Goal: Task Accomplishment & Management: Complete application form

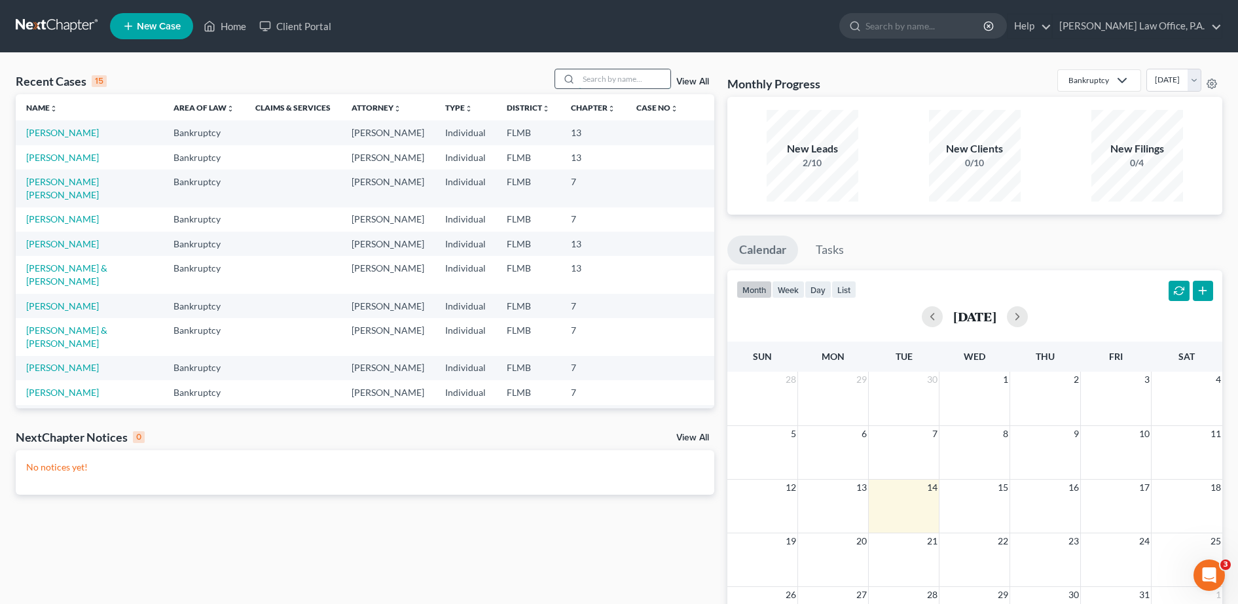
click at [609, 80] on input "search" at bounding box center [625, 78] width 92 height 19
type input "o"
type input "[PERSON_NAME]"
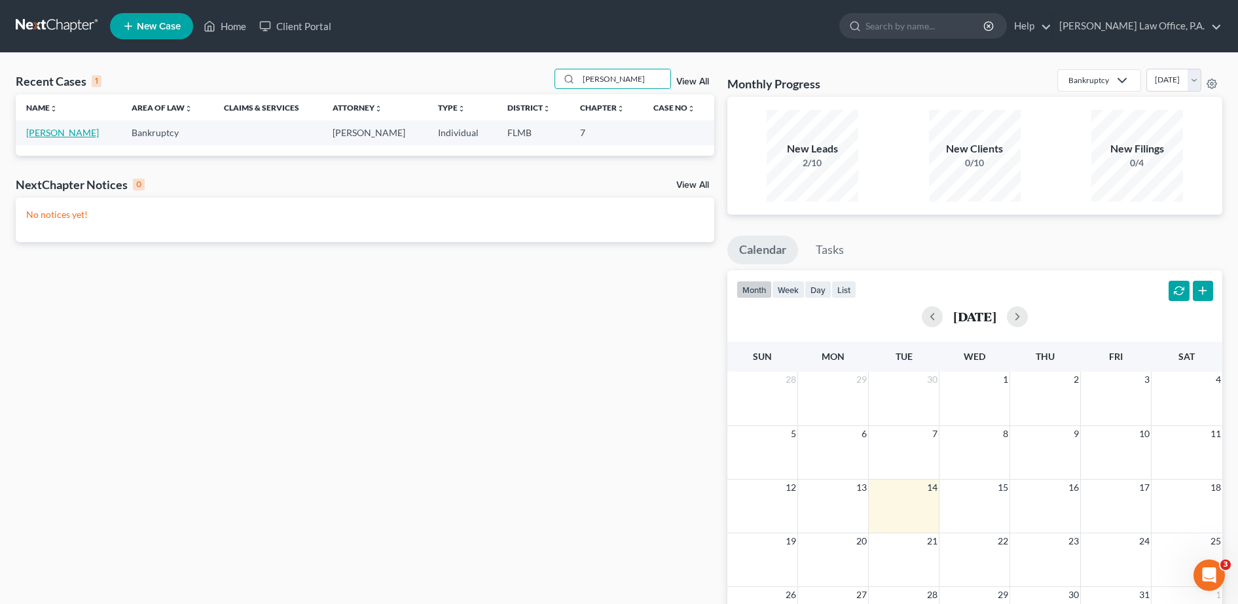
click at [80, 129] on link "[PERSON_NAME]" at bounding box center [62, 132] width 73 height 11
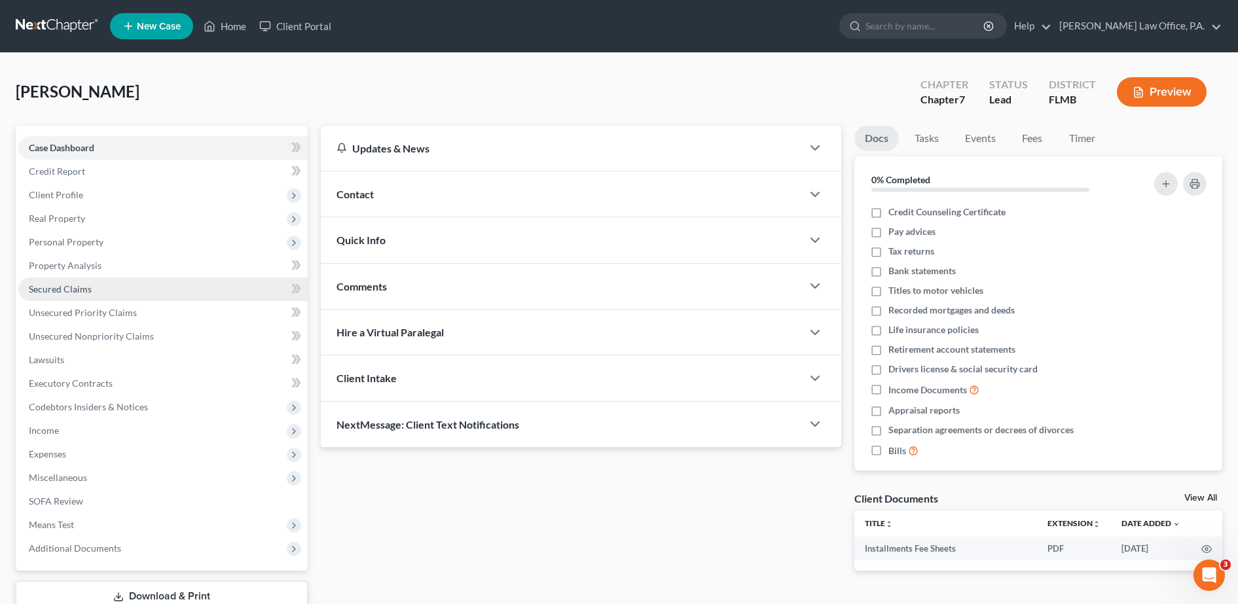
click at [88, 290] on span "Secured Claims" at bounding box center [60, 288] width 63 height 11
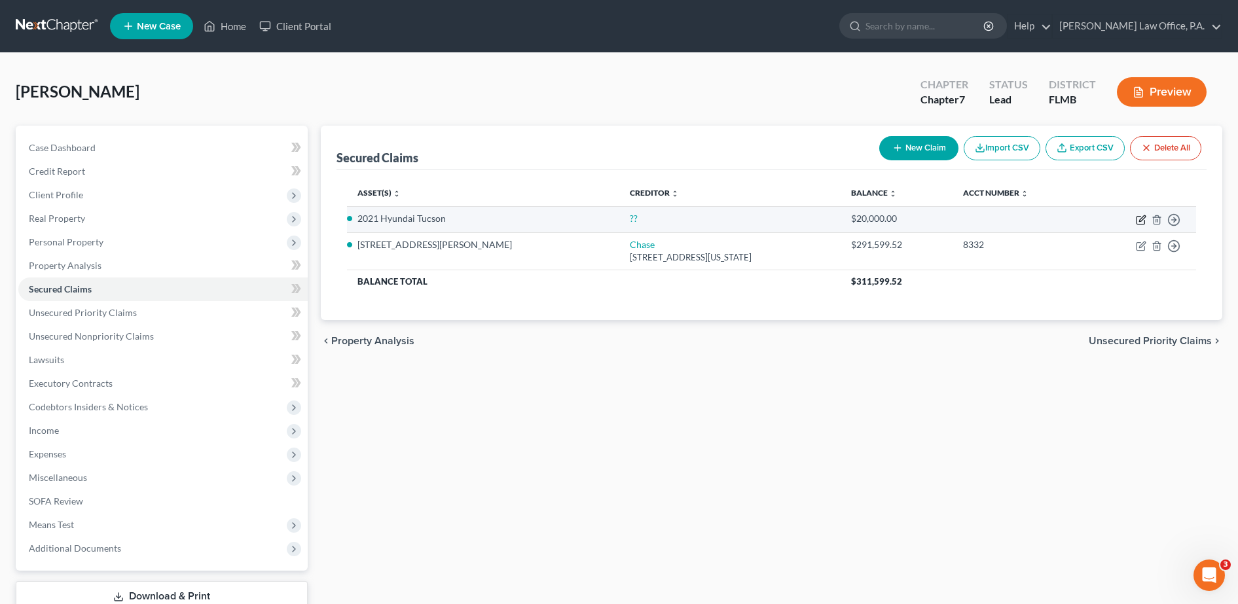
click at [1144, 219] on icon "button" at bounding box center [1141, 220] width 10 height 10
select select "6"
select select "2"
select select "0"
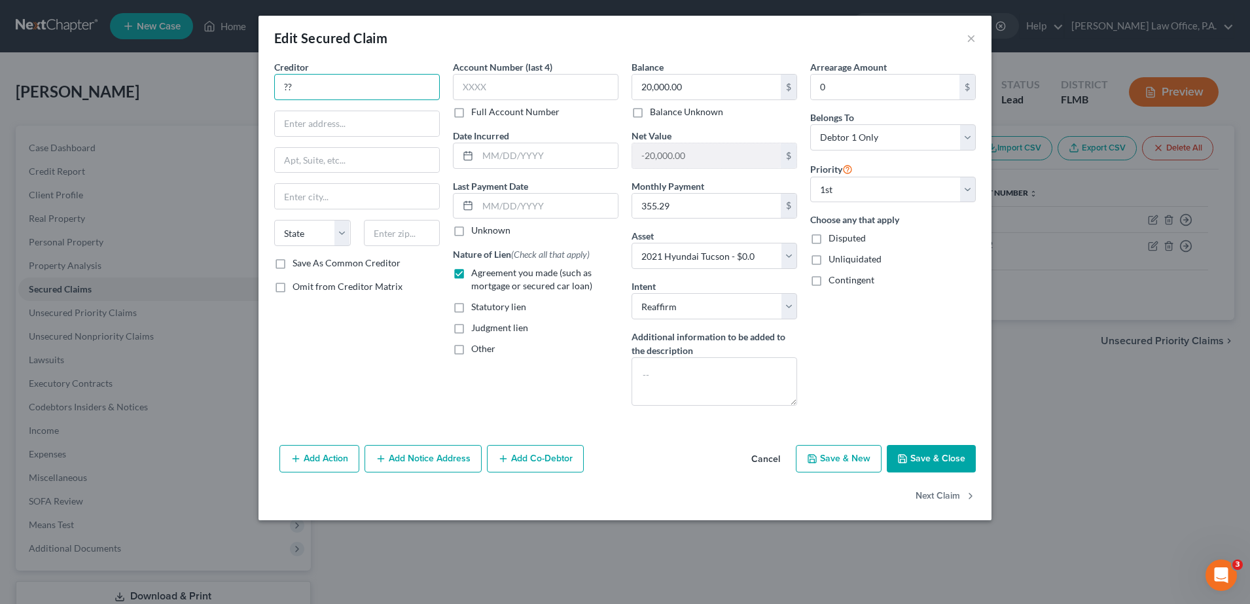
drag, startPoint x: 341, startPoint y: 74, endPoint x: 197, endPoint y: 73, distance: 144.0
click at [197, 73] on div "Edit Secured Claim × Creditor * ?? State [US_STATE] AK AR AZ [GEOGRAPHIC_DATA] …" at bounding box center [625, 302] width 1250 height 604
click at [190, 73] on div "Edit Secured Claim × Creditor * ?? State [US_STATE] AK AR AZ [GEOGRAPHIC_DATA] …" at bounding box center [625, 302] width 1250 height 604
drag, startPoint x: 318, startPoint y: 80, endPoint x: 256, endPoint y: 71, distance: 62.8
click at [268, 70] on div "Creditor * ?? State [US_STATE] AK AR AZ CA CO [GEOGRAPHIC_DATA] DE DC [GEOGRAPH…" at bounding box center [357, 238] width 179 height 356
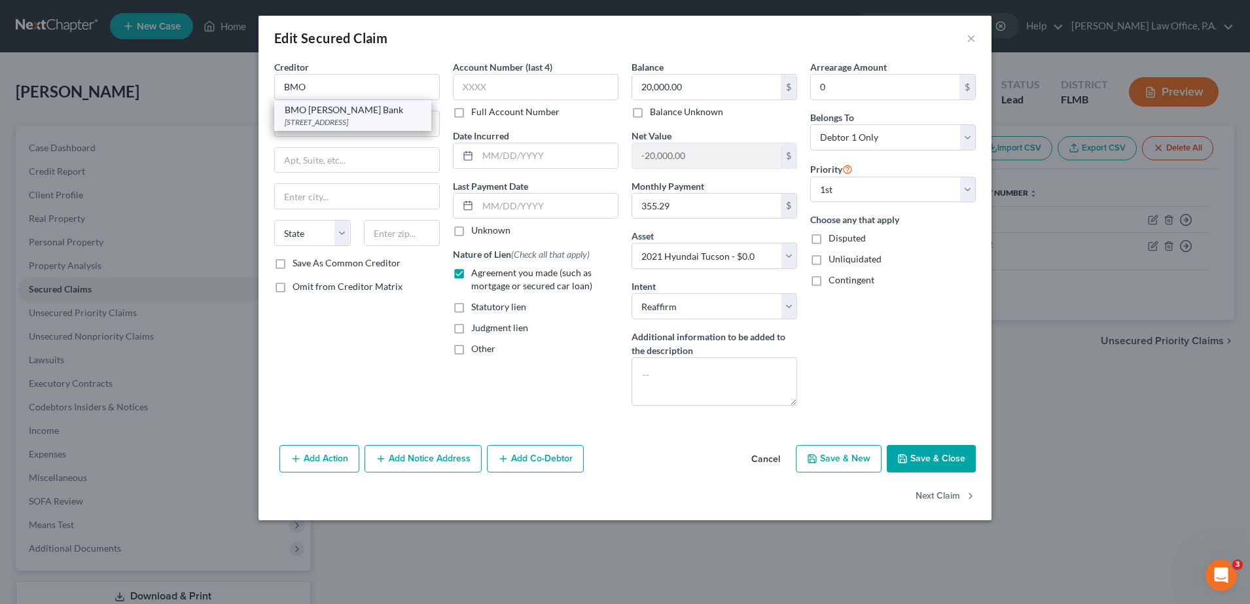
click at [363, 120] on div "[STREET_ADDRESS]" at bounding box center [353, 122] width 136 height 11
type input "BMO [PERSON_NAME] Bank"
type input "[STREET_ADDRESS]"
type input "FL 19"
type input "[GEOGRAPHIC_DATA]"
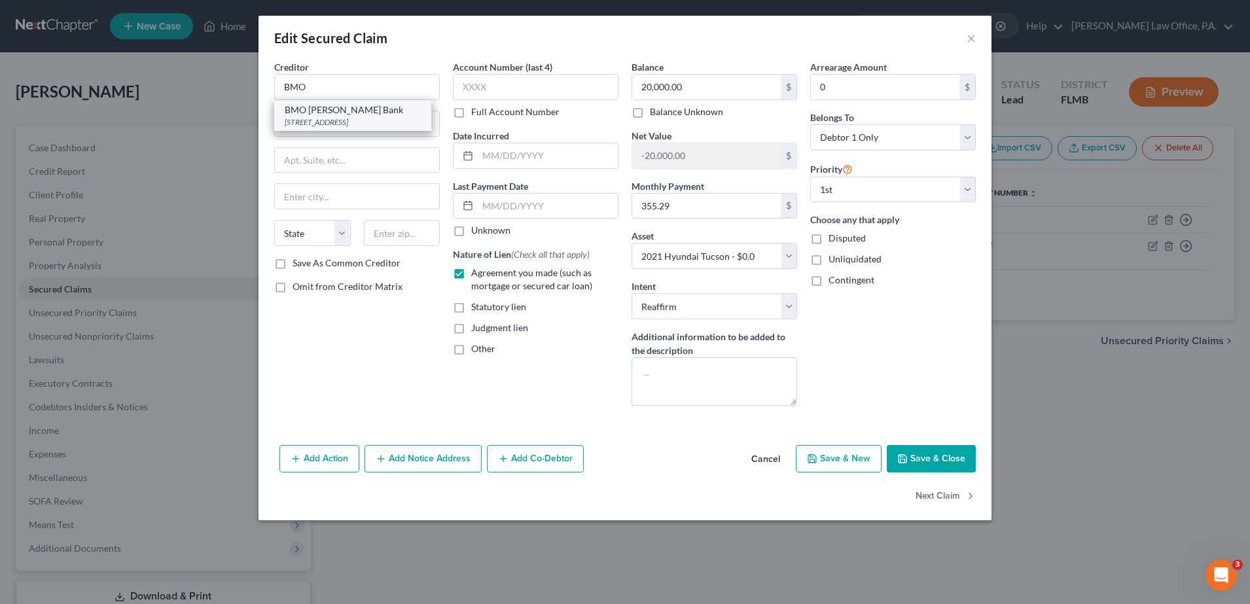
select select "14"
type input "60606-5075"
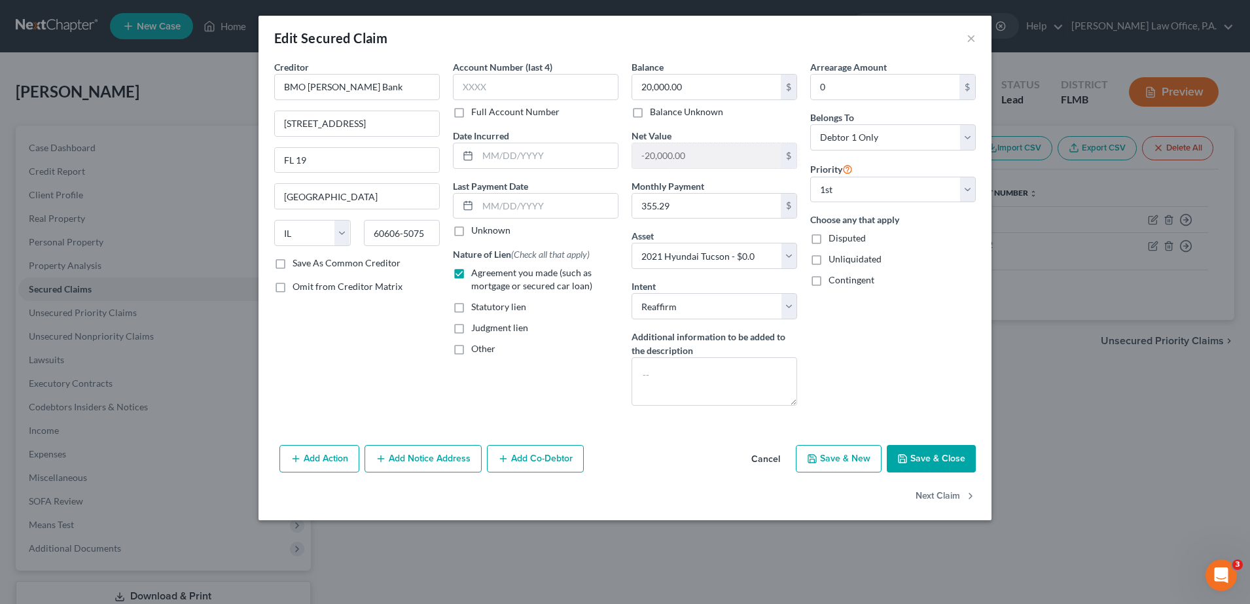
click at [949, 461] on button "Save & Close" at bounding box center [931, 458] width 89 height 27
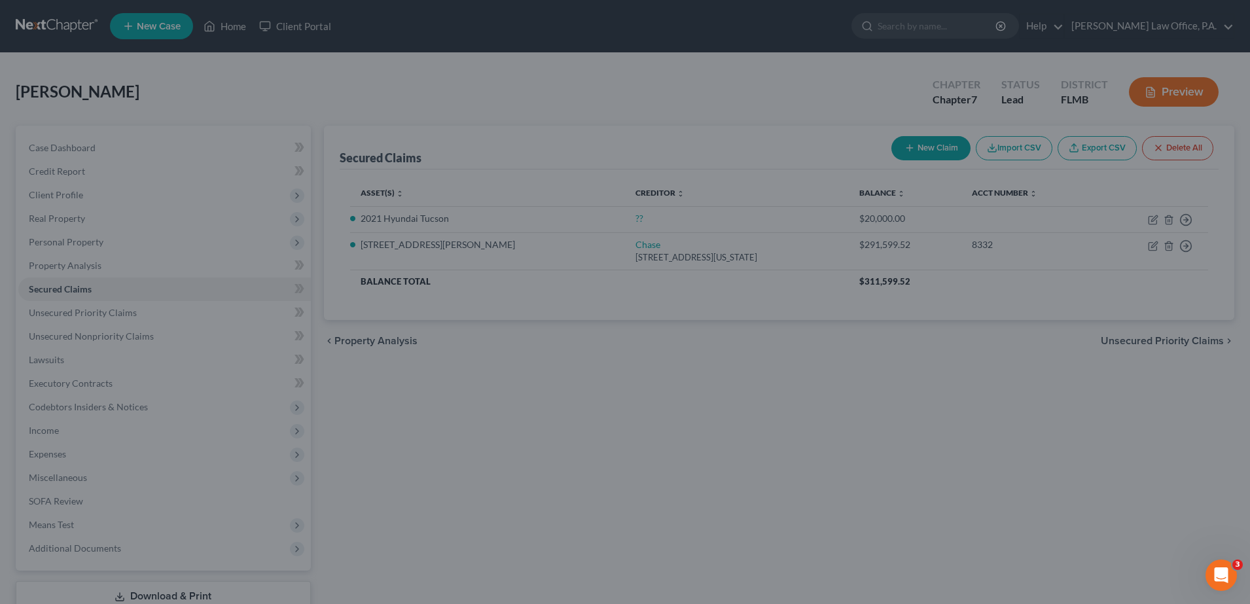
select select "6"
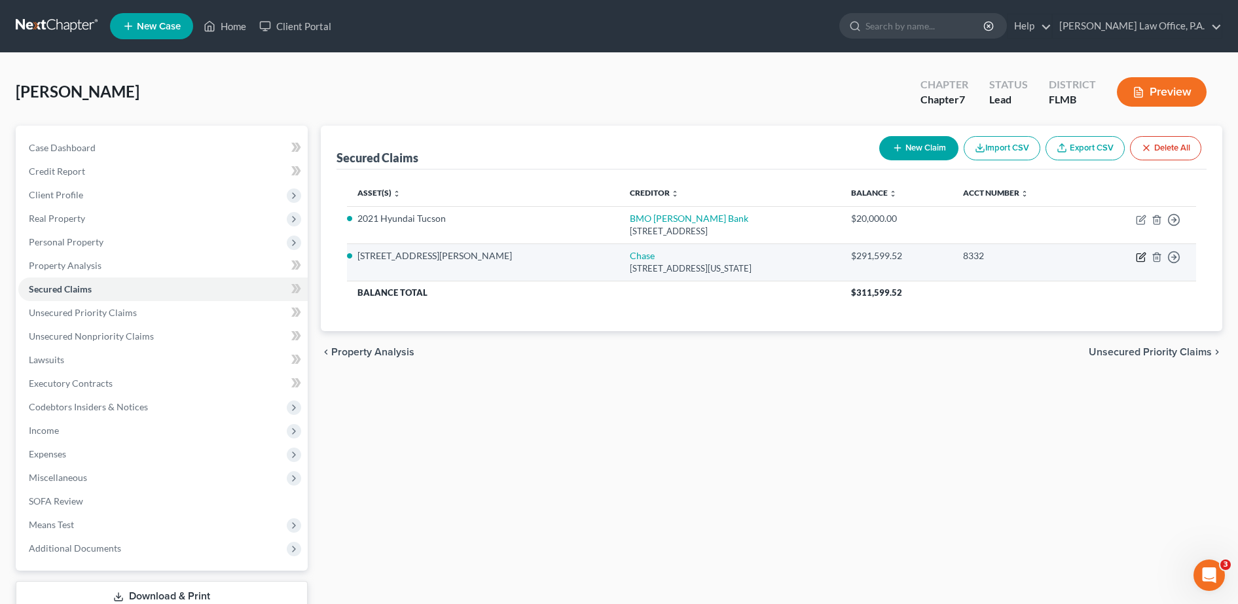
click at [1138, 257] on icon "button" at bounding box center [1141, 257] width 10 height 10
select select "19"
select select "2"
select select "0"
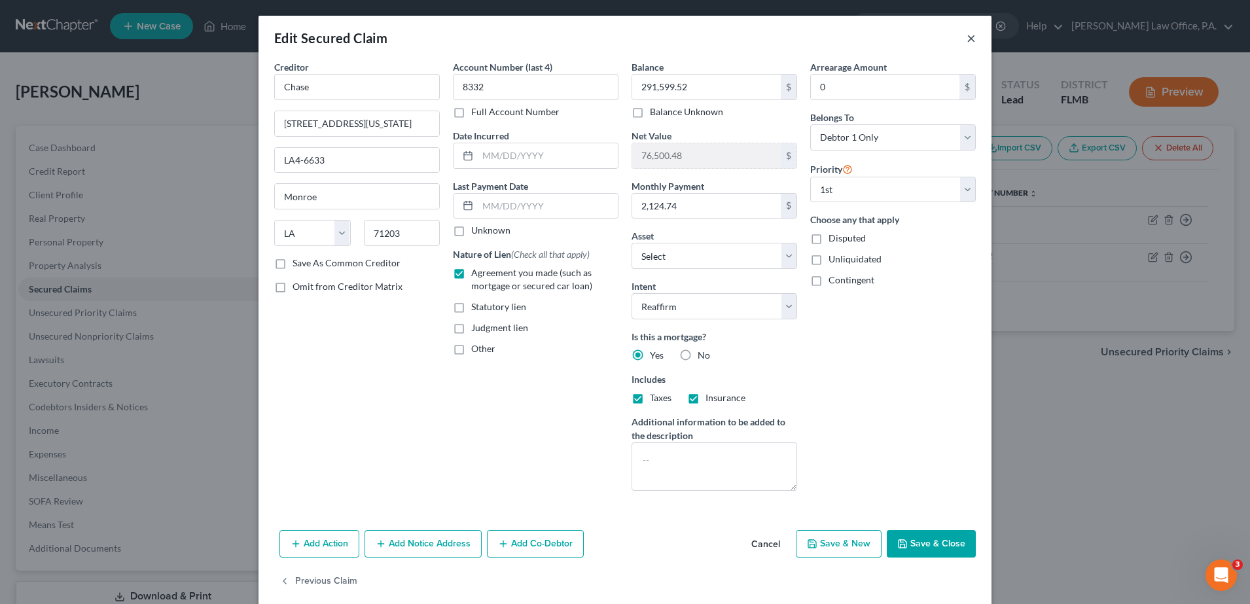
click at [968, 40] on button "×" at bounding box center [971, 38] width 9 height 16
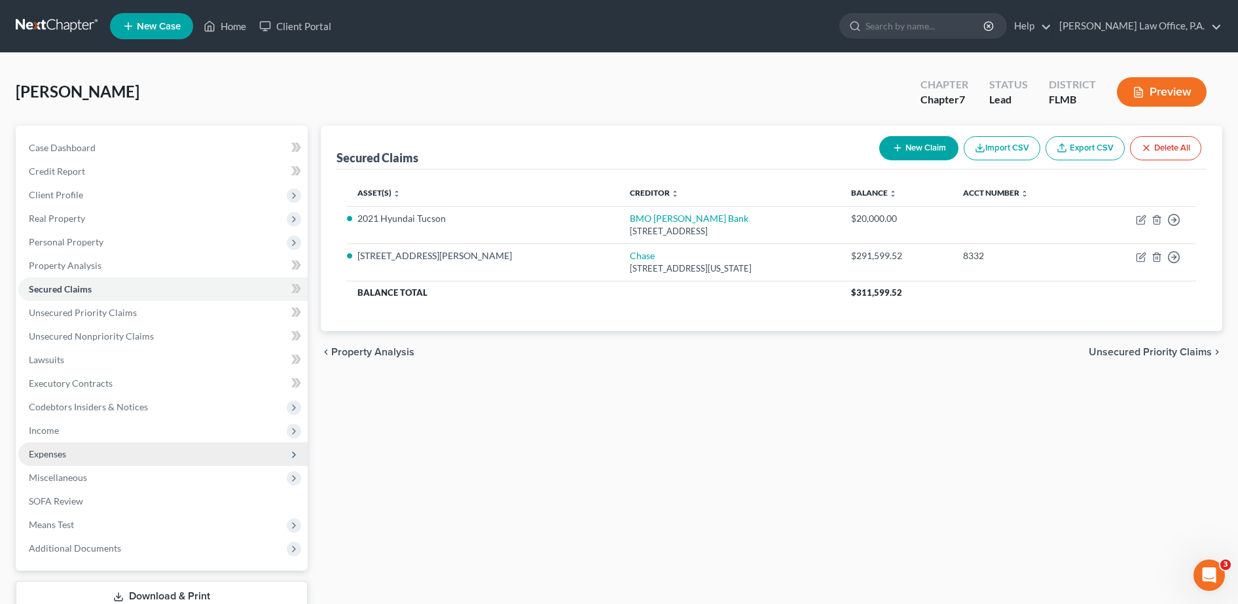
click at [91, 443] on span "Expenses" at bounding box center [162, 455] width 289 height 24
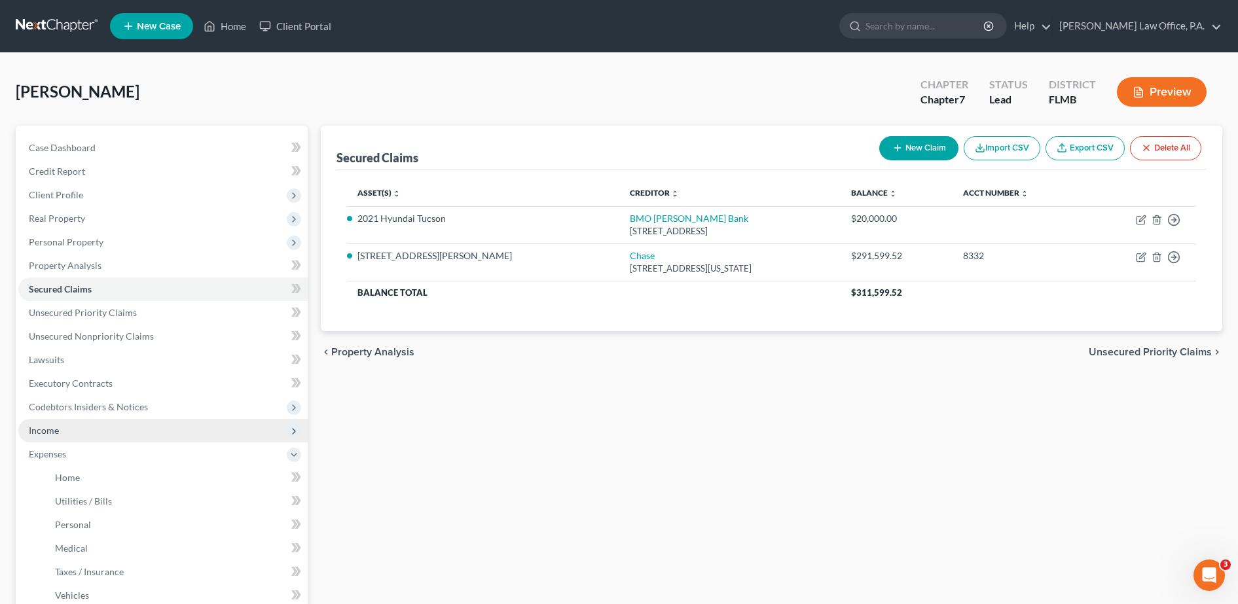
click at [79, 423] on span "Income" at bounding box center [162, 431] width 289 height 24
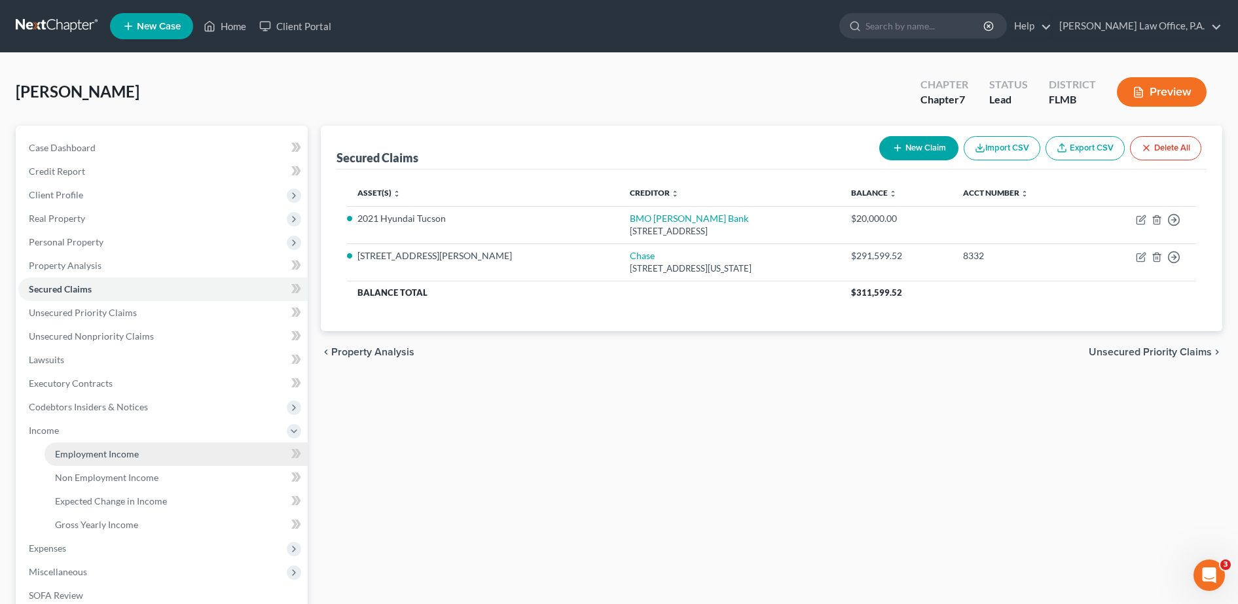
click at [96, 451] on span "Employment Income" at bounding box center [97, 453] width 84 height 11
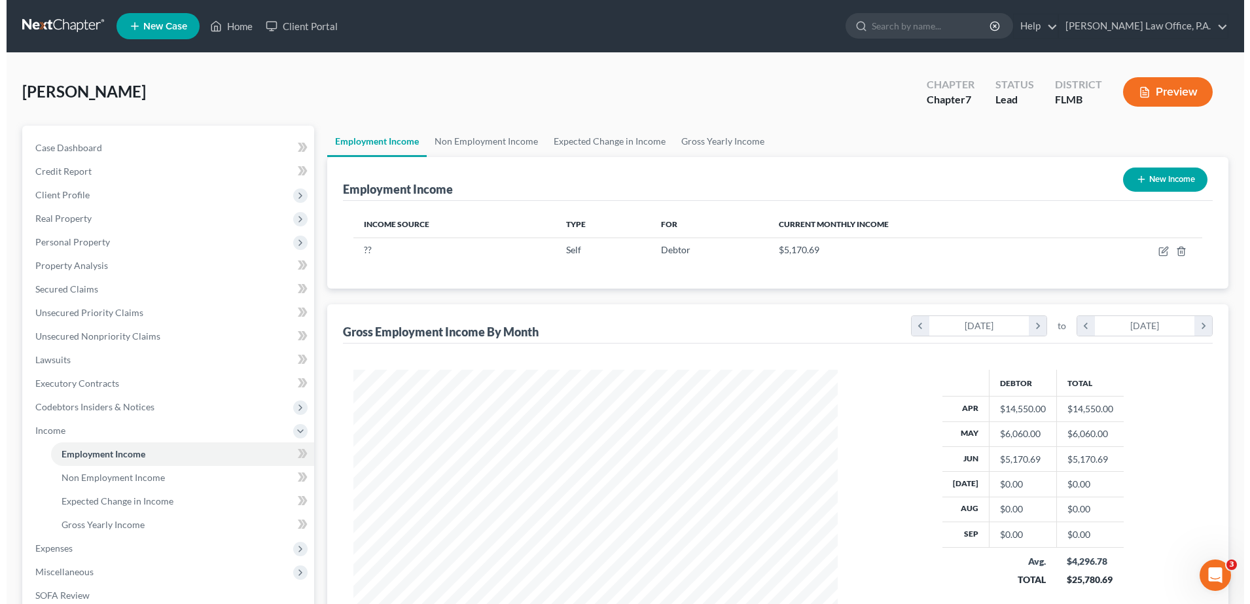
scroll to position [242, 511]
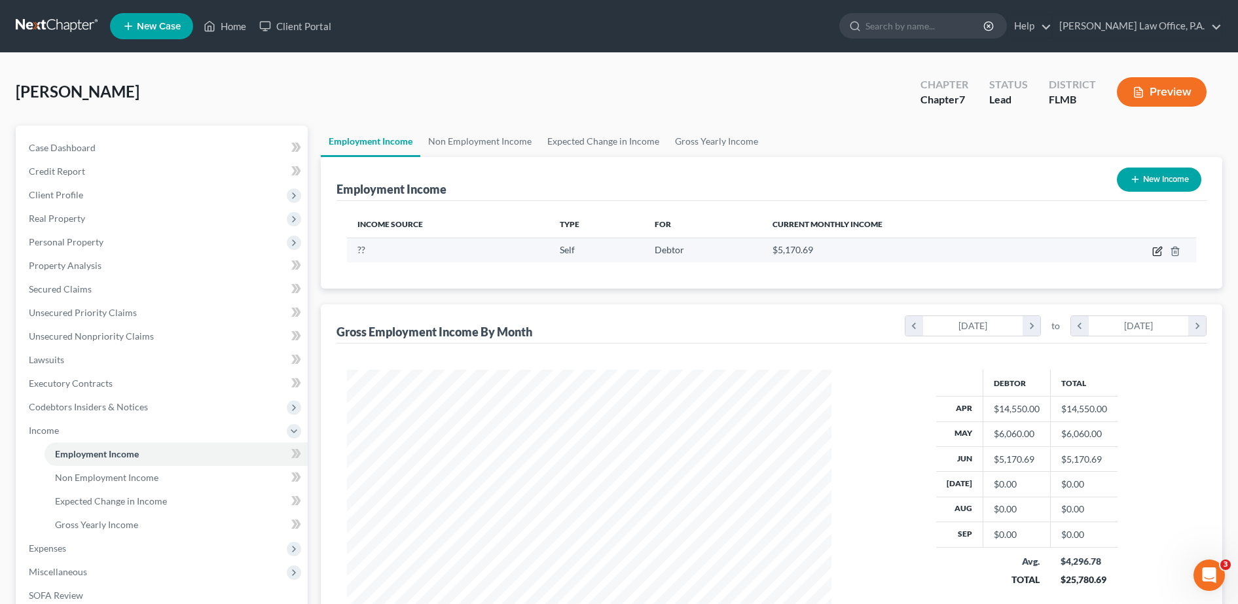
click at [1154, 250] on icon "button" at bounding box center [1157, 251] width 10 height 10
select select "1"
select select "0"
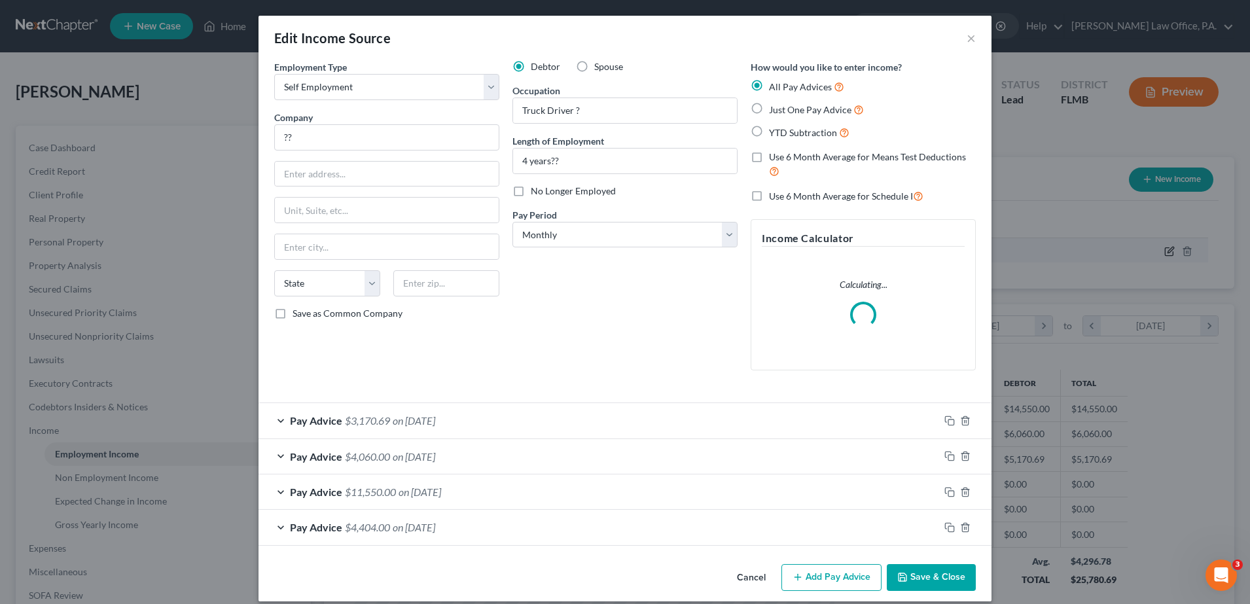
scroll to position [245, 516]
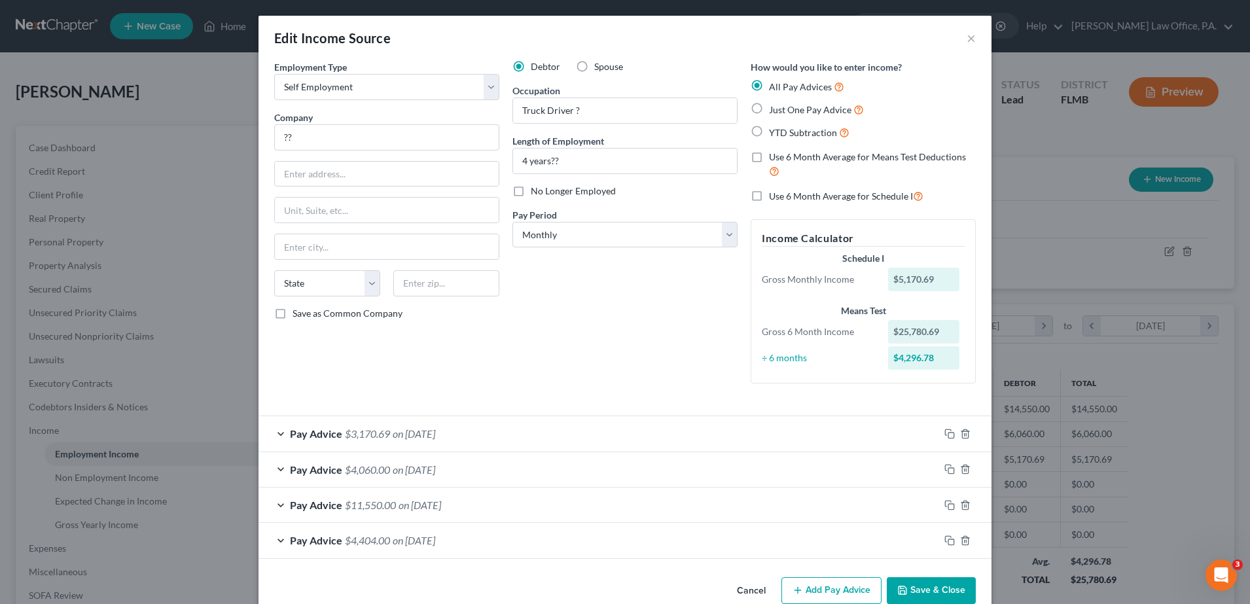
click at [769, 109] on label "Just One Pay Advice" at bounding box center [816, 109] width 95 height 15
click at [774, 109] on input "Just One Pay Advice" at bounding box center [778, 106] width 9 height 9
radio input "true"
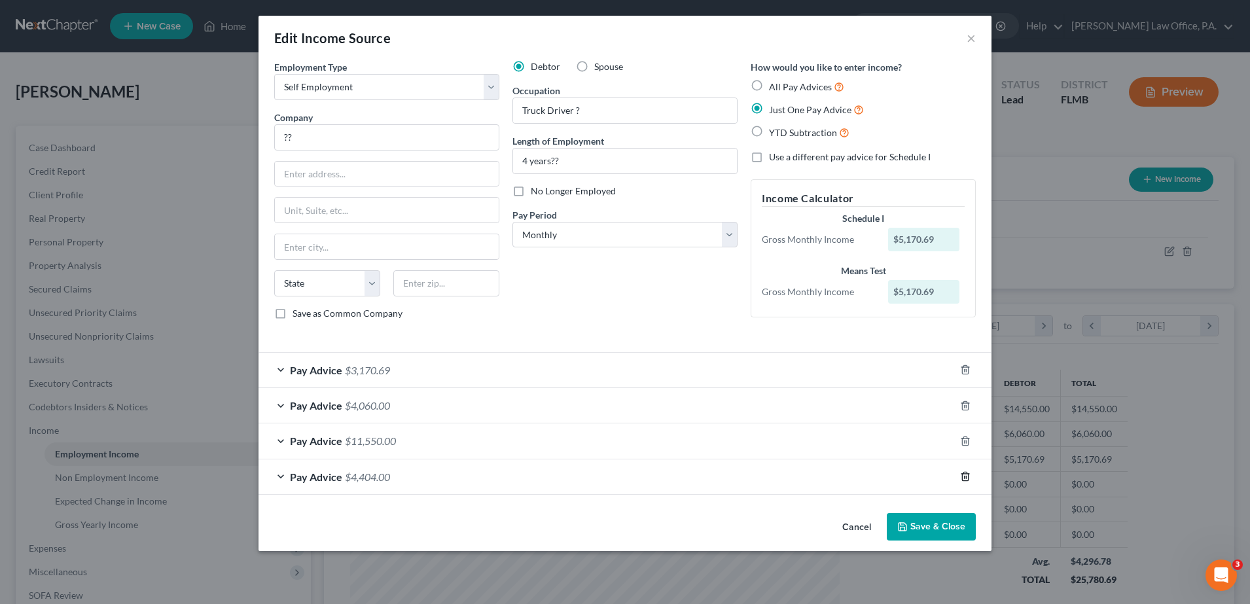
click at [964, 475] on icon "button" at bounding box center [965, 476] width 10 height 10
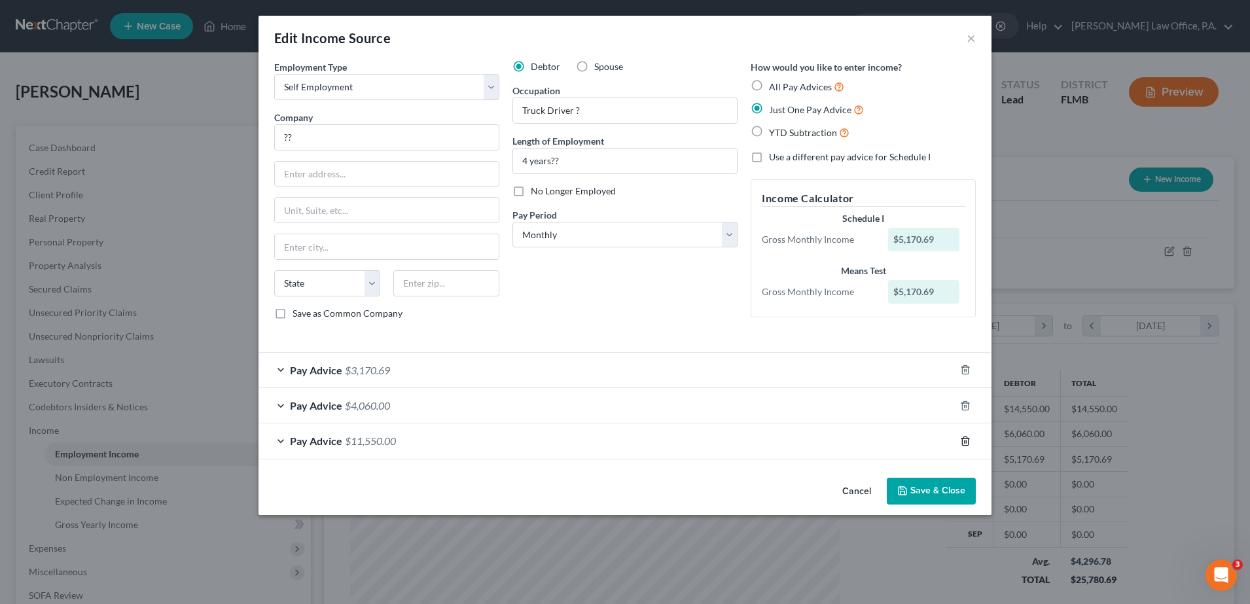
click at [964, 444] on icon "button" at bounding box center [965, 441] width 10 height 10
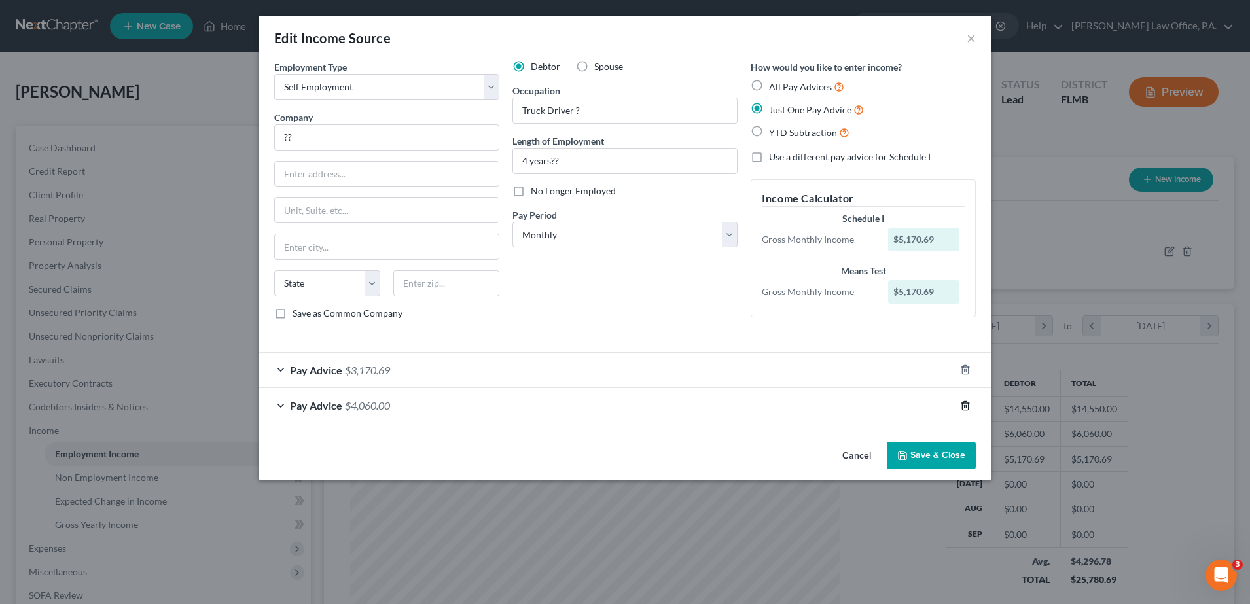
click at [965, 407] on line "button" at bounding box center [965, 406] width 0 height 3
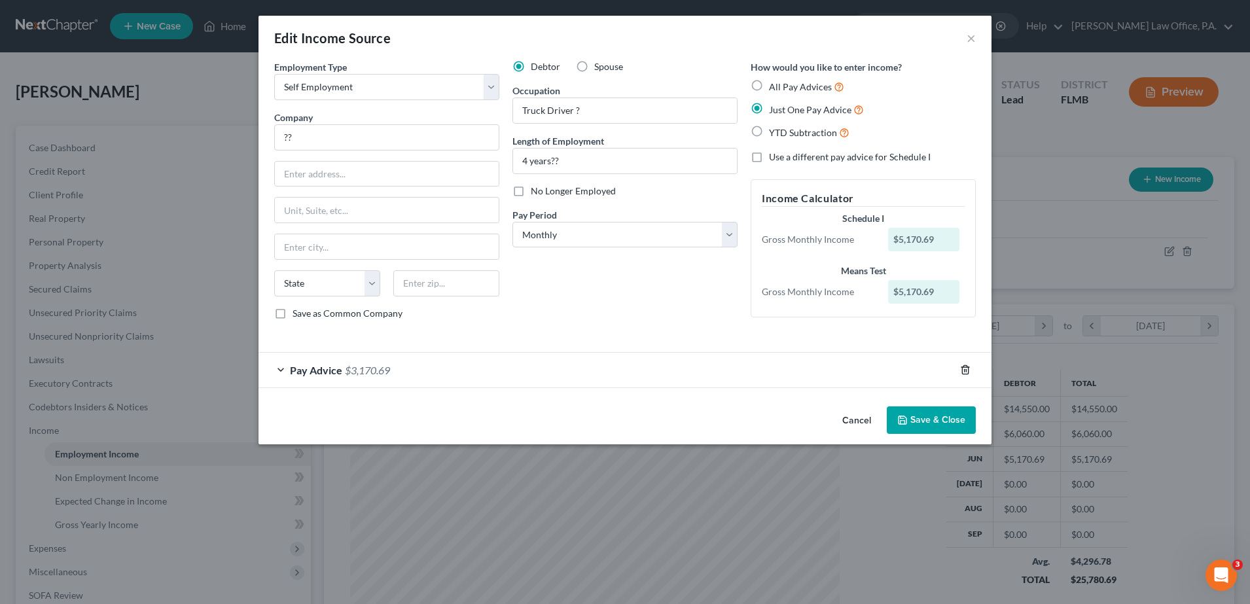
click at [964, 372] on icon "button" at bounding box center [965, 370] width 10 height 10
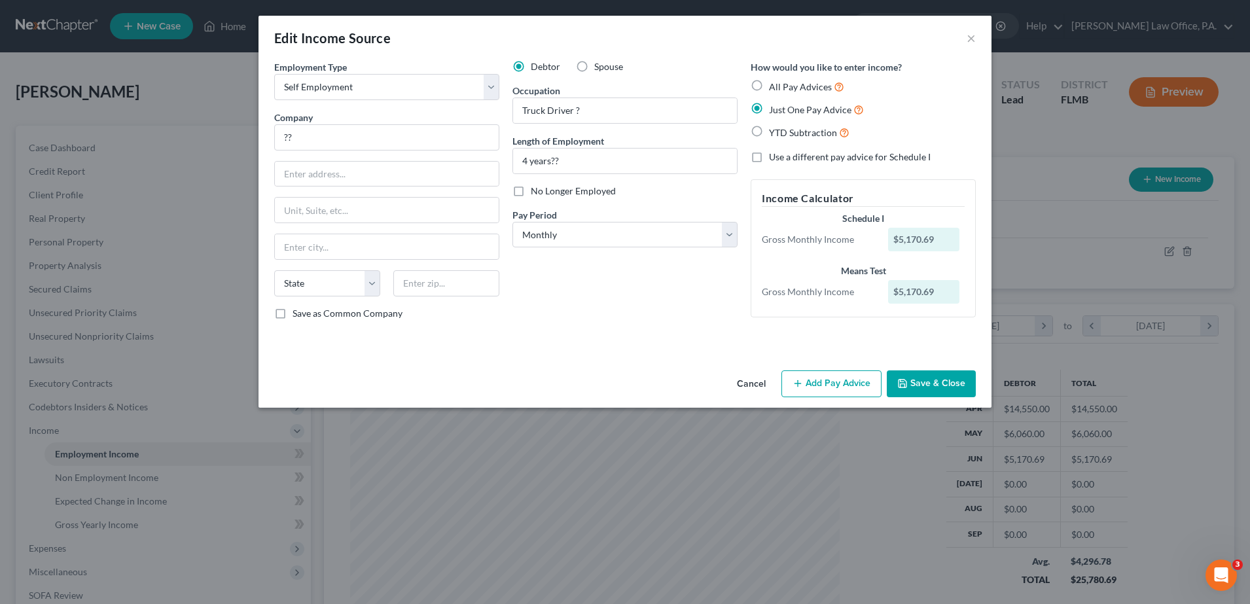
click at [827, 378] on button "Add Pay Advice" at bounding box center [832, 384] width 100 height 27
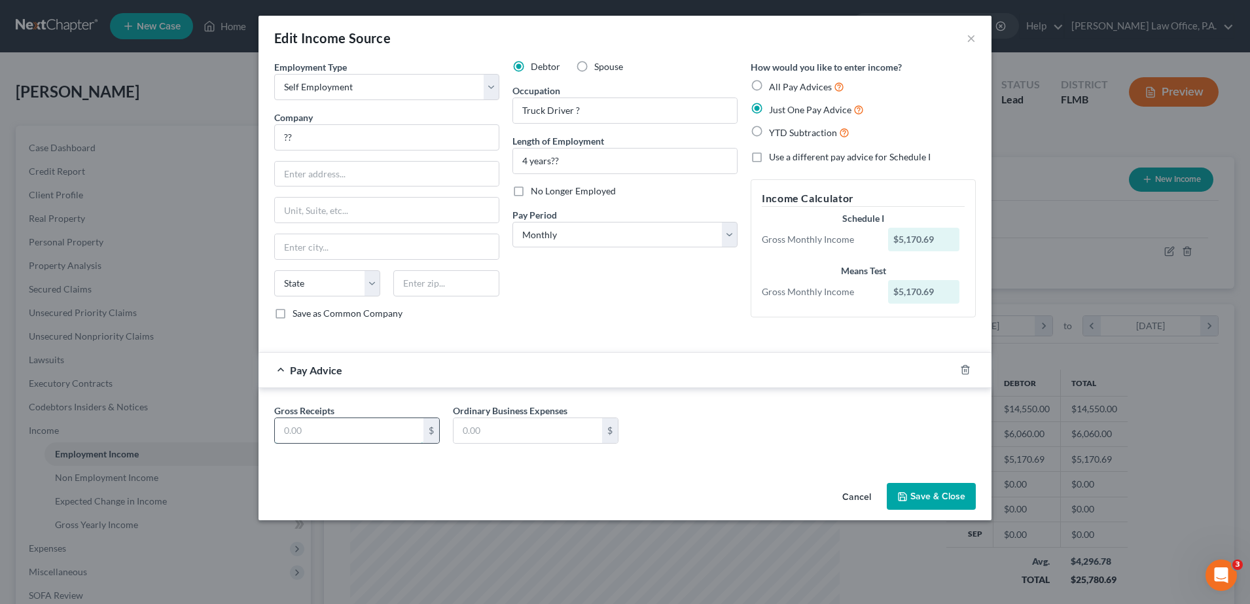
click at [325, 433] on input "text" at bounding box center [349, 430] width 149 height 25
type input "2,469.76"
click at [399, 96] on select "Select Full or [DEMOGRAPHIC_DATA] Employment Self Employment" at bounding box center [386, 87] width 225 height 26
select select "0"
click at [274, 74] on select "Select Full or [DEMOGRAPHIC_DATA] Employment Self Employment" at bounding box center [386, 87] width 225 height 26
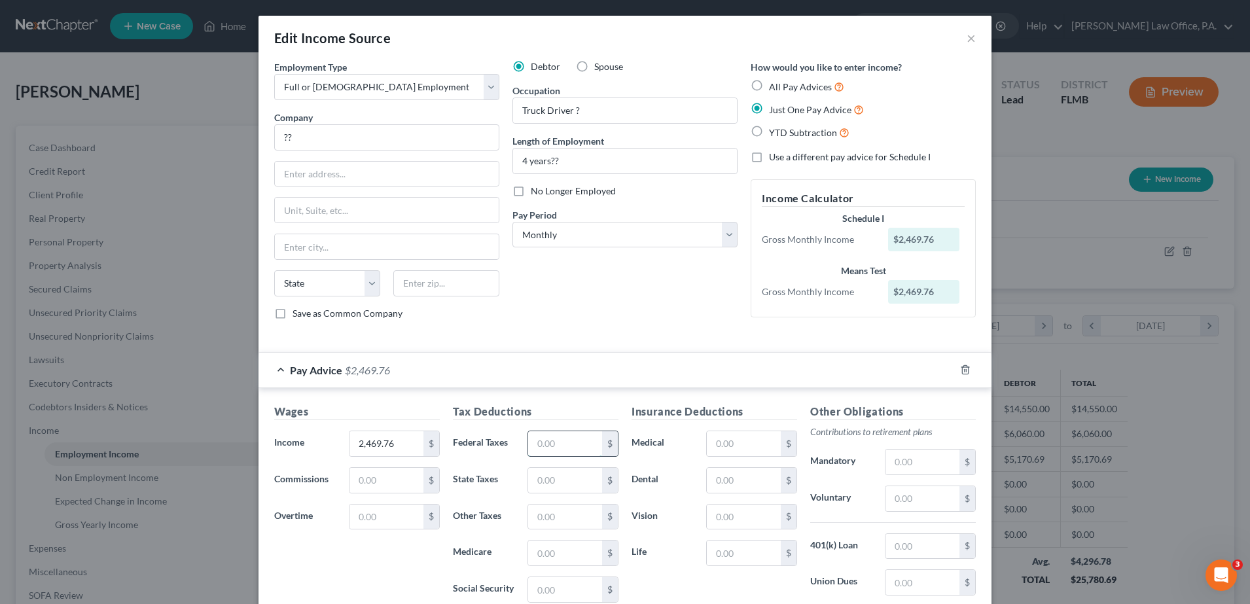
click at [560, 444] on input "text" at bounding box center [565, 443] width 74 height 25
type input "188.48"
click at [568, 594] on input "text" at bounding box center [565, 589] width 74 height 25
type input "98.57"
click at [554, 555] on input "text" at bounding box center [565, 553] width 74 height 25
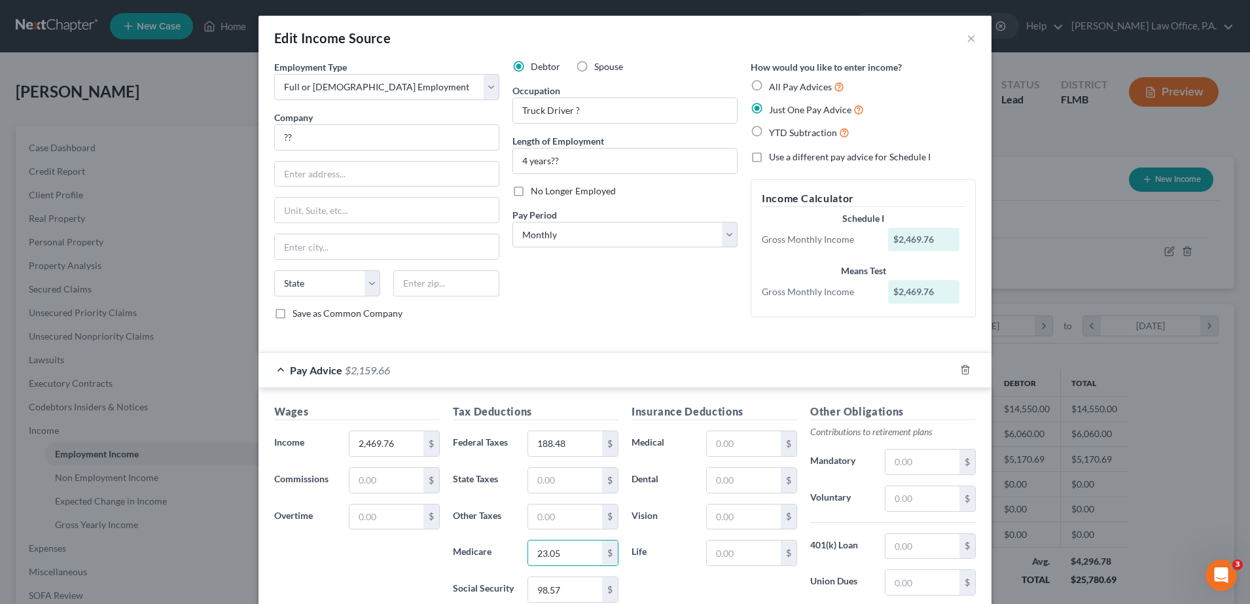
type input "23.05"
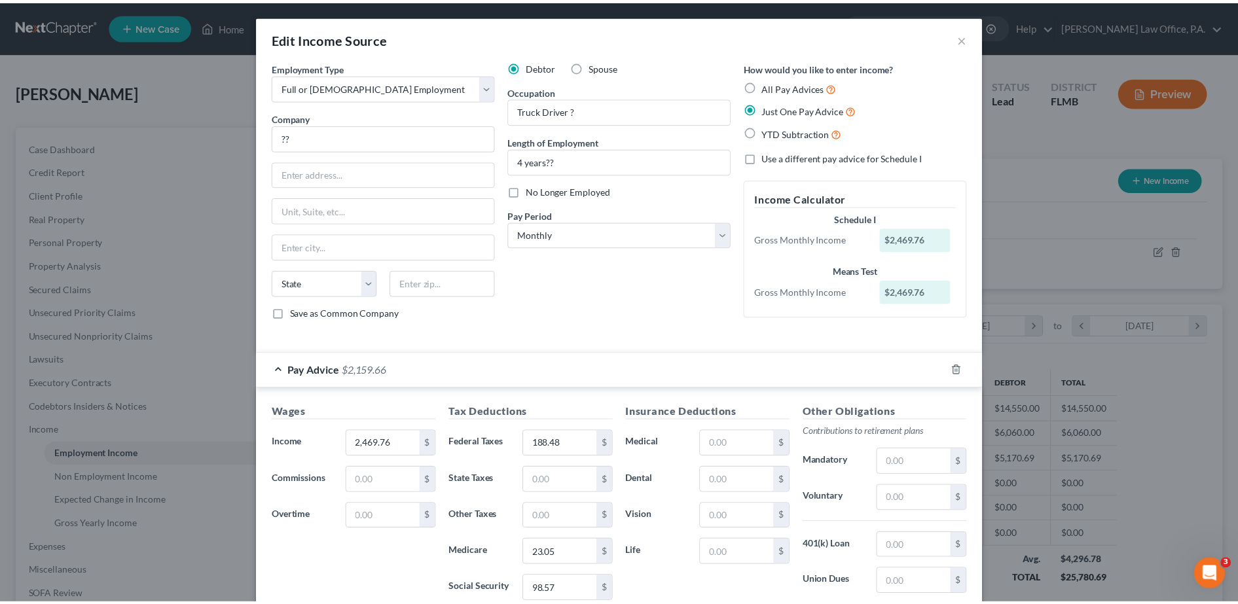
scroll to position [175, 0]
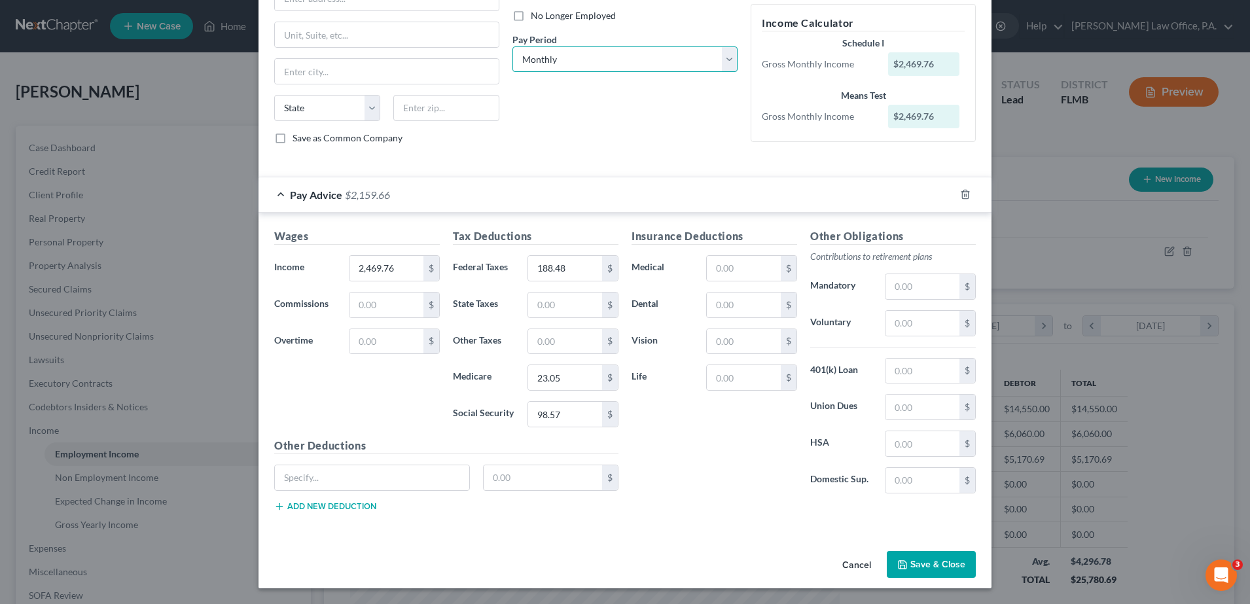
click at [641, 62] on select "Select Monthly Twice Monthly Every Other Week Weekly" at bounding box center [625, 59] width 225 height 26
select select "2"
click at [513, 46] on select "Select Monthly Twice Monthly Every Other Week Weekly" at bounding box center [625, 59] width 225 height 26
click at [911, 560] on button "Save & Close" at bounding box center [931, 564] width 89 height 27
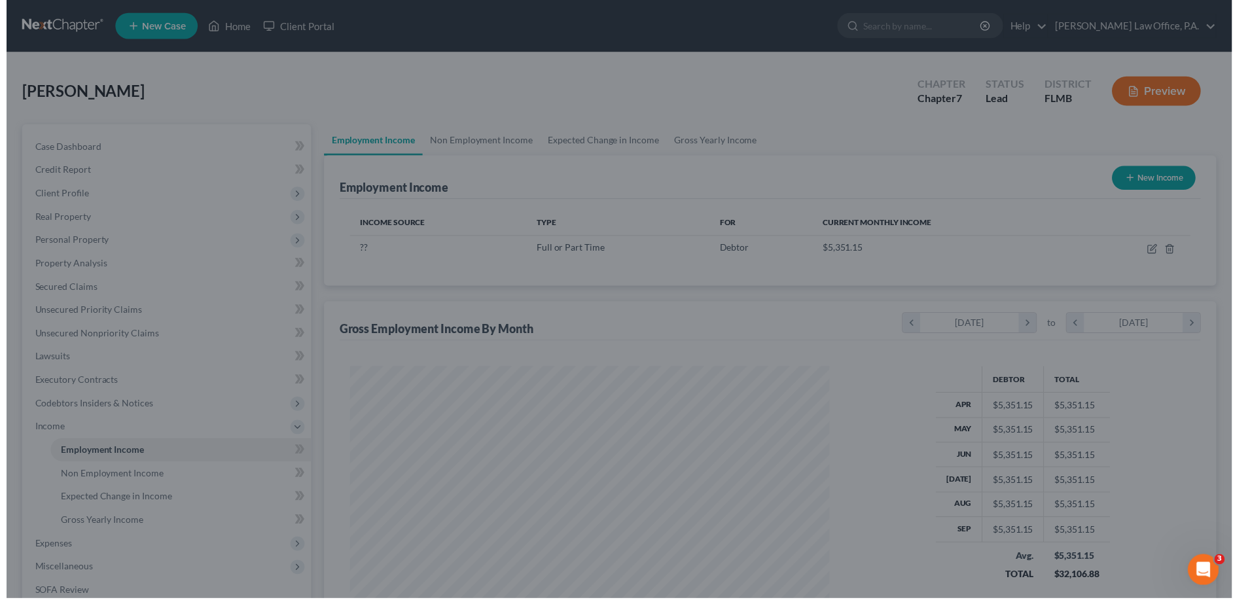
scroll to position [654361, 654093]
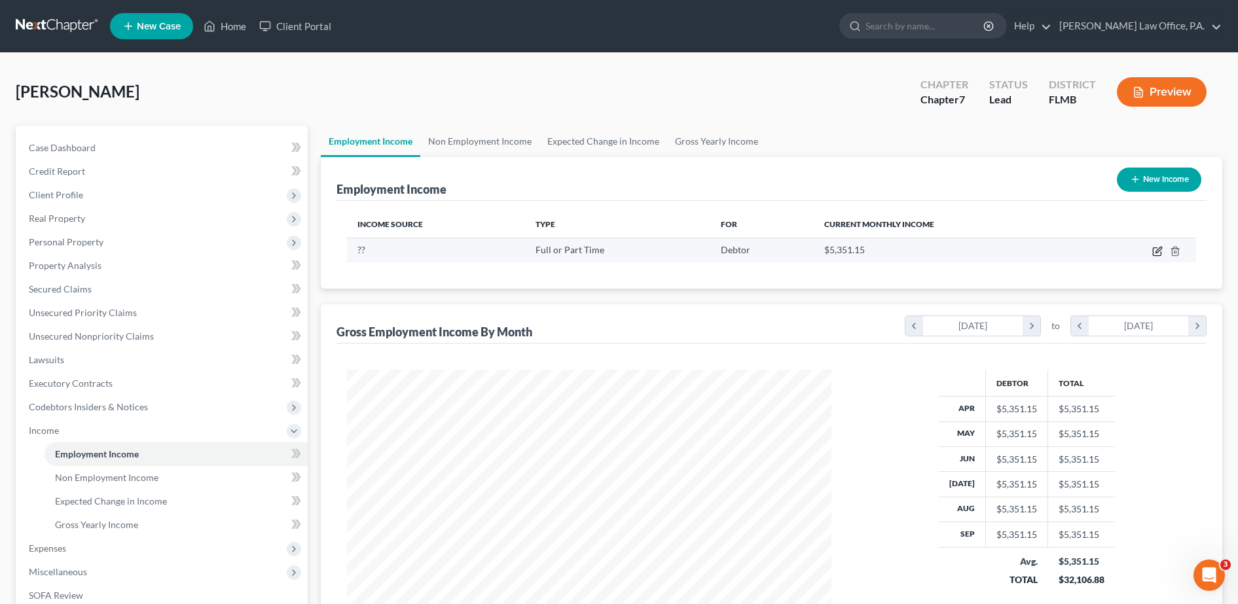
click at [1162, 252] on icon "button" at bounding box center [1157, 251] width 10 height 10
select select "0"
select select "2"
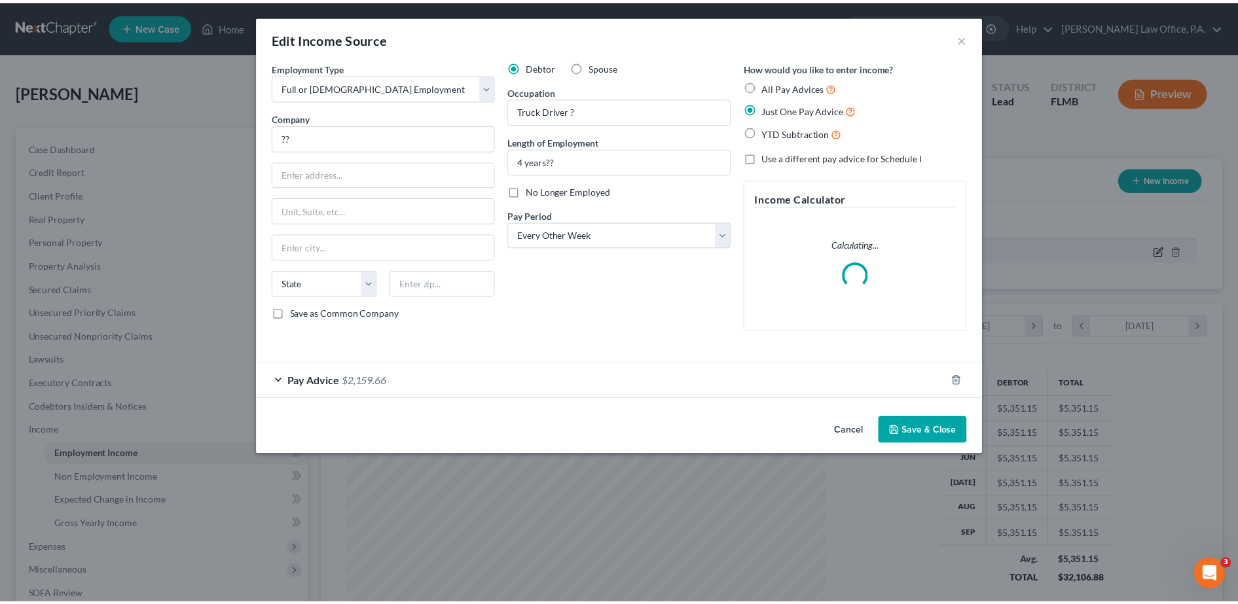
scroll to position [245, 516]
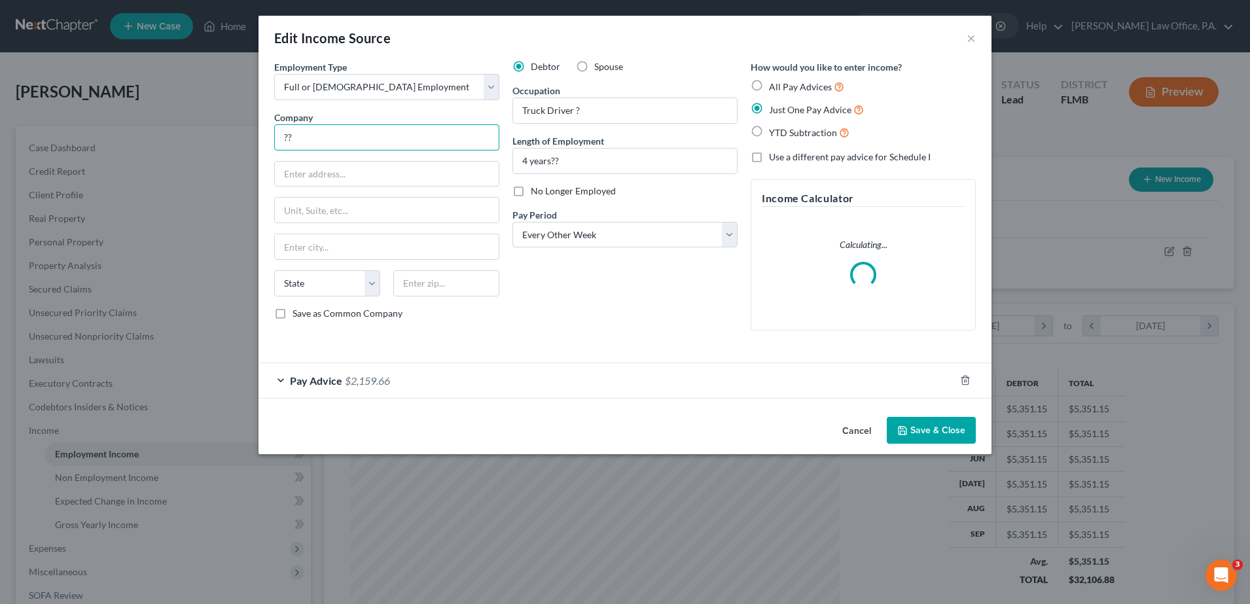
drag, startPoint x: 330, startPoint y: 144, endPoint x: 187, endPoint y: 126, distance: 143.8
click at [187, 126] on div "Edit Income Source × Employment Type * Select Full or [DEMOGRAPHIC_DATA] Employ…" at bounding box center [625, 302] width 1250 height 604
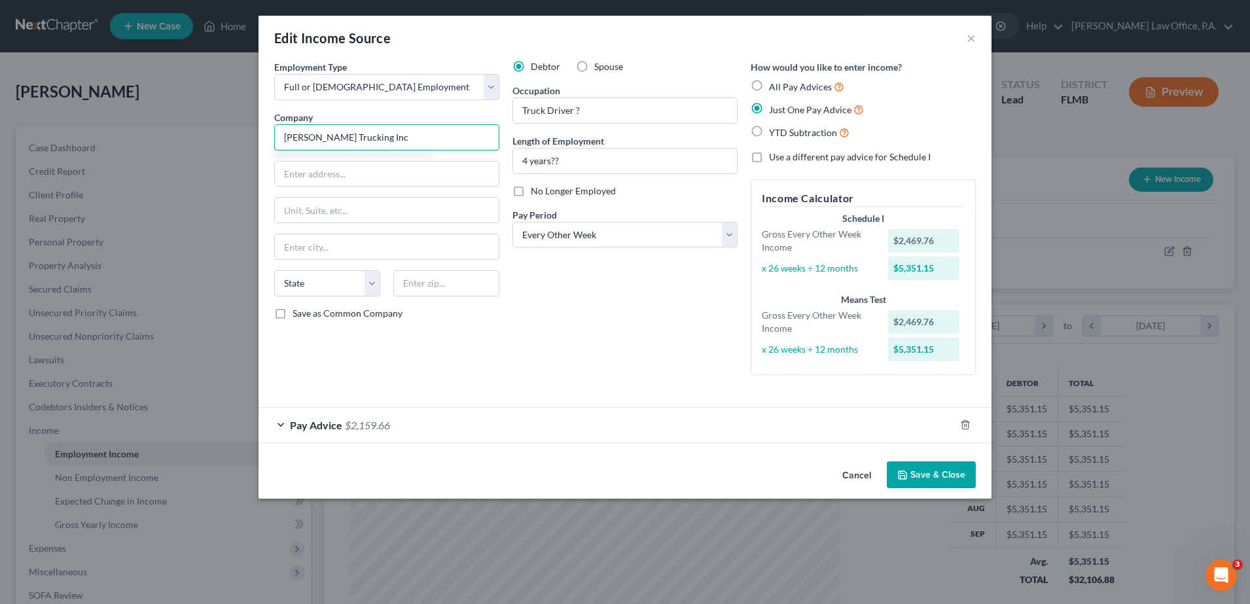
type input "[PERSON_NAME] Trucking Inc"
click at [331, 178] on input "text" at bounding box center [387, 174] width 224 height 25
type input "8100"
click at [615, 115] on input "Truck Driver ?" at bounding box center [625, 110] width 224 height 25
type input "Truck Driver"
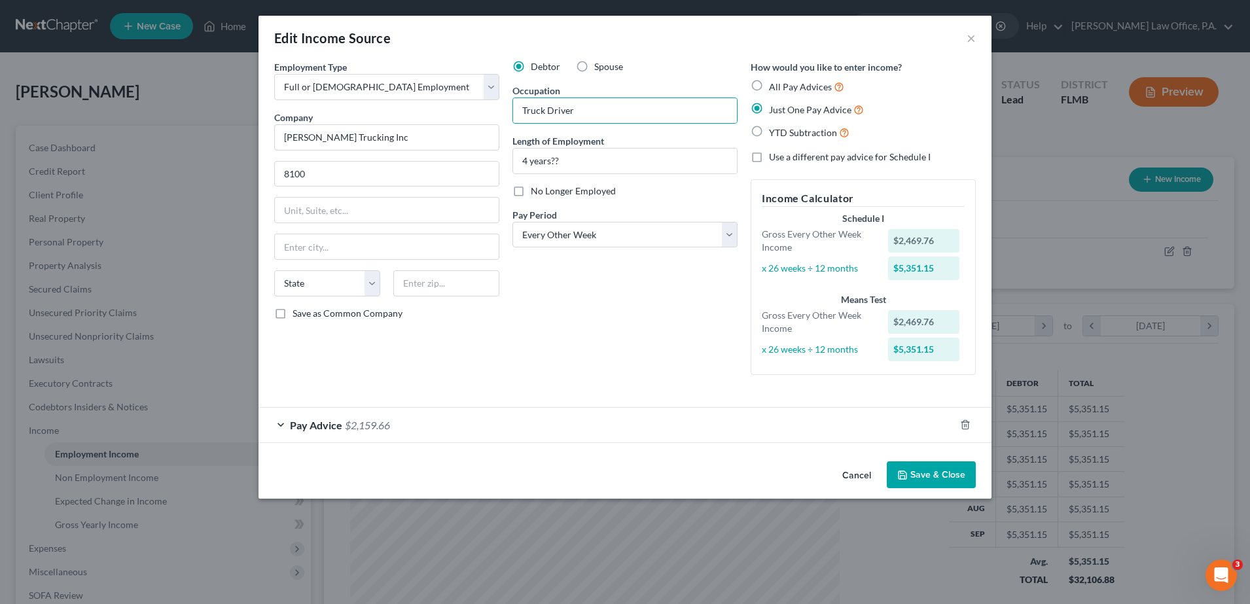
click at [622, 33] on div "Edit Income Source ×" at bounding box center [625, 38] width 733 height 45
click at [581, 154] on input "4 years??" at bounding box center [625, 161] width 224 height 25
type input "4 years"
click at [386, 177] on input "8100" at bounding box center [387, 174] width 224 height 25
type input "[STREET_ADDRESS]"
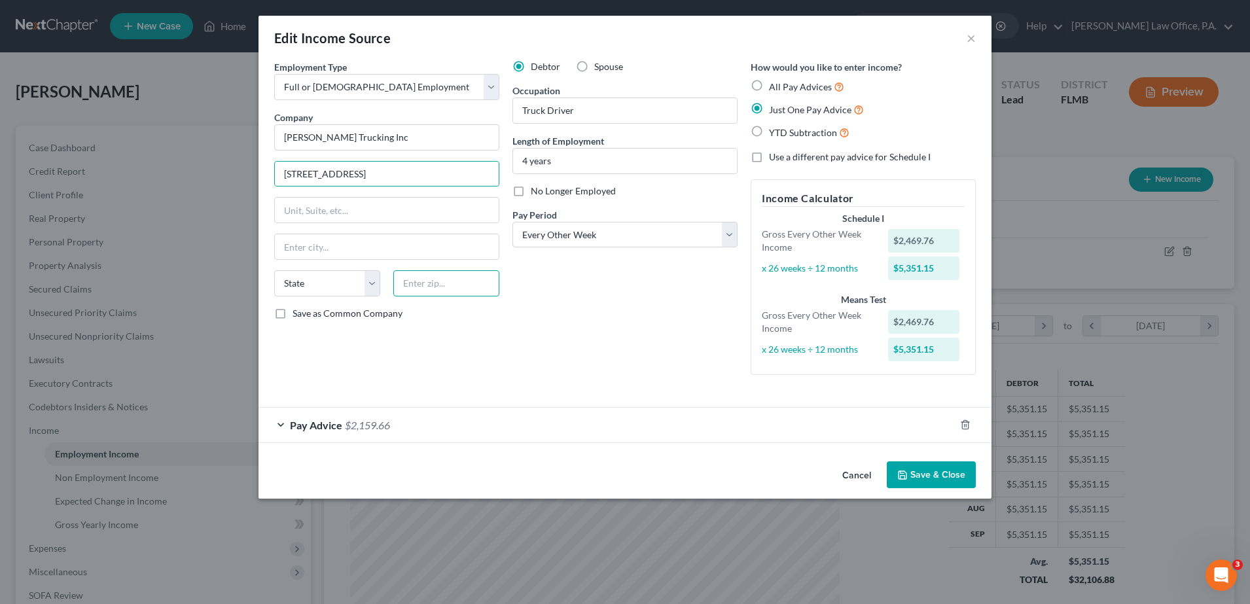
click at [425, 285] on input "text" at bounding box center [446, 283] width 106 height 26
type input "45860"
click at [571, 336] on div "Debtor Spouse Occupation Truck Driver Length of Employment 4 years No Longer Em…" at bounding box center [625, 222] width 238 height 325
type input "[PERSON_NAME] [PERSON_NAME]"
select select "36"
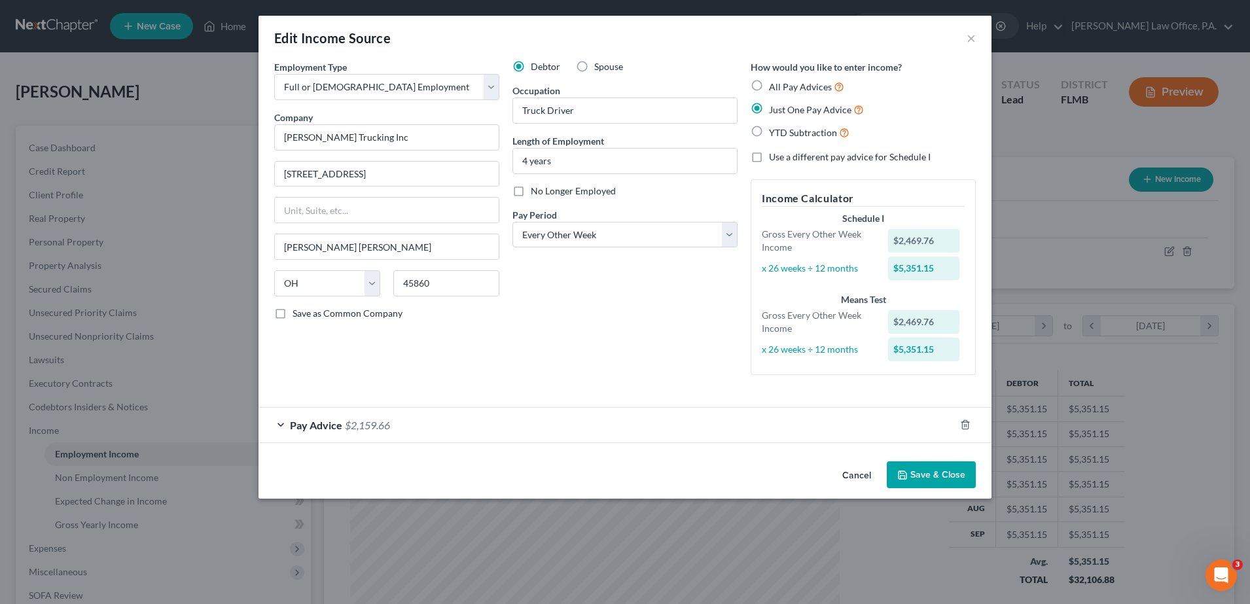
click at [331, 312] on span "Save as Common Company" at bounding box center [348, 313] width 110 height 11
click at [306, 312] on input "Save as Common Company" at bounding box center [302, 311] width 9 height 9
checkbox input "true"
click at [959, 477] on button "Save & Close" at bounding box center [931, 474] width 89 height 27
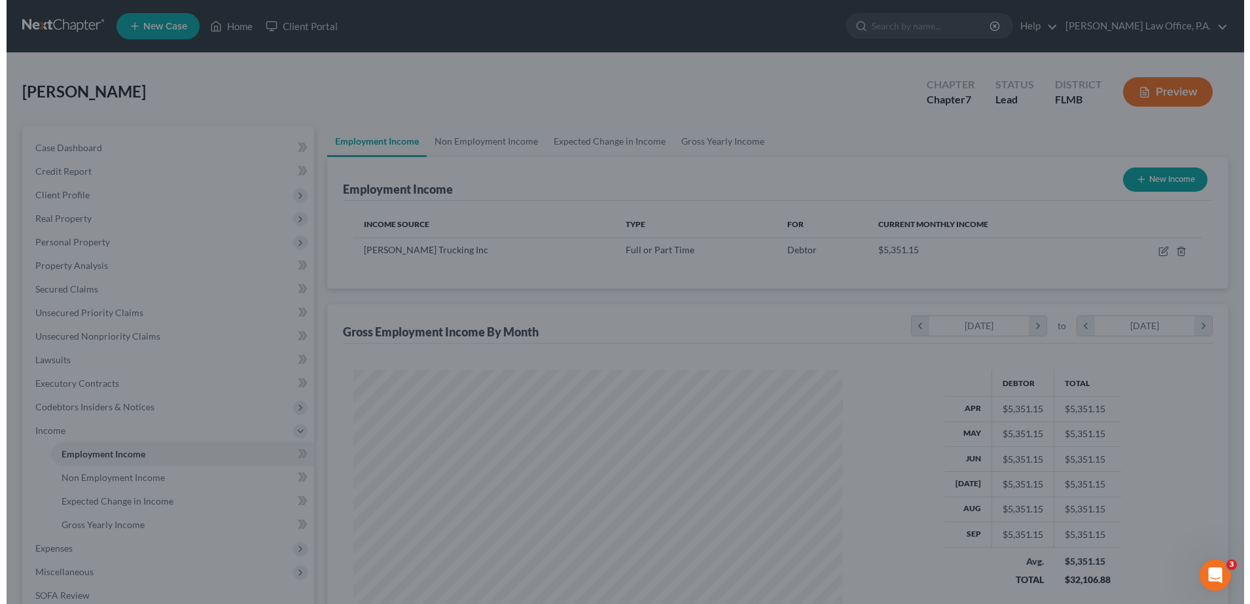
scroll to position [654361, 654093]
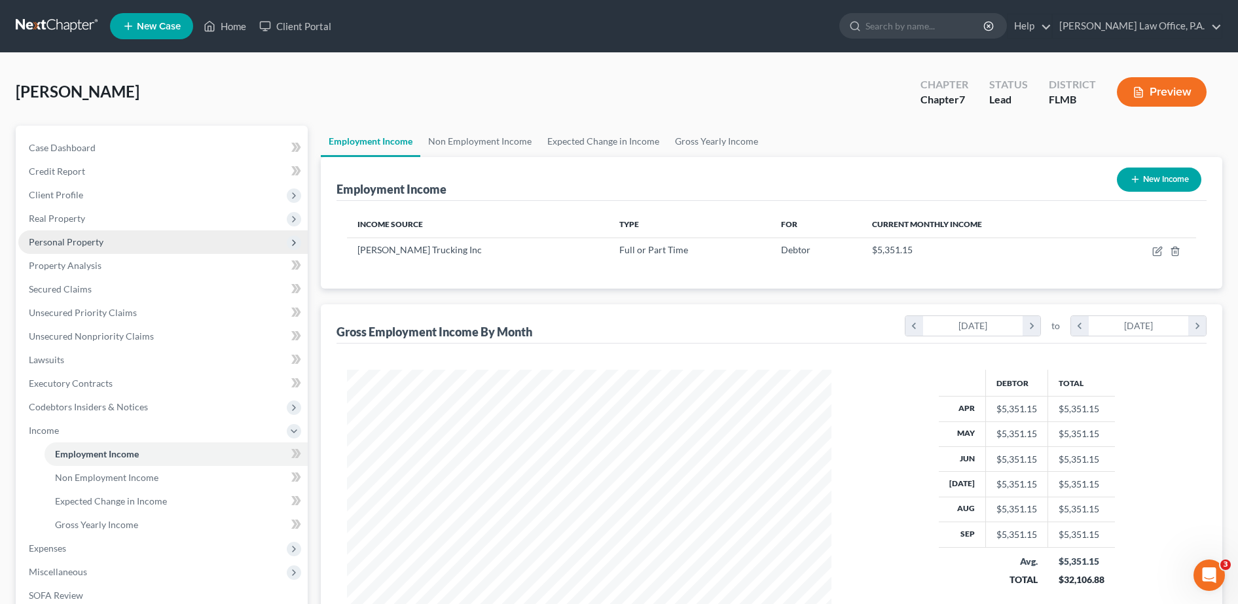
click at [96, 248] on span "Personal Property" at bounding box center [162, 242] width 289 height 24
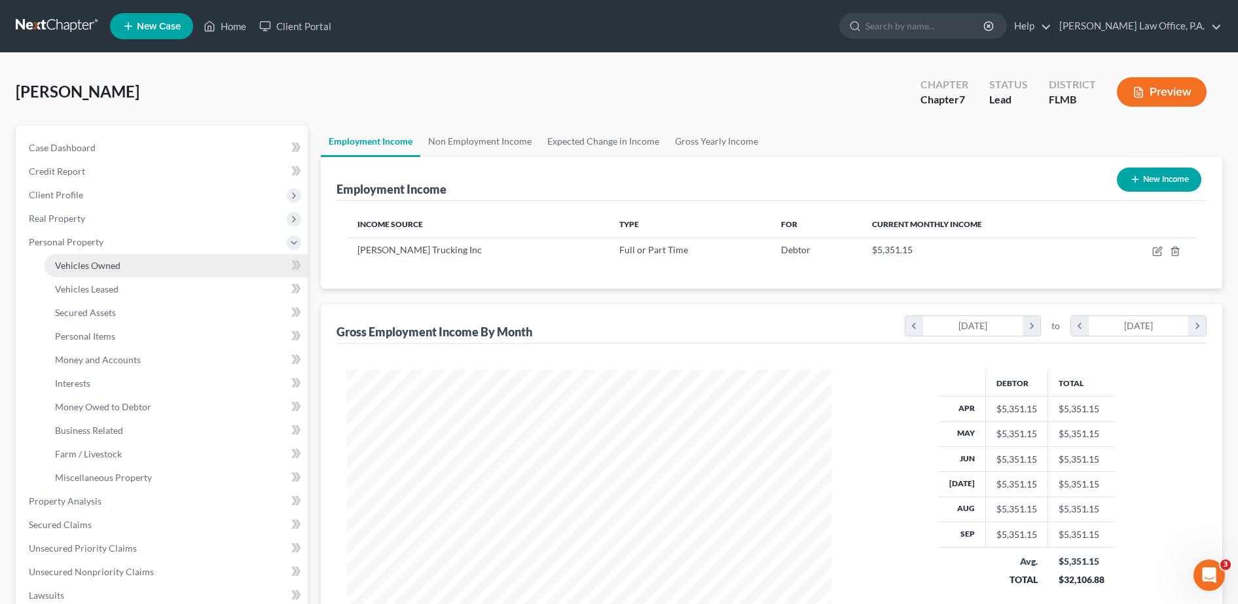
click at [101, 261] on span "Vehicles Owned" at bounding box center [87, 265] width 65 height 11
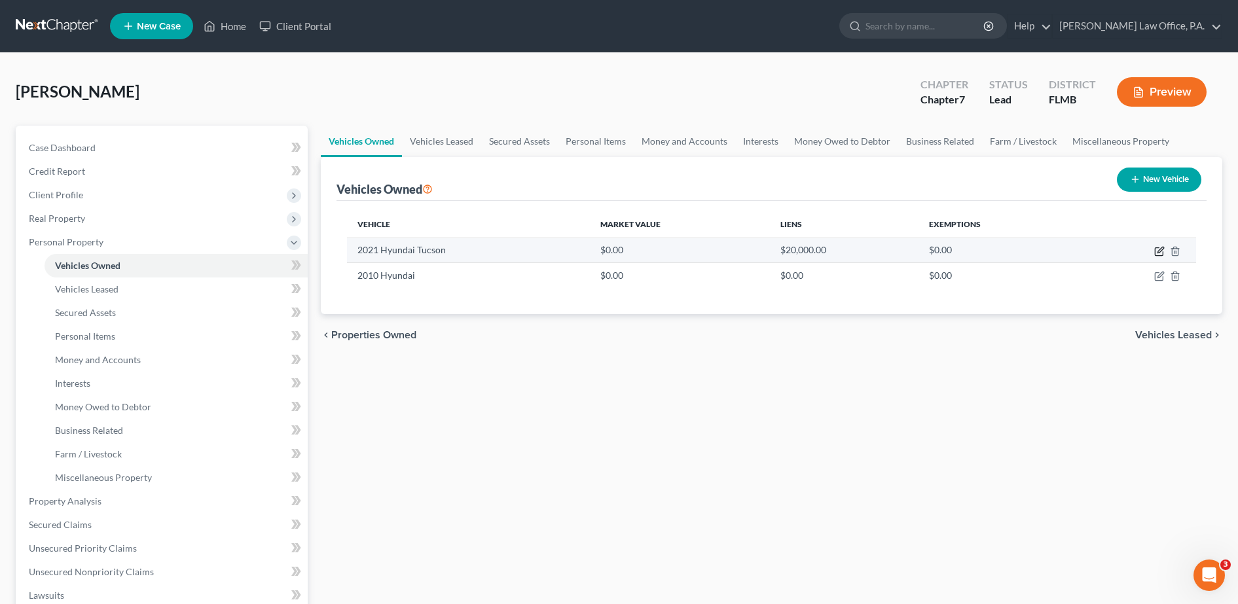
click at [1159, 249] on icon "button" at bounding box center [1159, 251] width 10 height 10
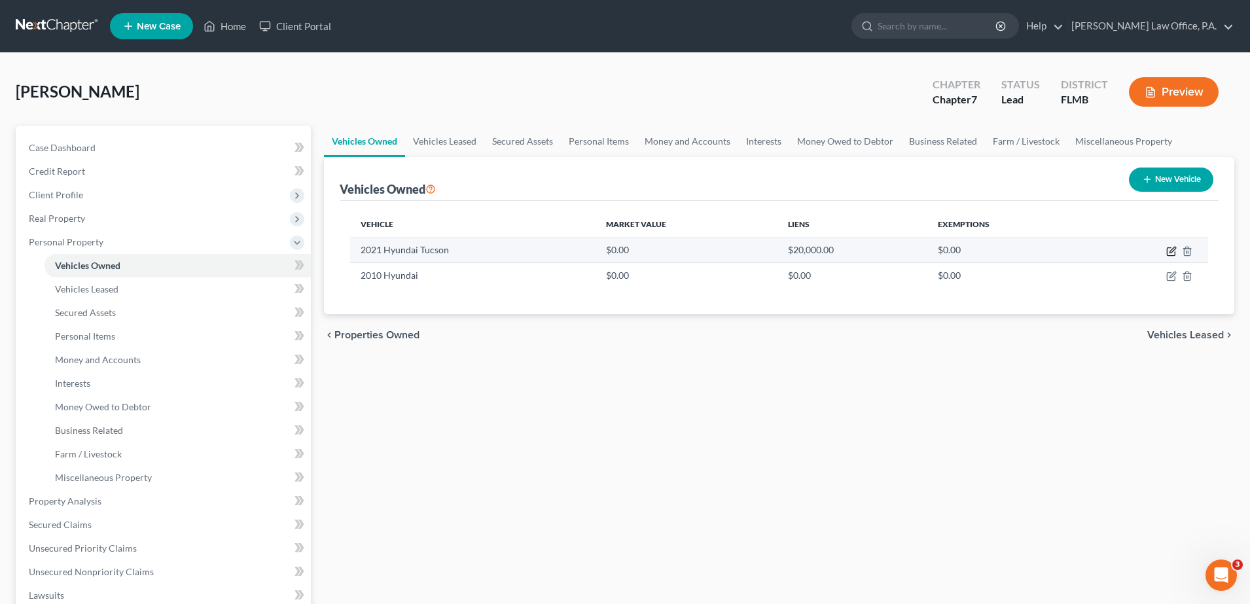
select select "0"
select select "5"
select select "1"
select select "0"
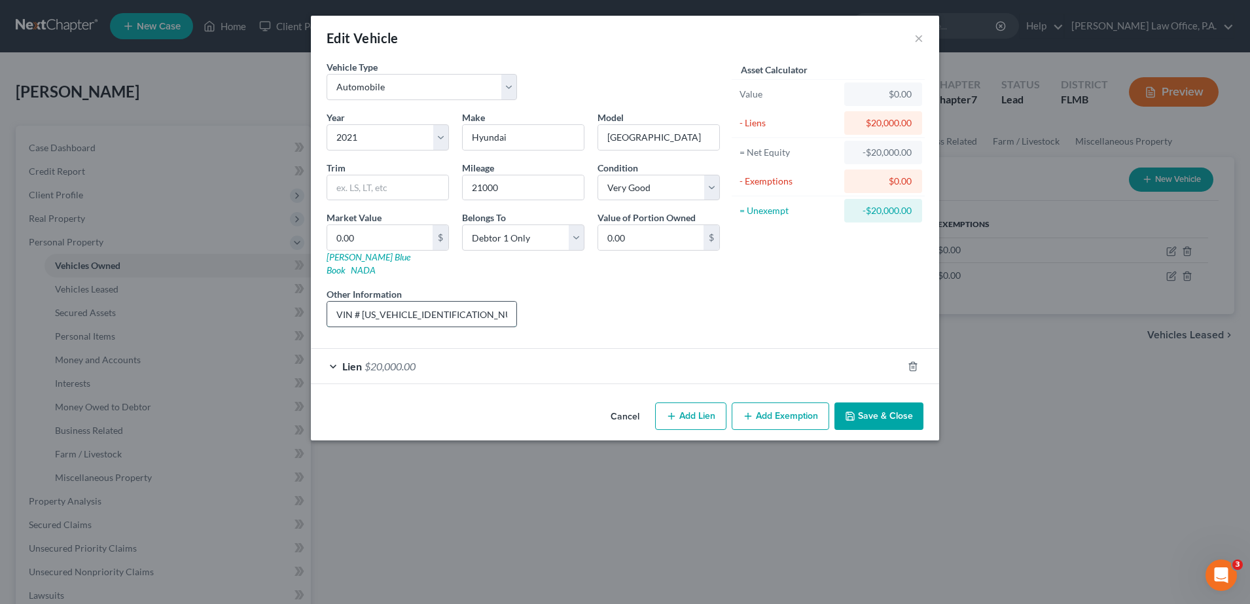
drag, startPoint x: 471, startPoint y: 308, endPoint x: 361, endPoint y: 304, distance: 109.4
click at [361, 304] on input "VIN # [US_VEHICLE_IDENTIFICATION_NUMBER]" at bounding box center [421, 314] width 189 height 25
click at [361, 255] on link "[PERSON_NAME] Blue Book" at bounding box center [369, 263] width 84 height 24
click at [364, 238] on input "0.00" at bounding box center [379, 237] width 105 height 25
type input "1"
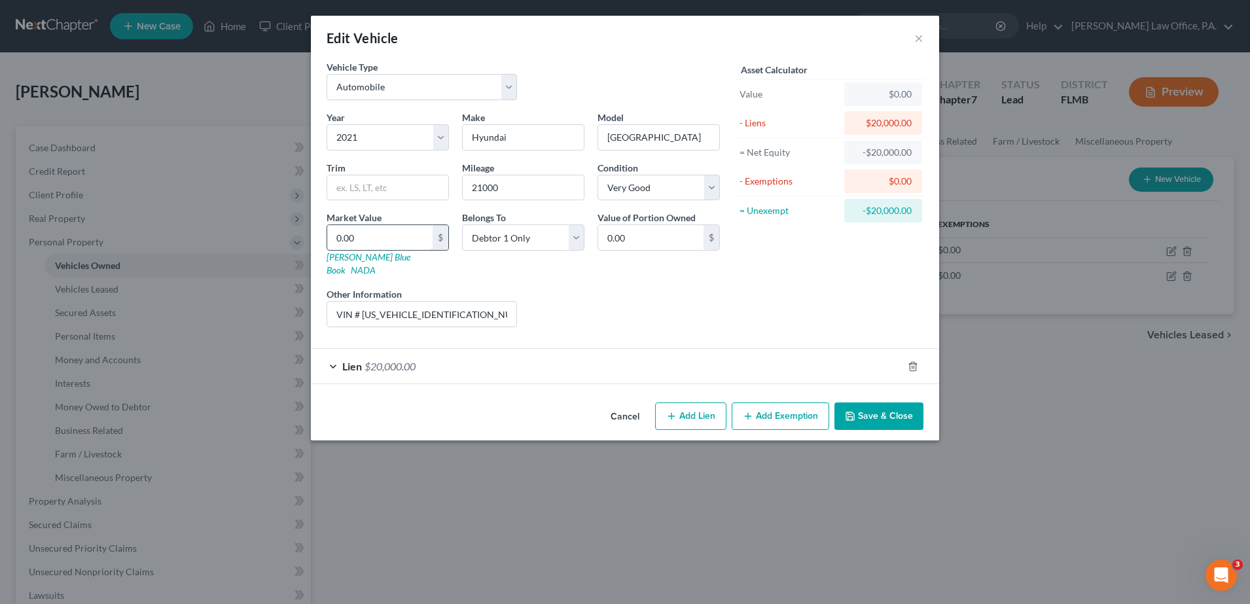
type input "1.00"
type input "18"
type input "18.00"
type input "182"
type input "182.00"
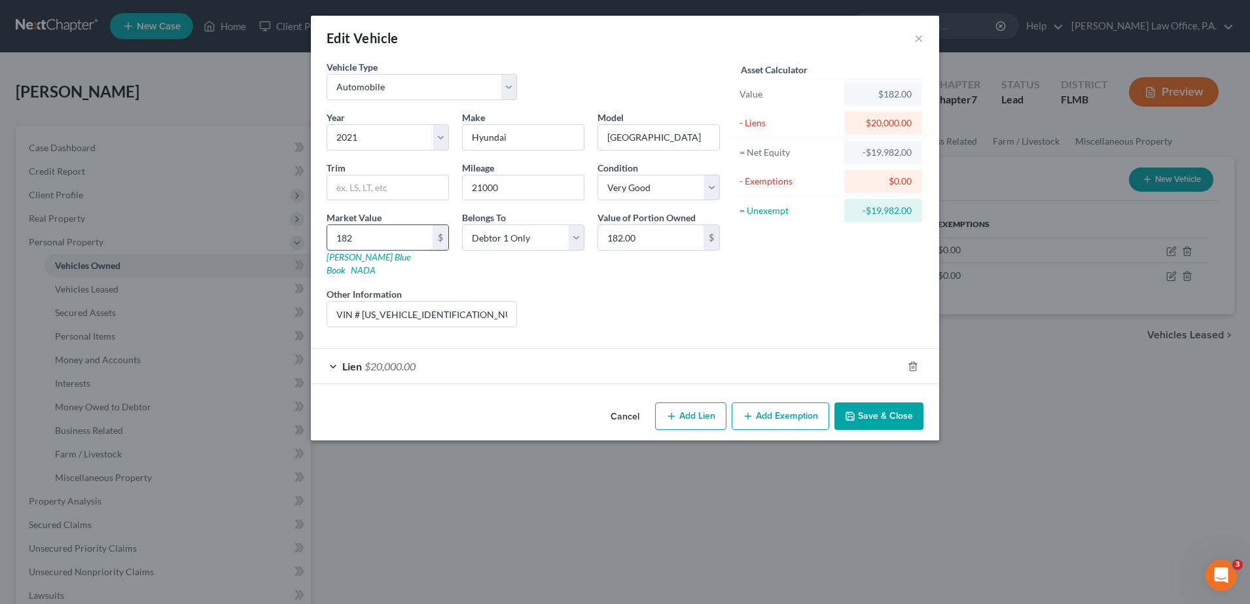
type input "1827"
type input "1,827.00"
type input "1,8279"
type input "18,279.00"
type input "18,279"
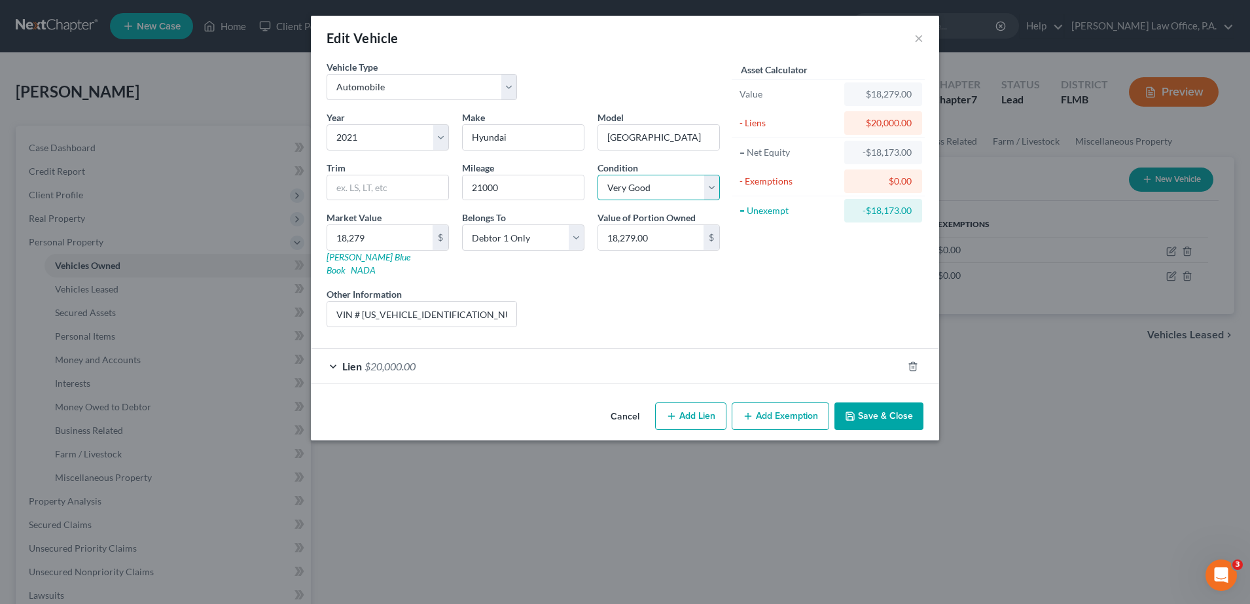
click at [680, 183] on select "Select Excellent Very Good Good Fair Poor" at bounding box center [659, 188] width 122 height 26
select select "2"
click at [598, 175] on select "Select Excellent Very Good Good Fair Poor" at bounding box center [659, 188] width 122 height 26
click at [376, 195] on input "text" at bounding box center [387, 187] width 121 height 25
type input "Sport SUV 4D"
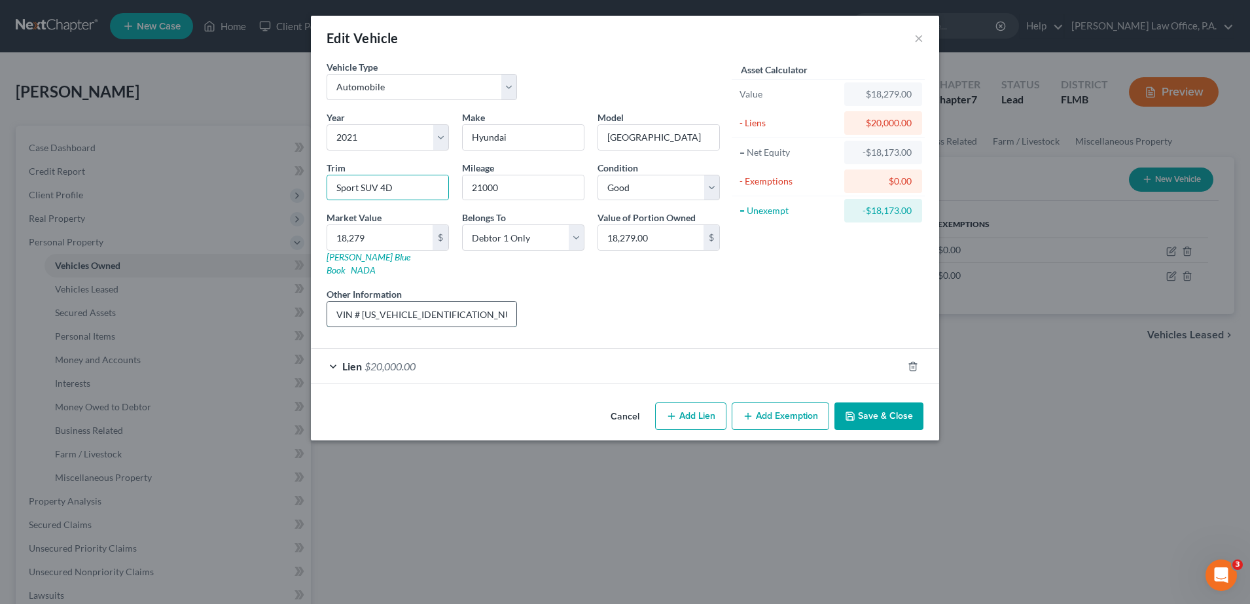
click at [475, 302] on input "VIN # [US_VEHICLE_IDENTIFICATION_NUMBER]" at bounding box center [421, 314] width 189 height 25
type input "VIN # [US_VEHICLE_IDENTIFICATION_NUMBER] - Black color"
click at [886, 403] on button "Save & Close" at bounding box center [879, 416] width 89 height 27
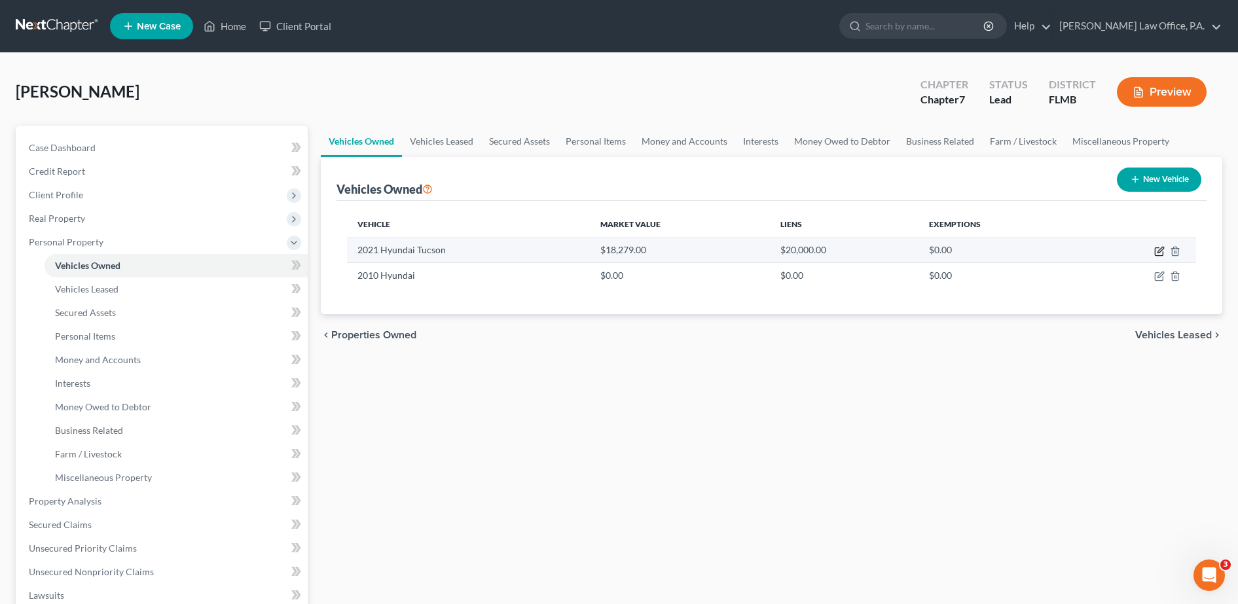
click at [1159, 249] on icon "button" at bounding box center [1159, 251] width 10 height 10
select select "0"
select select "5"
select select "2"
select select "0"
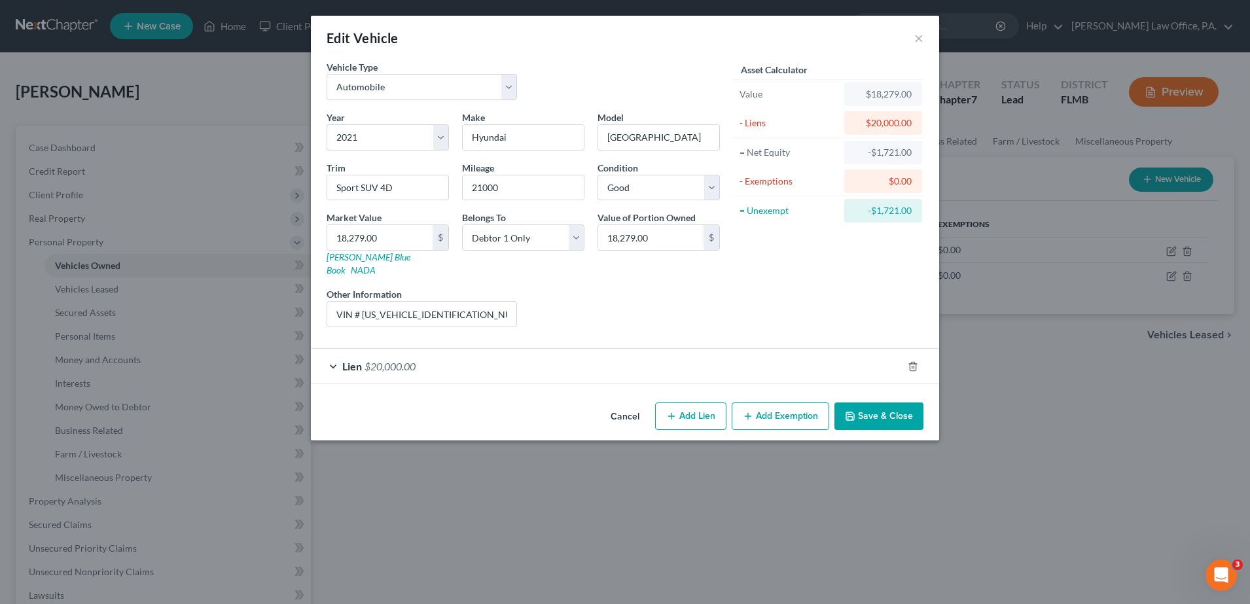
click at [880, 405] on button "Save & Close" at bounding box center [879, 416] width 89 height 27
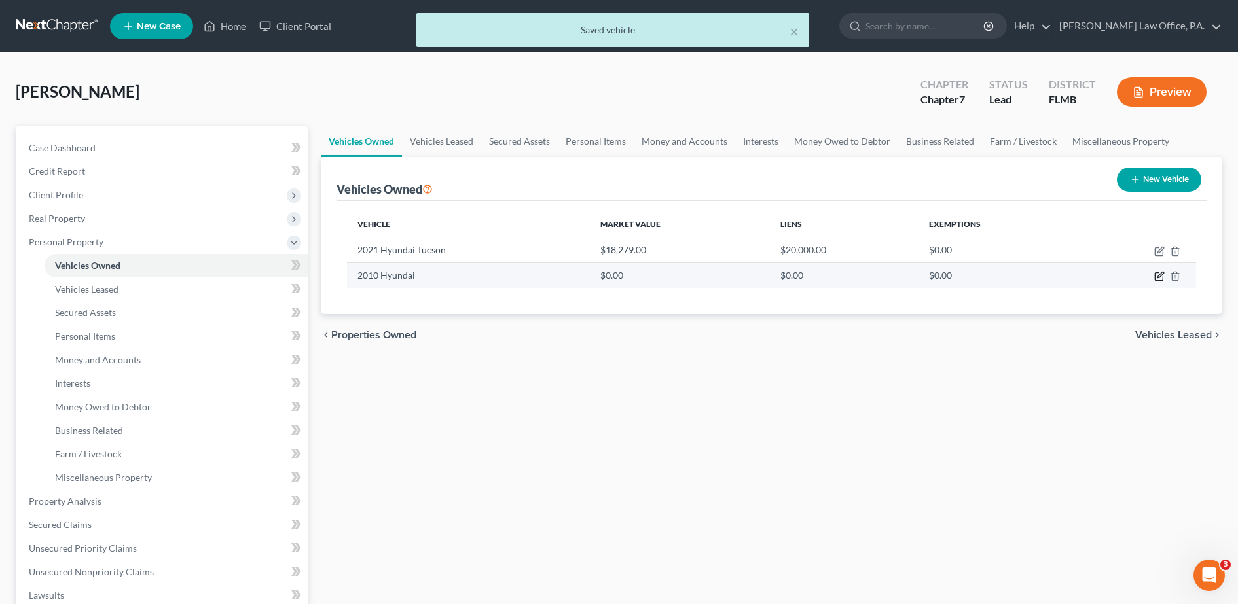
click at [1162, 271] on icon "button" at bounding box center [1159, 276] width 10 height 10
select select "0"
select select "16"
select select "2"
select select "0"
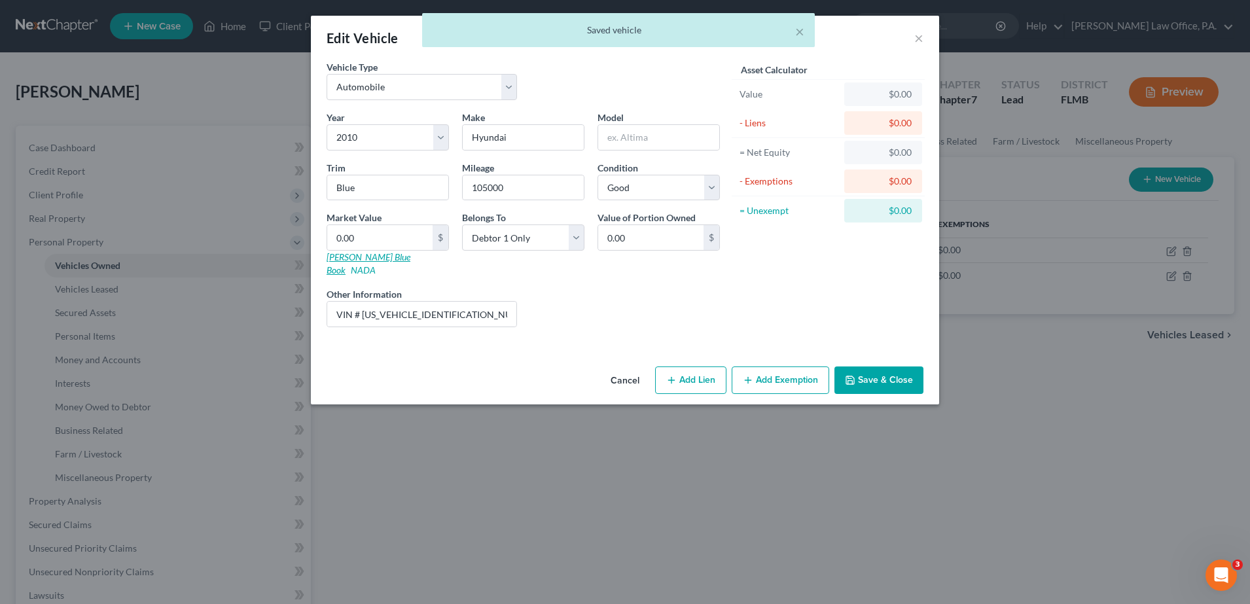
click at [367, 261] on link "[PERSON_NAME] Blue Book" at bounding box center [369, 263] width 84 height 24
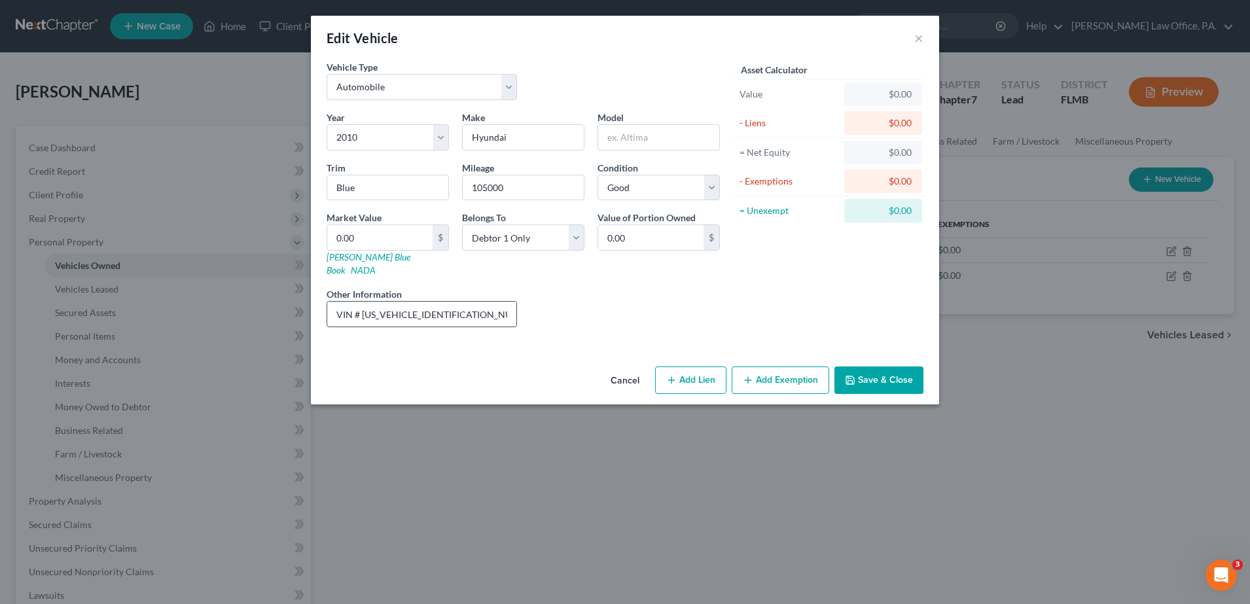
click at [490, 305] on input "VIN # [US_VEHICLE_IDENTIFICATION_NUMBER]" at bounding box center [421, 314] width 189 height 25
type input "VIN # [US_VEHICLE_IDENTIFICATION_NUMBER] - Blue color"
drag, startPoint x: 369, startPoint y: 175, endPoint x: 206, endPoint y: 190, distance: 164.3
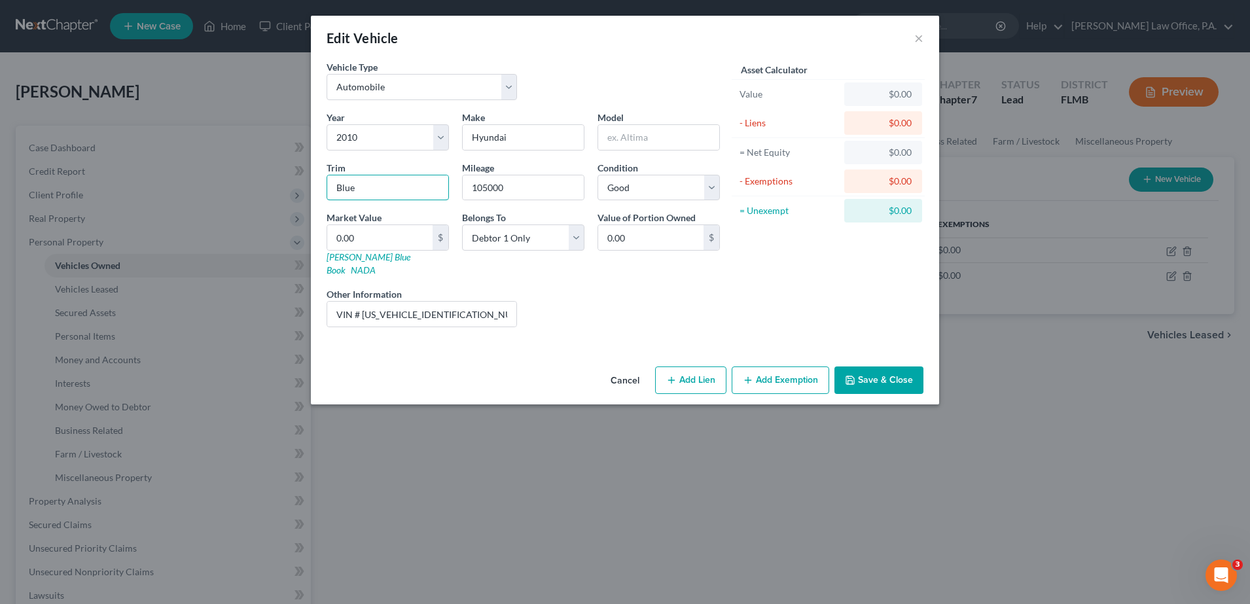
click at [206, 190] on div "Edit Vehicle × Vehicle Type Select Automobile Truck Trailer Watercraft Aircraft…" at bounding box center [625, 302] width 1250 height 604
type input "GLS Sport Utility 4D"
click at [380, 242] on input "0.00" at bounding box center [379, 237] width 105 height 25
type input "4"
type input "4.00"
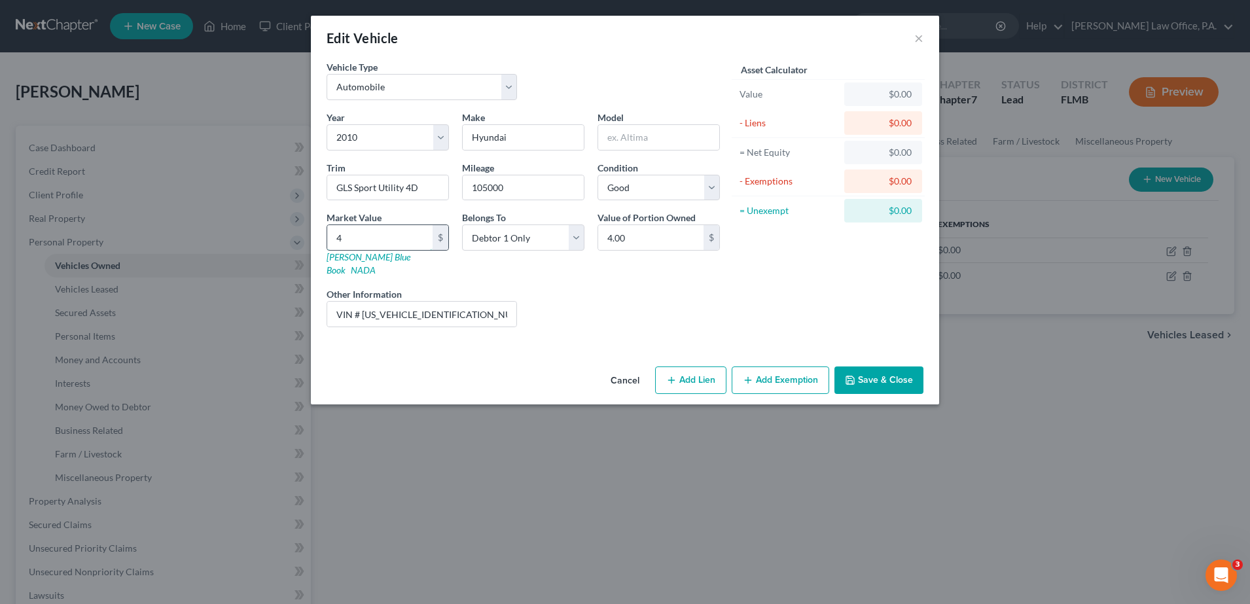
type input "41"
type input "41.00"
type input "413"
type input "413.00"
type input "4137"
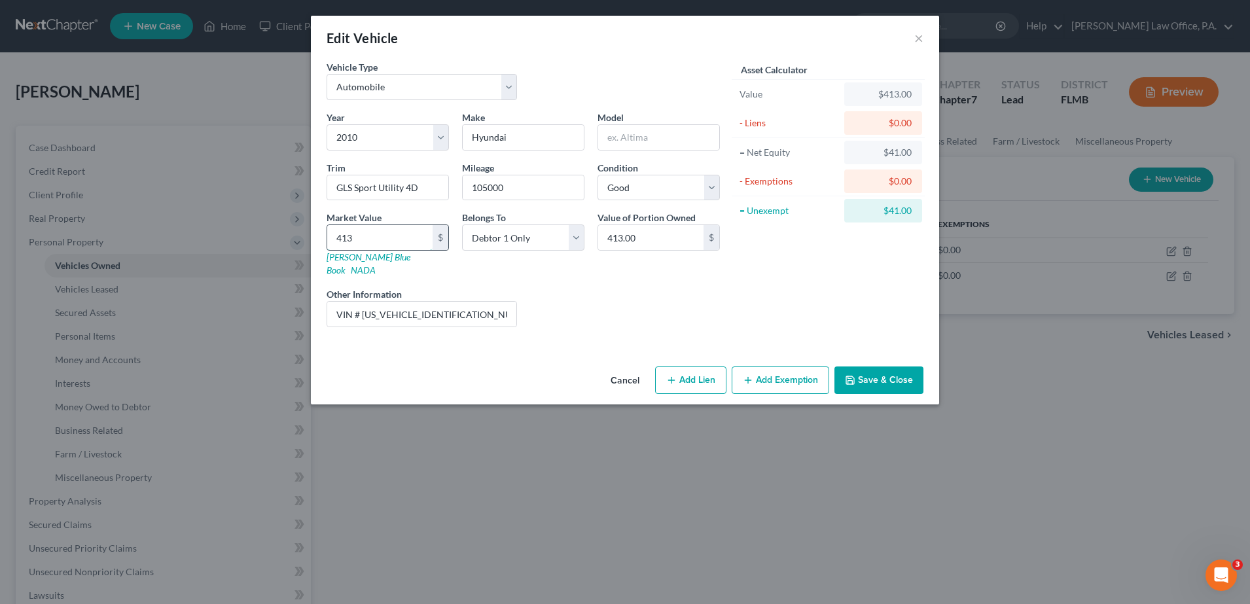
type input "4,137.00"
type input "4,137"
click at [770, 367] on button "Add Exemption" at bounding box center [781, 380] width 98 height 27
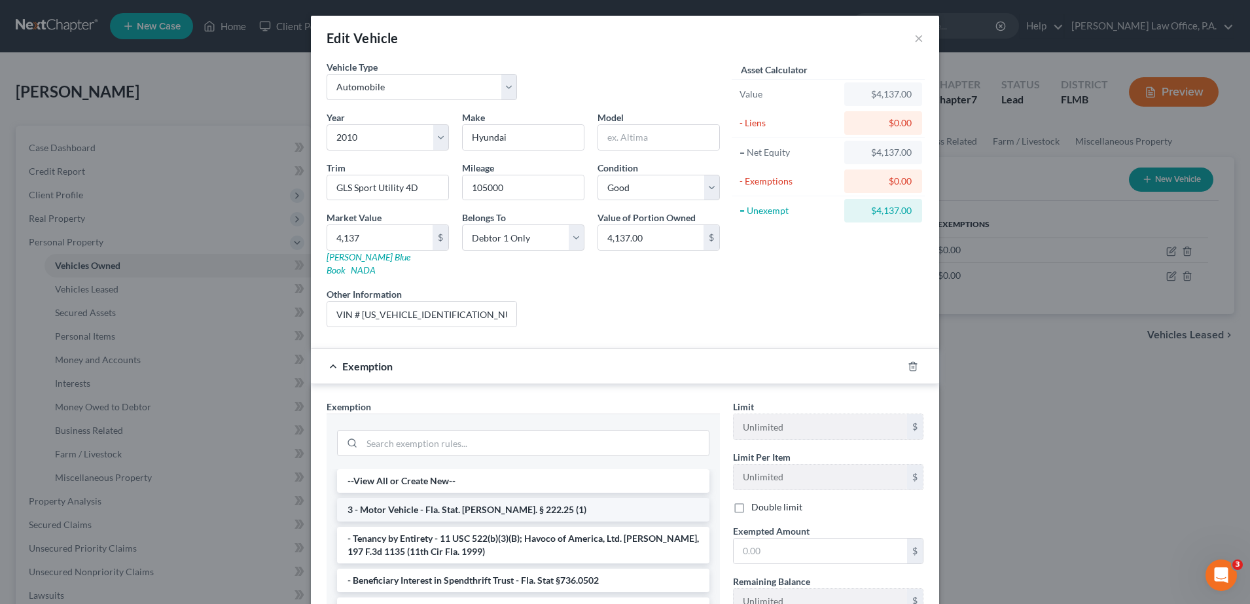
click at [475, 499] on li "3 - Motor Vehicle - Fla. Stat. [PERSON_NAME]. § 222.25 (1)" at bounding box center [523, 510] width 372 height 24
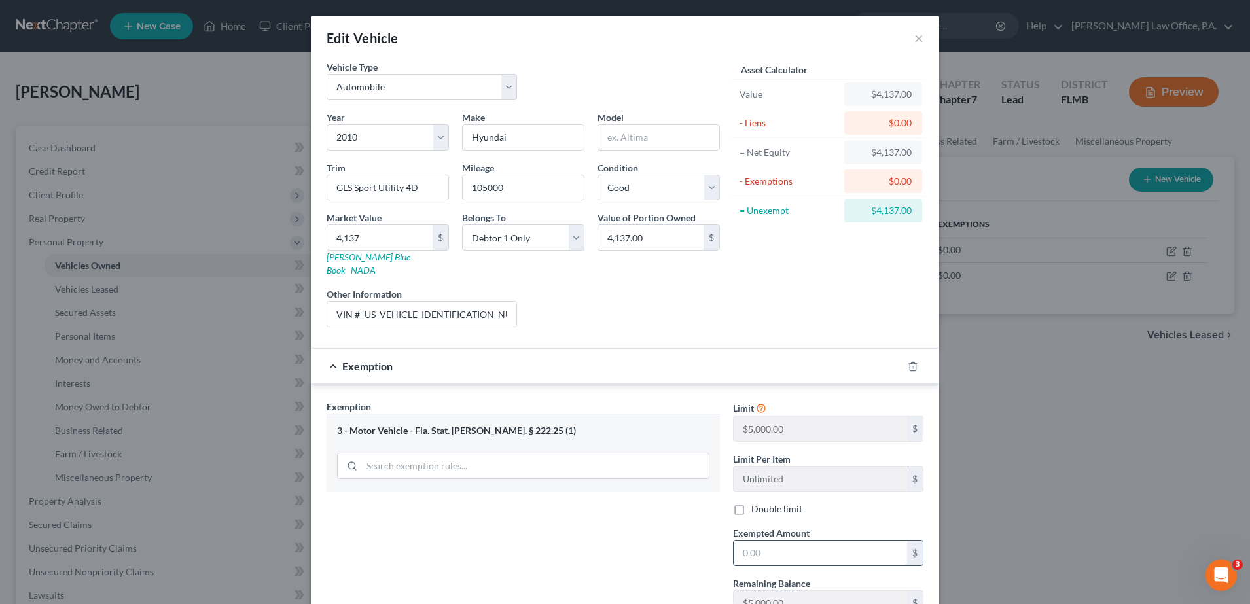
click at [773, 541] on input "text" at bounding box center [820, 553] width 173 height 25
type input "4,137"
click at [638, 133] on input "text" at bounding box center [658, 137] width 121 height 25
type input "[GEOGRAPHIC_DATA]"
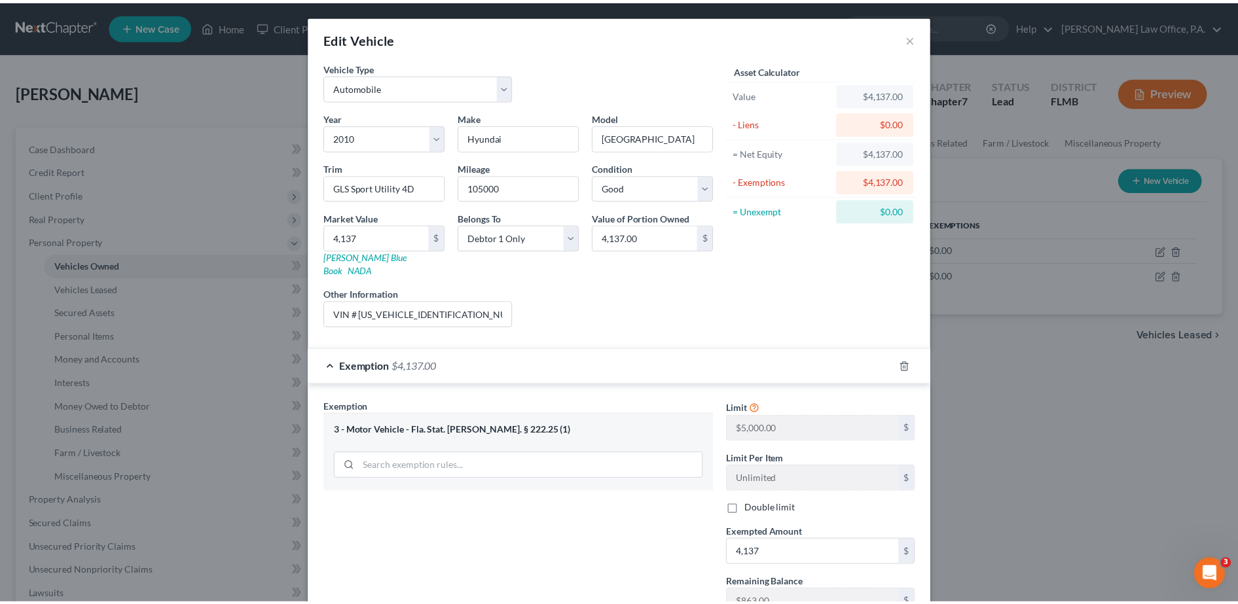
scroll to position [92, 0]
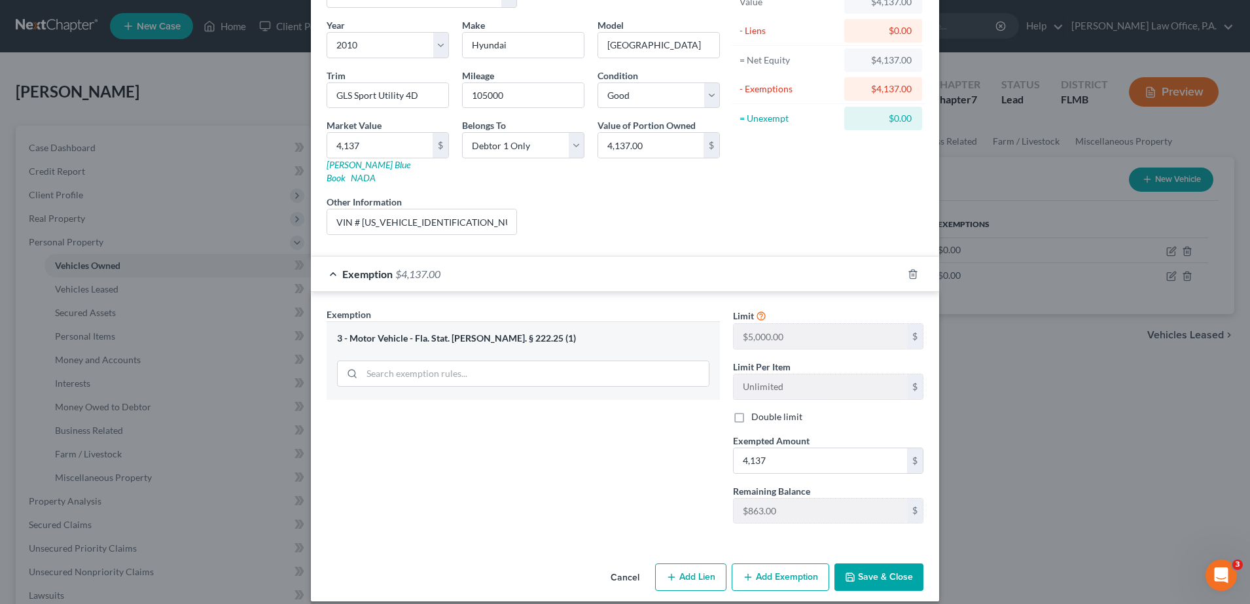
click at [901, 564] on button "Save & Close" at bounding box center [879, 577] width 89 height 27
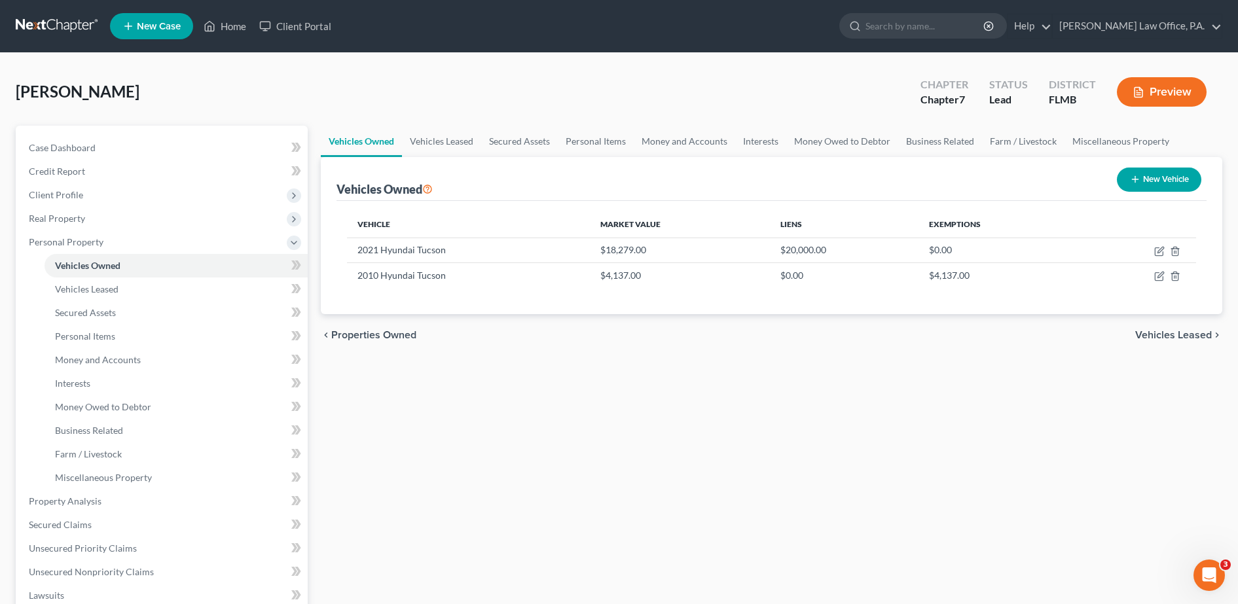
scroll to position [327, 0]
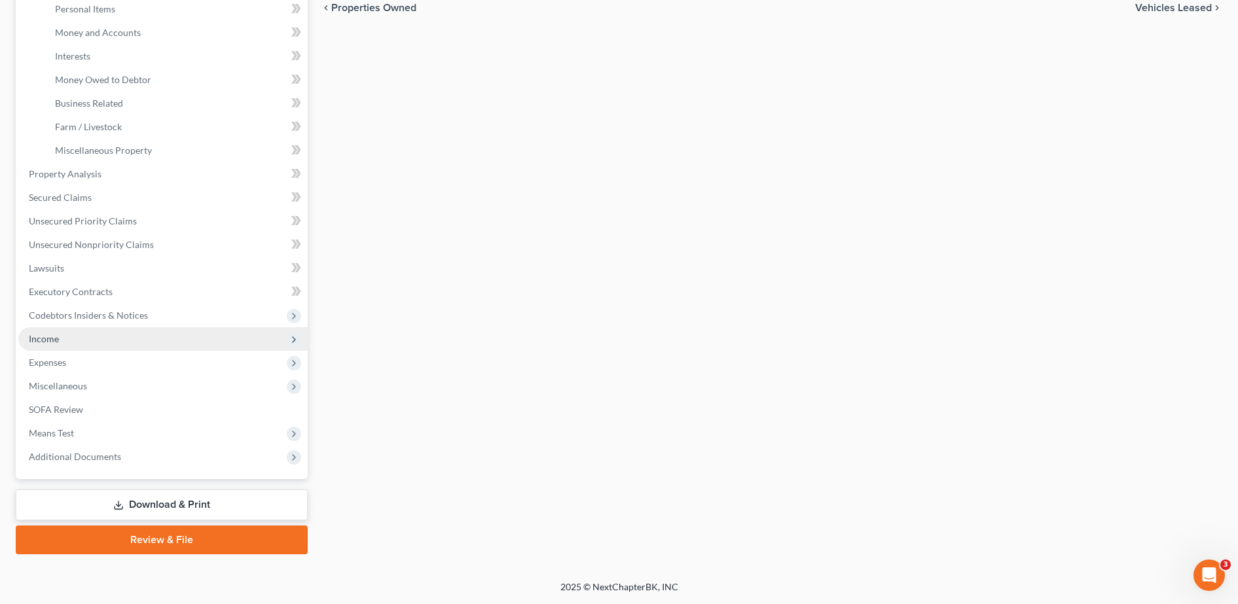
click at [116, 336] on span "Income" at bounding box center [162, 339] width 289 height 24
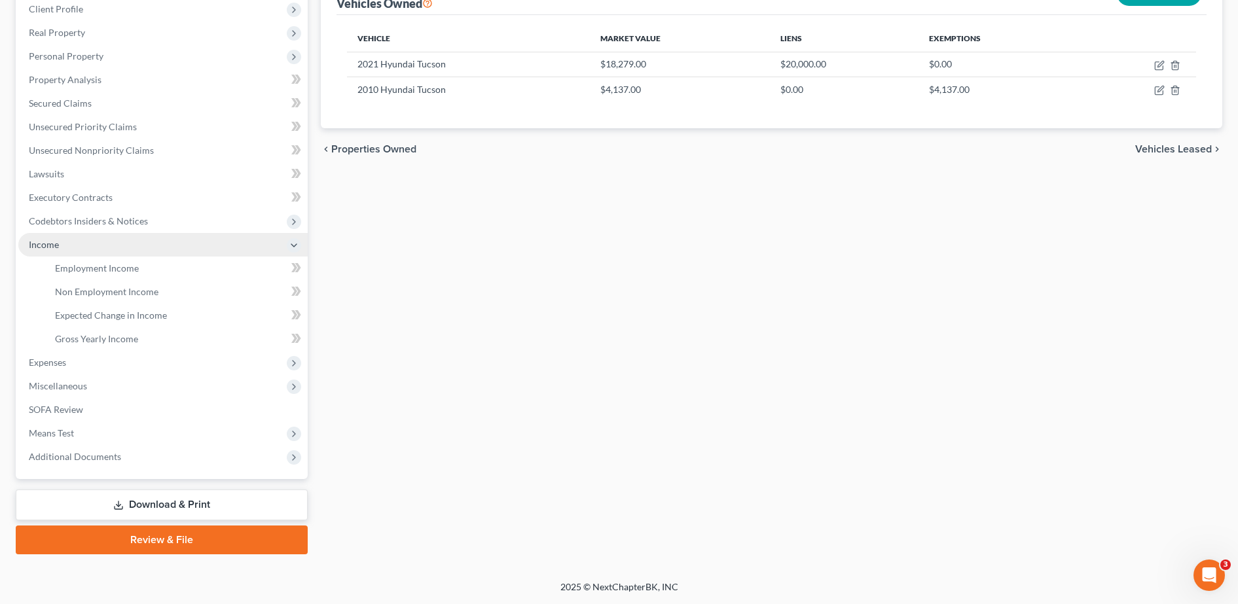
scroll to position [186, 0]
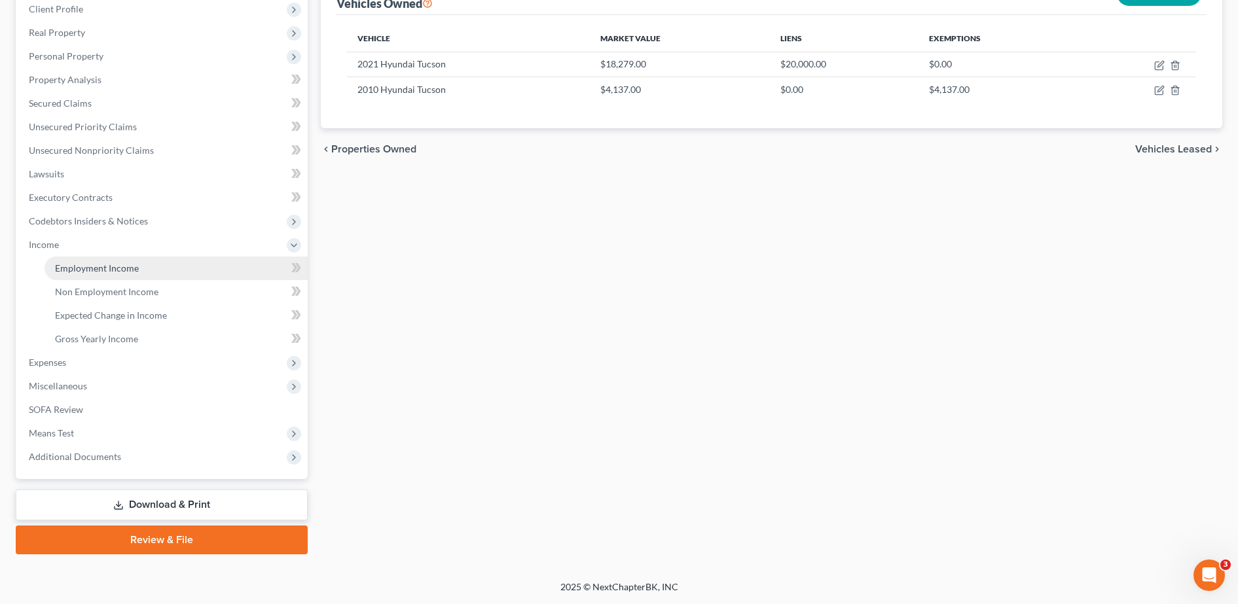
click at [149, 263] on link "Employment Income" at bounding box center [176, 269] width 263 height 24
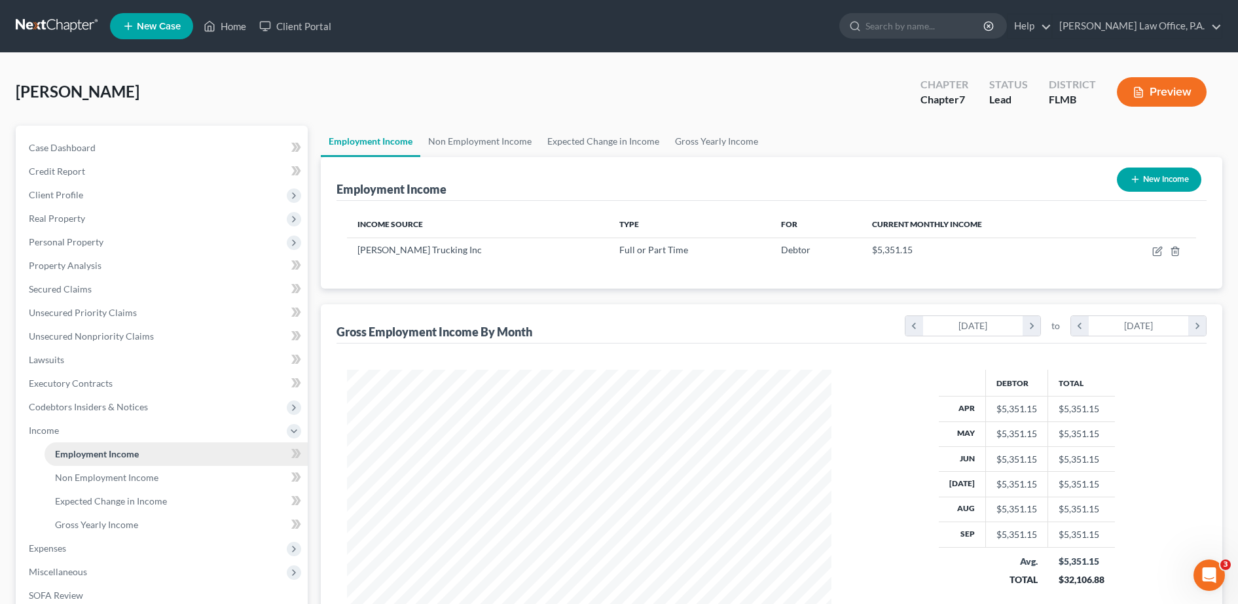
scroll to position [242, 511]
click at [128, 195] on span "Client Profile" at bounding box center [162, 195] width 289 height 24
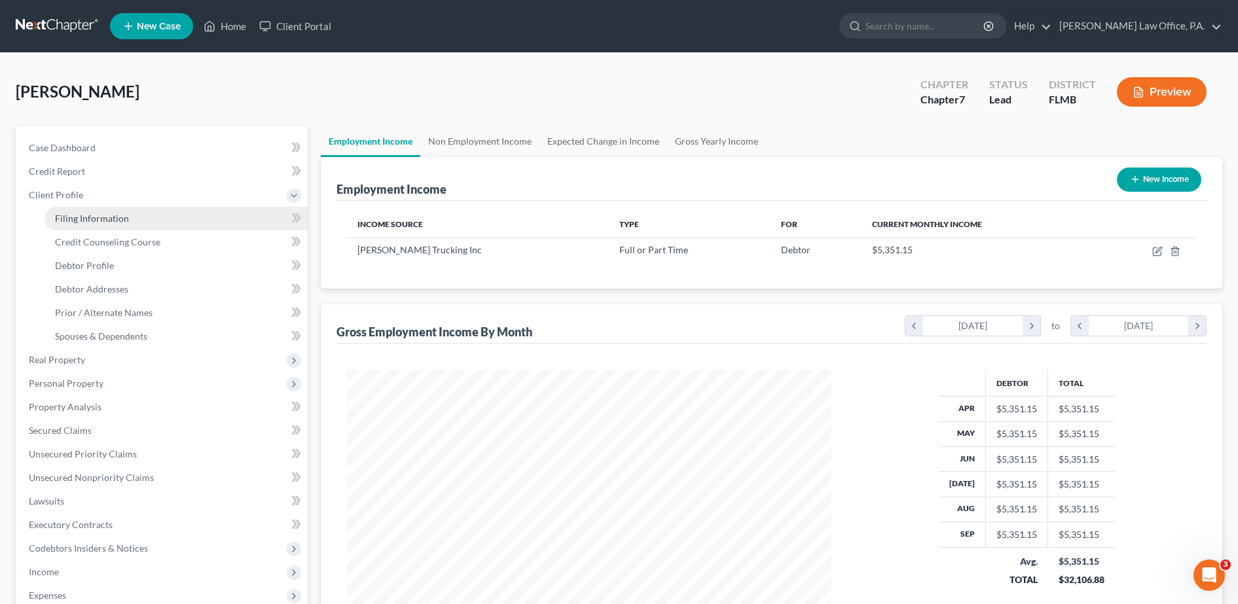
click at [143, 219] on link "Filing Information" at bounding box center [176, 219] width 263 height 24
select select "1"
select select "0"
select select "9"
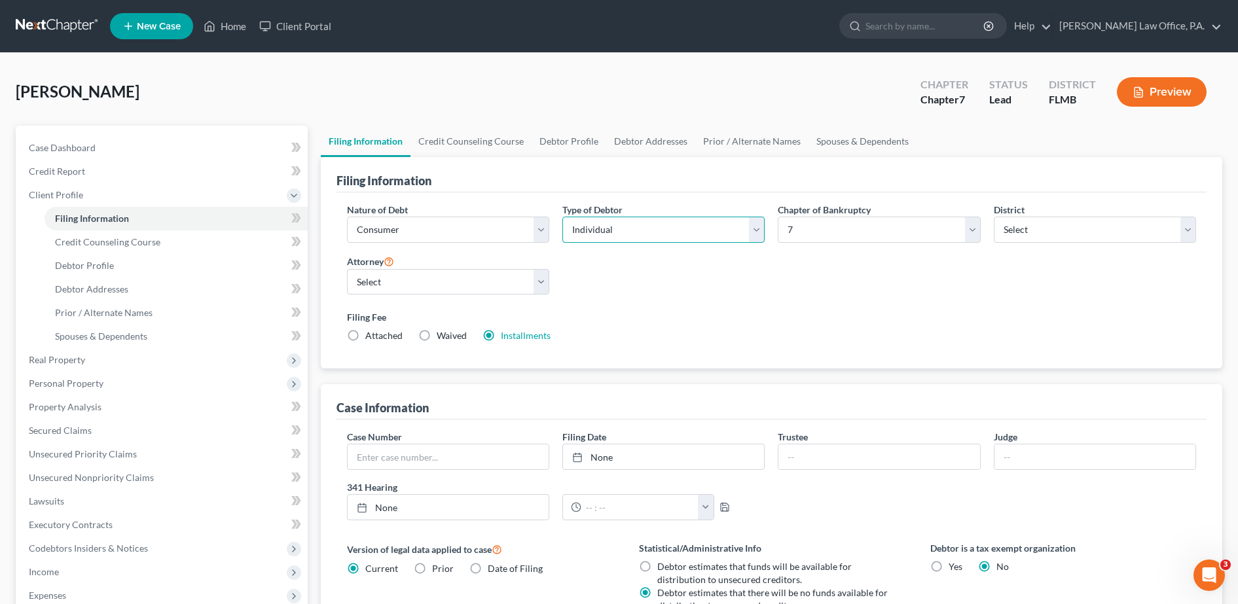
click at [680, 234] on select "Select Individual Joint" at bounding box center [663, 230] width 202 height 26
click at [869, 297] on div "Nature of Debt Select Business Consumer Other Nature of Business Select Clearin…" at bounding box center [771, 278] width 862 height 151
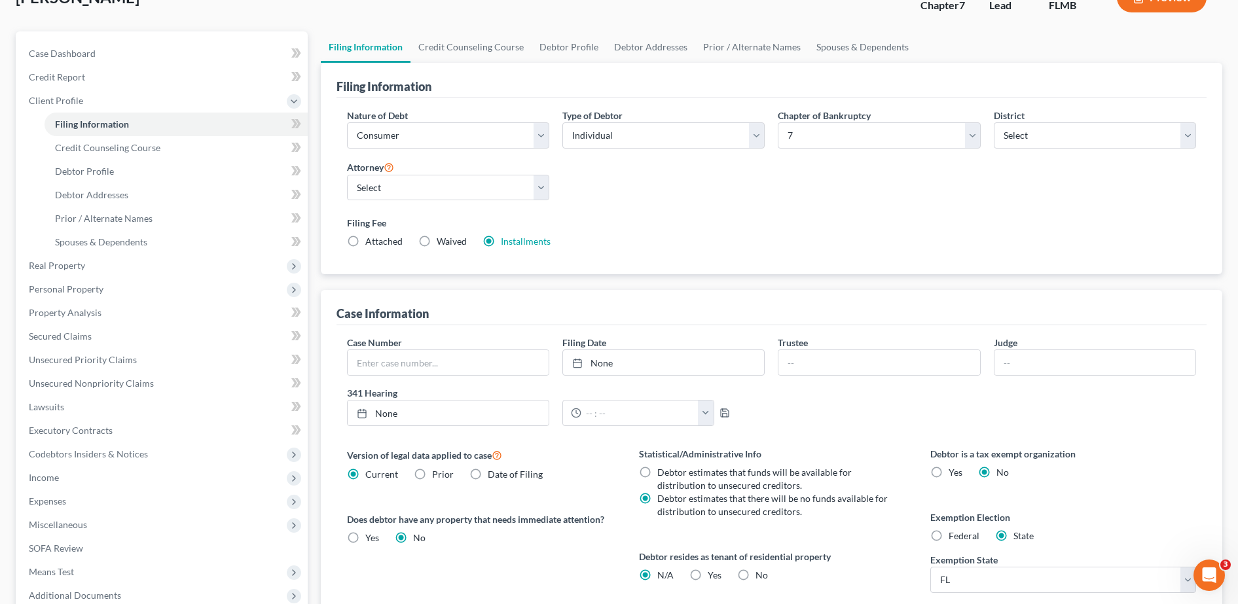
scroll to position [95, 0]
click at [488, 47] on link "Credit Counseling Course" at bounding box center [470, 46] width 121 height 31
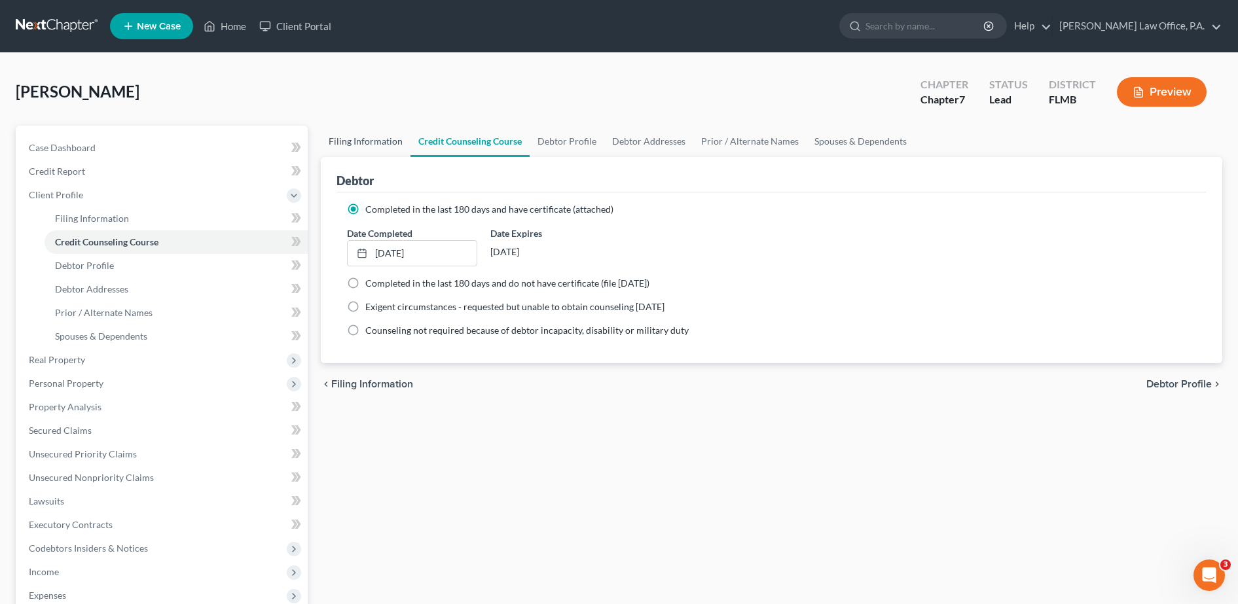
click at [363, 143] on link "Filing Information" at bounding box center [366, 141] width 90 height 31
select select "1"
select select "0"
select select "15"
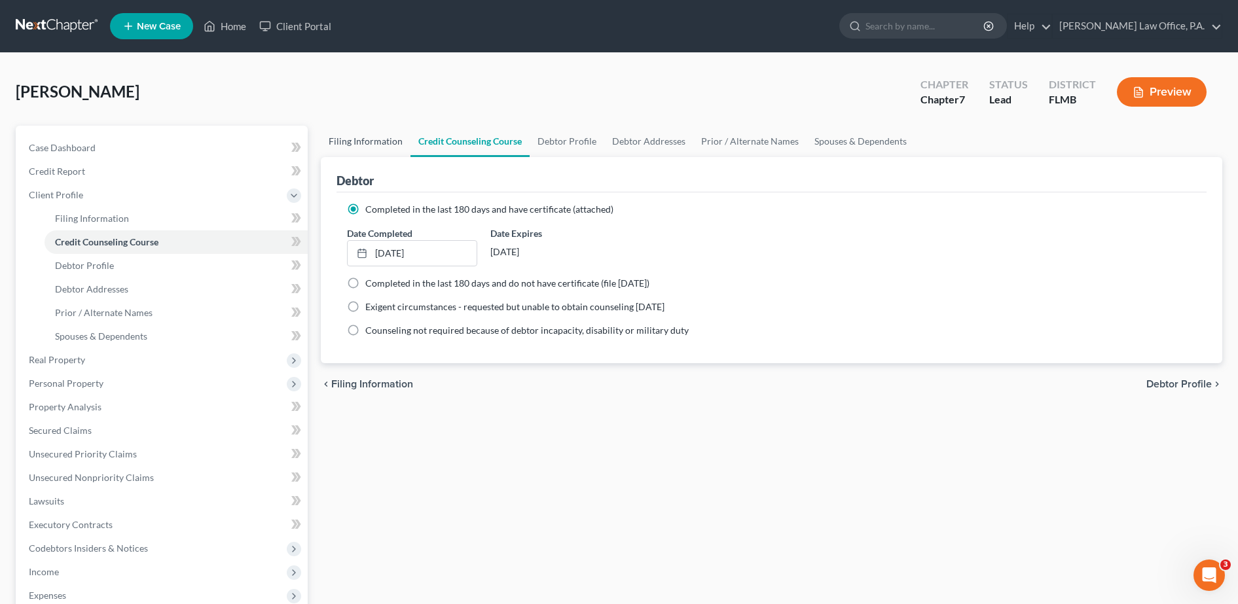
select select "0"
select select "9"
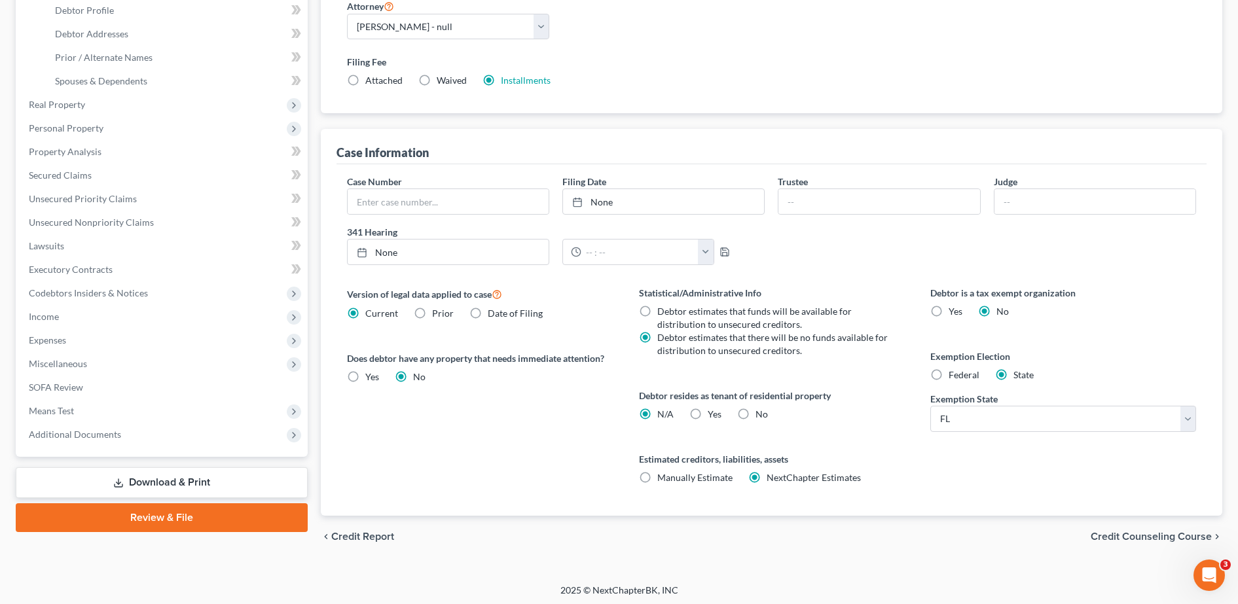
scroll to position [259, 0]
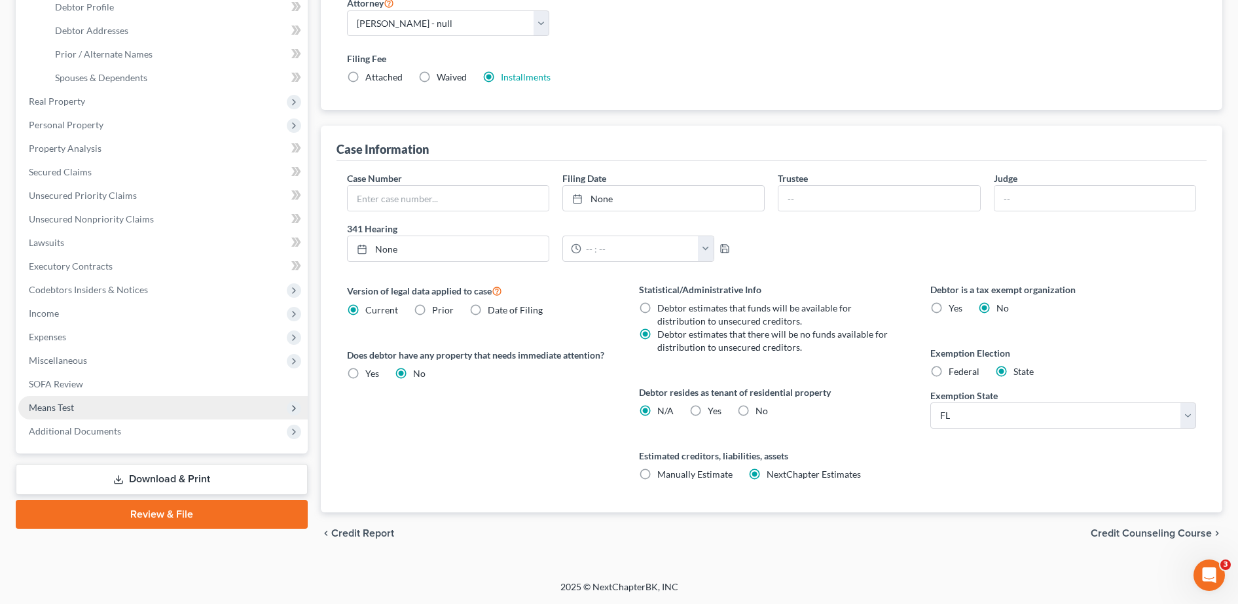
click at [136, 403] on span "Means Test" at bounding box center [162, 408] width 289 height 24
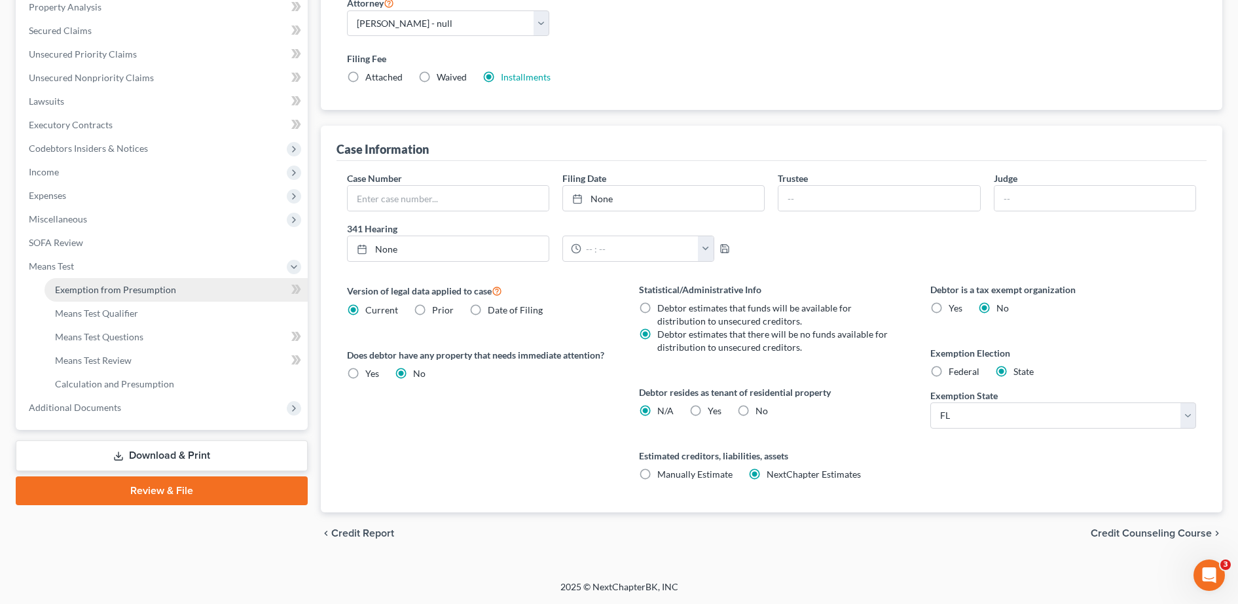
click at [132, 291] on span "Exemption from Presumption" at bounding box center [115, 289] width 121 height 11
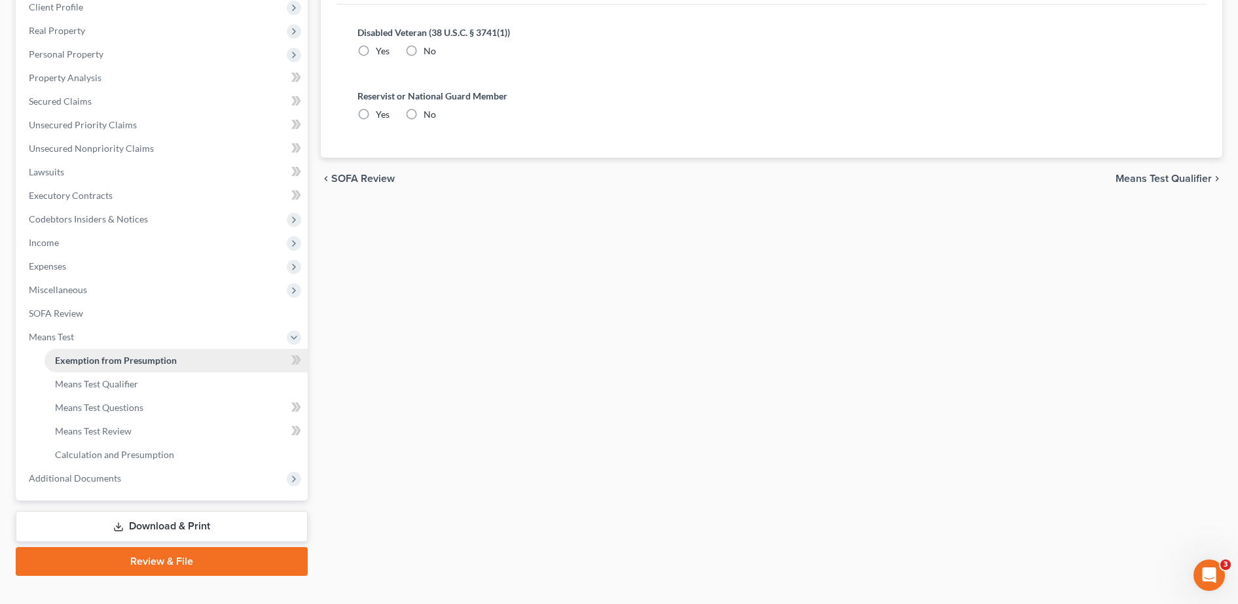
radio input "true"
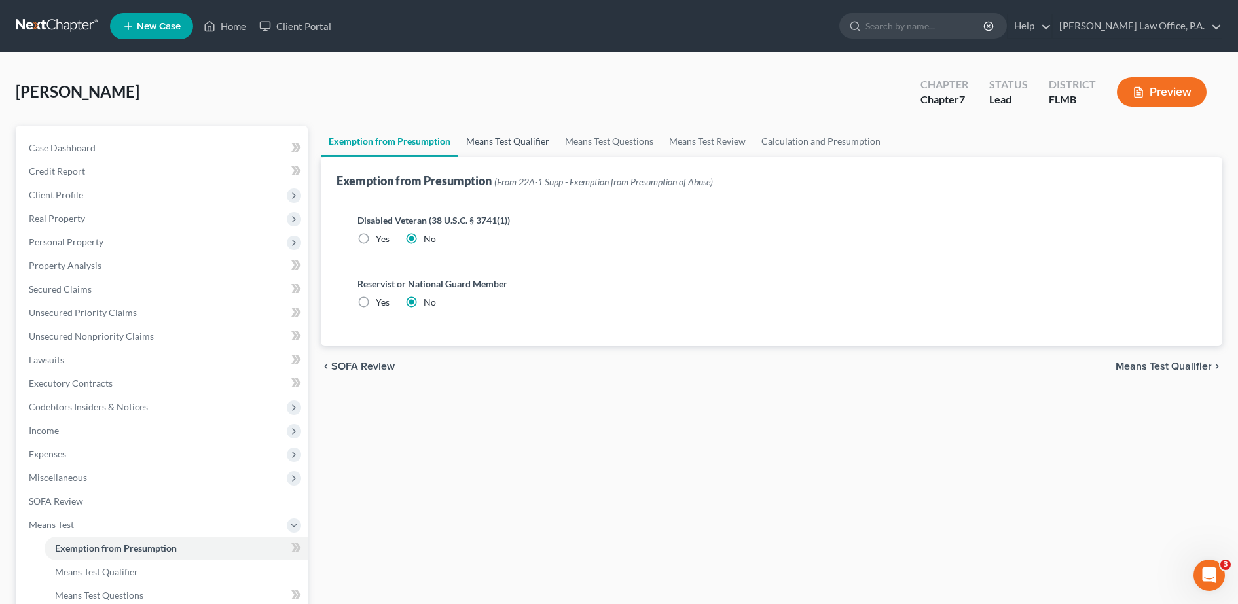
click at [516, 146] on link "Means Test Qualifier" at bounding box center [507, 141] width 99 height 31
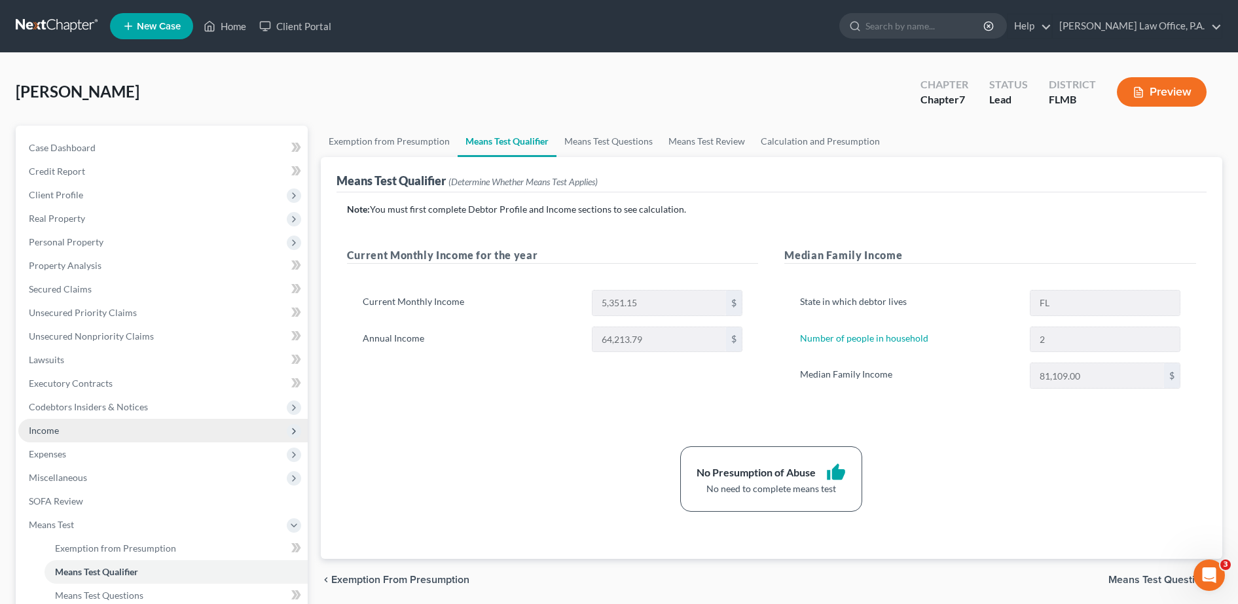
click at [109, 433] on span "Income" at bounding box center [162, 431] width 289 height 24
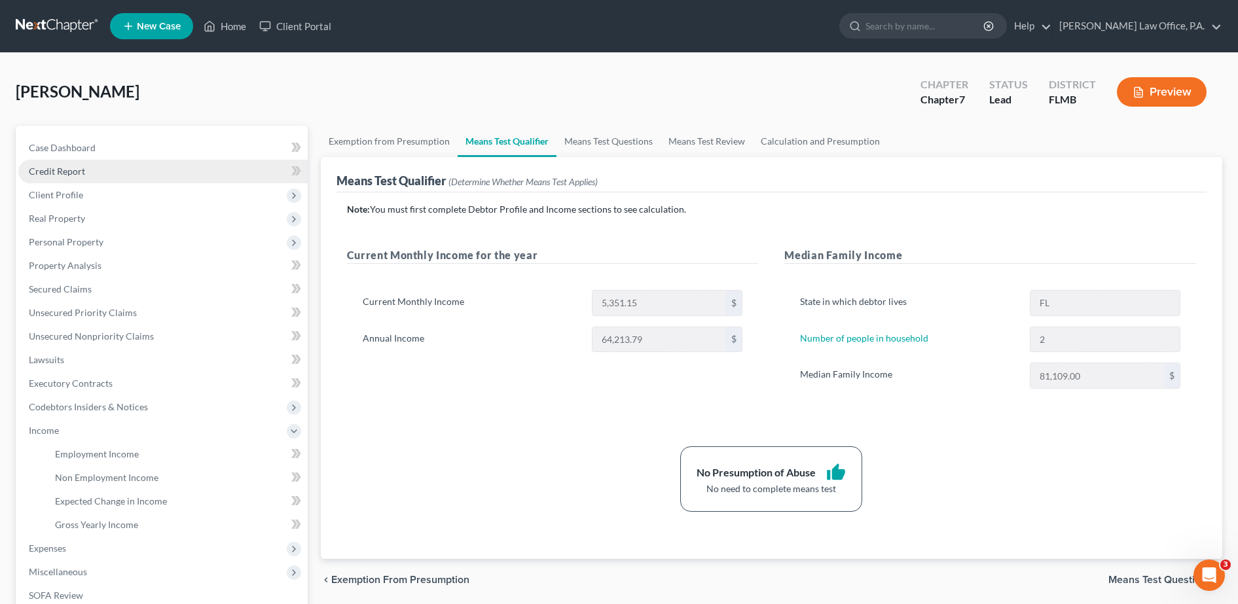
click at [92, 167] on link "Credit Report" at bounding box center [162, 172] width 289 height 24
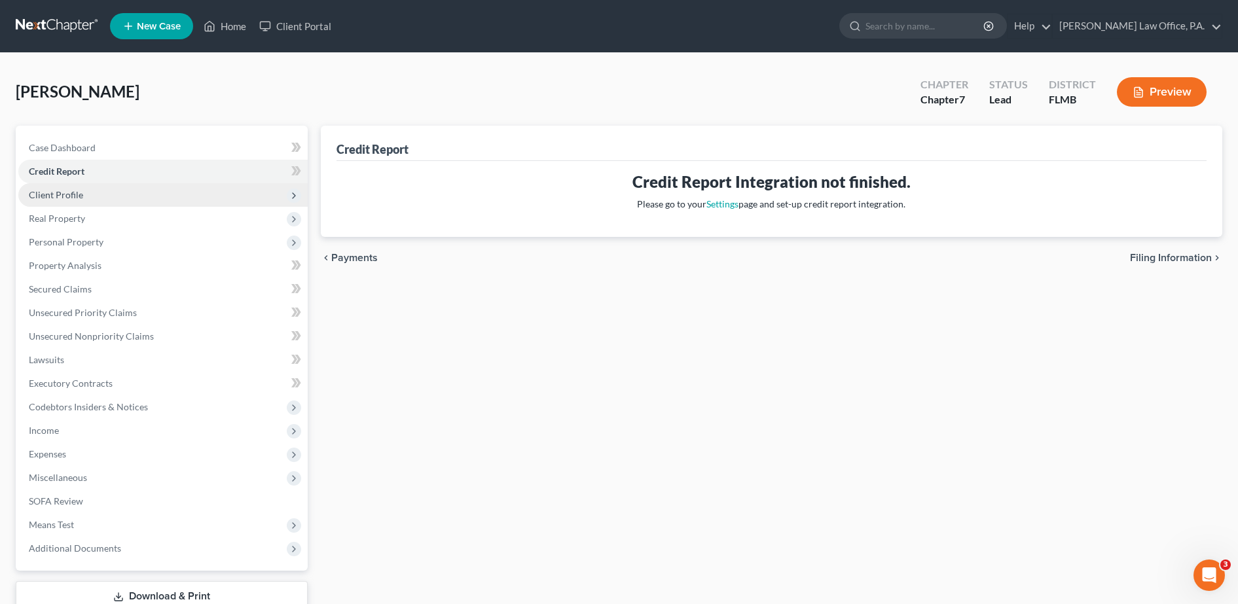
click at [90, 200] on span "Client Profile" at bounding box center [162, 195] width 289 height 24
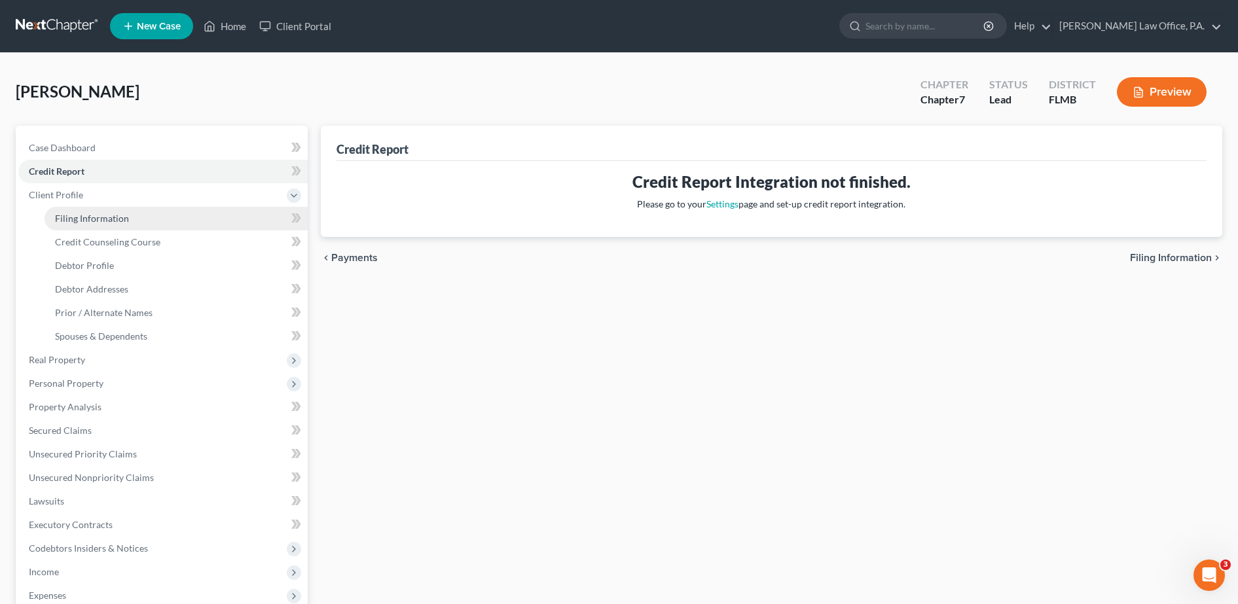
click at [98, 213] on span "Filing Information" at bounding box center [92, 218] width 74 height 11
select select "1"
select select "0"
select select "15"
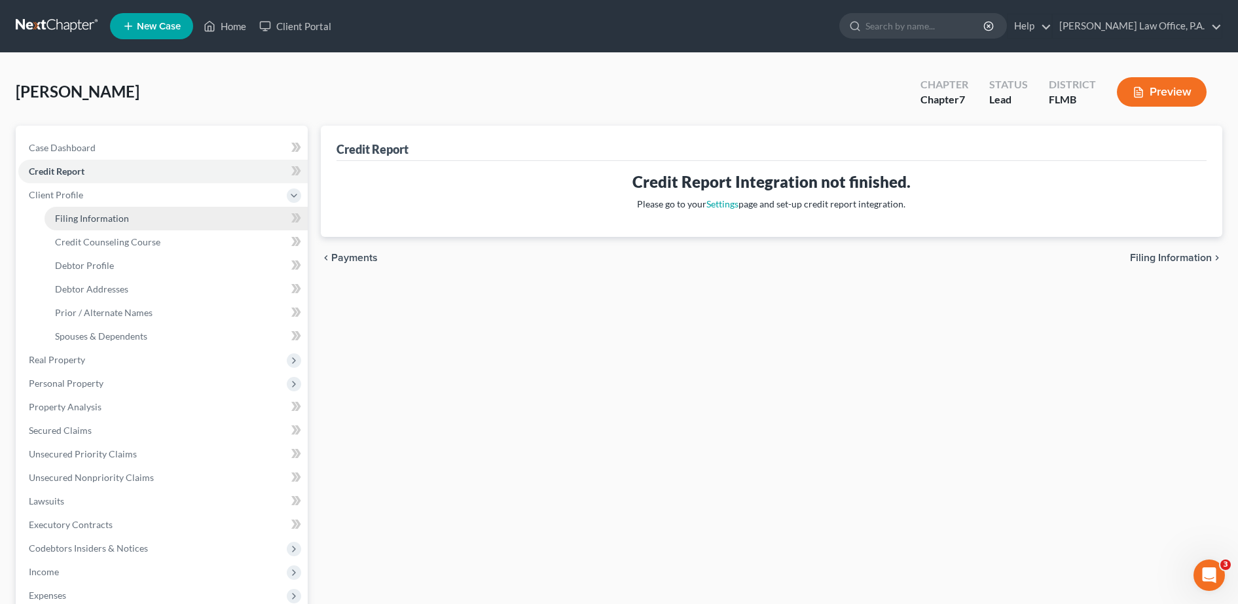
select select "0"
select select "9"
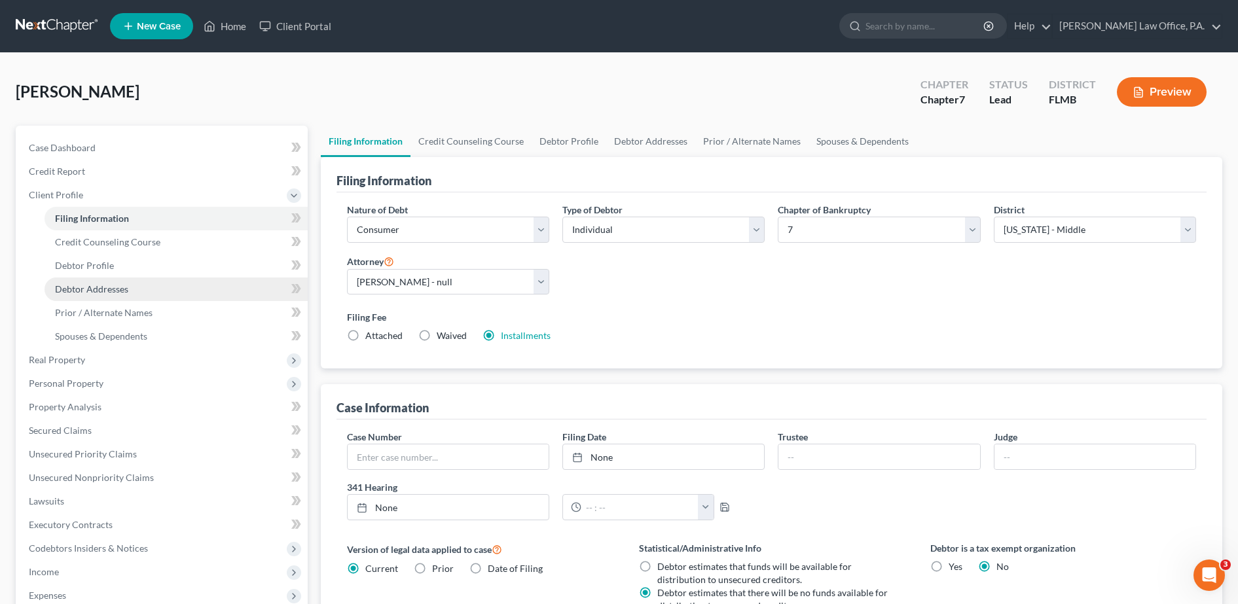
click at [120, 278] on link "Debtor Addresses" at bounding box center [176, 290] width 263 height 24
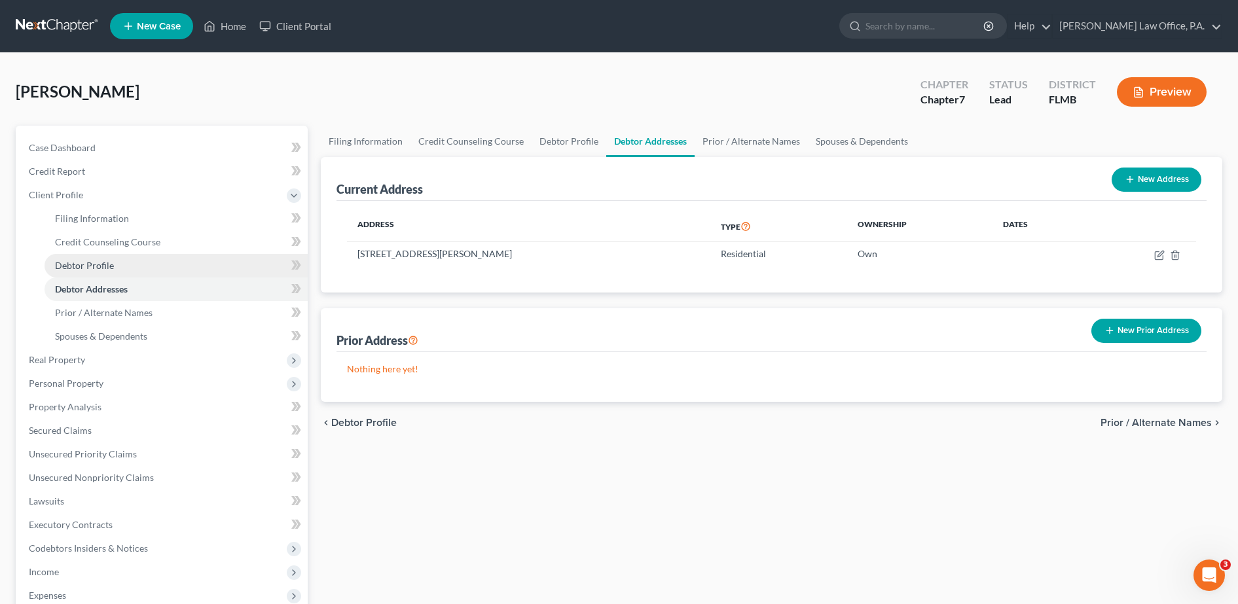
click at [109, 266] on span "Debtor Profile" at bounding box center [84, 265] width 59 height 11
select select "0"
select select "1"
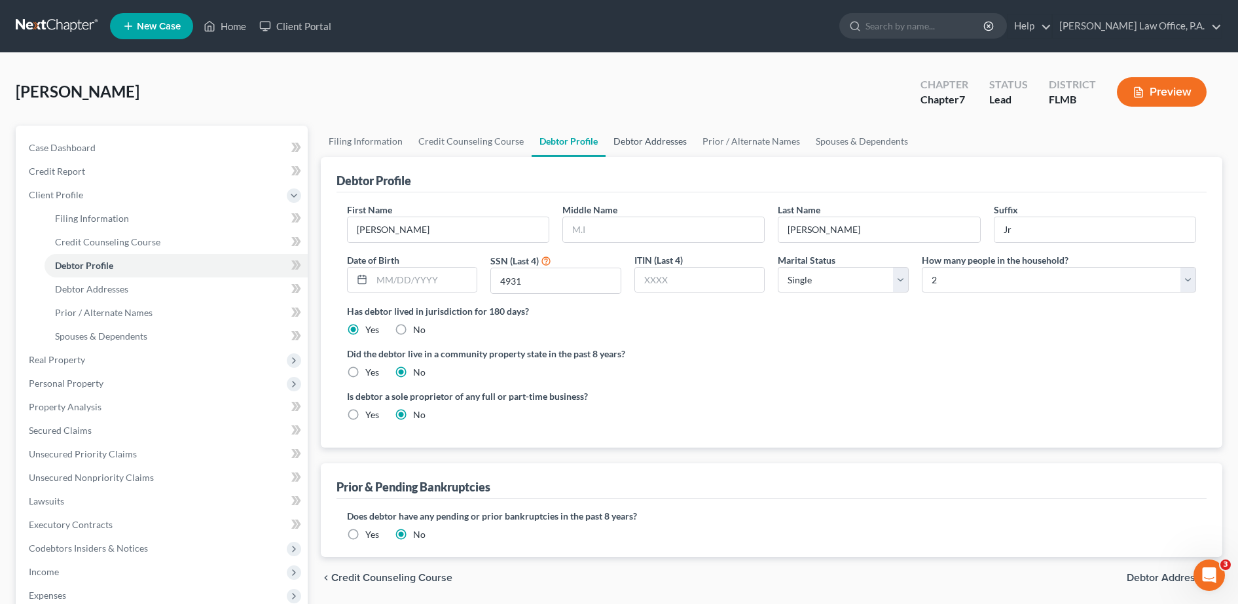
click at [636, 147] on link "Debtor Addresses" at bounding box center [650, 141] width 89 height 31
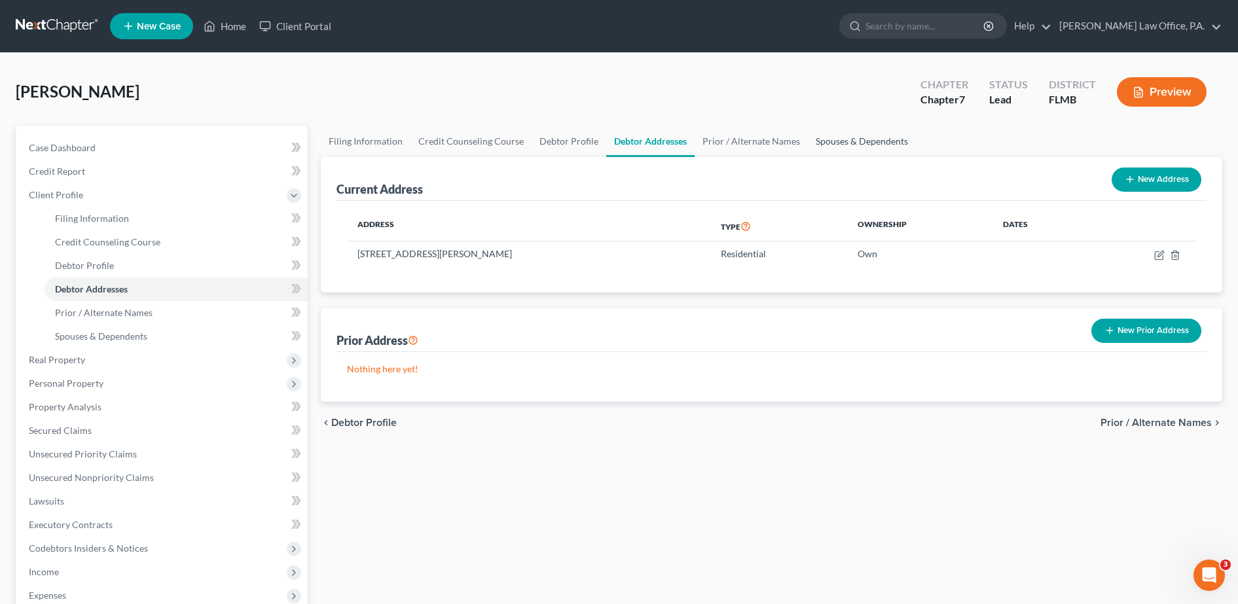
click at [842, 151] on link "Spouses & Dependents" at bounding box center [862, 141] width 108 height 31
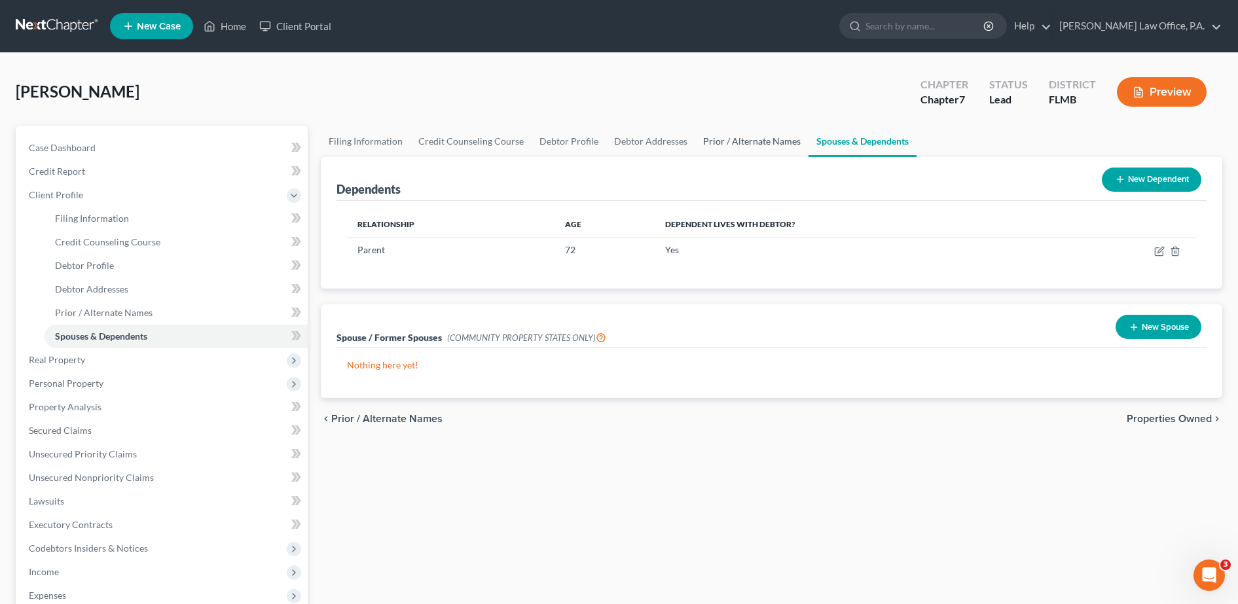
click at [759, 137] on link "Prior / Alternate Names" at bounding box center [751, 141] width 113 height 31
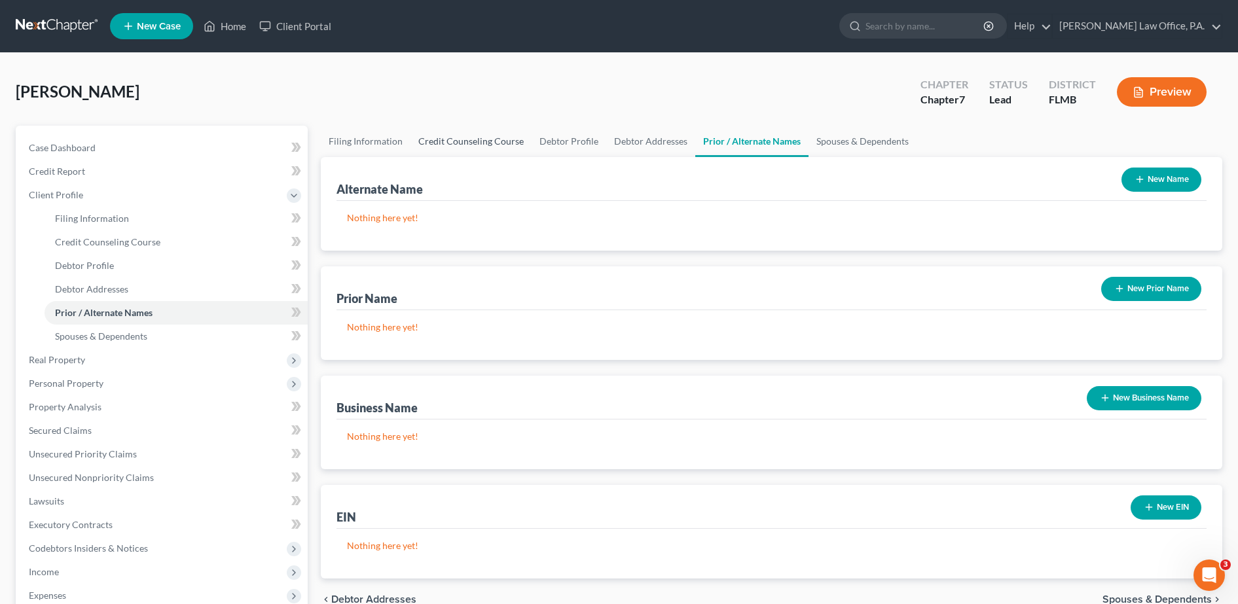
click at [473, 141] on link "Credit Counseling Course" at bounding box center [470, 141] width 121 height 31
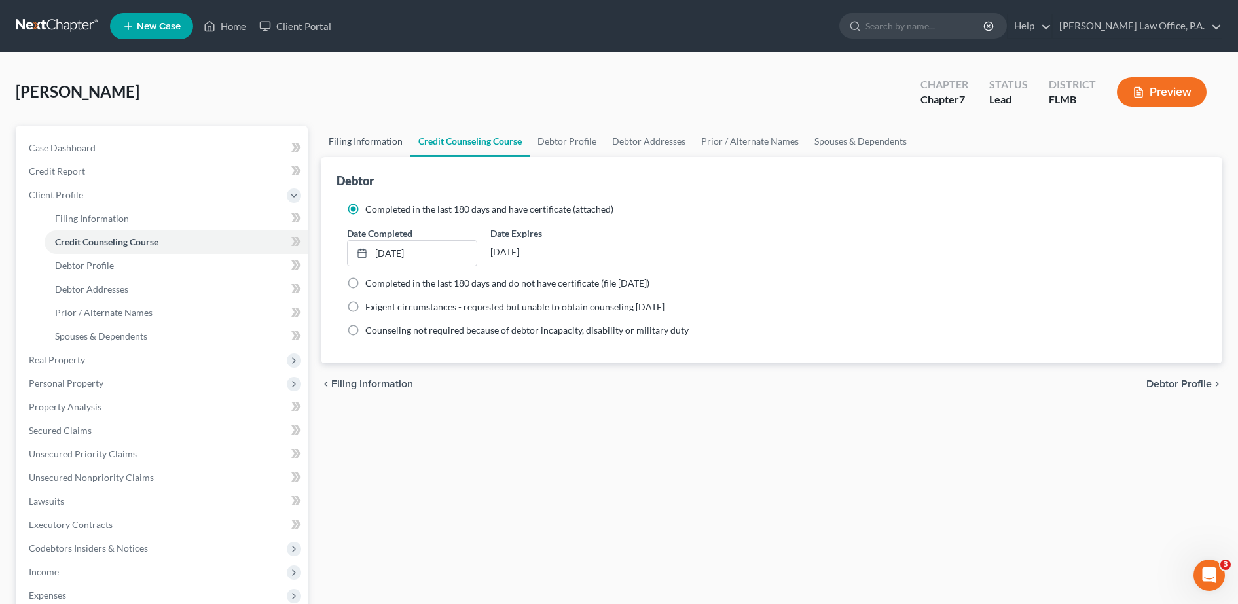
click at [361, 138] on link "Filing Information" at bounding box center [366, 141] width 90 height 31
select select "1"
select select "0"
select select "15"
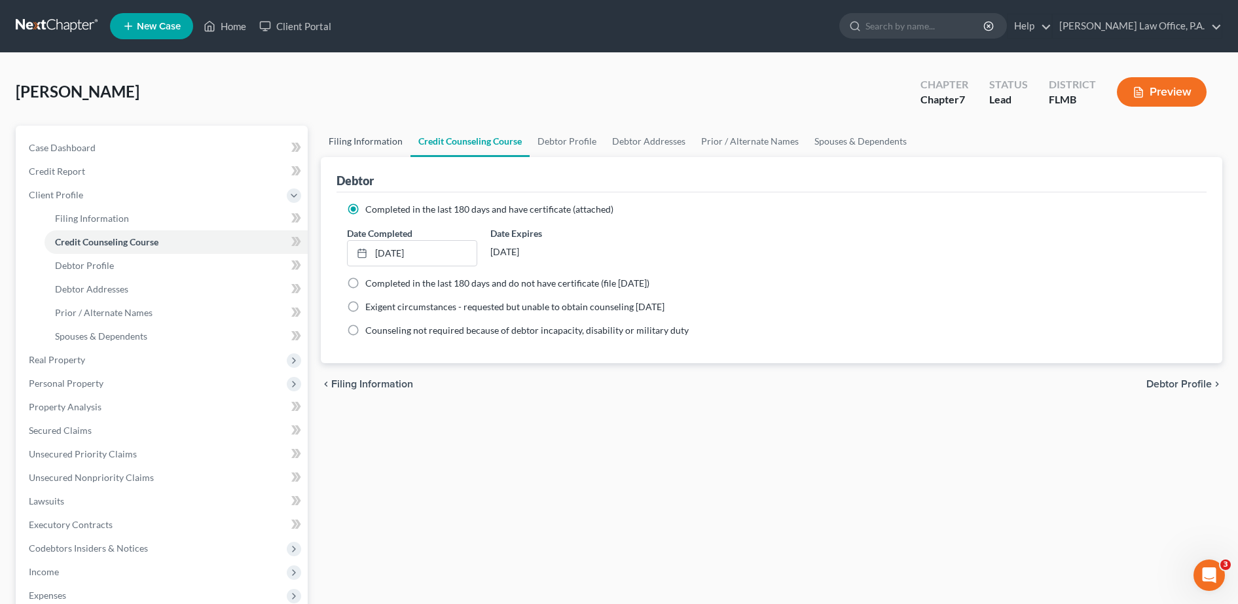
select select "0"
select select "9"
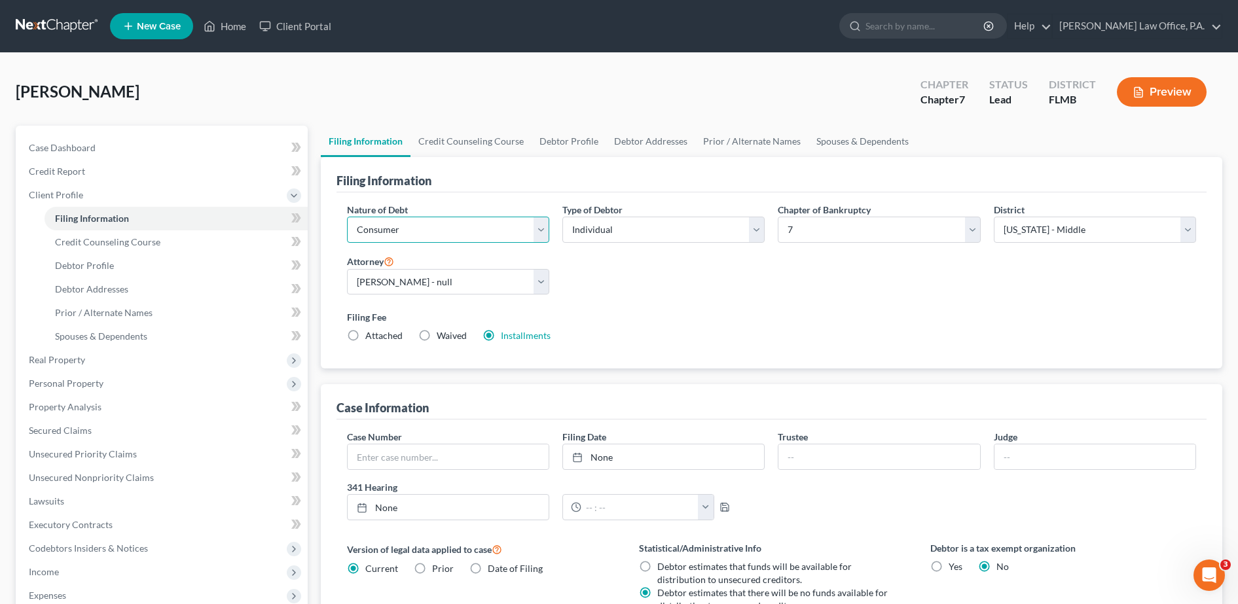
click at [446, 230] on select "Select Business Consumer Other" at bounding box center [448, 230] width 202 height 26
select select "0"
click at [347, 217] on select "Select Business Consumer Other" at bounding box center [448, 230] width 202 height 26
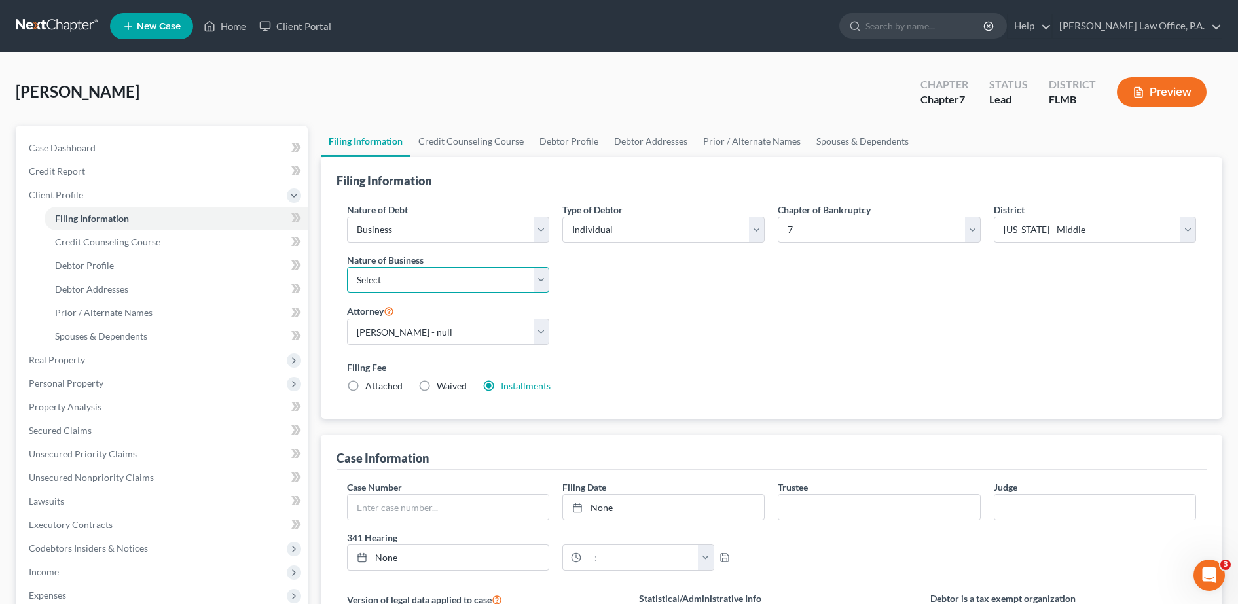
click at [515, 278] on select "Select Clearing Bank Commodity Broker Health Care Business Other Railroad Singl…" at bounding box center [448, 280] width 202 height 26
select select "3"
click at [347, 267] on select "Select Clearing Bank Commodity Broker Health Care Business Other Railroad Singl…" at bounding box center [448, 280] width 202 height 26
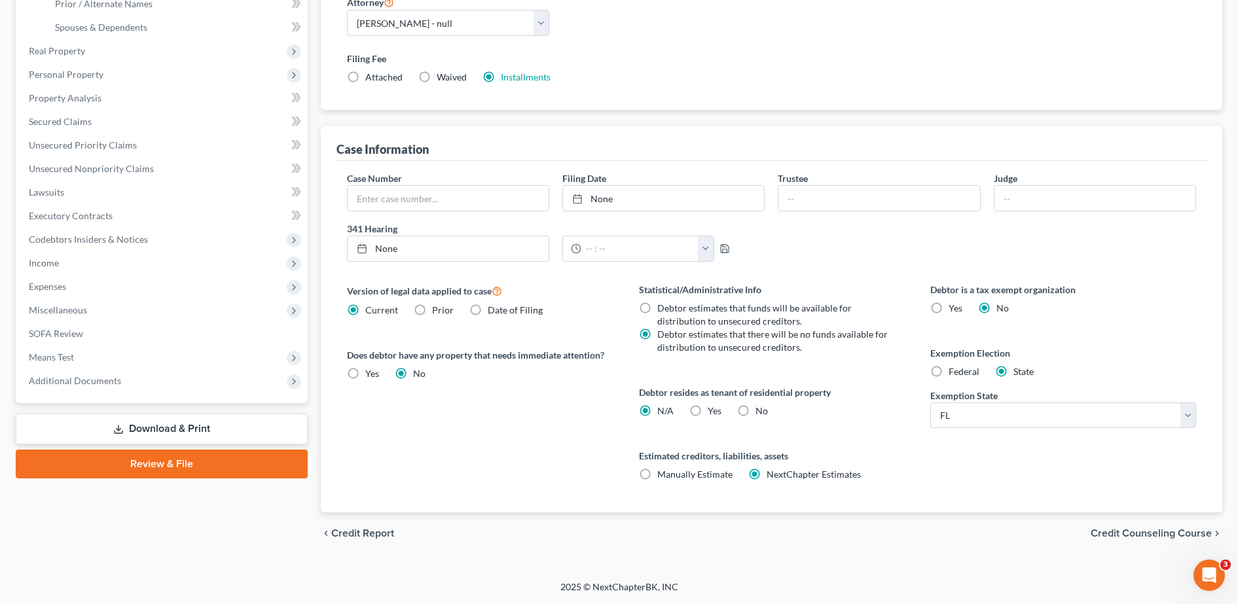
scroll to position [180, 0]
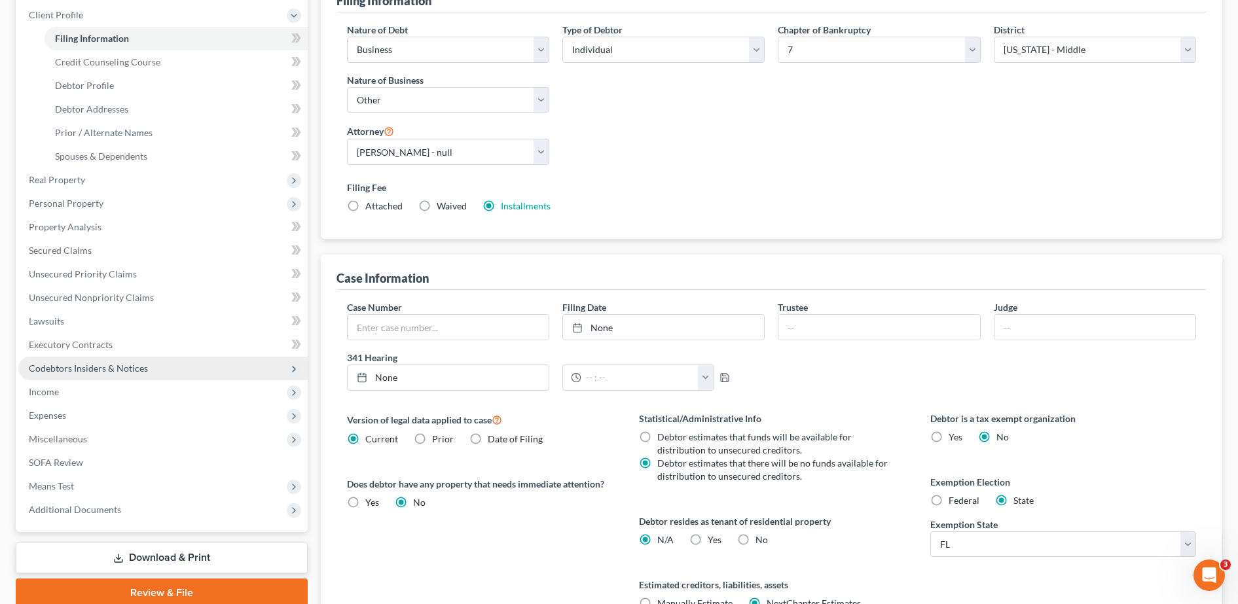
click at [94, 378] on span "Codebtors Insiders & Notices" at bounding box center [162, 369] width 289 height 24
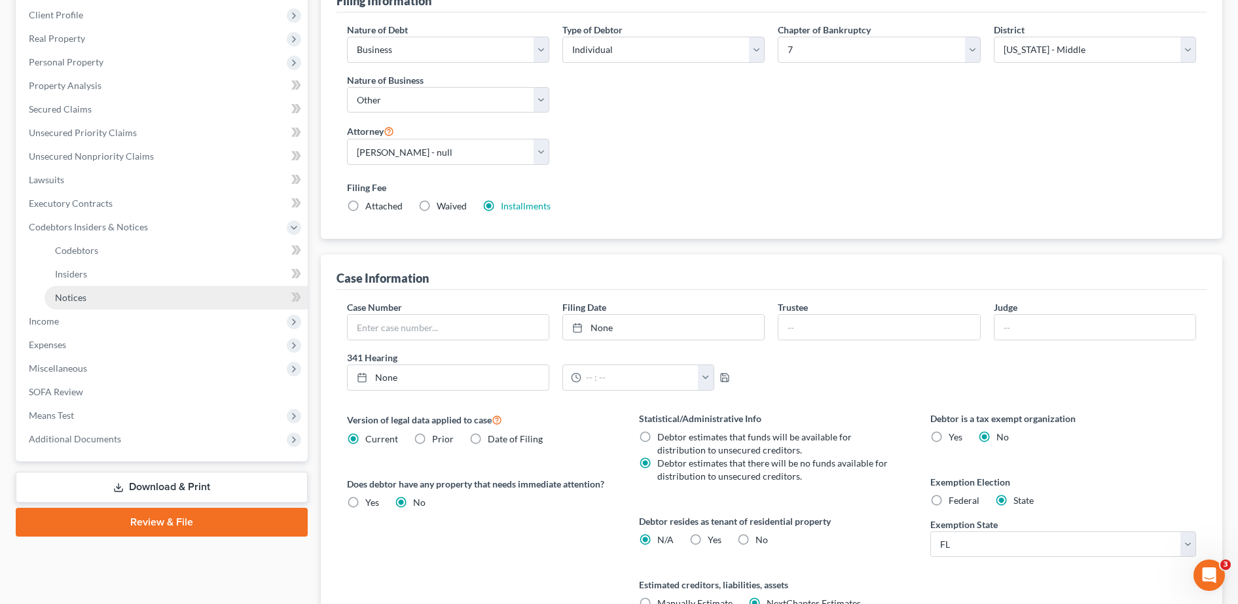
click at [93, 308] on link "Notices" at bounding box center [176, 298] width 263 height 24
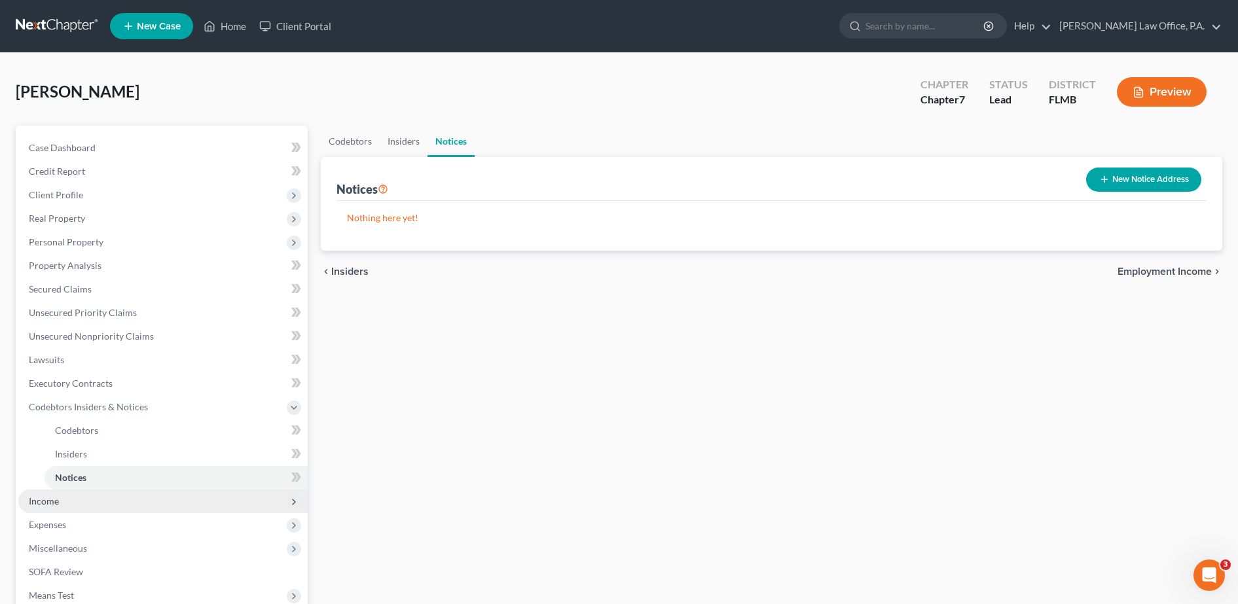
click at [91, 501] on span "Income" at bounding box center [162, 502] width 289 height 24
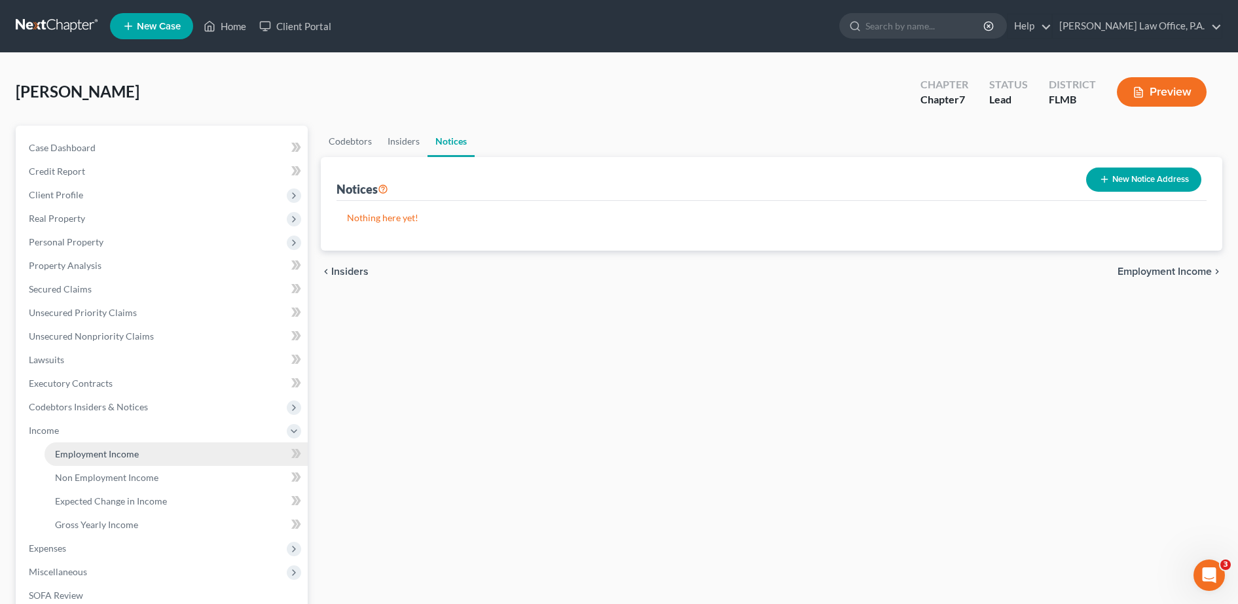
click at [115, 458] on span "Employment Income" at bounding box center [97, 453] width 84 height 11
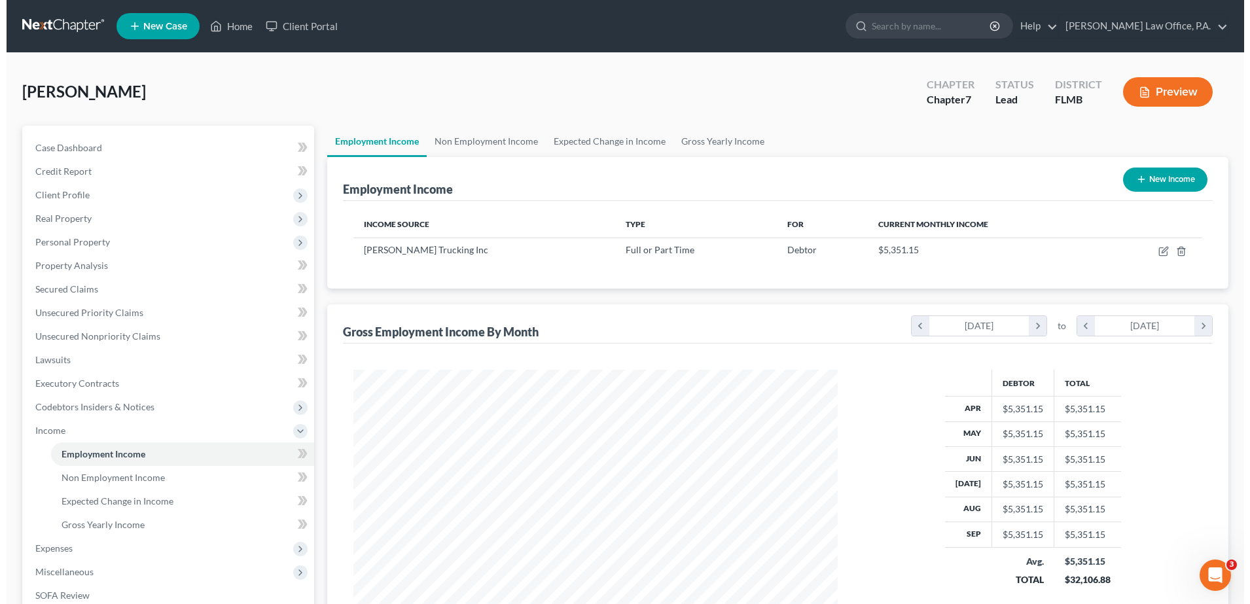
scroll to position [242, 511]
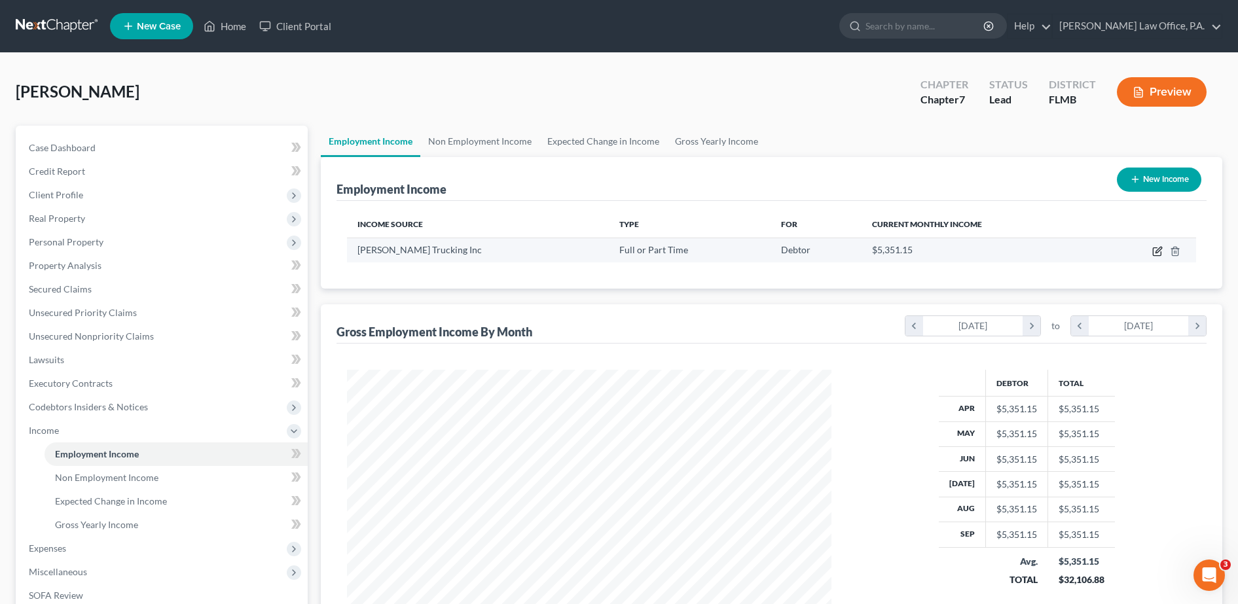
click at [1155, 251] on icon "button" at bounding box center [1157, 251] width 10 height 10
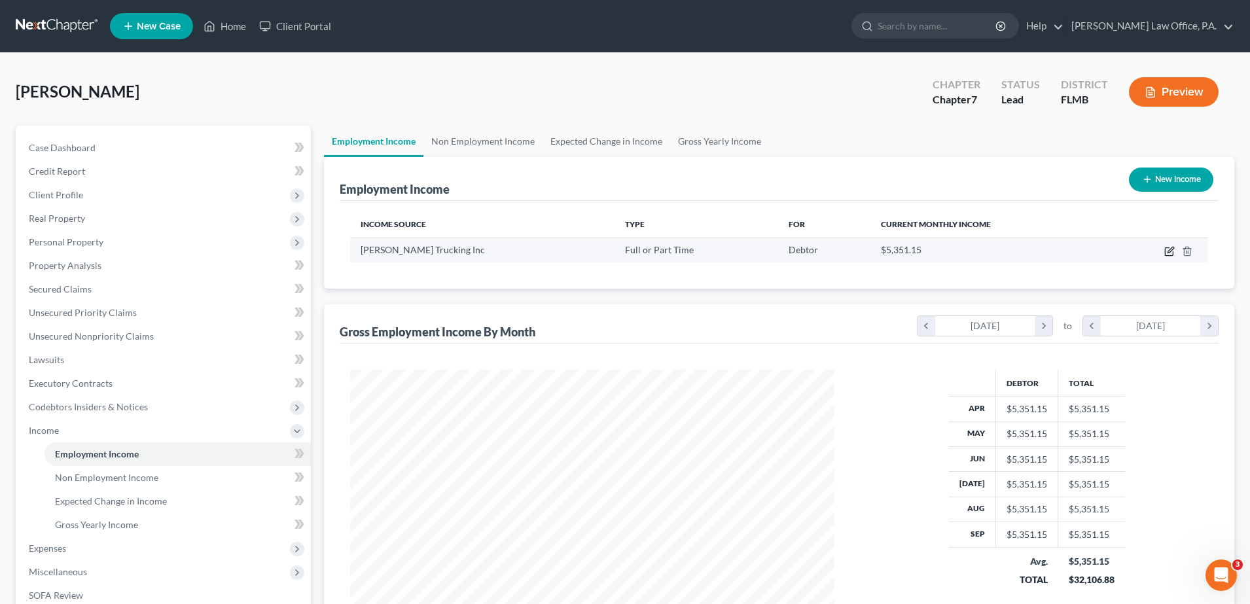
select select "0"
select select "36"
select select "2"
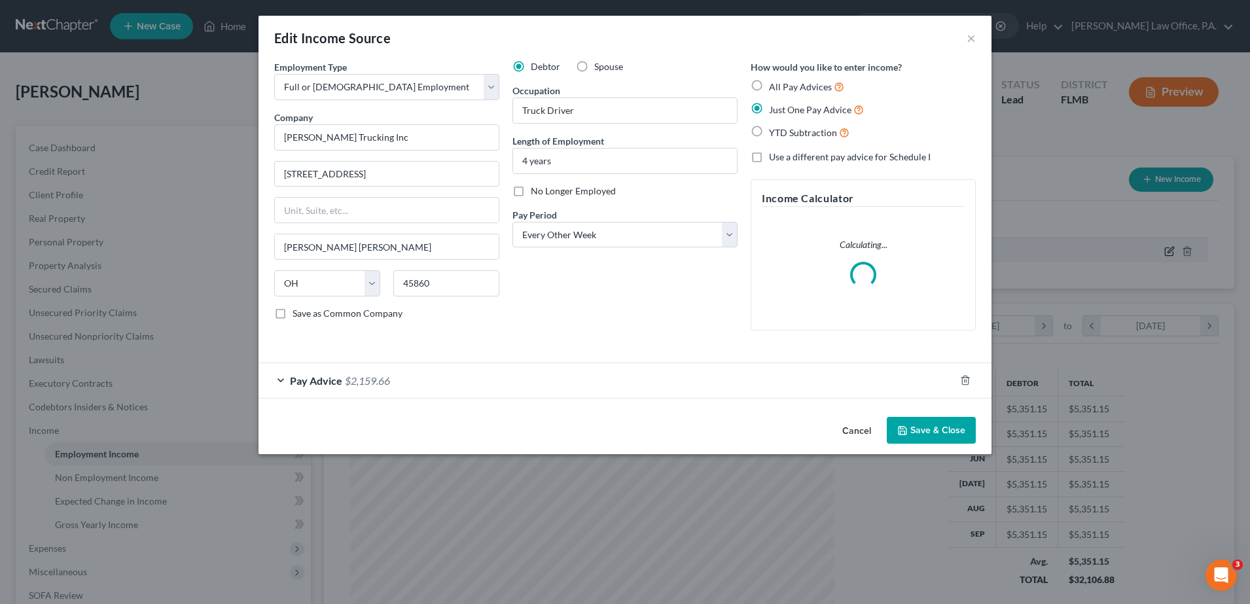
scroll to position [245, 516]
click at [515, 380] on div "Pay Advice $2,159.66" at bounding box center [607, 380] width 696 height 35
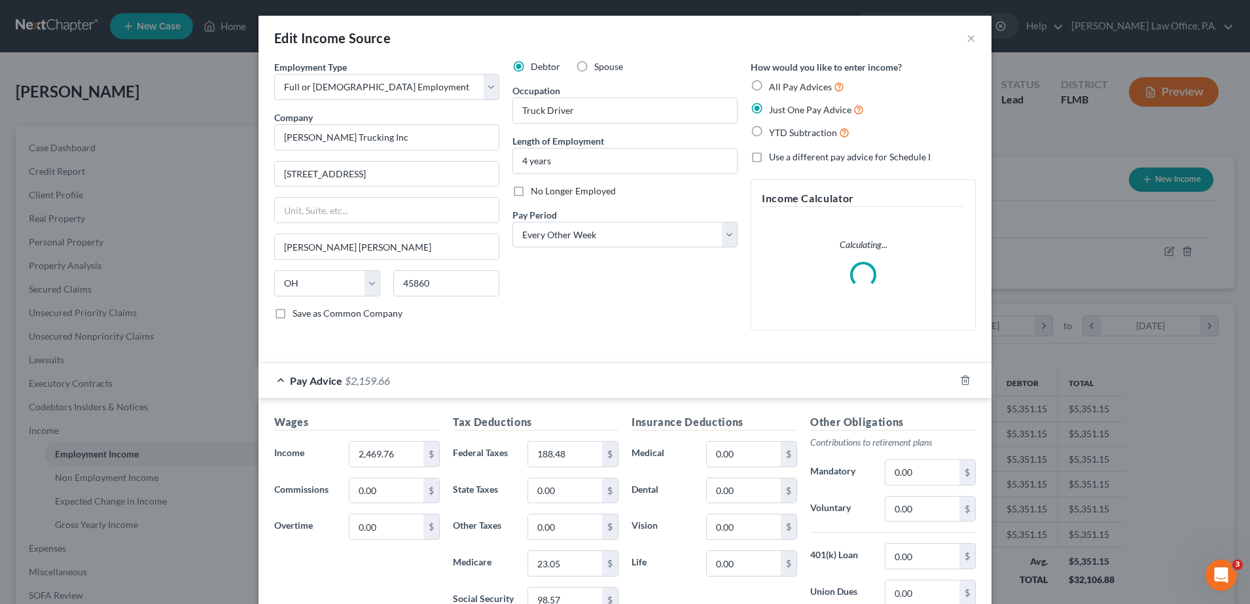
click at [769, 86] on label "All Pay Advices" at bounding box center [806, 86] width 75 height 15
click at [774, 86] on input "All Pay Advices" at bounding box center [778, 83] width 9 height 9
radio input "true"
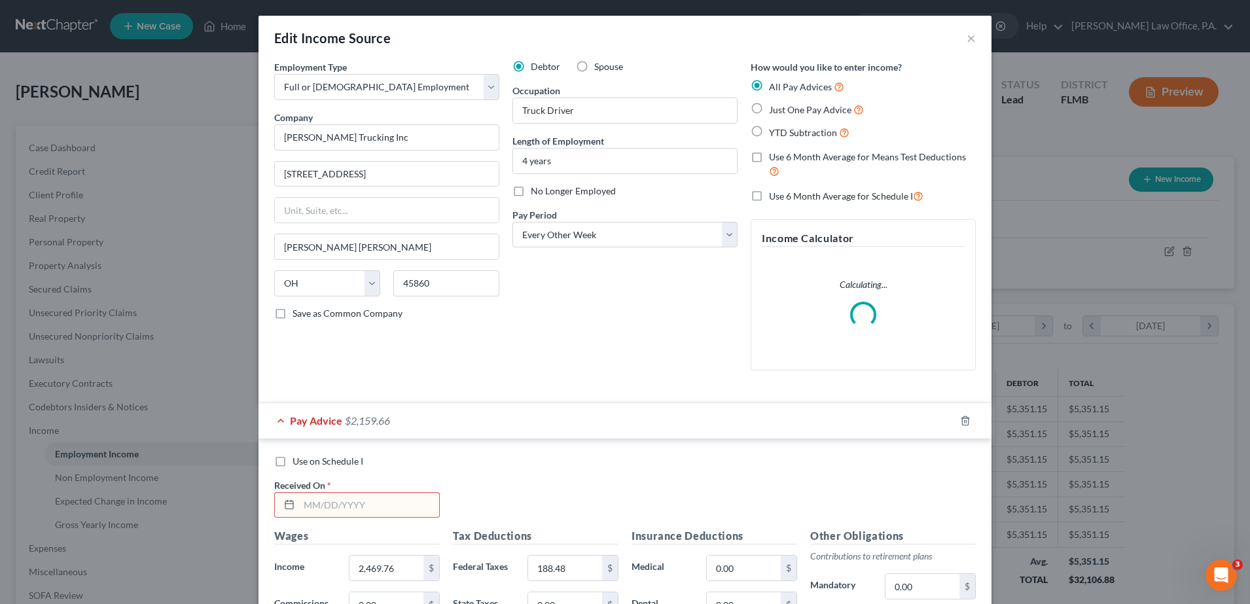
click at [345, 500] on input "text" at bounding box center [369, 505] width 140 height 25
type input "[DATE]"
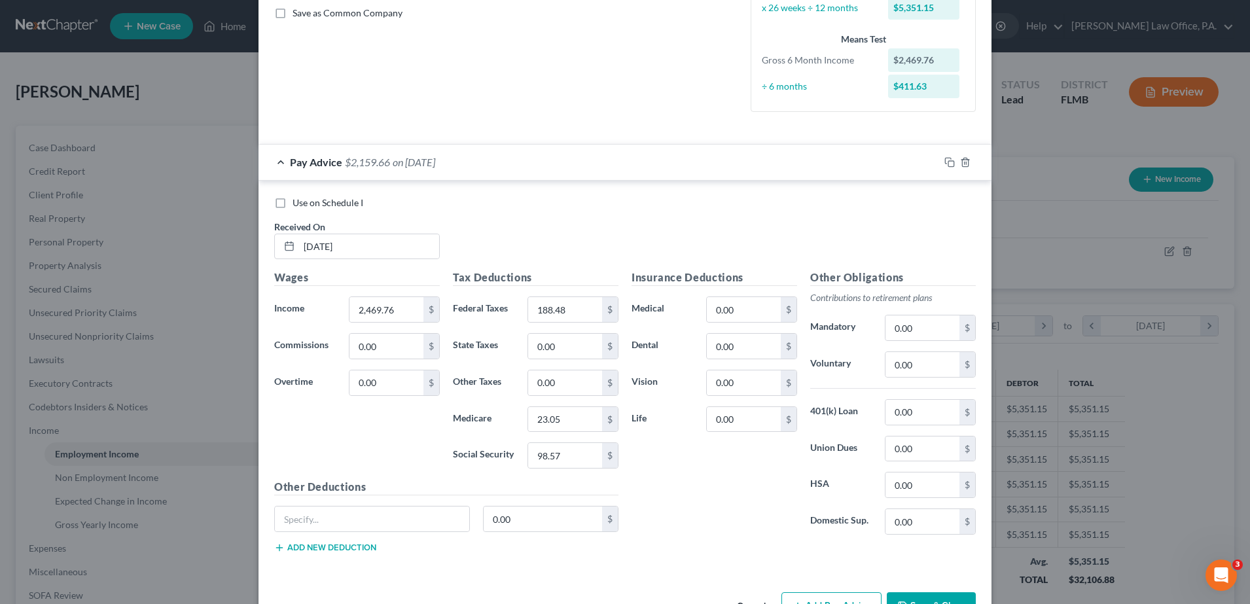
click at [825, 596] on button "Add Pay Advice" at bounding box center [832, 605] width 100 height 27
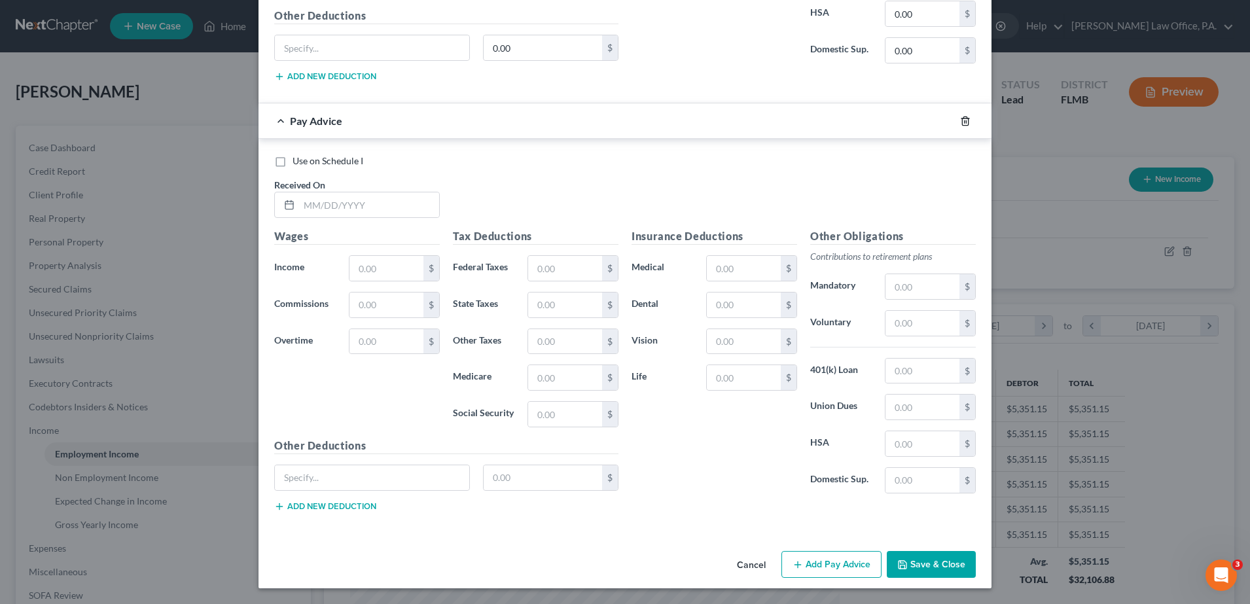
click at [962, 119] on icon "button" at bounding box center [965, 121] width 6 height 9
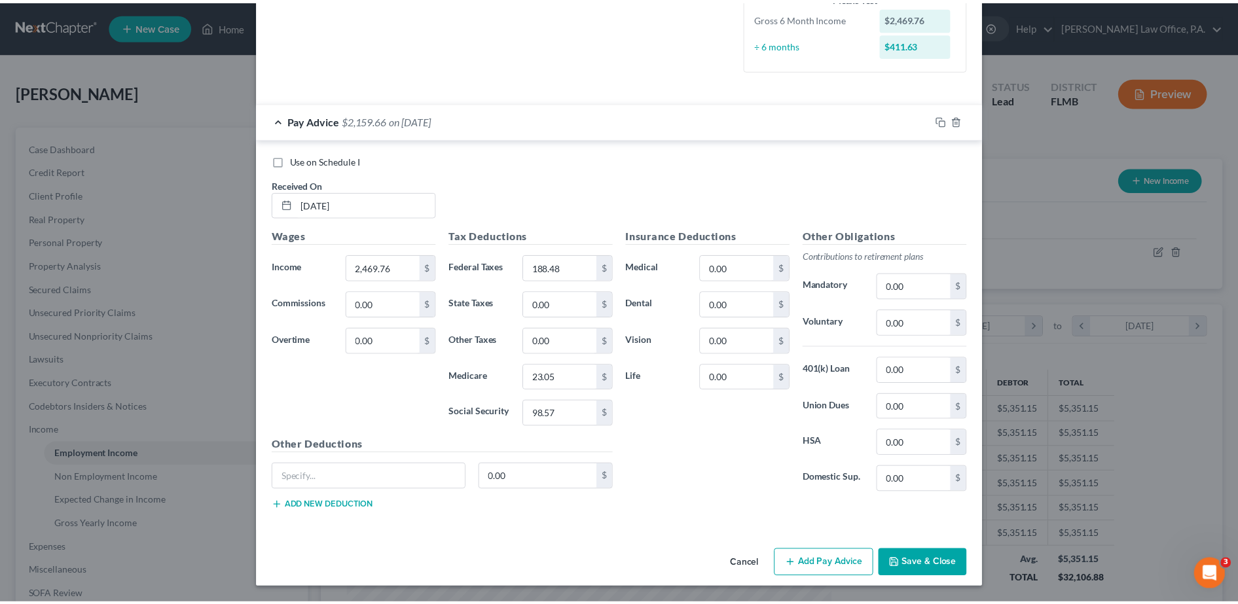
scroll to position [342, 0]
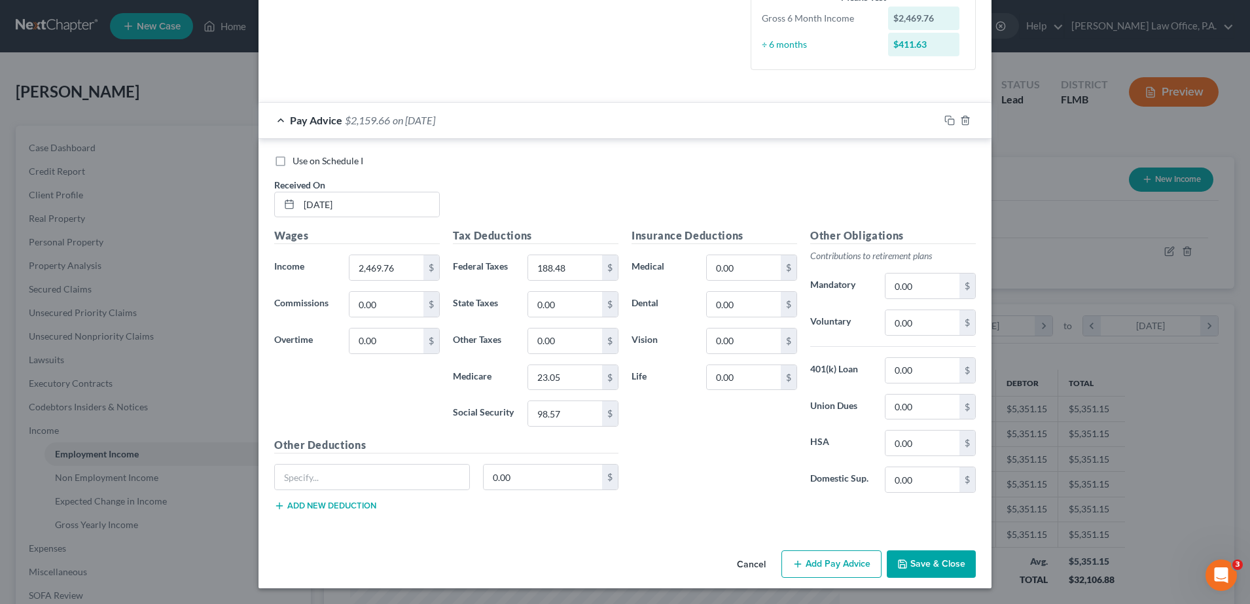
click at [936, 552] on button "Save & Close" at bounding box center [931, 564] width 89 height 27
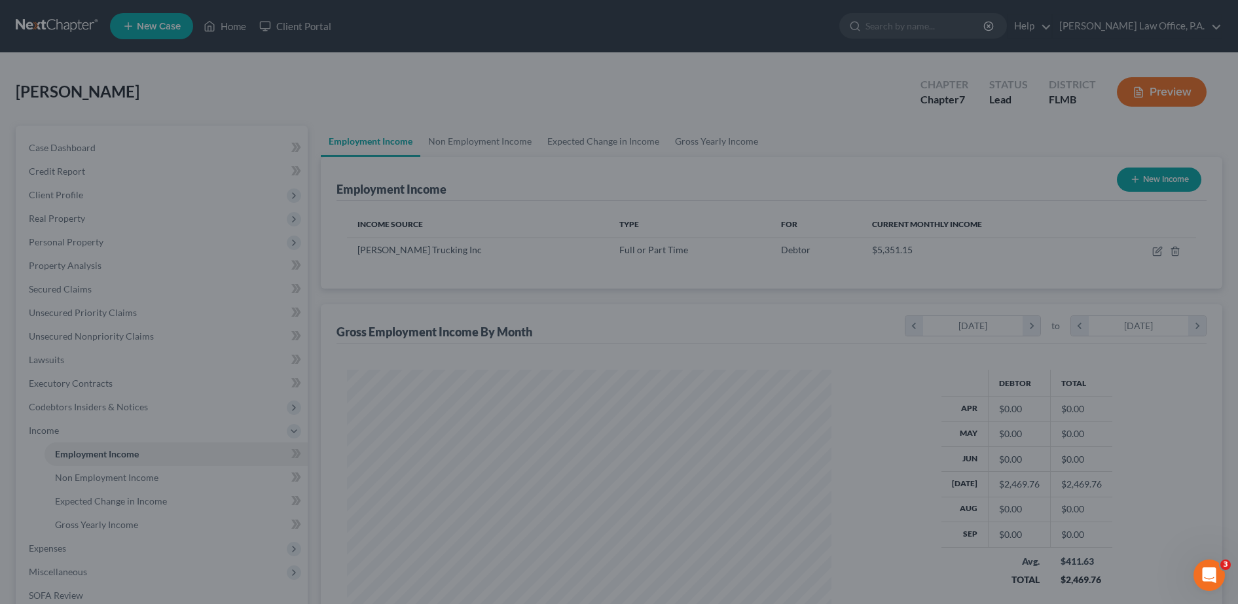
scroll to position [654361, 654093]
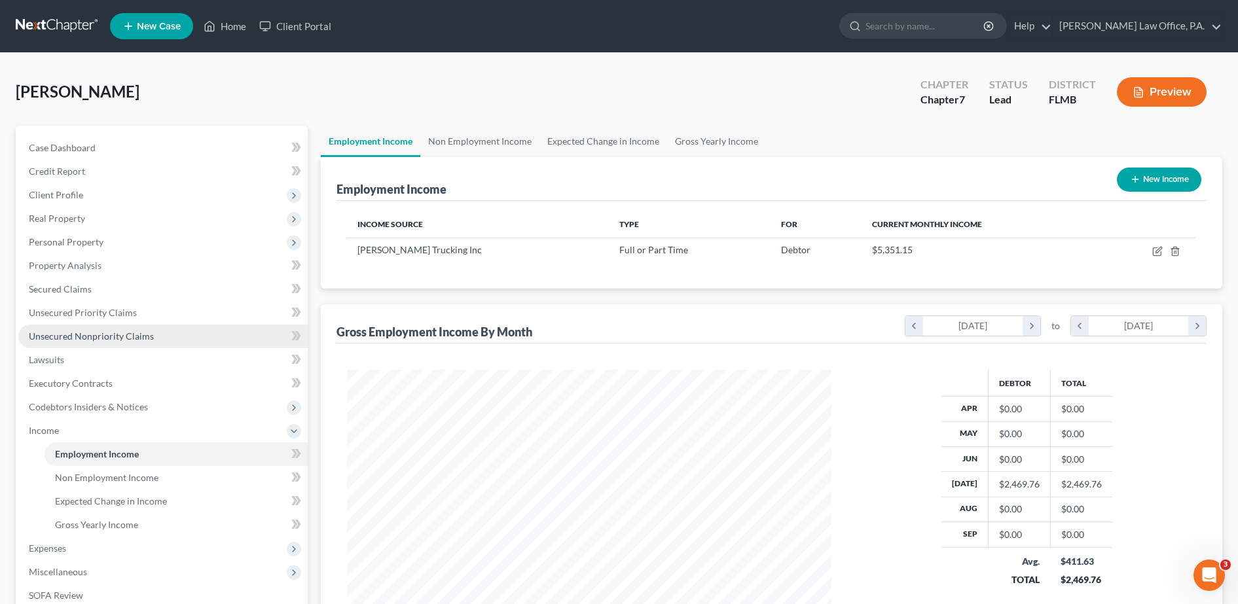
click at [133, 340] on span "Unsecured Nonpriority Claims" at bounding box center [91, 336] width 125 height 11
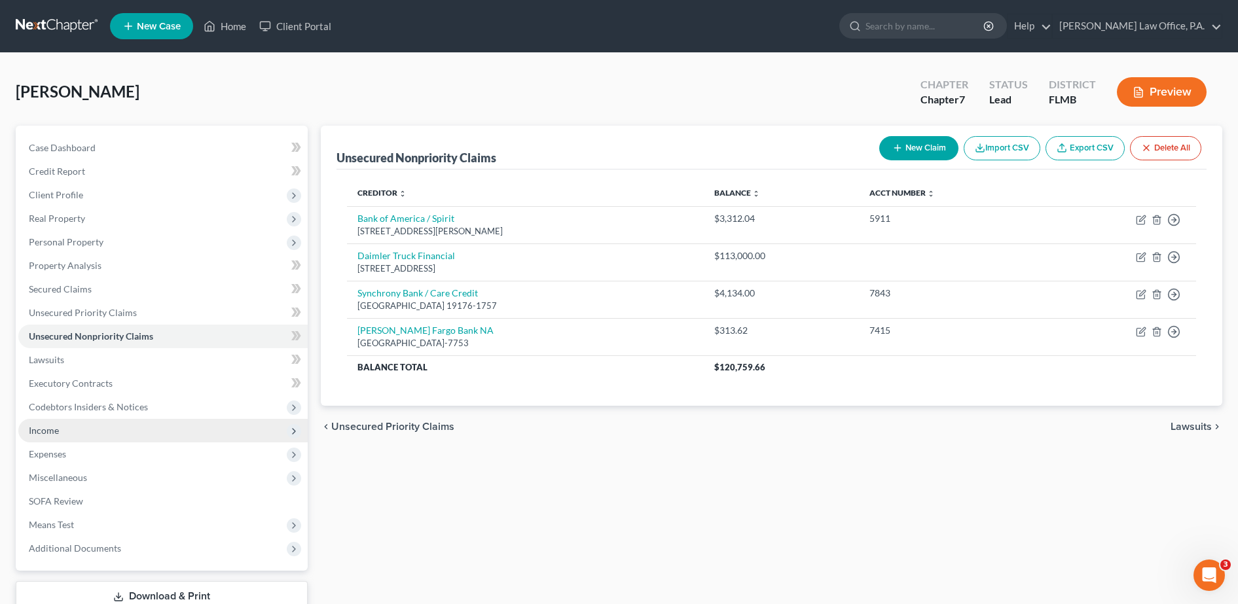
click at [86, 439] on span "Income" at bounding box center [162, 431] width 289 height 24
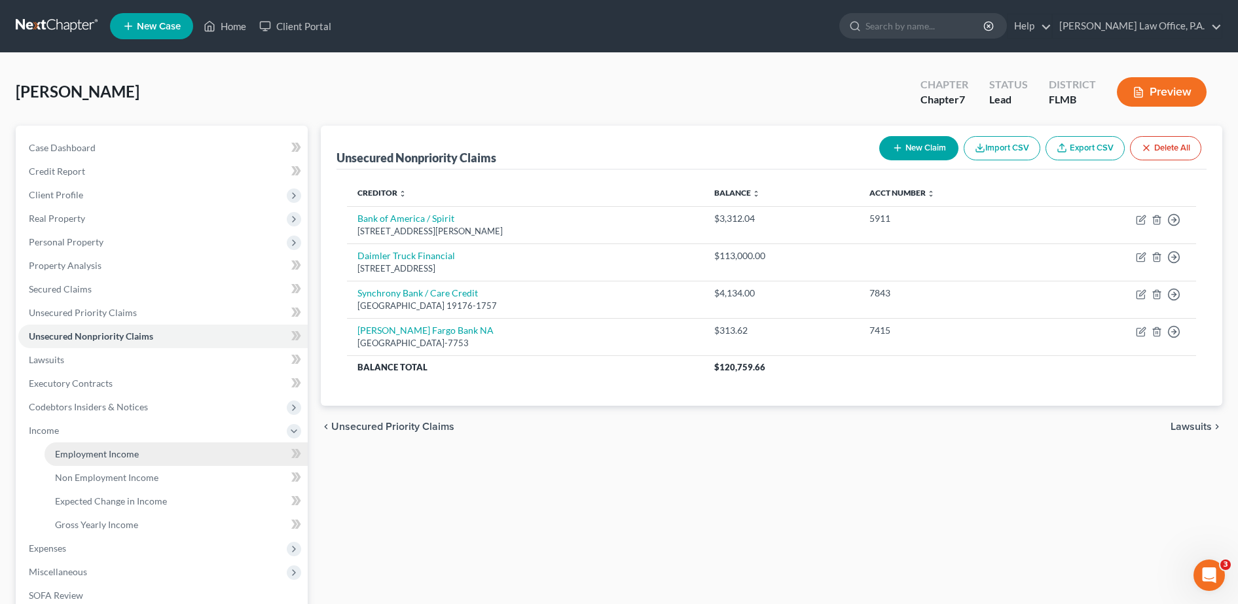
click at [120, 461] on link "Employment Income" at bounding box center [176, 455] width 263 height 24
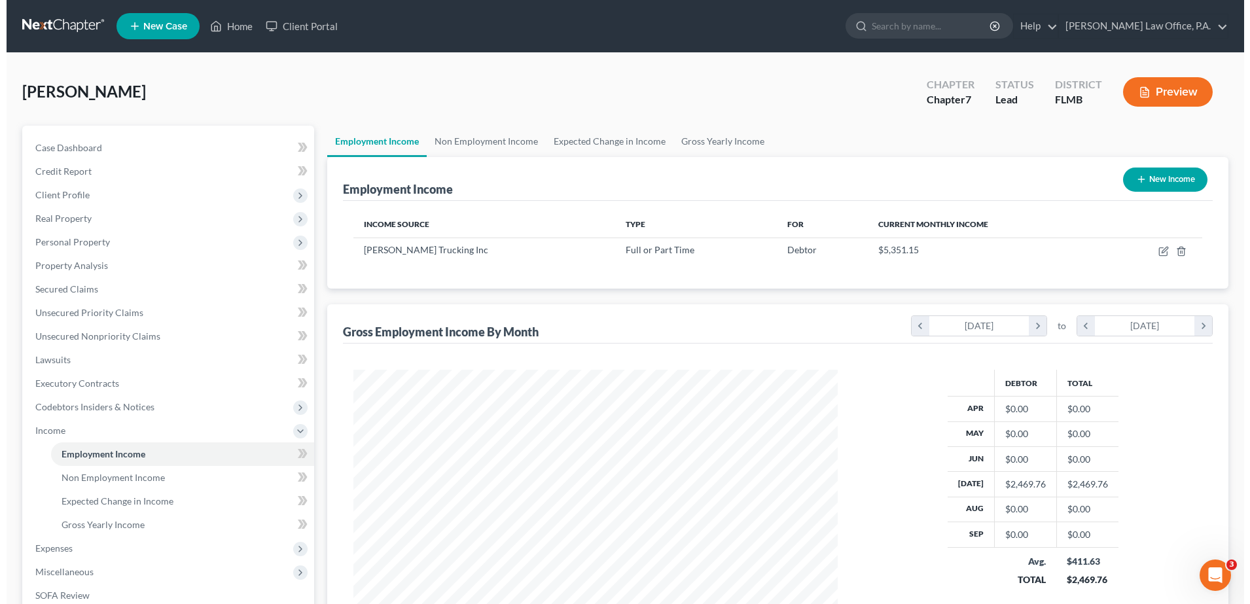
scroll to position [242, 511]
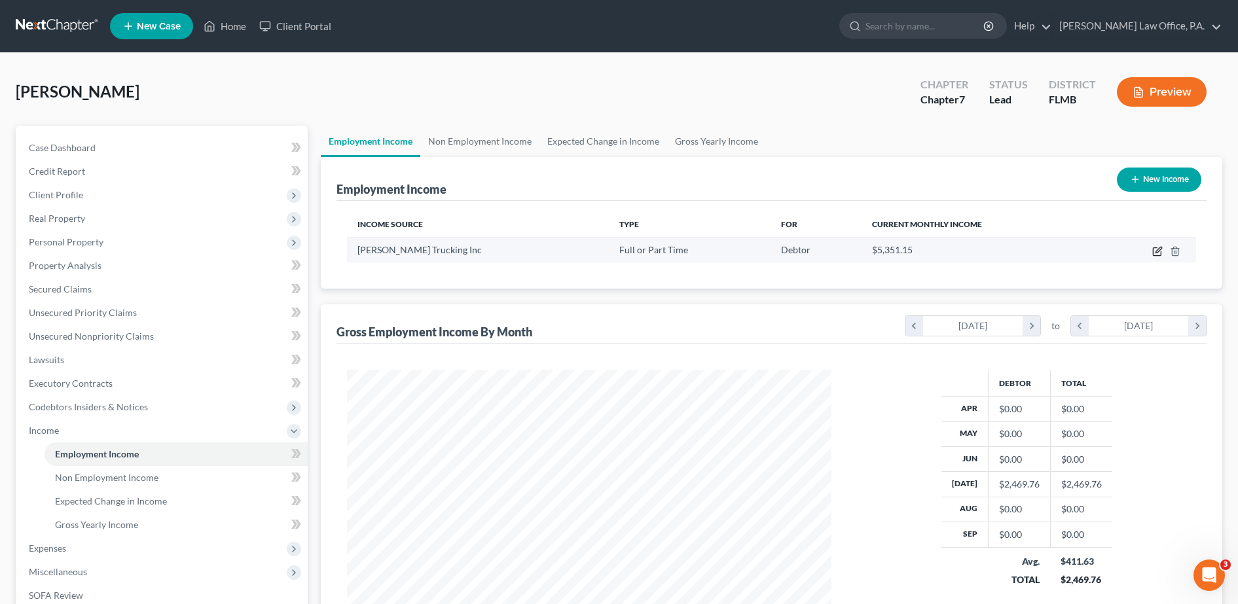
click at [1155, 250] on icon "button" at bounding box center [1157, 251] width 10 height 10
select select "0"
select select "36"
select select "2"
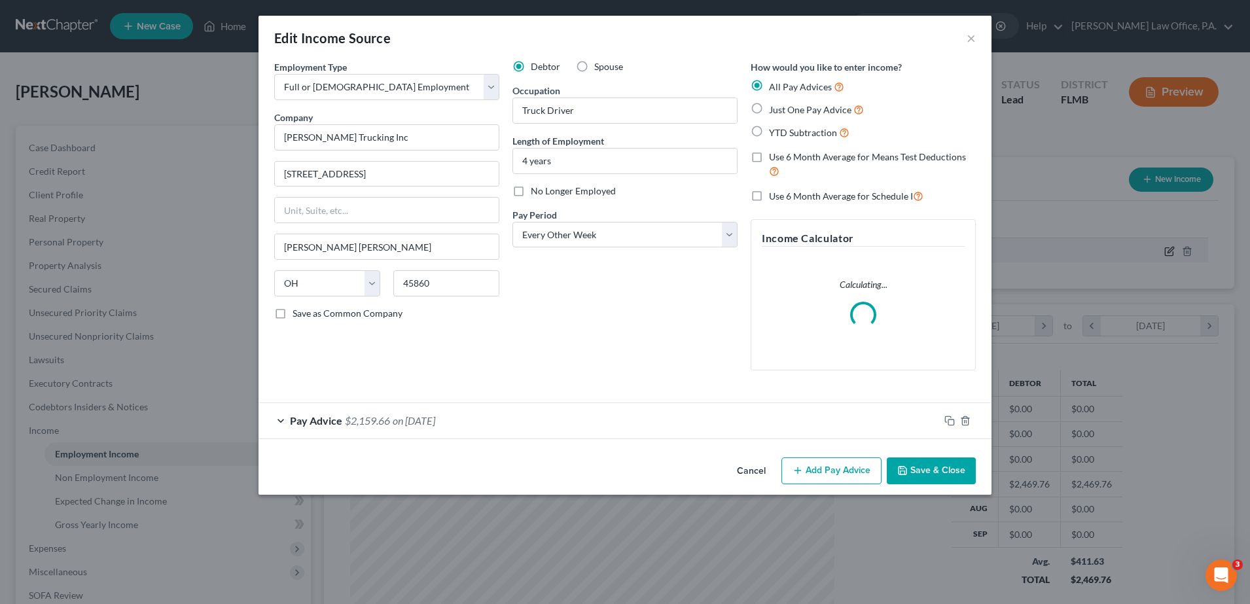
scroll to position [245, 516]
click at [602, 424] on div "Pay Advice $2,159.66 on [DATE]" at bounding box center [599, 420] width 681 height 35
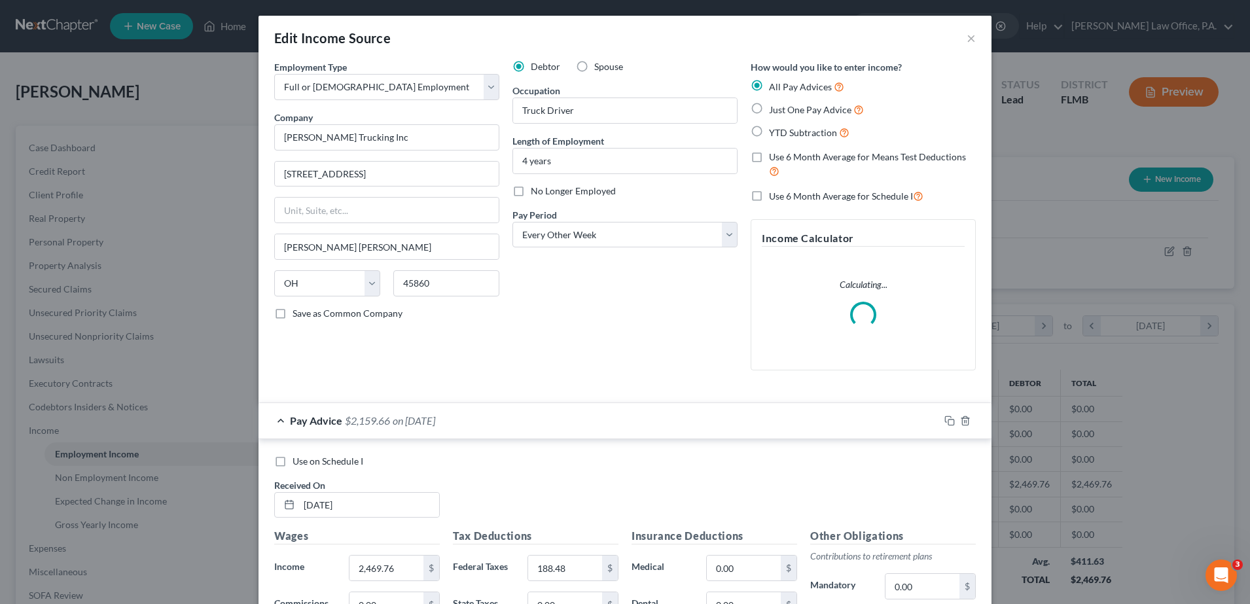
scroll to position [300, 0]
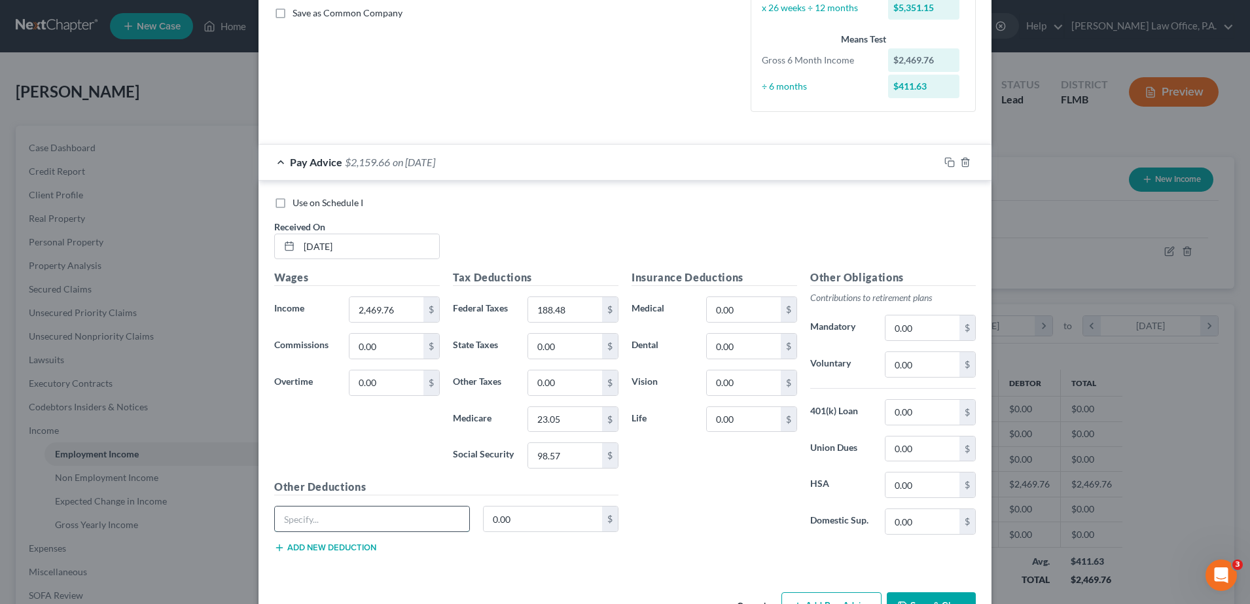
click at [391, 519] on input "text" at bounding box center [372, 519] width 194 height 25
type input "Business expenses"
type input "300"
drag, startPoint x: 425, startPoint y: 514, endPoint x: 110, endPoint y: 516, distance: 314.9
click at [110, 516] on div "Edit Income Source × Employment Type * Select Full or [DEMOGRAPHIC_DATA] Employ…" at bounding box center [625, 302] width 1250 height 604
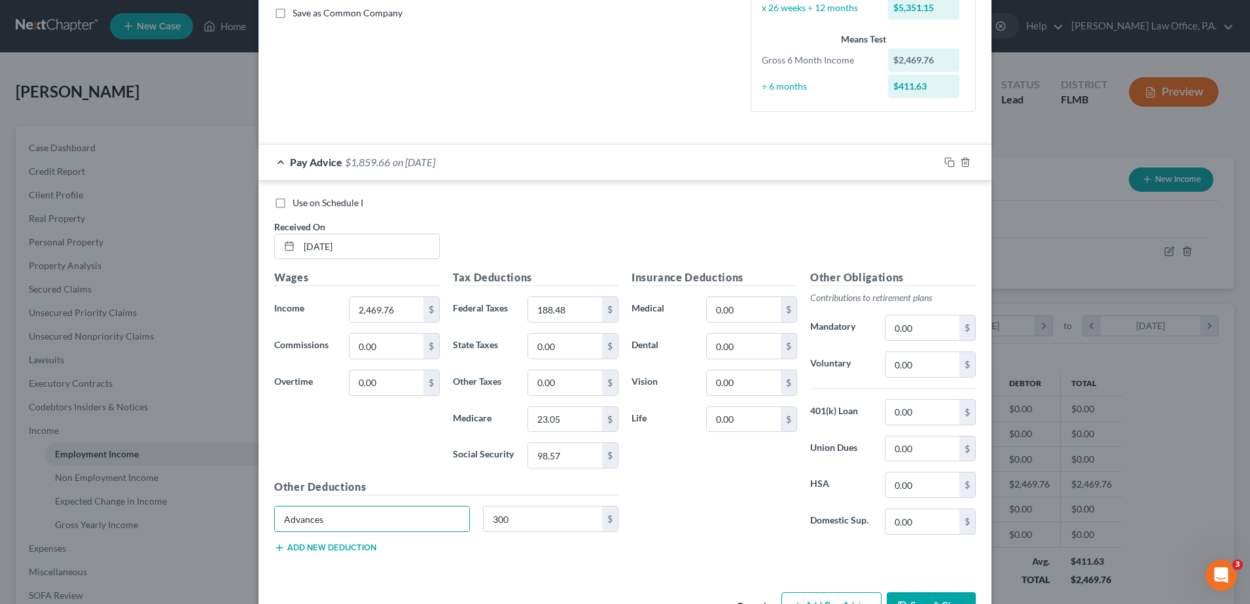
type input "Advances"
click at [820, 596] on button "Add Pay Advice" at bounding box center [832, 605] width 100 height 27
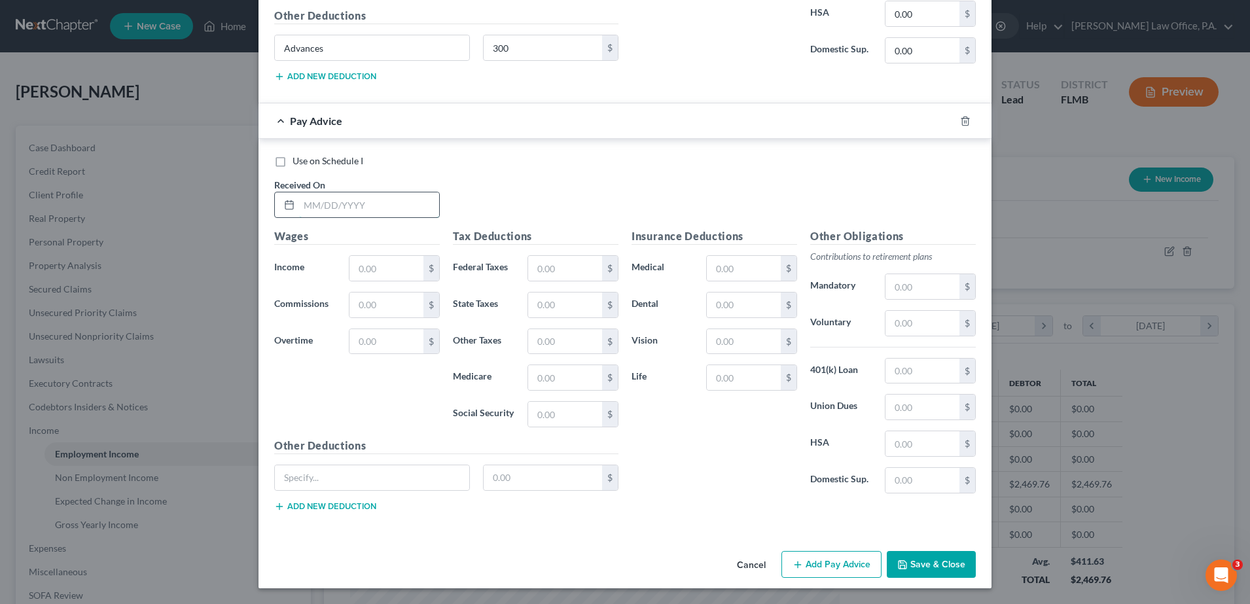
click at [346, 196] on input "text" at bounding box center [369, 204] width 140 height 25
type input "[DATE]"
click at [388, 260] on input "text" at bounding box center [387, 268] width 74 height 25
type input "3,809.31"
click at [439, 473] on input "text" at bounding box center [372, 477] width 194 height 25
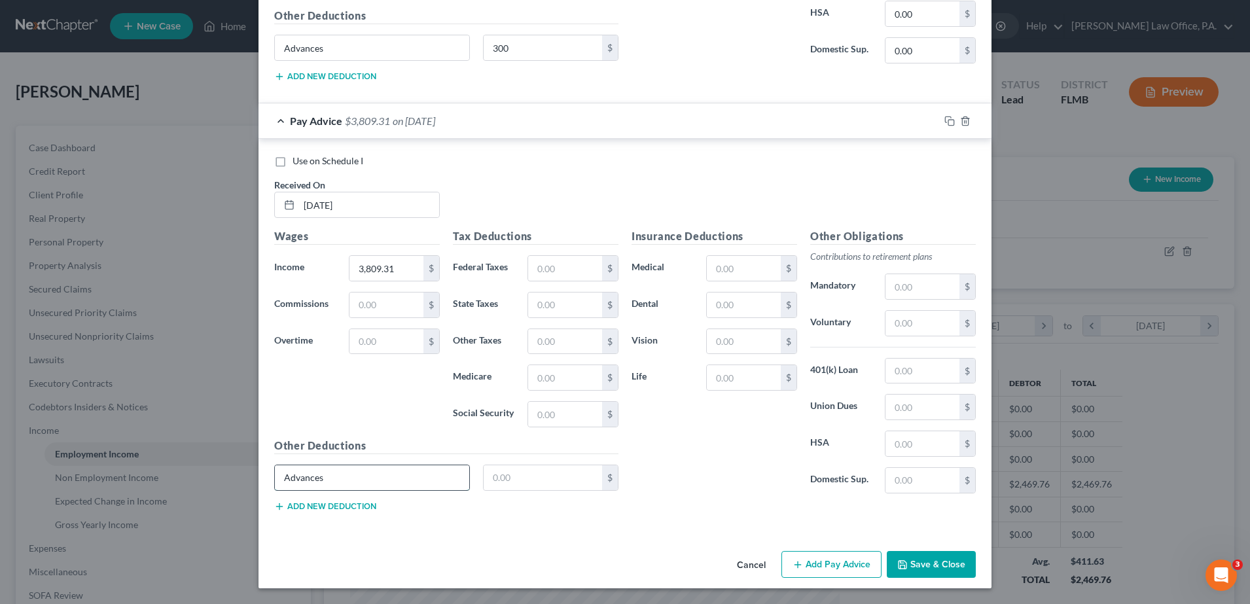
type input "Advances"
type input "100"
click at [545, 272] on input "text" at bounding box center [565, 268] width 74 height 25
click at [548, 266] on input "68,473" at bounding box center [565, 268] width 74 height 25
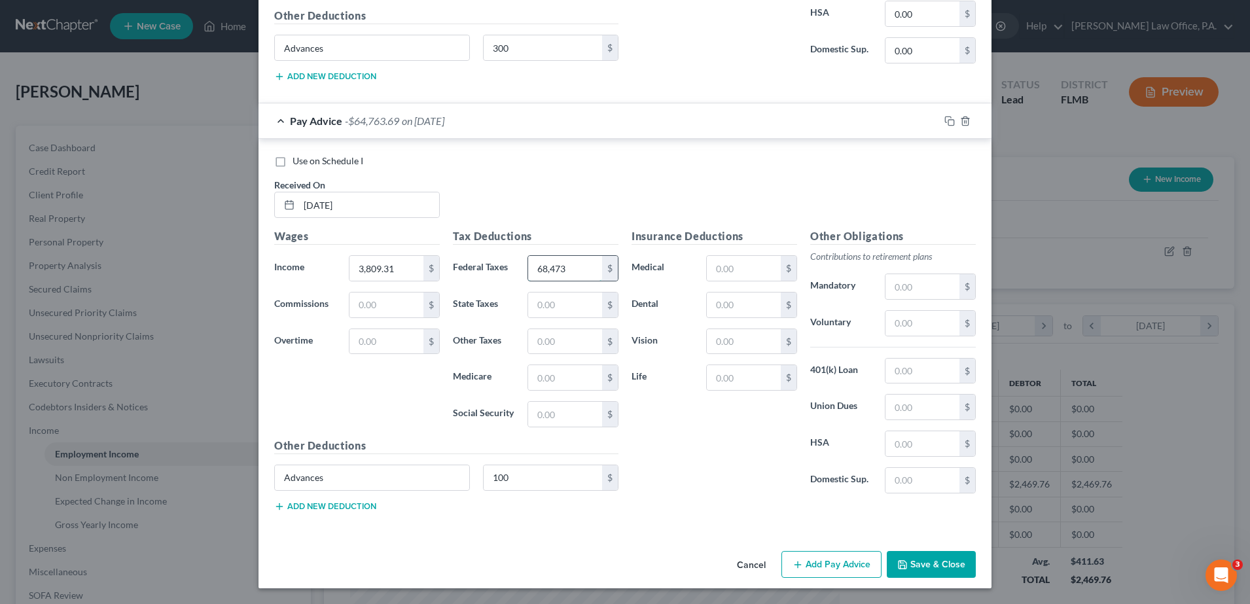
click at [548, 266] on input "68,473" at bounding box center [565, 268] width 74 height 25
type input "684.73"
click at [554, 414] on input "text" at bounding box center [565, 414] width 74 height 25
type input "280.19"
click at [545, 371] on input "text" at bounding box center [565, 377] width 74 height 25
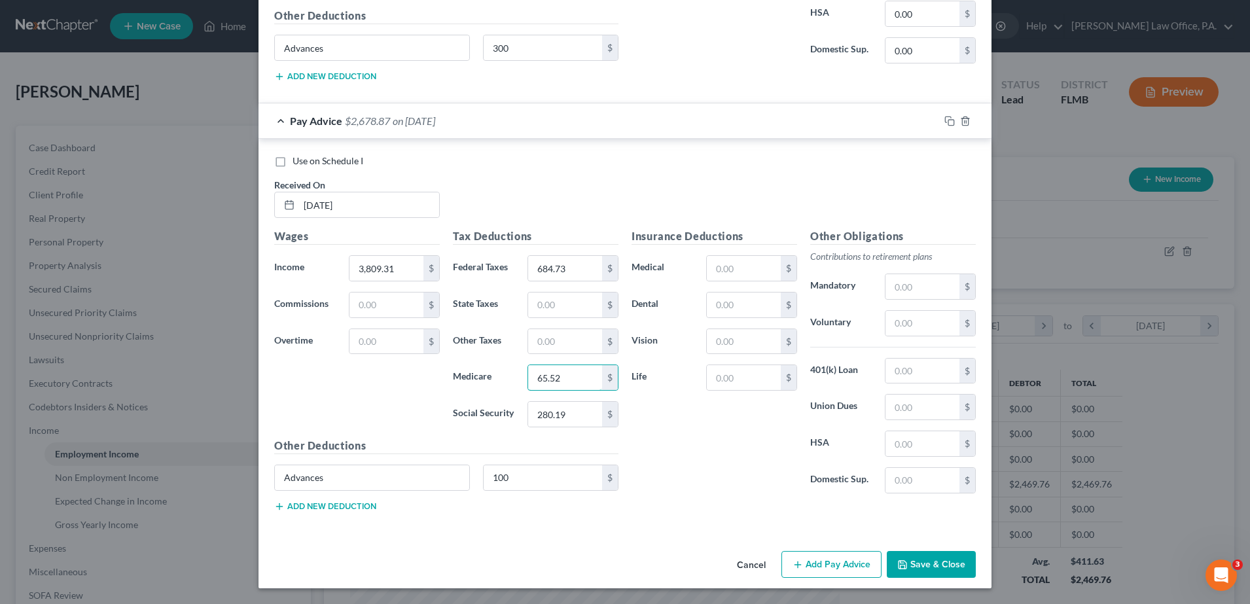
type input "65.52"
click at [556, 269] on input "684.73" at bounding box center [565, 268] width 74 height 25
type input "496.25"
click at [564, 367] on input "65.52" at bounding box center [565, 377] width 74 height 25
type input "42.47"
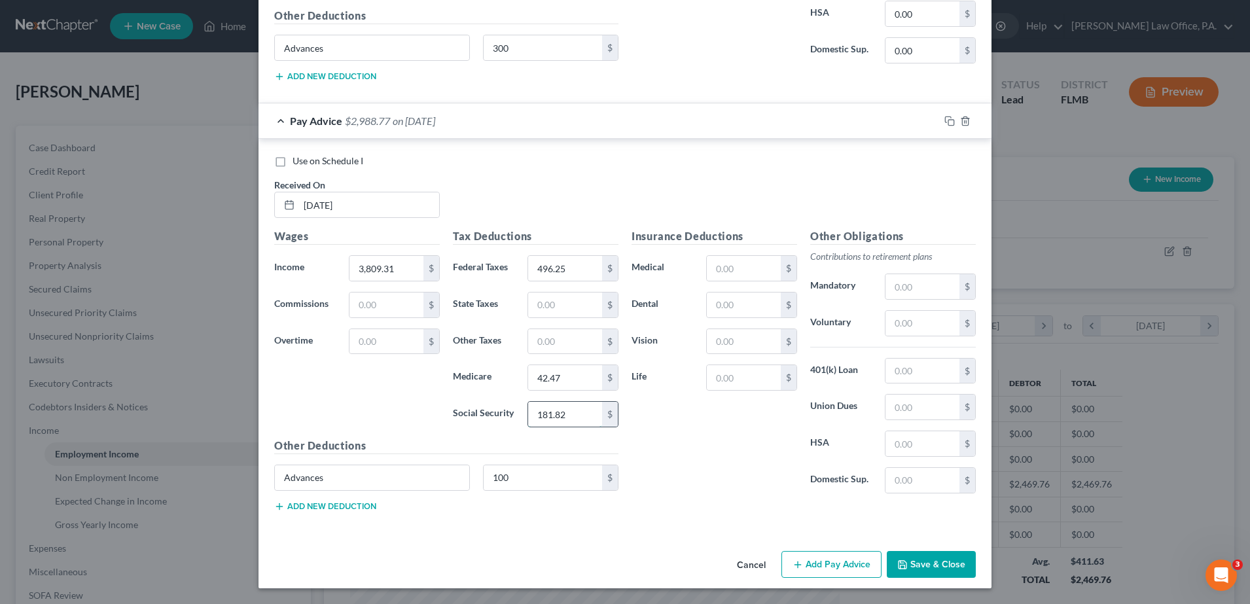
click at [550, 416] on input "181.82" at bounding box center [565, 414] width 74 height 25
click at [554, 416] on input "181.82" at bounding box center [565, 414] width 74 height 25
type input "181.62"
click at [830, 556] on button "Add Pay Advice" at bounding box center [832, 564] width 100 height 27
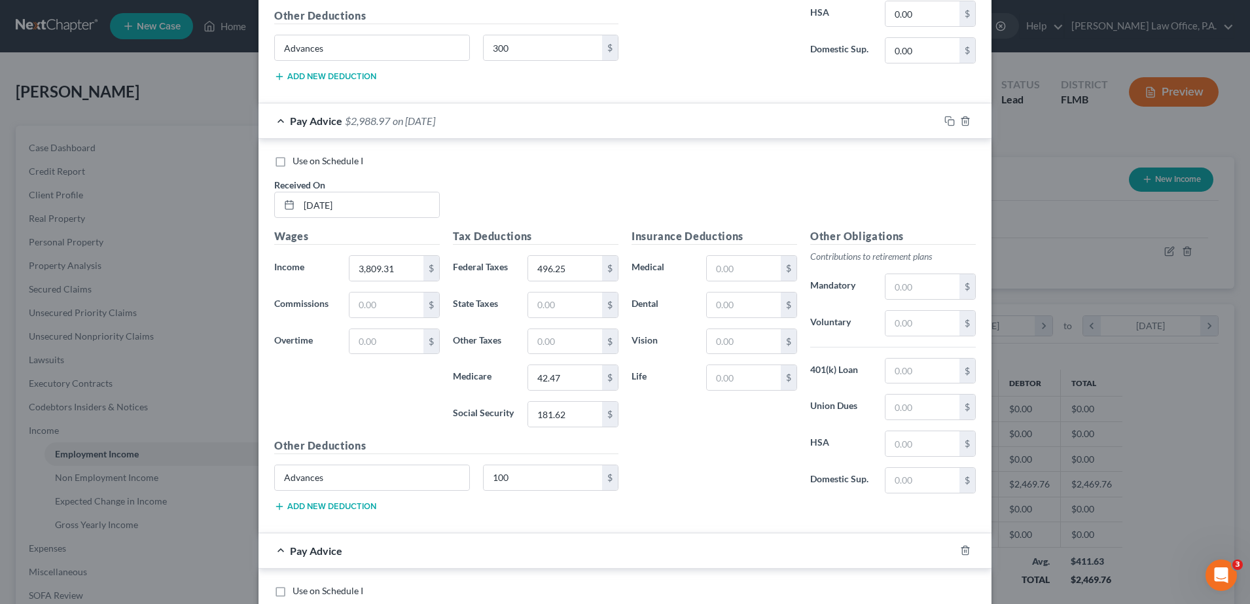
scroll to position [1202, 0]
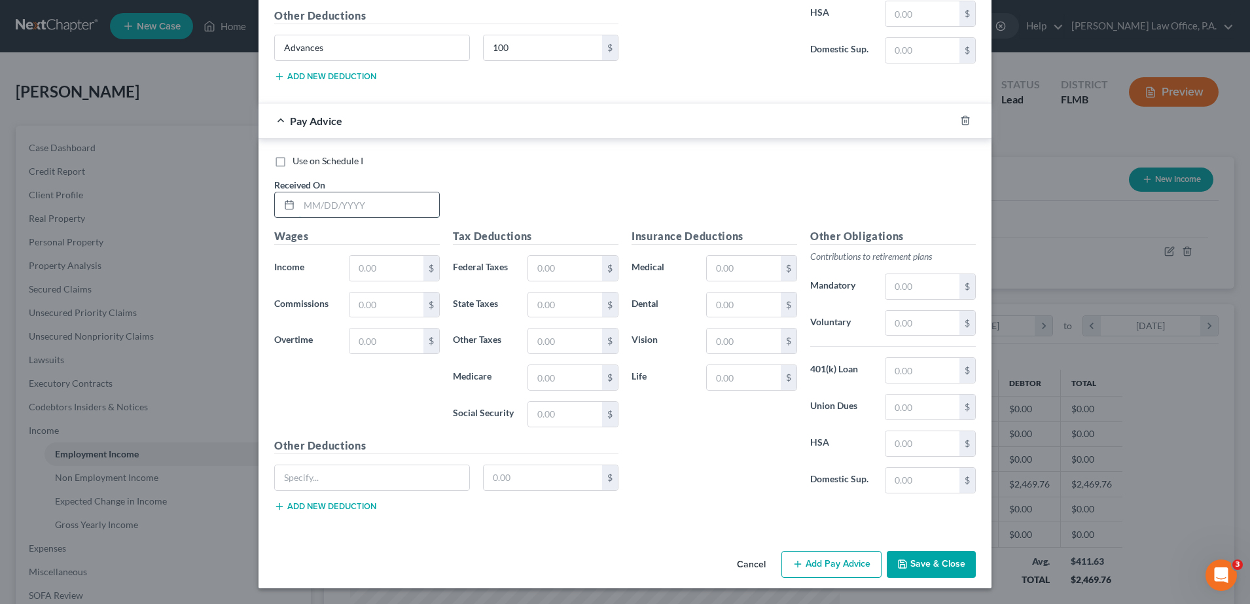
click at [390, 196] on input "text" at bounding box center [369, 204] width 140 height 25
type input "[DATE]"
click at [361, 261] on input "text" at bounding box center [387, 268] width 74 height 25
type input "3,744.77"
click at [388, 308] on input "text" at bounding box center [387, 305] width 74 height 25
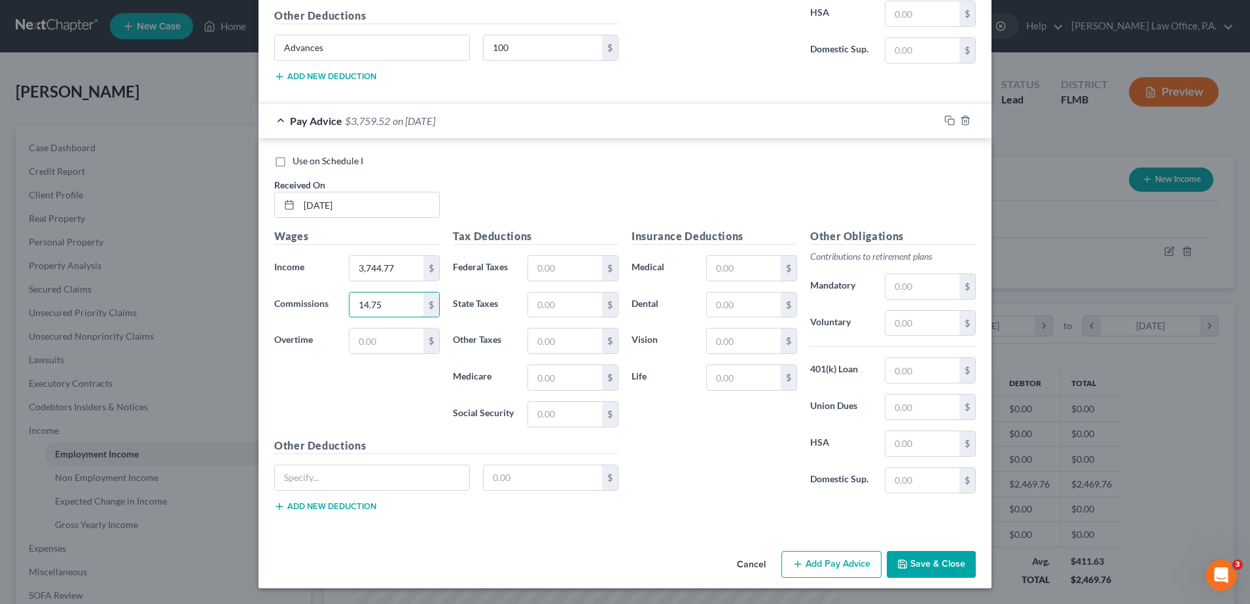
type input "14.75"
click at [562, 268] on input "text" at bounding box center [565, 268] width 74 height 25
type input "480.76"
click at [573, 426] on input "text" at bounding box center [565, 414] width 74 height 25
type input "177.62"
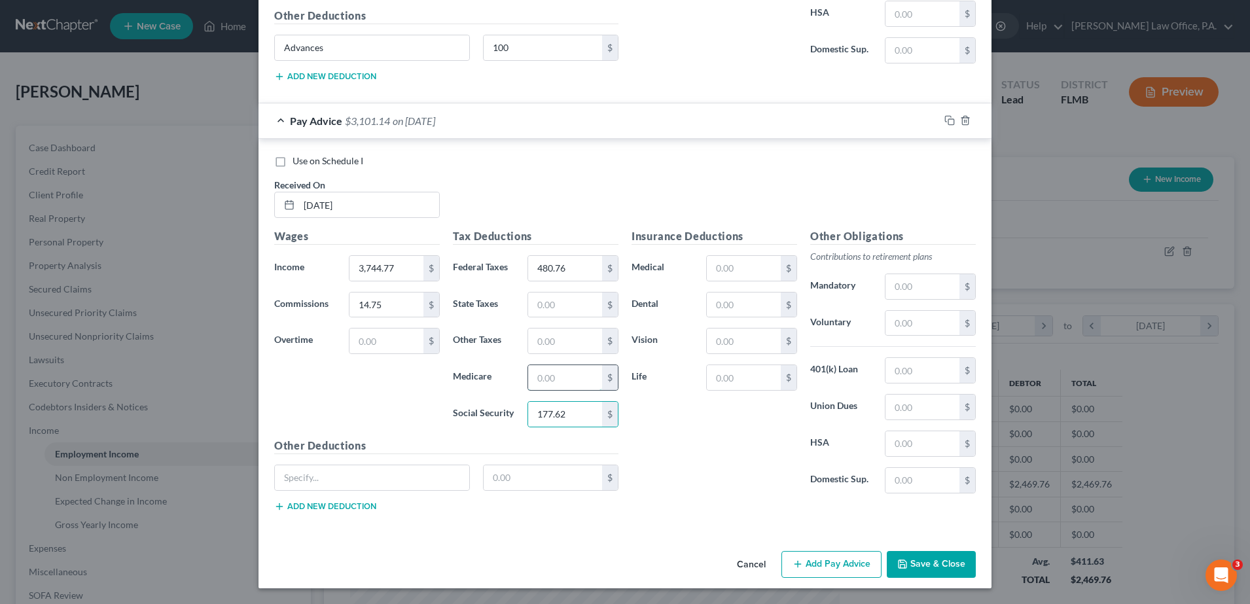
click at [552, 377] on input "text" at bounding box center [565, 377] width 74 height 25
type input "41.56"
click at [814, 559] on button "Add Pay Advice" at bounding box center [832, 564] width 100 height 27
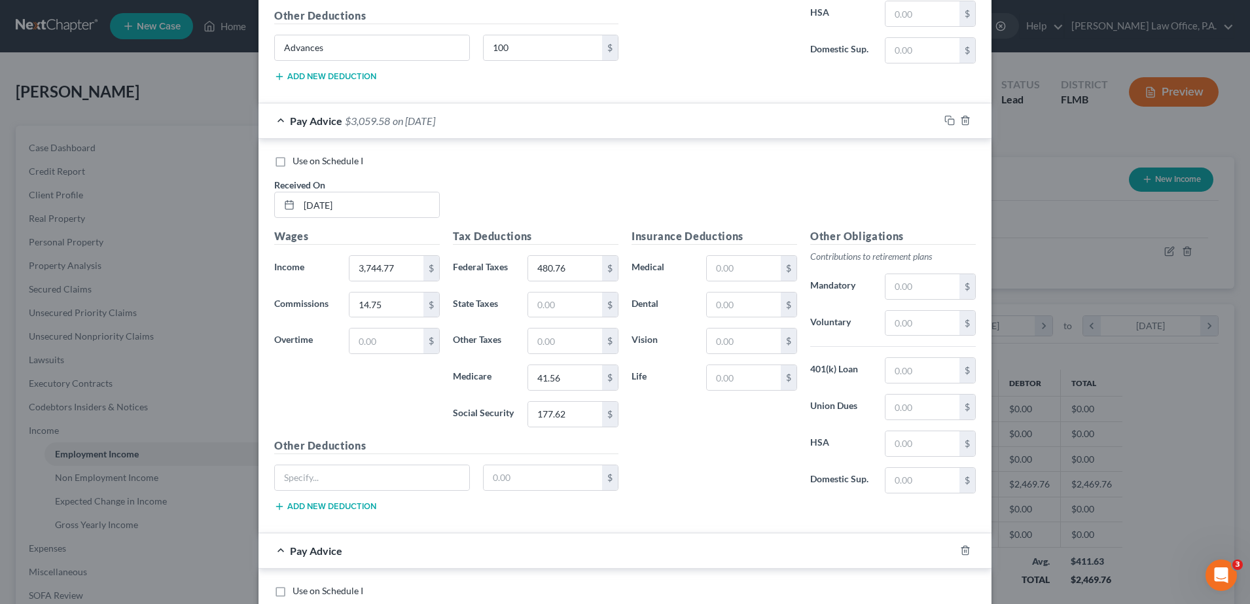
scroll to position [1632, 0]
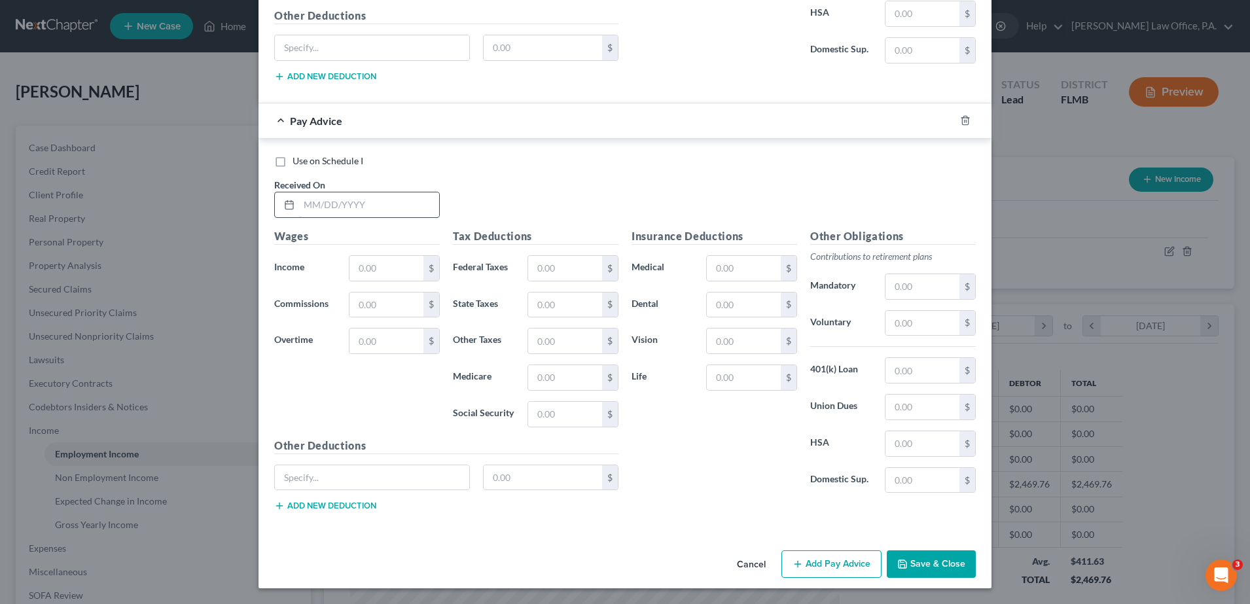
click at [361, 199] on input "text" at bounding box center [369, 204] width 140 height 25
type input "[DATE]"
click at [380, 269] on input "4,145.67" at bounding box center [387, 268] width 74 height 25
click at [384, 270] on input "4,145.67" at bounding box center [387, 268] width 74 height 25
type input "4,145.37"
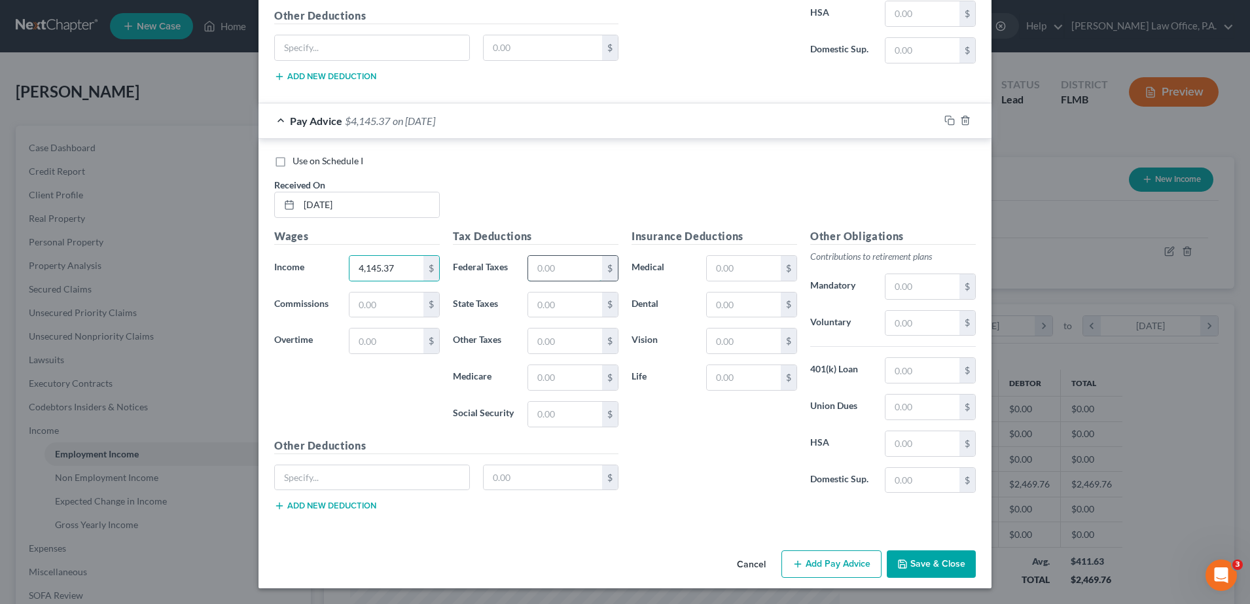
click at [580, 257] on input "text" at bounding box center [565, 268] width 74 height 25
type input "576.90"
click at [556, 373] on input "text" at bounding box center [565, 377] width 74 height 25
type input "47.35"
click at [537, 410] on input "text" at bounding box center [565, 414] width 74 height 25
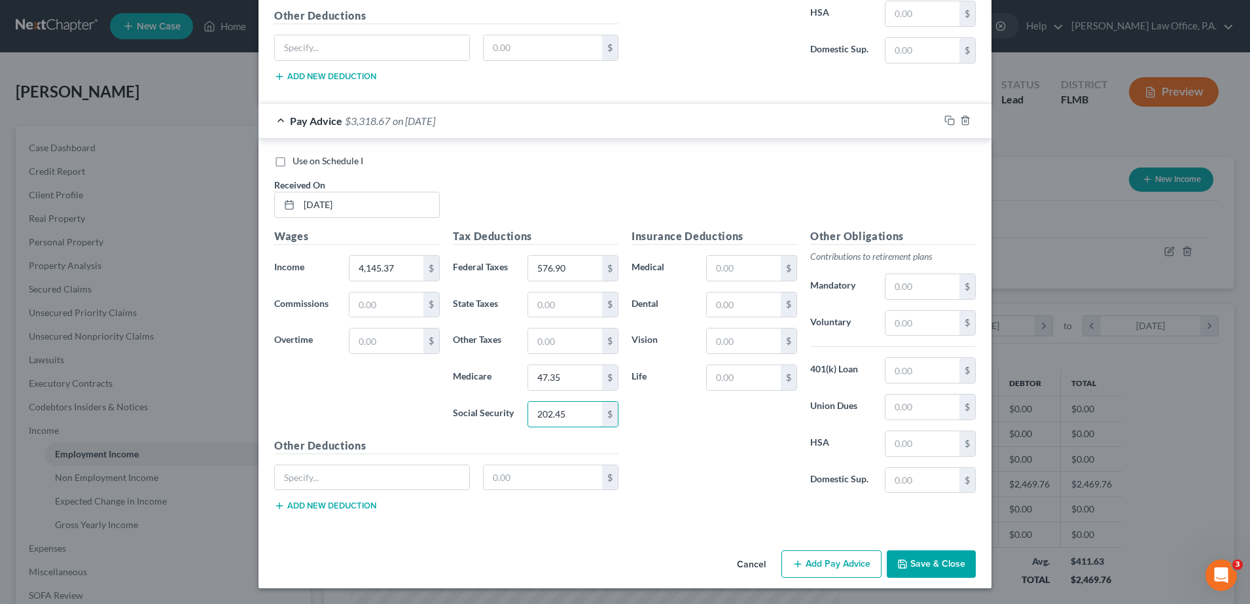
type input "202.45"
click at [327, 473] on input "text" at bounding box center [372, 477] width 194 height 25
type input "Advances"
type input "400"
click at [828, 566] on button "Add Pay Advice" at bounding box center [832, 564] width 100 height 27
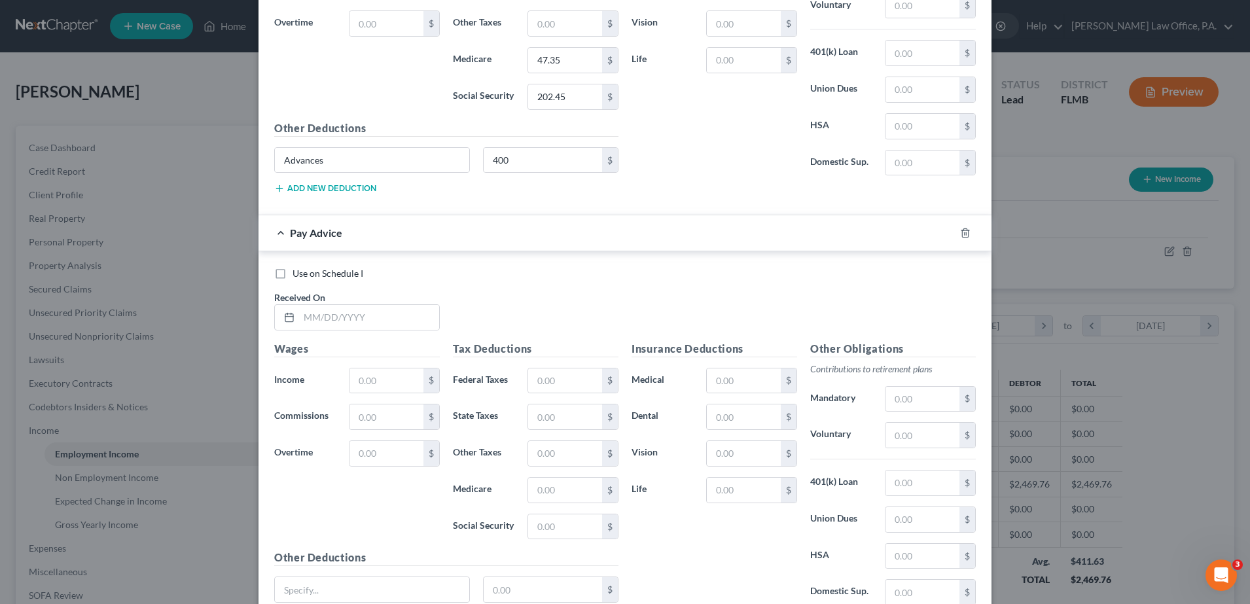
scroll to position [1944, 0]
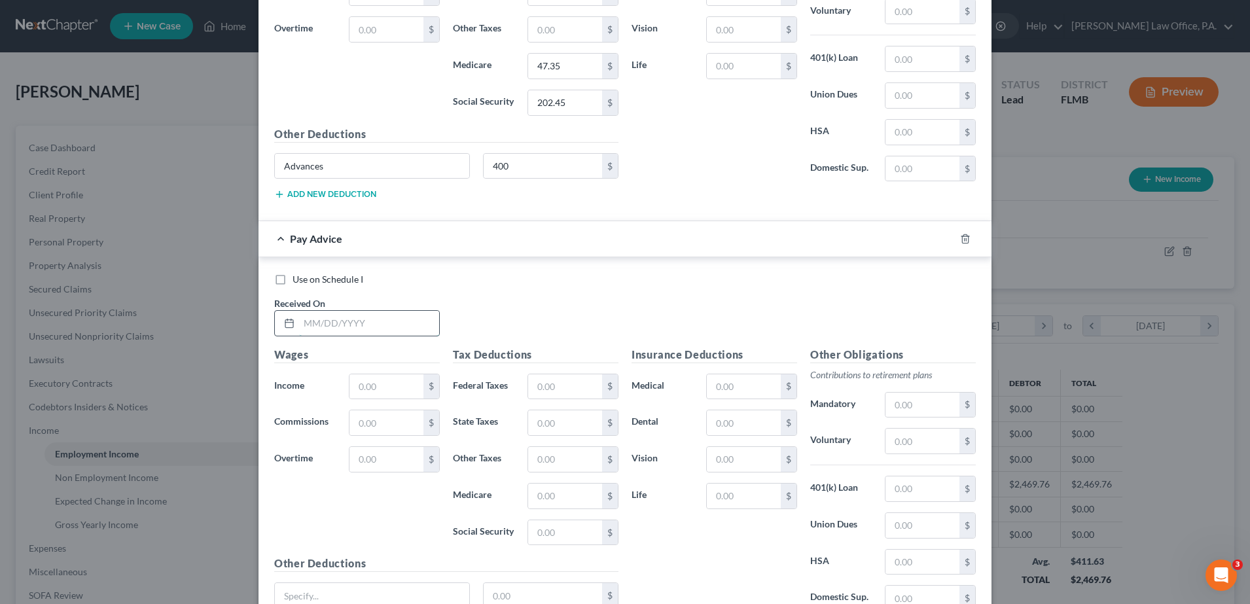
click at [351, 331] on input "text" at bounding box center [369, 323] width 140 height 25
type input "[DATE]"
click at [386, 383] on input "text" at bounding box center [387, 386] width 74 height 25
type input "3,504.68"
type input "423.13"
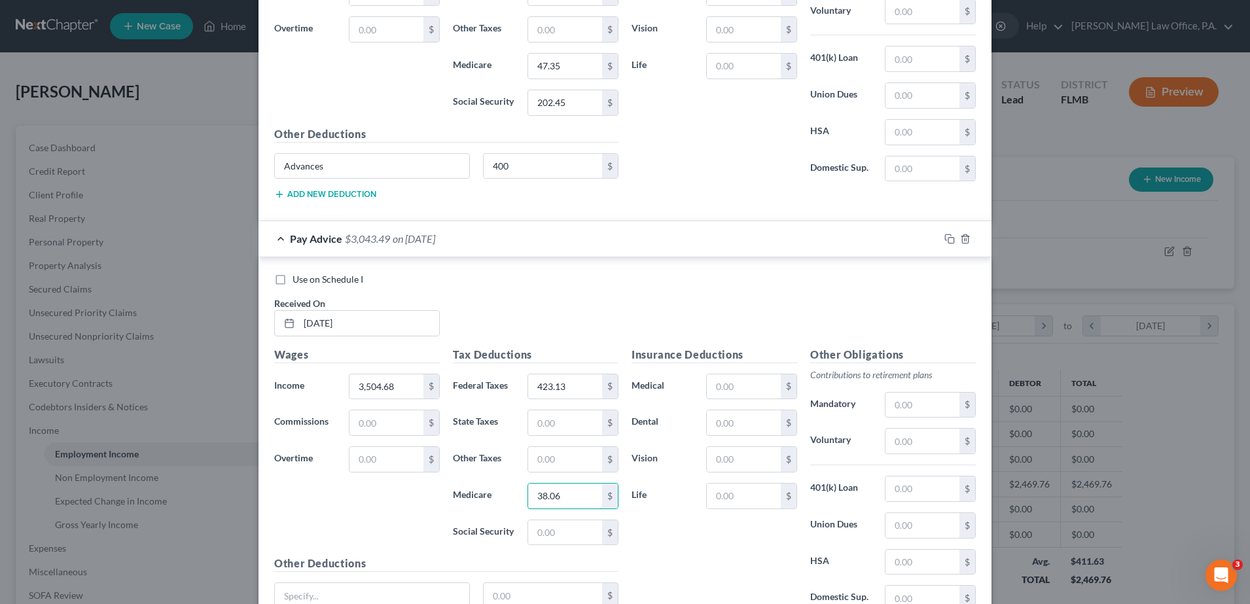
type input "38.06"
click at [566, 529] on input "text" at bounding box center [565, 532] width 74 height 25
type input "162.73"
click at [543, 601] on input "text" at bounding box center [543, 595] width 119 height 25
type input "400"
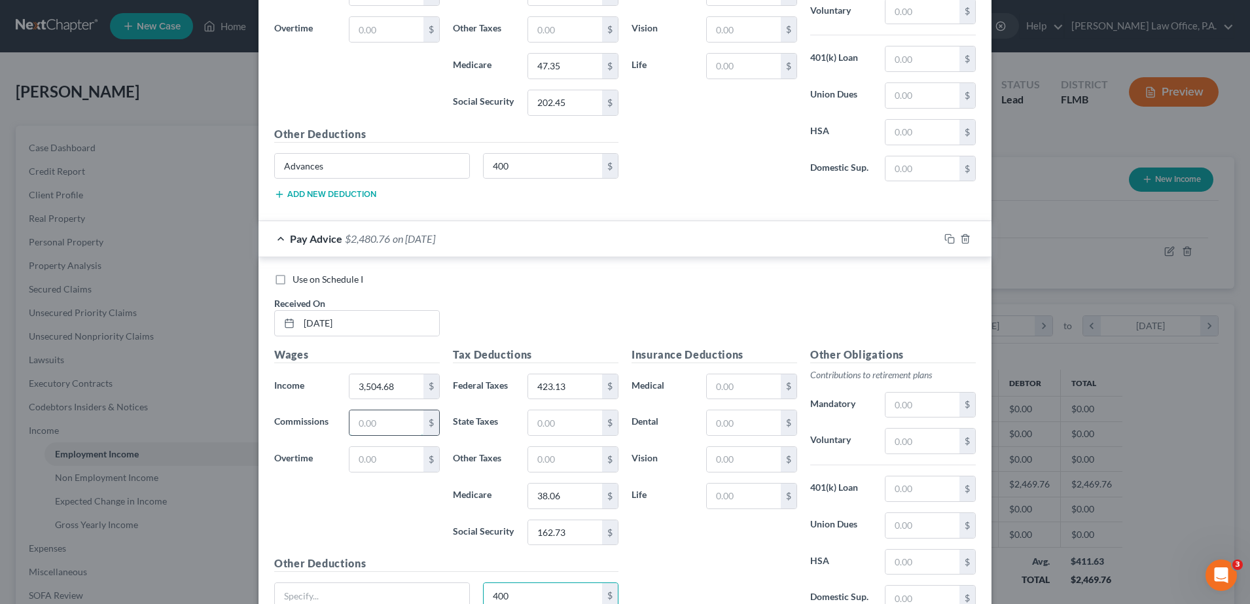
click at [378, 421] on input "text" at bounding box center [387, 422] width 74 height 25
type input "14.75"
click at [355, 594] on input "text" at bounding box center [372, 595] width 194 height 25
type input "Advances"
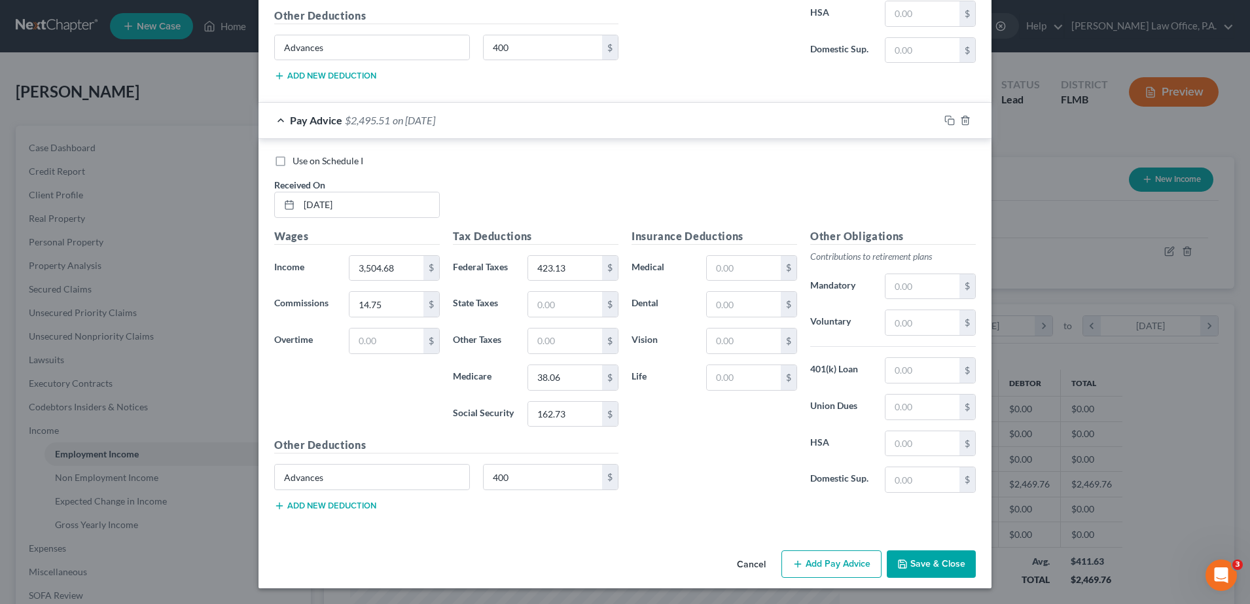
click at [830, 563] on button "Add Pay Advice" at bounding box center [832, 564] width 100 height 27
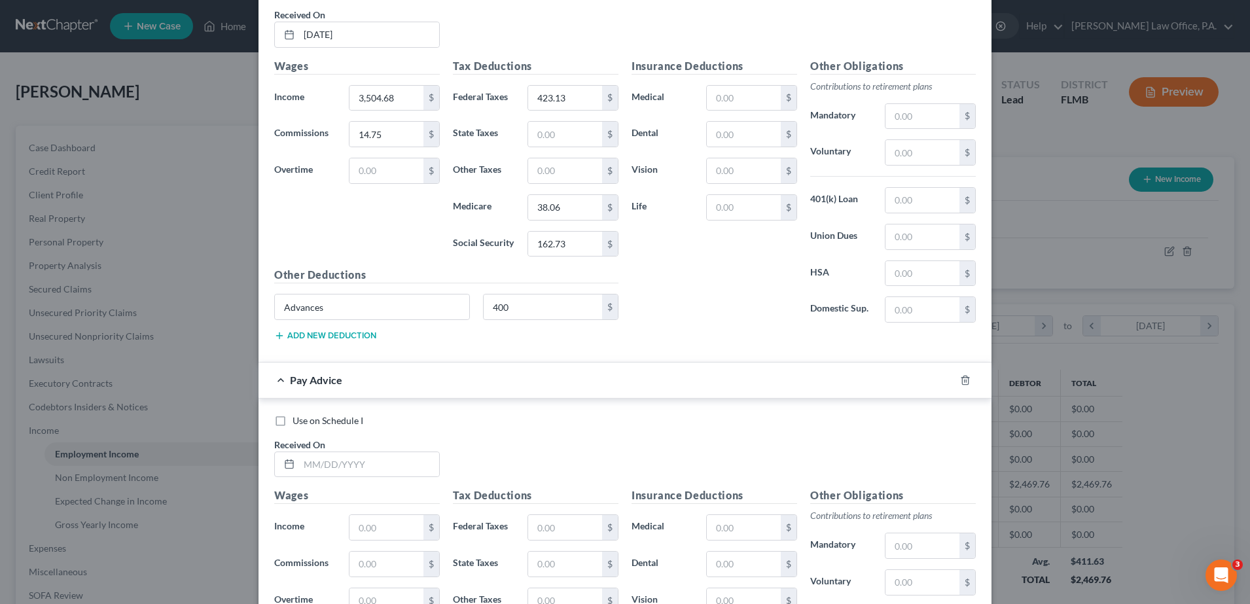
scroll to position [2315, 0]
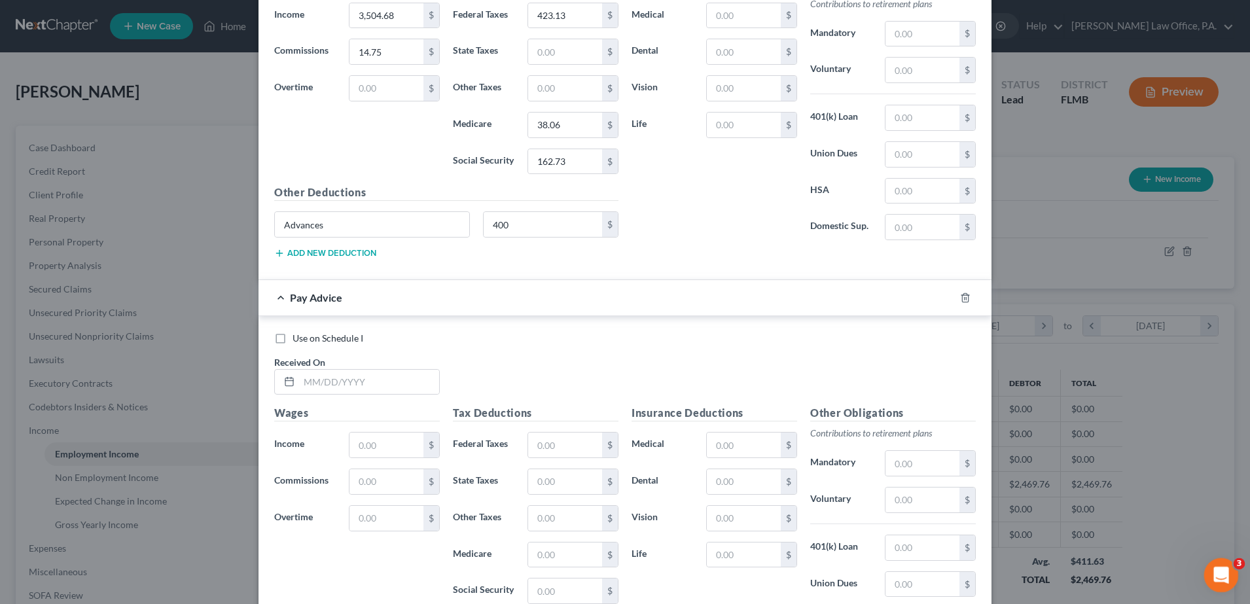
click at [1237, 562] on body "Home New Case Client Portal [PERSON_NAME] Law Office, P.A. [PERSON_NAME][EMAIL_…" at bounding box center [625, 395] width 1250 height 790
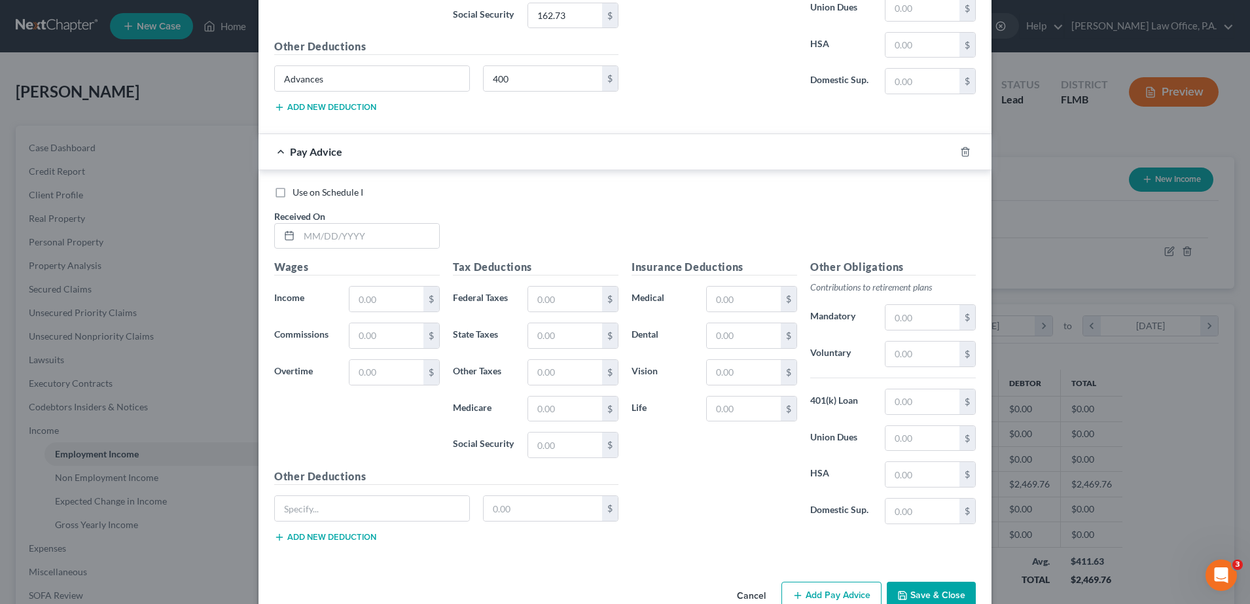
scroll to position [2492, 0]
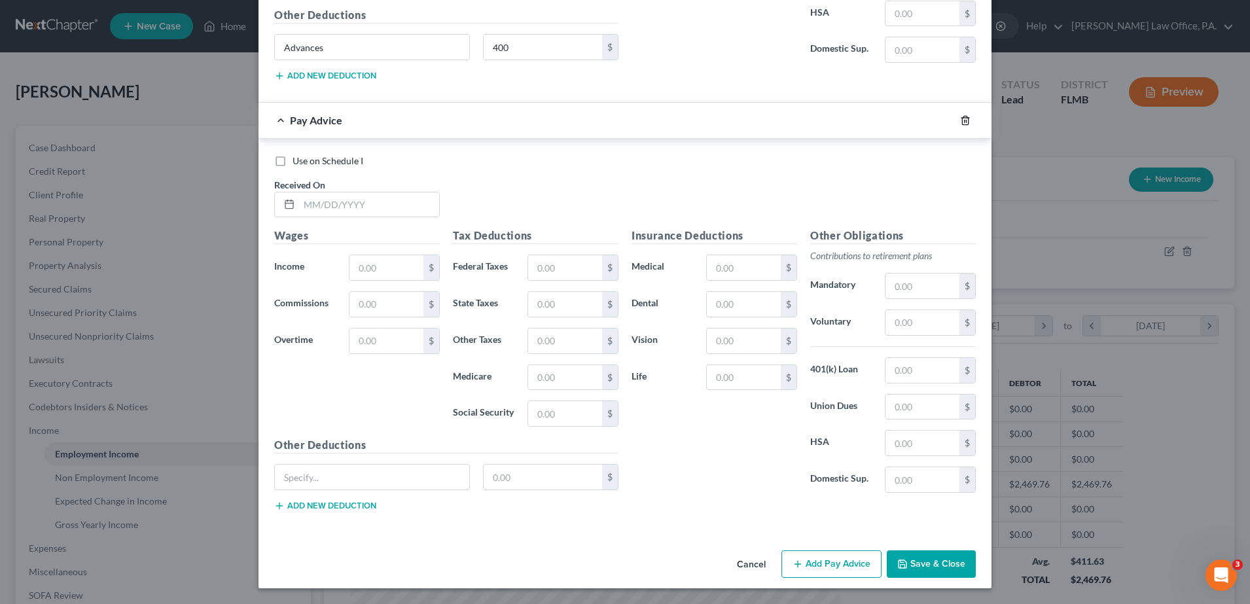
click at [960, 121] on icon "button" at bounding box center [965, 120] width 10 height 10
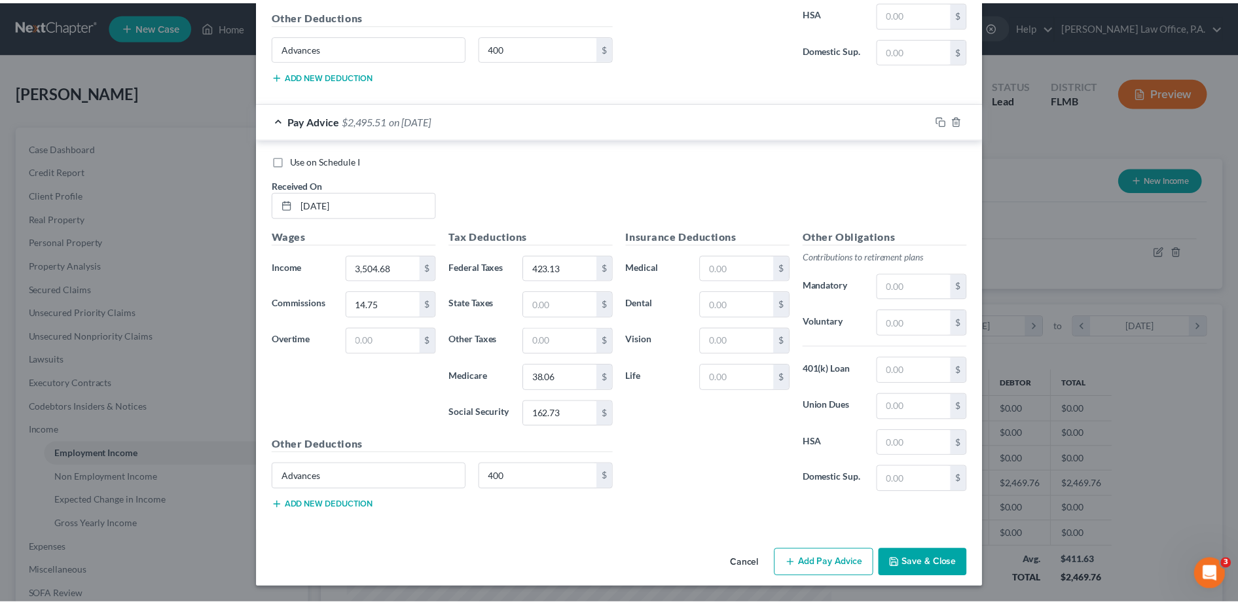
scroll to position [2062, 0]
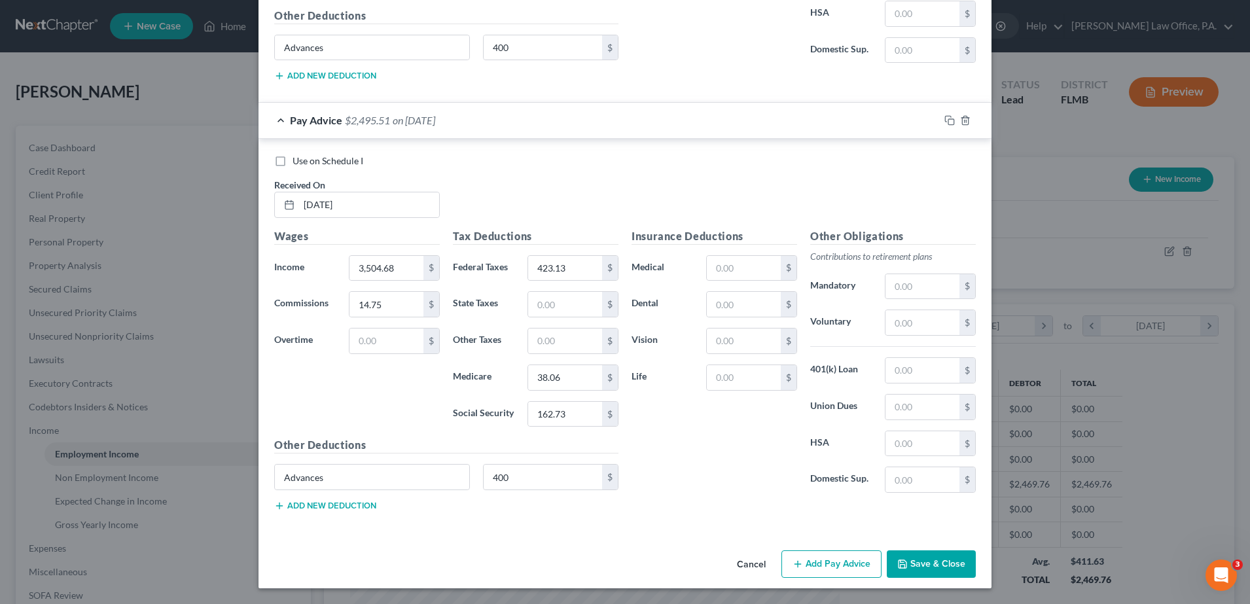
click at [935, 555] on button "Save & Close" at bounding box center [931, 564] width 89 height 27
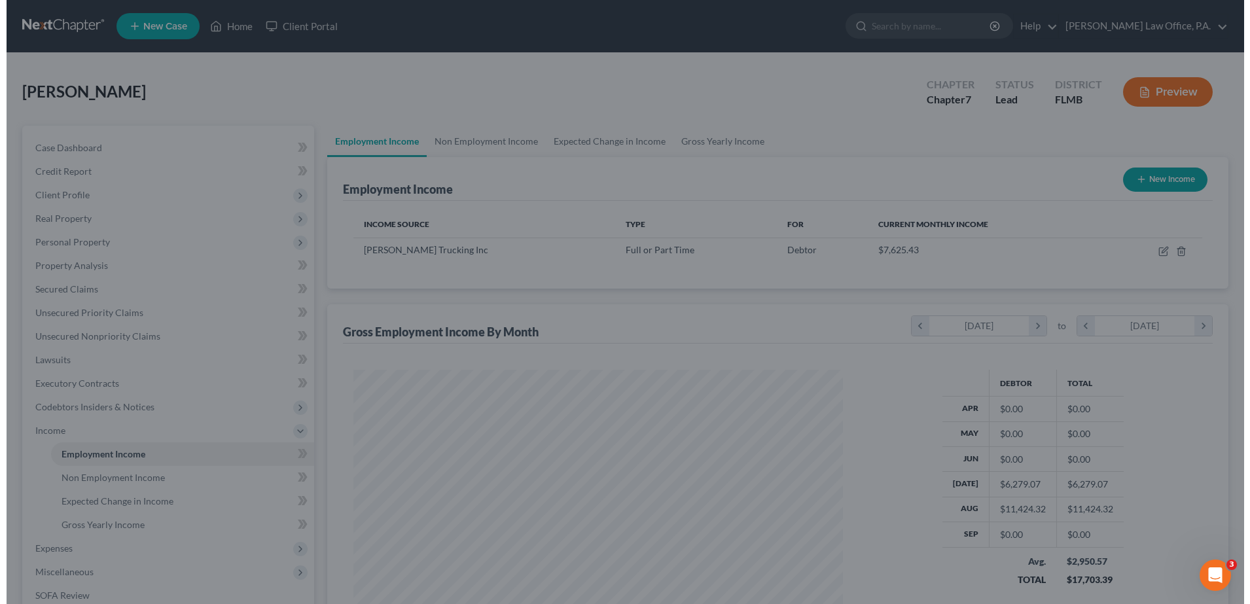
scroll to position [654361, 654093]
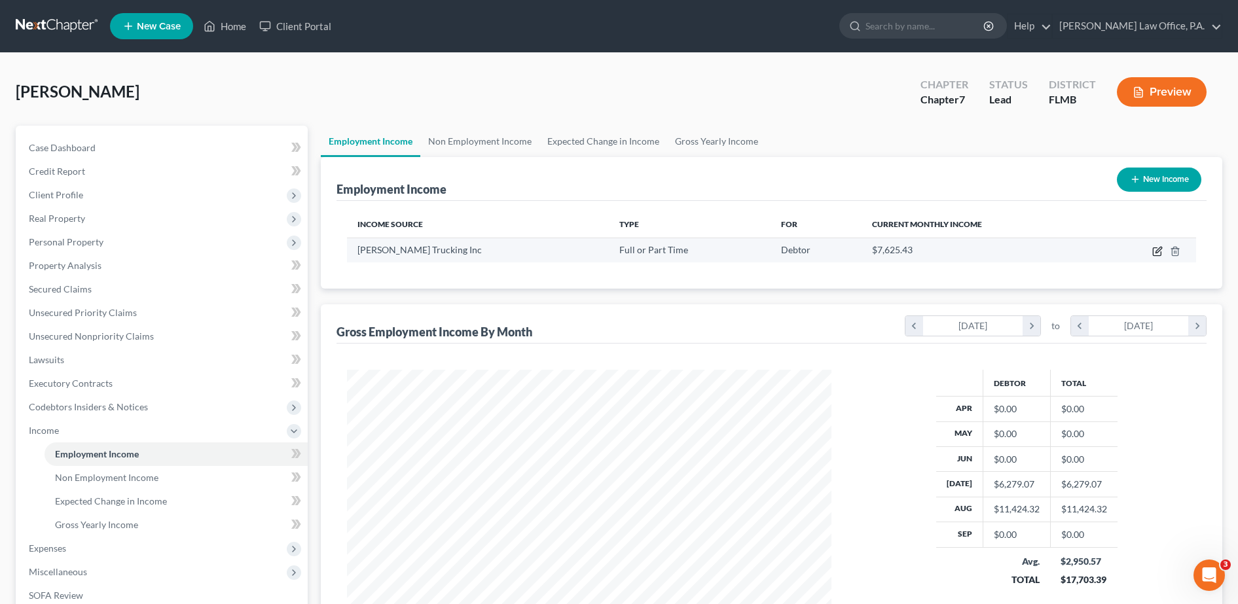
click at [1159, 247] on icon "button" at bounding box center [1158, 250] width 6 height 6
select select "0"
select select "36"
select select "2"
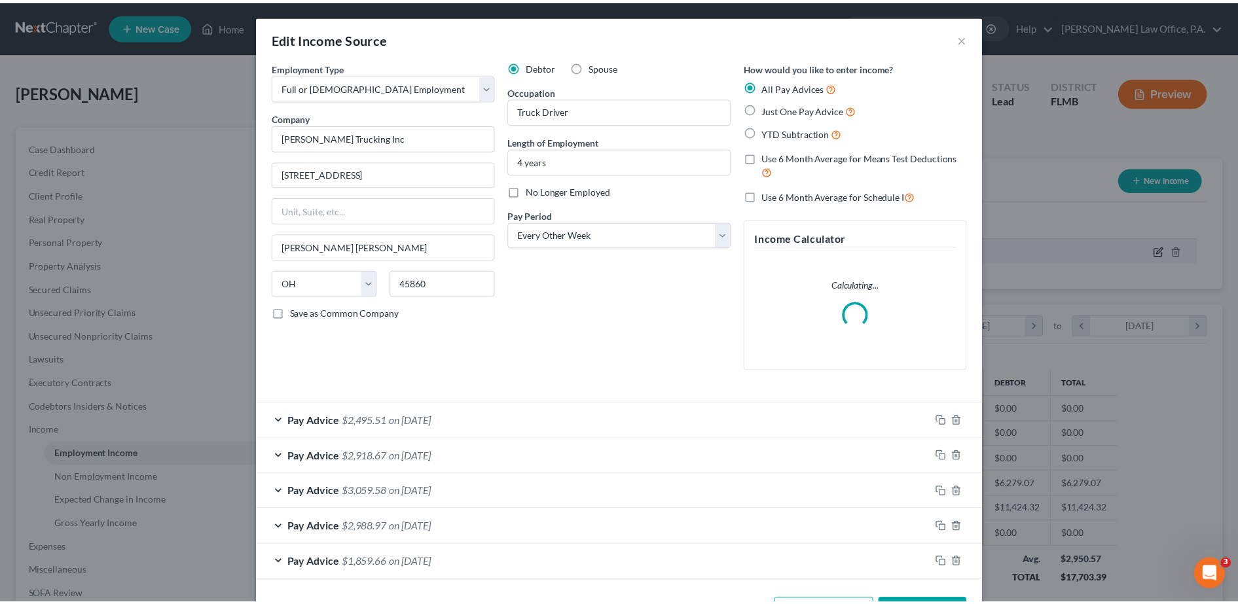
scroll to position [245, 516]
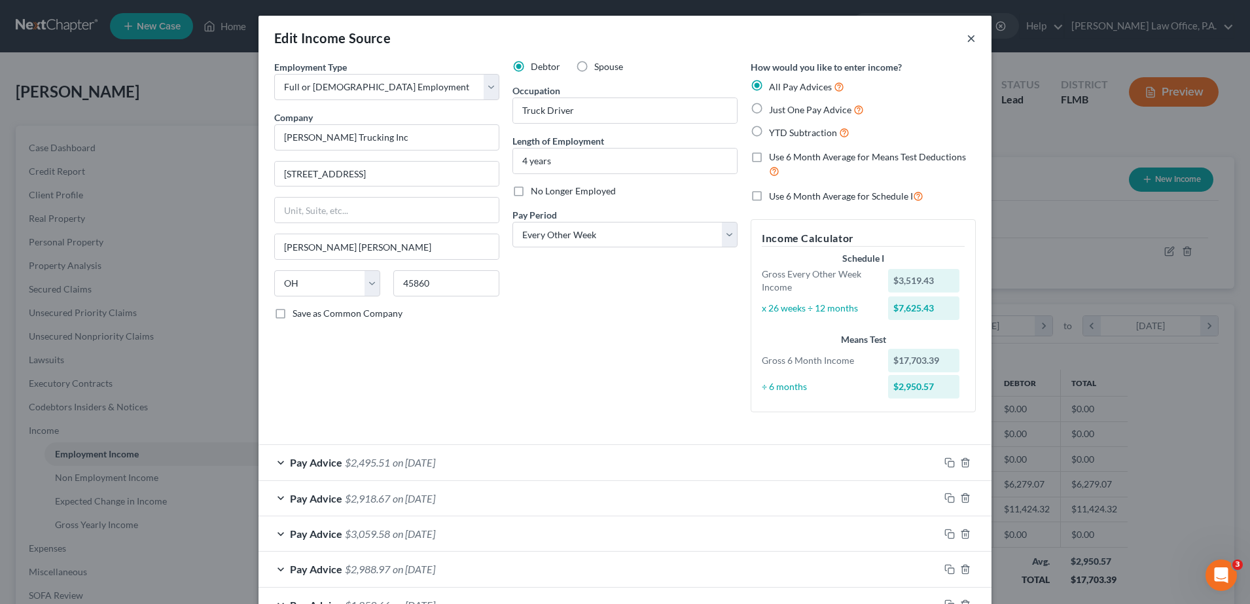
click at [967, 39] on button "×" at bounding box center [971, 38] width 9 height 16
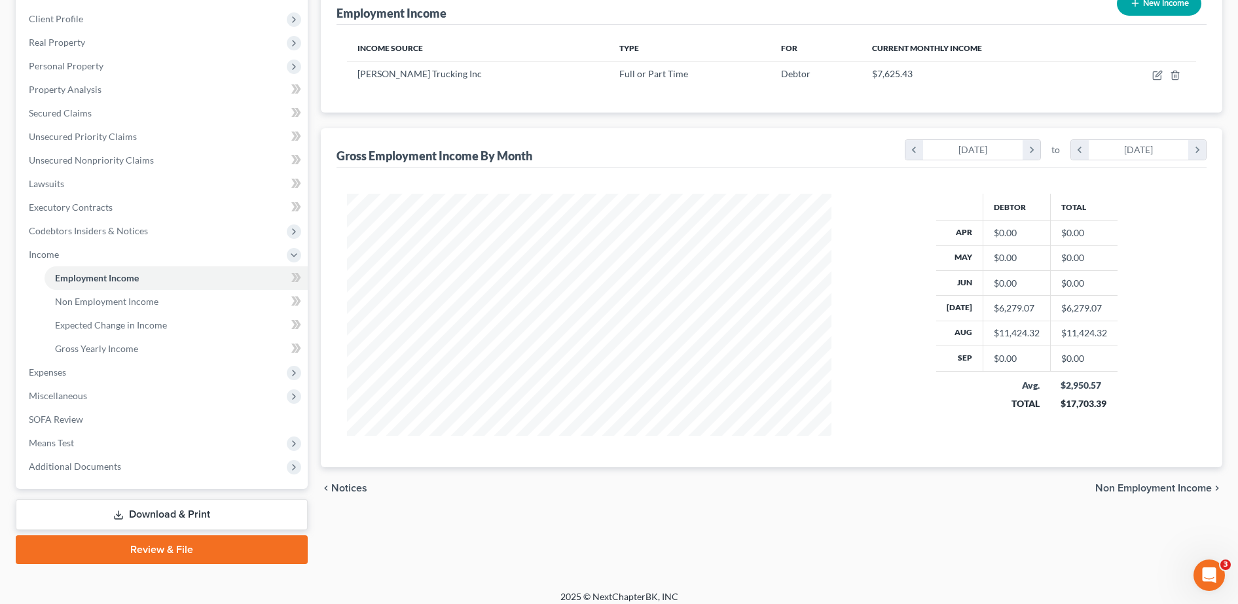
scroll to position [186, 0]
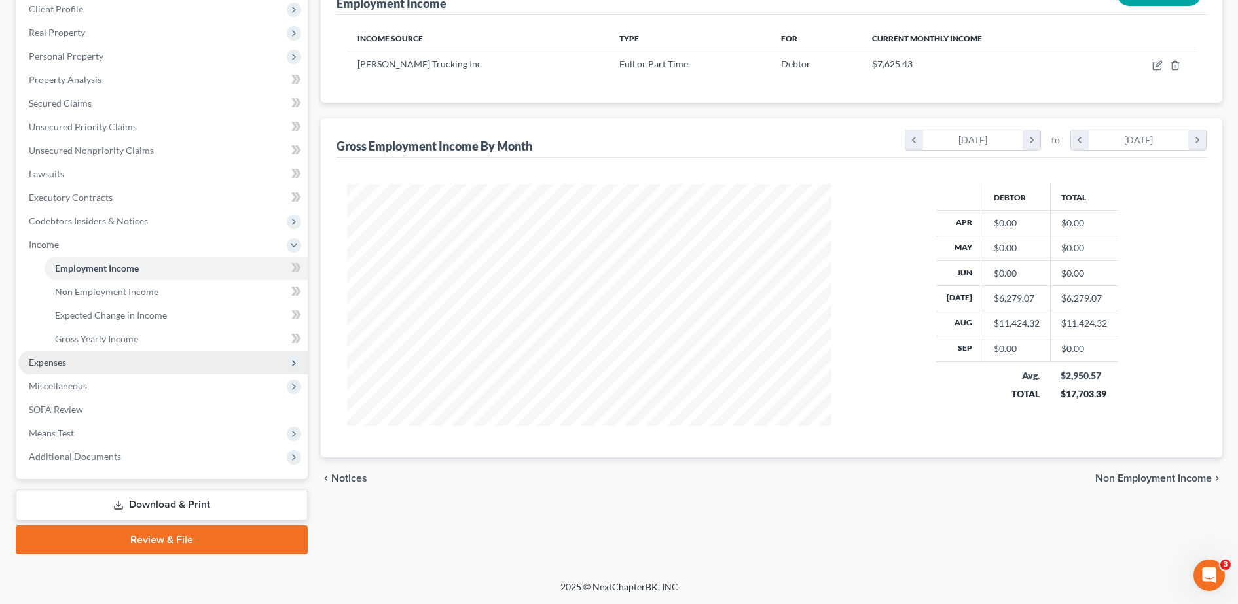
click at [145, 359] on span "Expenses" at bounding box center [162, 363] width 289 height 24
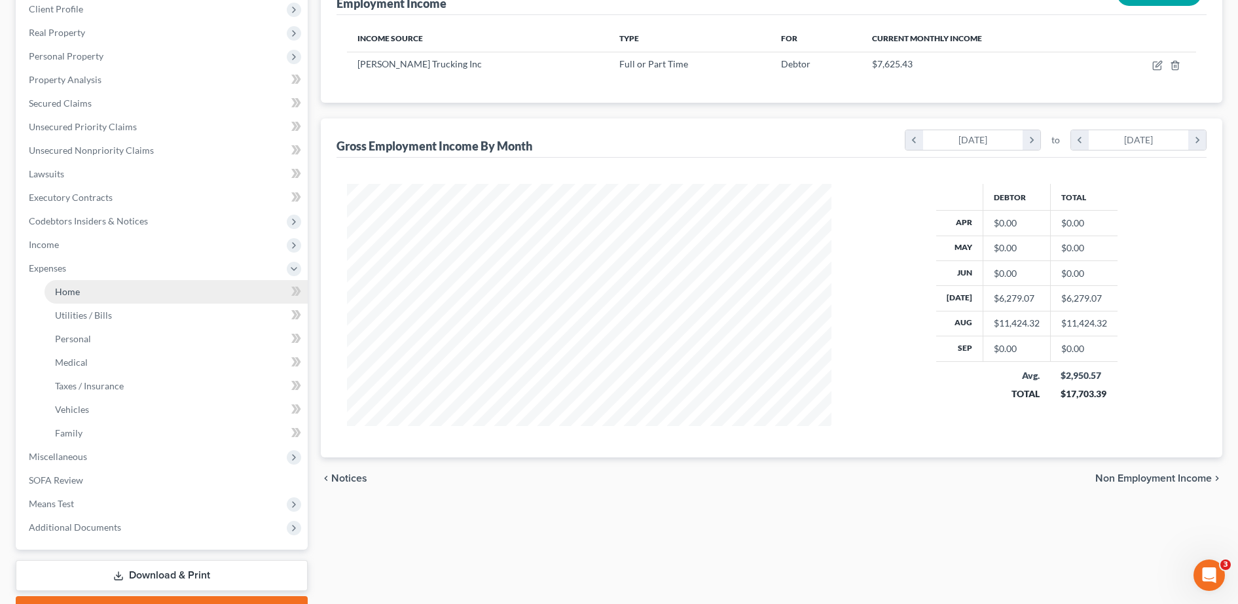
click at [156, 286] on link "Home" at bounding box center [176, 292] width 263 height 24
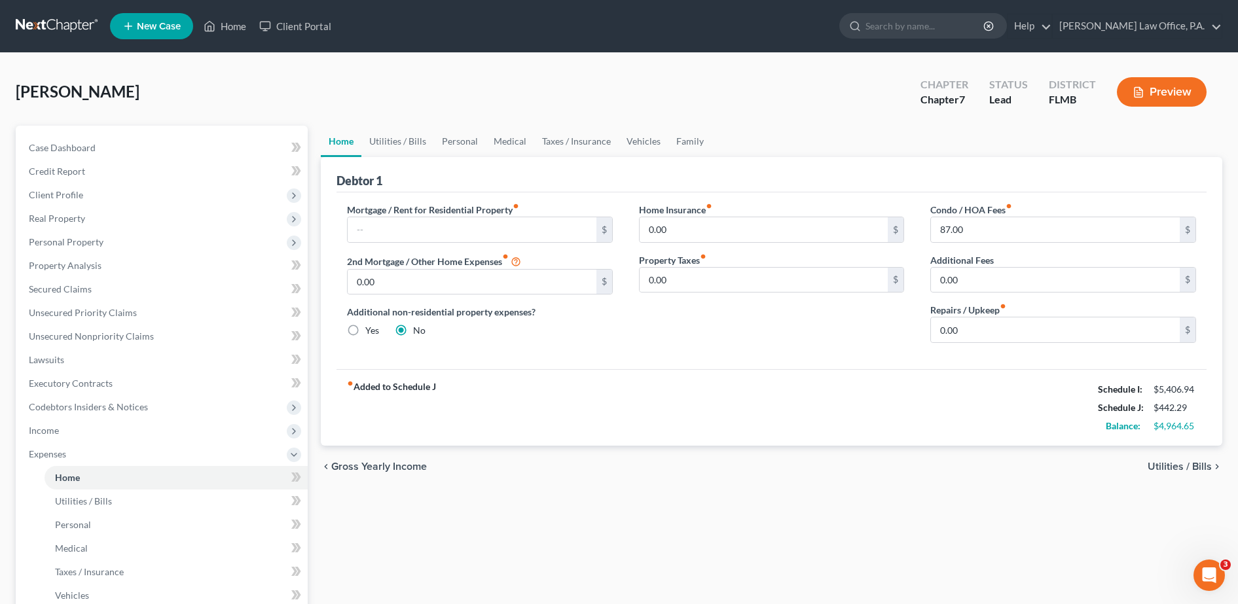
click at [526, 212] on div "Mortgage / Rent for Residential Property fiber_manual_record $" at bounding box center [480, 223] width 266 height 40
click at [92, 281] on link "Secured Claims" at bounding box center [162, 290] width 289 height 24
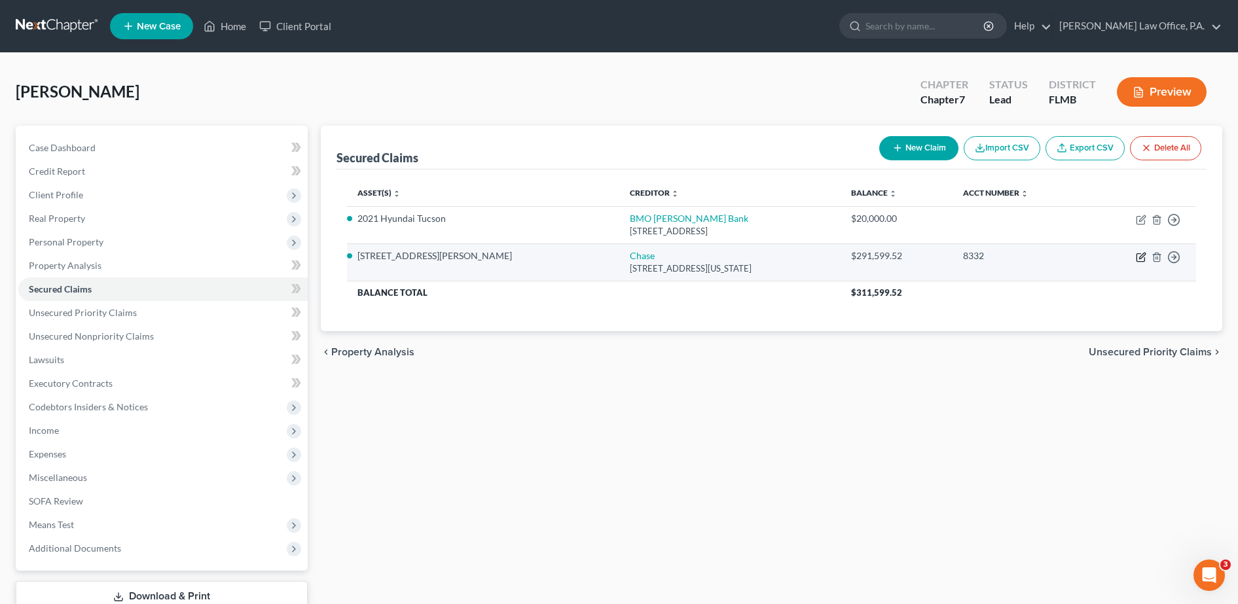
click at [1138, 256] on icon "button" at bounding box center [1141, 257] width 10 height 10
select select "19"
select select "2"
select select "0"
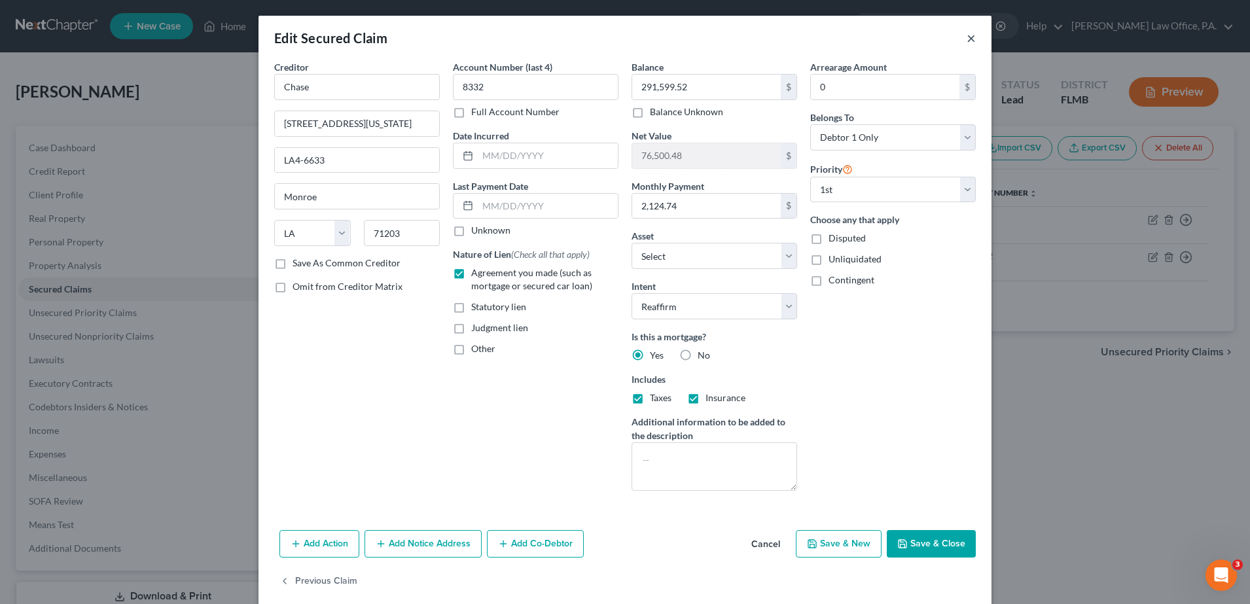
click at [967, 41] on button "×" at bounding box center [971, 38] width 9 height 16
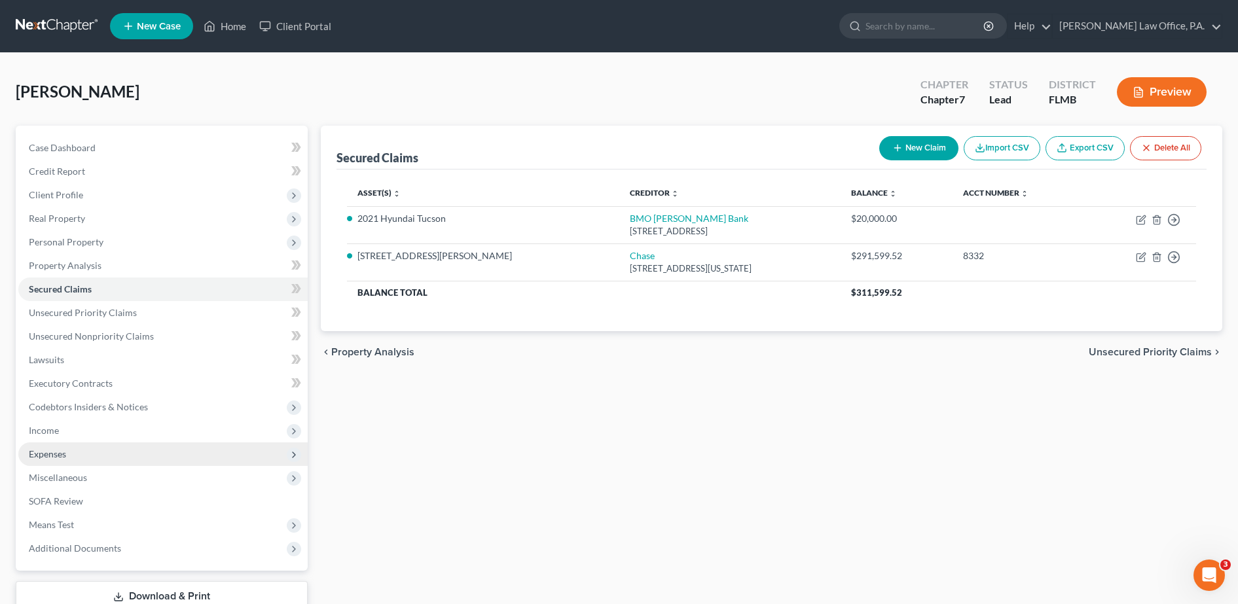
click at [64, 463] on span "Expenses" at bounding box center [162, 455] width 289 height 24
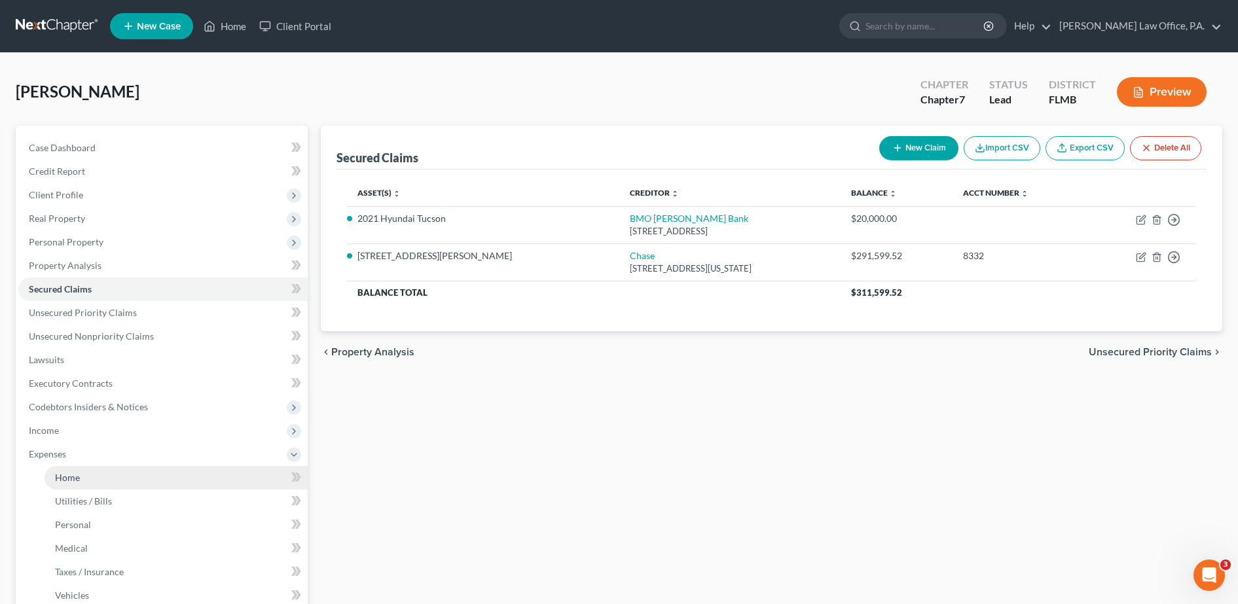
click at [96, 483] on link "Home" at bounding box center [176, 478] width 263 height 24
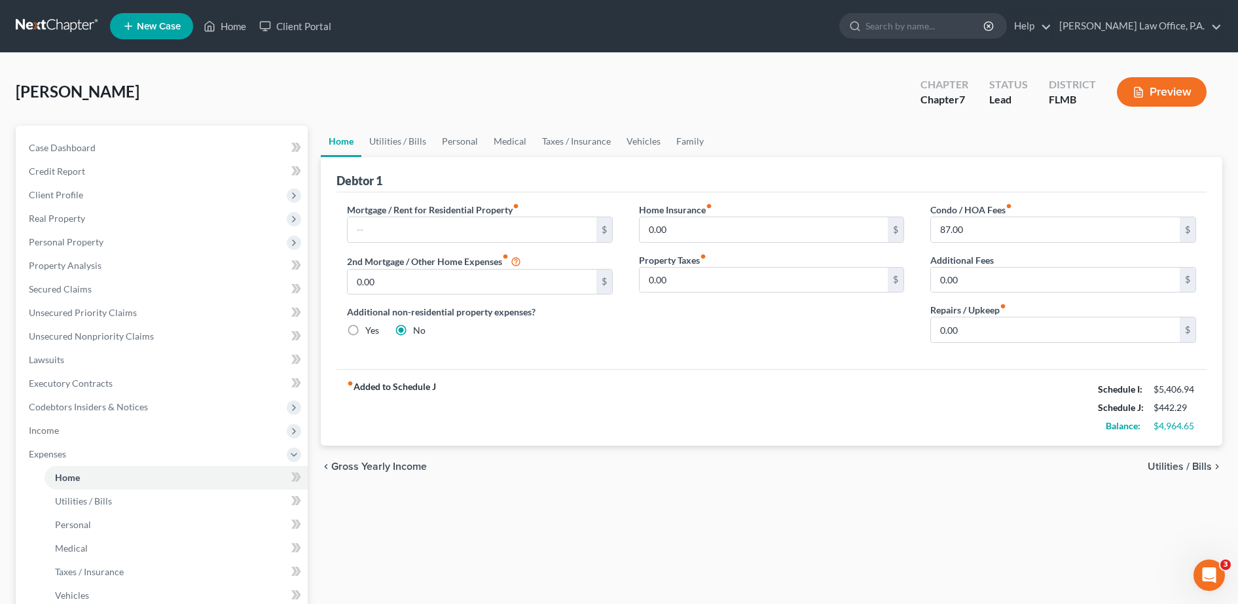
click at [444, 215] on label "Mortgage / Rent for Residential Property fiber_manual_record" at bounding box center [433, 210] width 172 height 14
click at [446, 236] on input "text" at bounding box center [472, 229] width 249 height 25
type input "2,124.74"
click at [96, 289] on link "Secured Claims" at bounding box center [162, 290] width 289 height 24
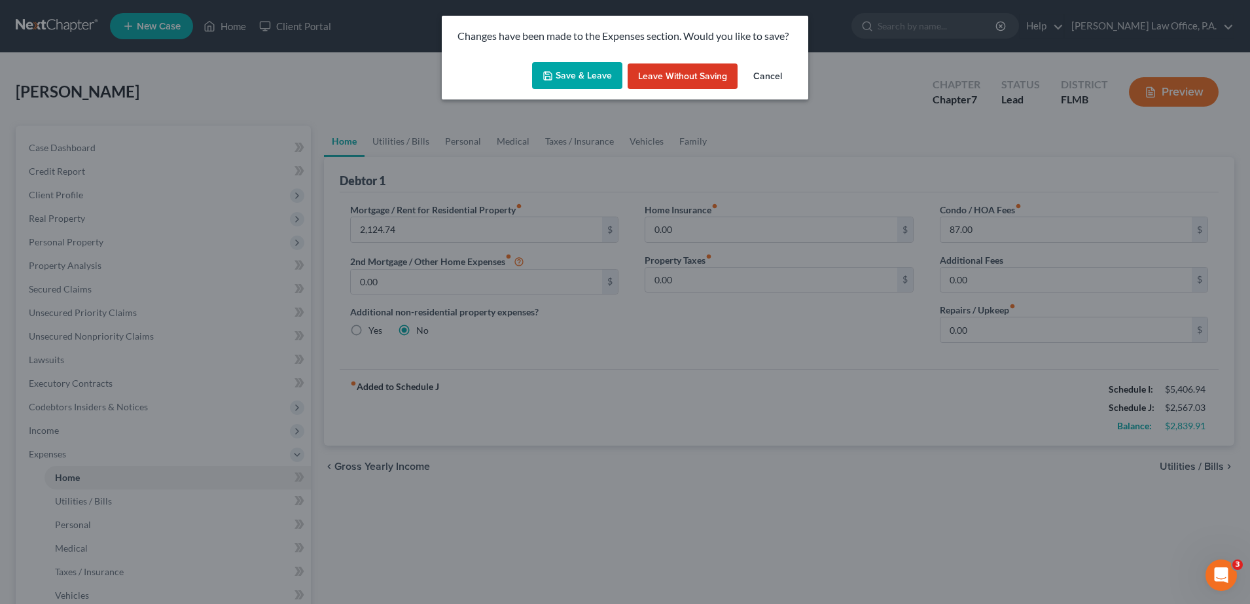
click at [585, 78] on button "Save & Leave" at bounding box center [577, 75] width 90 height 27
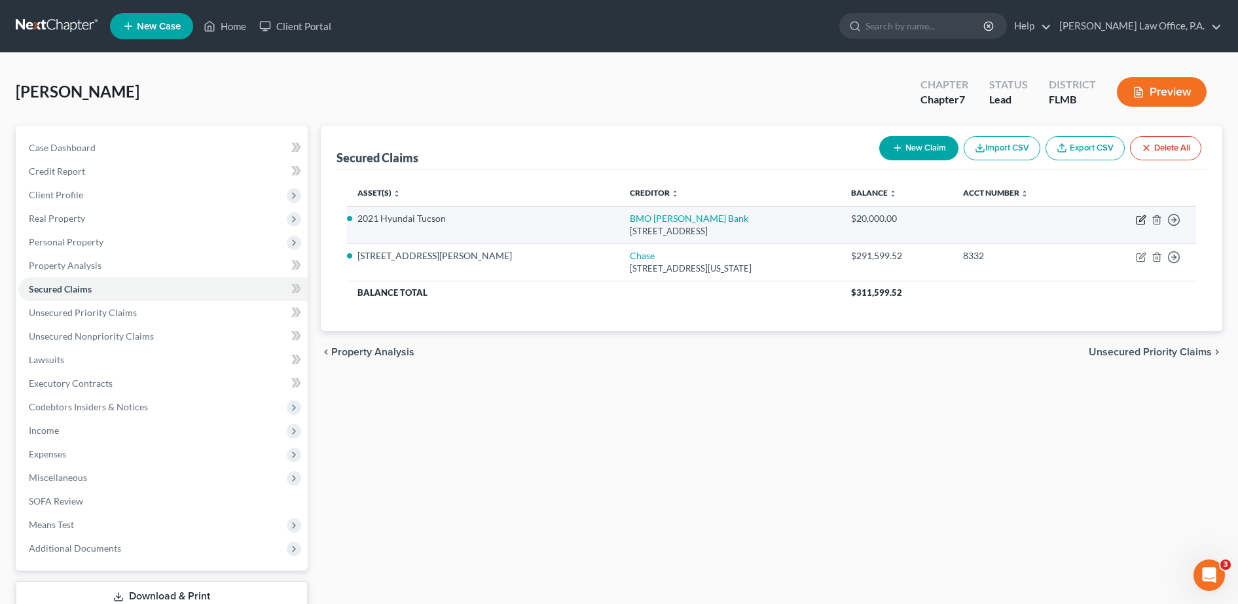
click at [1142, 217] on icon "button" at bounding box center [1142, 218] width 6 height 6
select select "14"
select select "6"
select select "2"
select select "0"
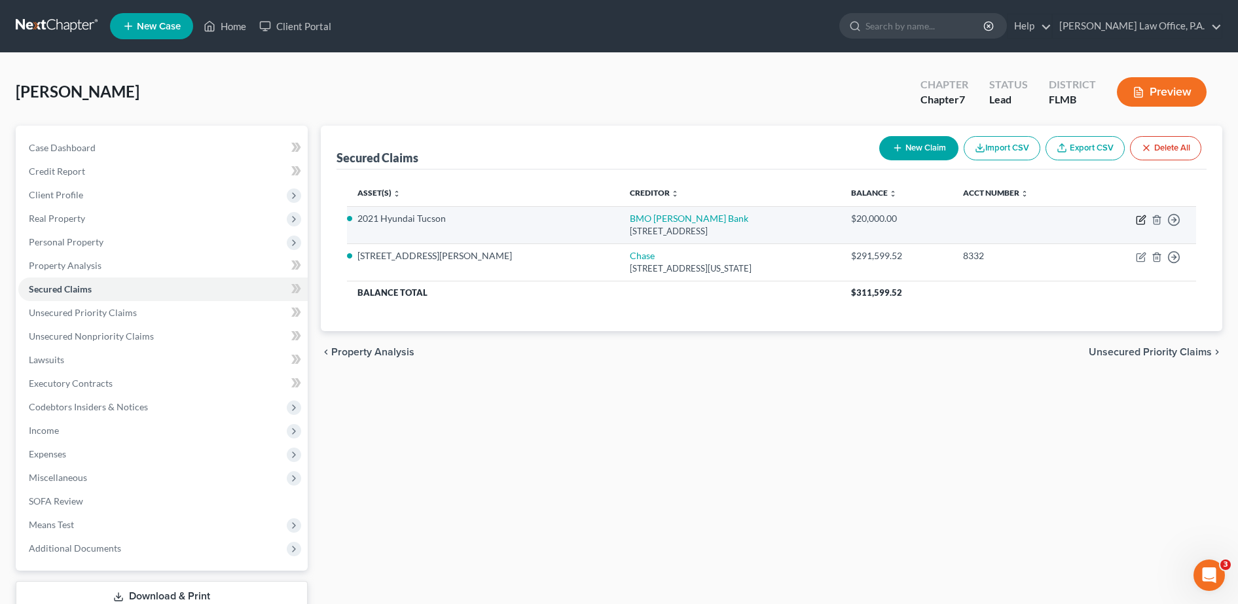
select select "0"
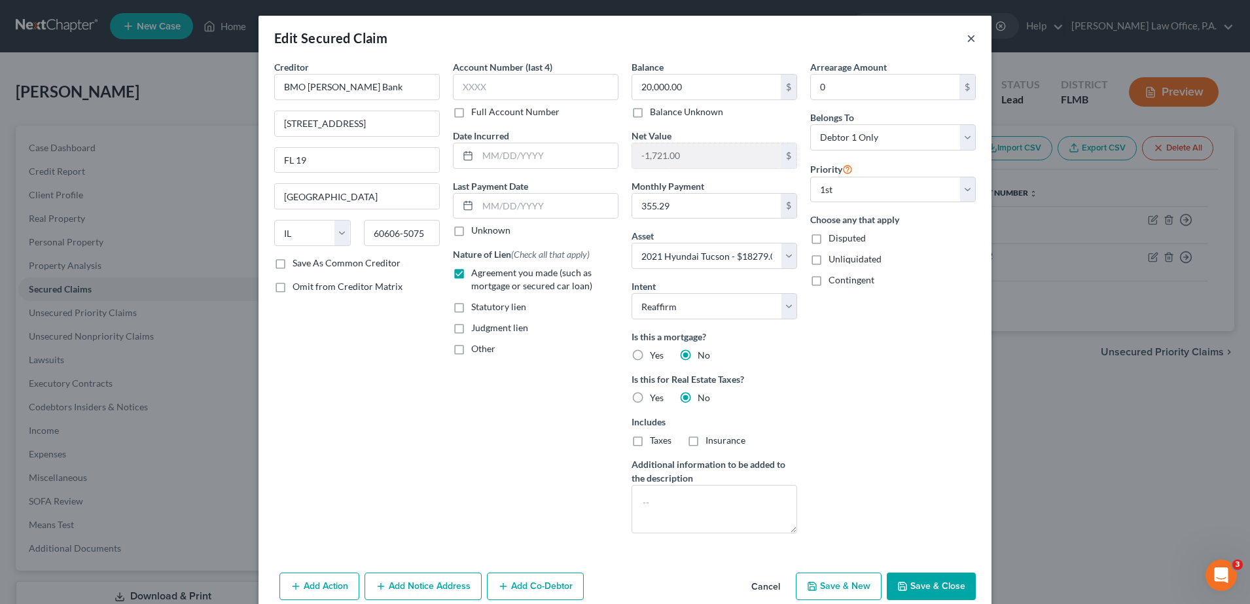
click at [967, 40] on button "×" at bounding box center [971, 38] width 9 height 16
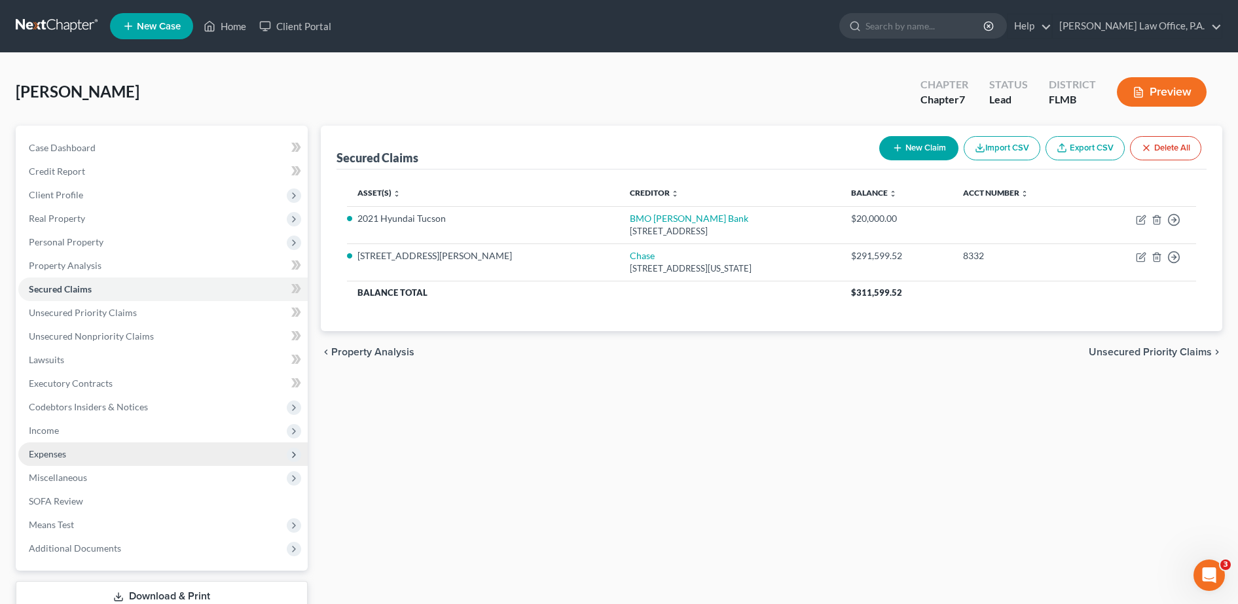
click at [94, 452] on span "Expenses" at bounding box center [162, 455] width 289 height 24
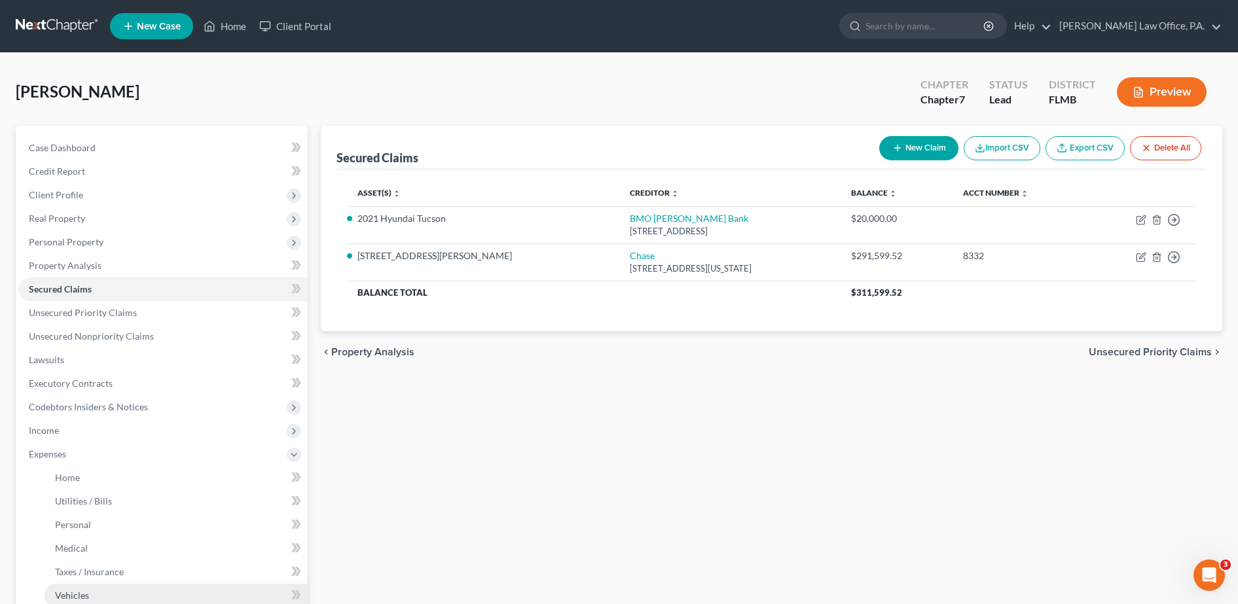
click at [111, 594] on link "Vehicles" at bounding box center [176, 596] width 263 height 24
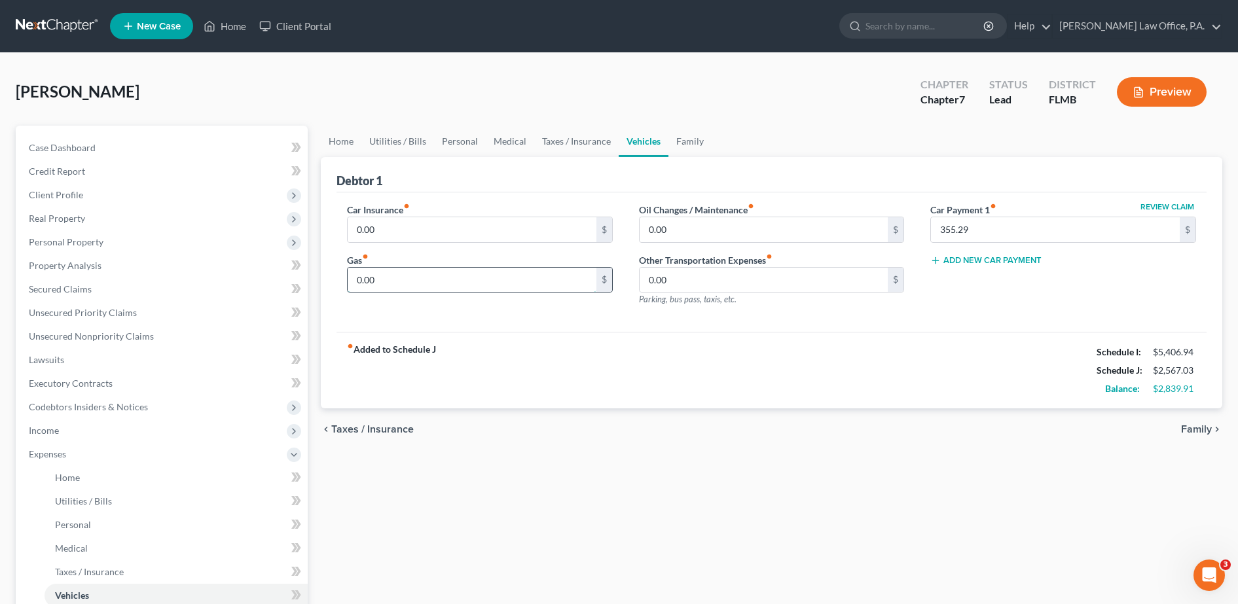
click at [484, 280] on input "0.00" at bounding box center [472, 280] width 249 height 25
type input "100"
click at [459, 226] on input "0.00" at bounding box center [472, 229] width 249 height 25
type input "100"
click at [464, 140] on link "Personal" at bounding box center [460, 141] width 52 height 31
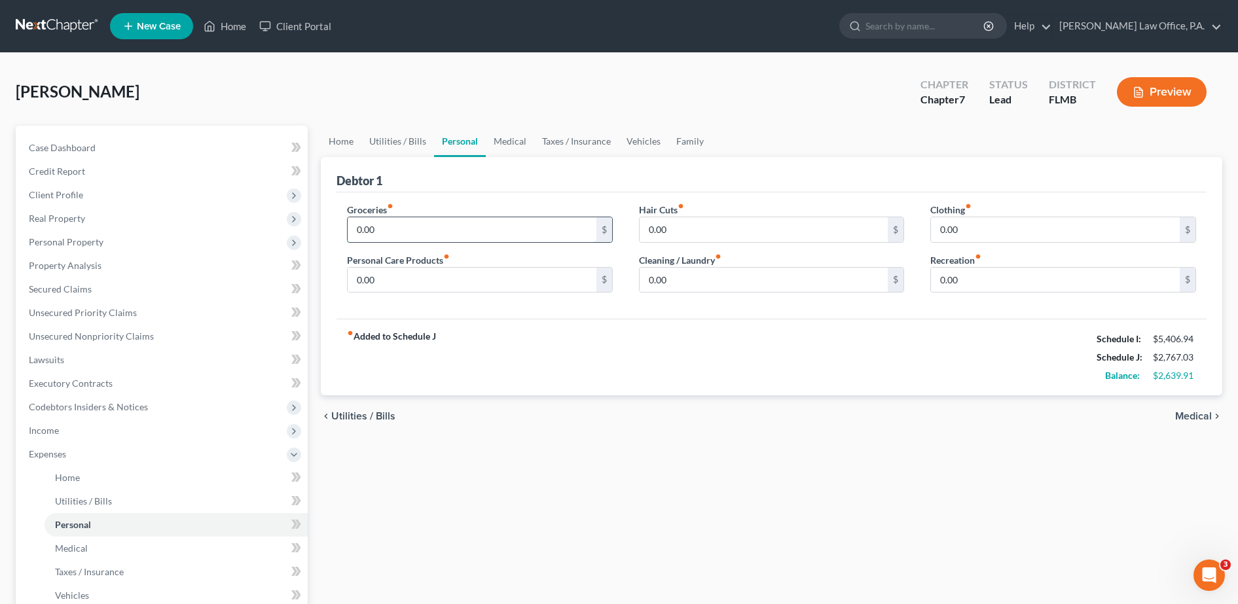
click at [408, 228] on input "0.00" at bounding box center [472, 229] width 249 height 25
type input "600"
click at [420, 140] on link "Utilities / Bills" at bounding box center [397, 141] width 73 height 31
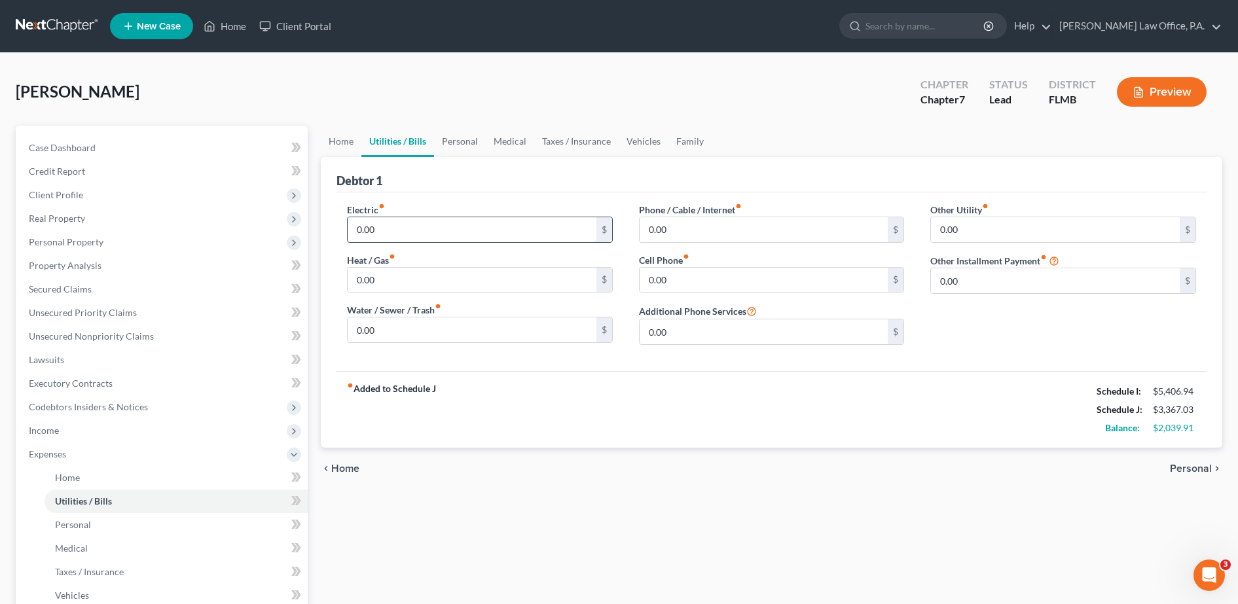
click at [403, 242] on input "0.00" at bounding box center [472, 229] width 249 height 25
type input "200"
click at [714, 224] on input "0.00" at bounding box center [764, 229] width 249 height 25
type input "100"
click at [666, 279] on input "0.00" at bounding box center [764, 280] width 249 height 25
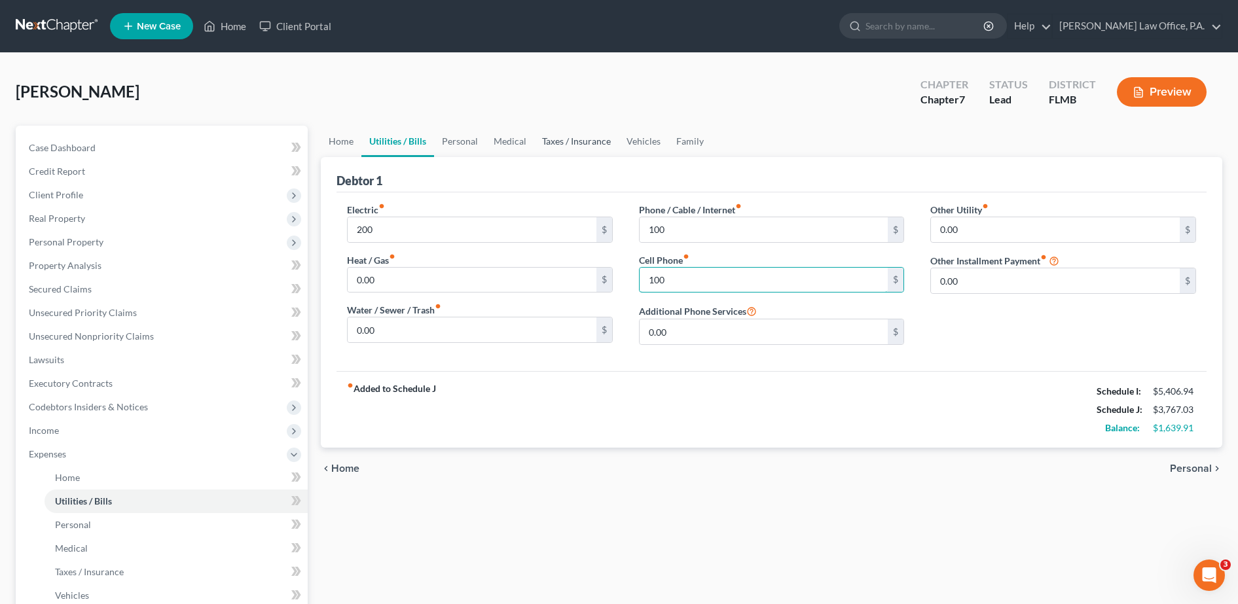
type input "100"
drag, startPoint x: 564, startPoint y: 151, endPoint x: 519, endPoint y: 139, distance: 46.2
click at [564, 151] on link "Taxes / Insurance" at bounding box center [576, 141] width 84 height 31
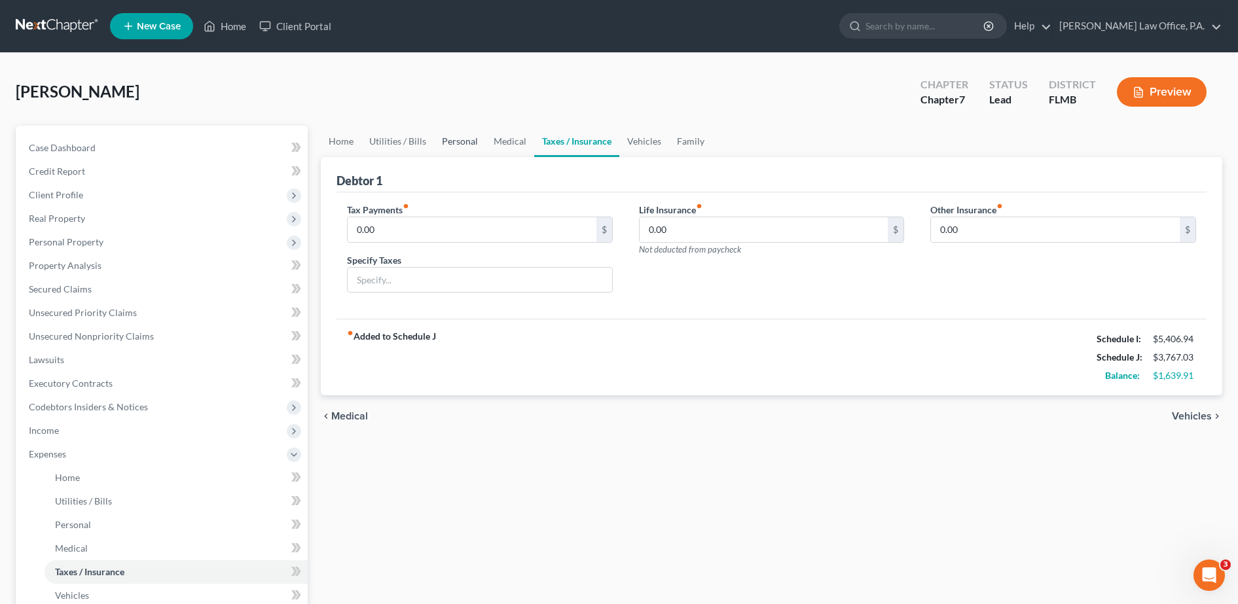
click at [477, 137] on link "Personal" at bounding box center [460, 141] width 52 height 31
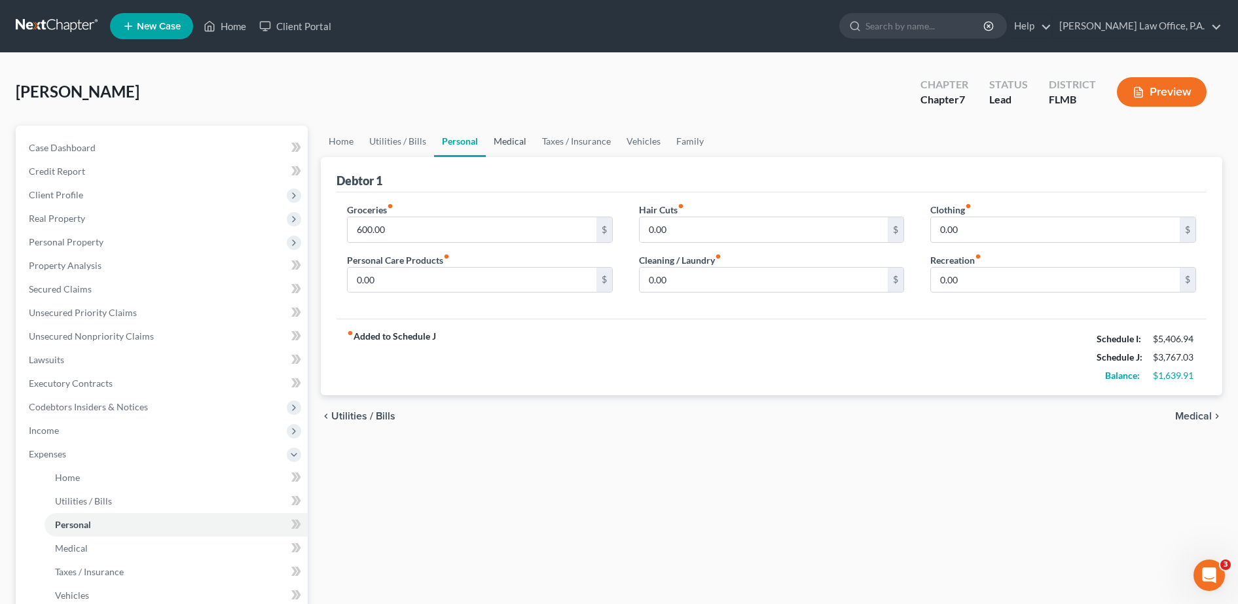
click at [514, 141] on link "Medical" at bounding box center [510, 141] width 48 height 31
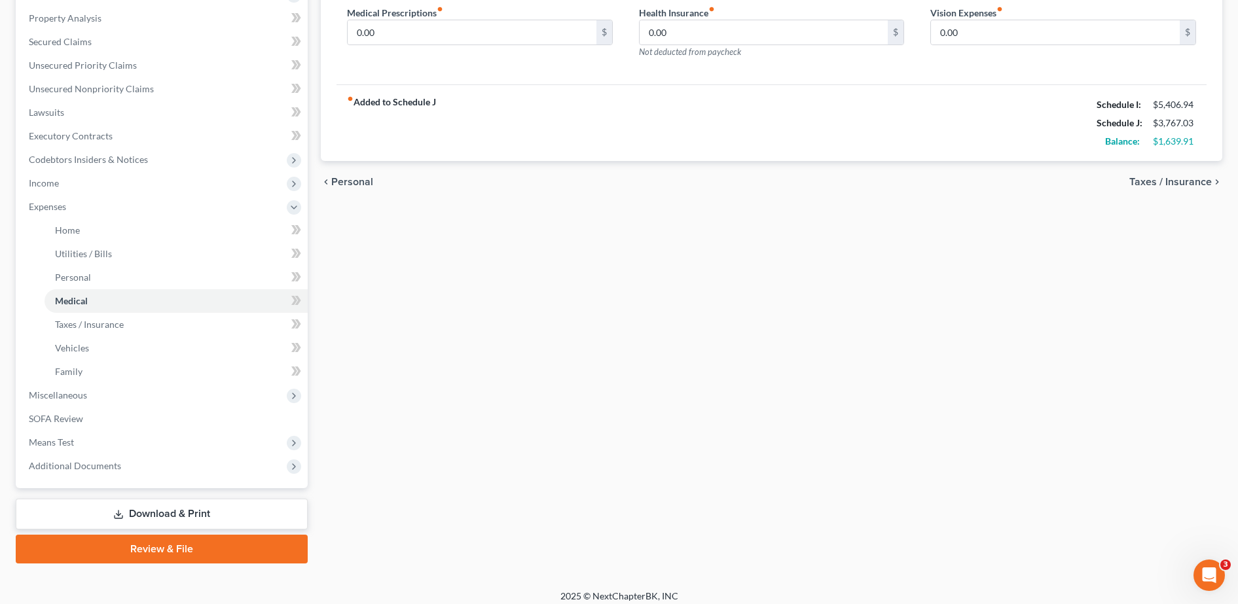
scroll to position [257, 0]
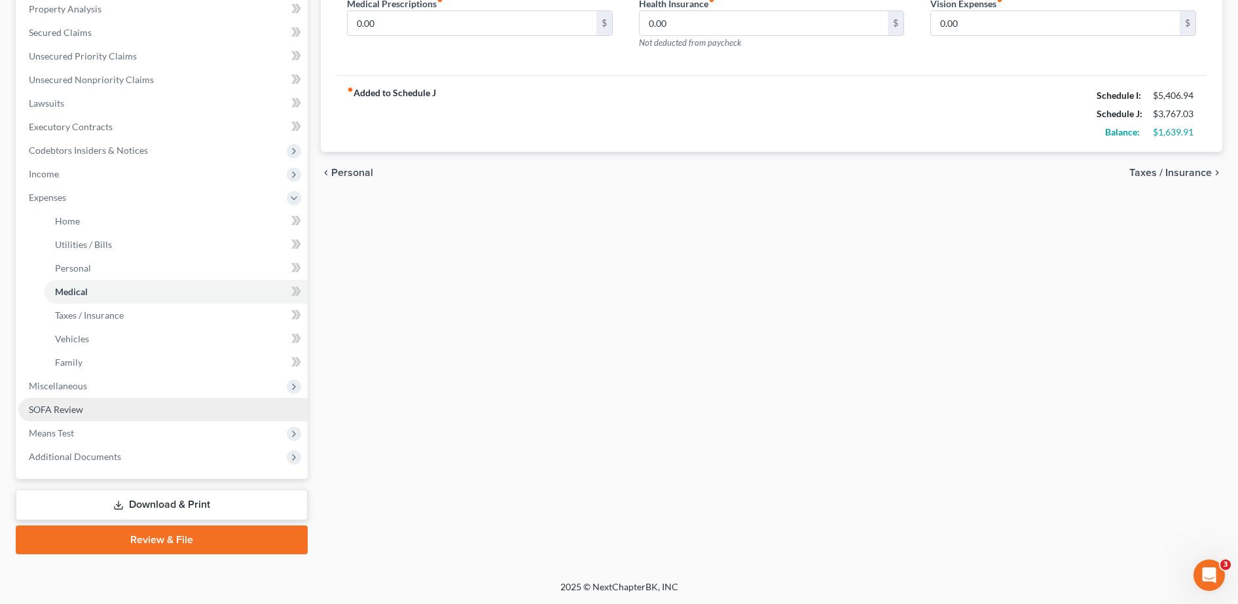
click at [86, 412] on link "SOFA Review" at bounding box center [162, 410] width 289 height 24
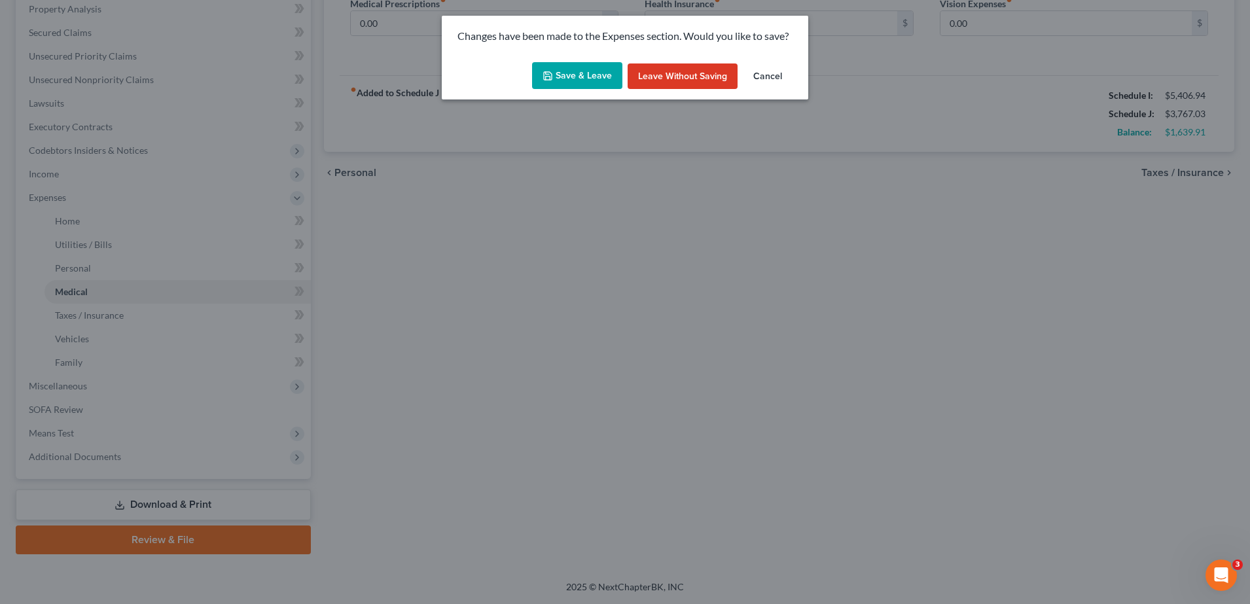
click at [586, 73] on button "Save & Leave" at bounding box center [577, 75] width 90 height 27
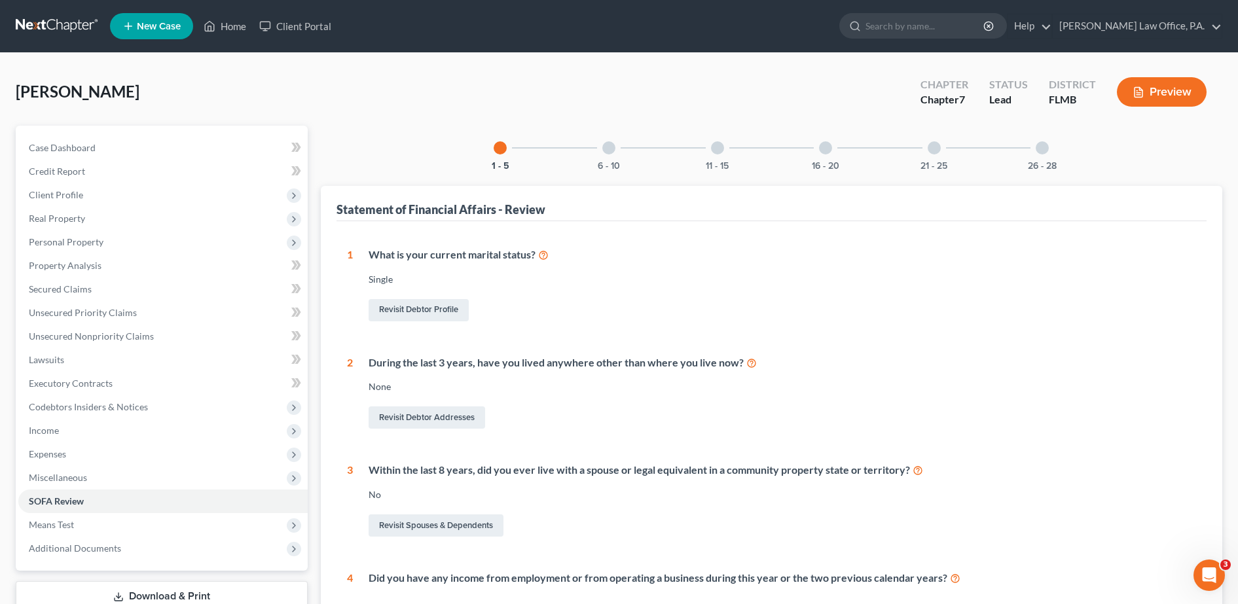
click at [1047, 147] on div at bounding box center [1042, 147] width 13 height 13
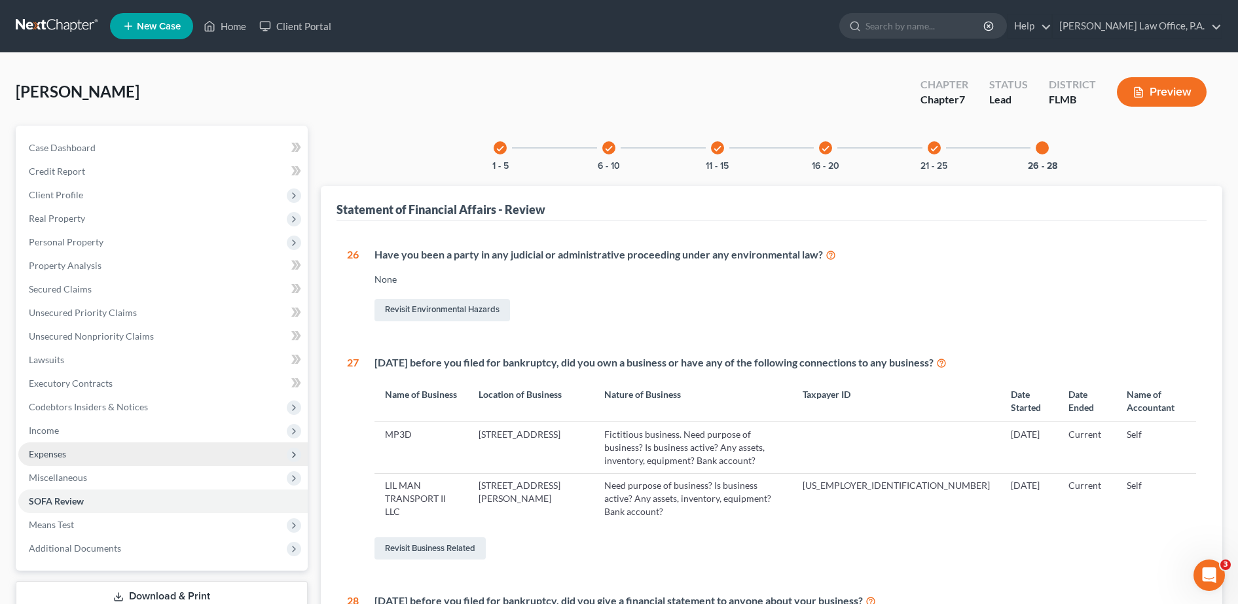
click at [151, 448] on span "Expenses" at bounding box center [162, 455] width 289 height 24
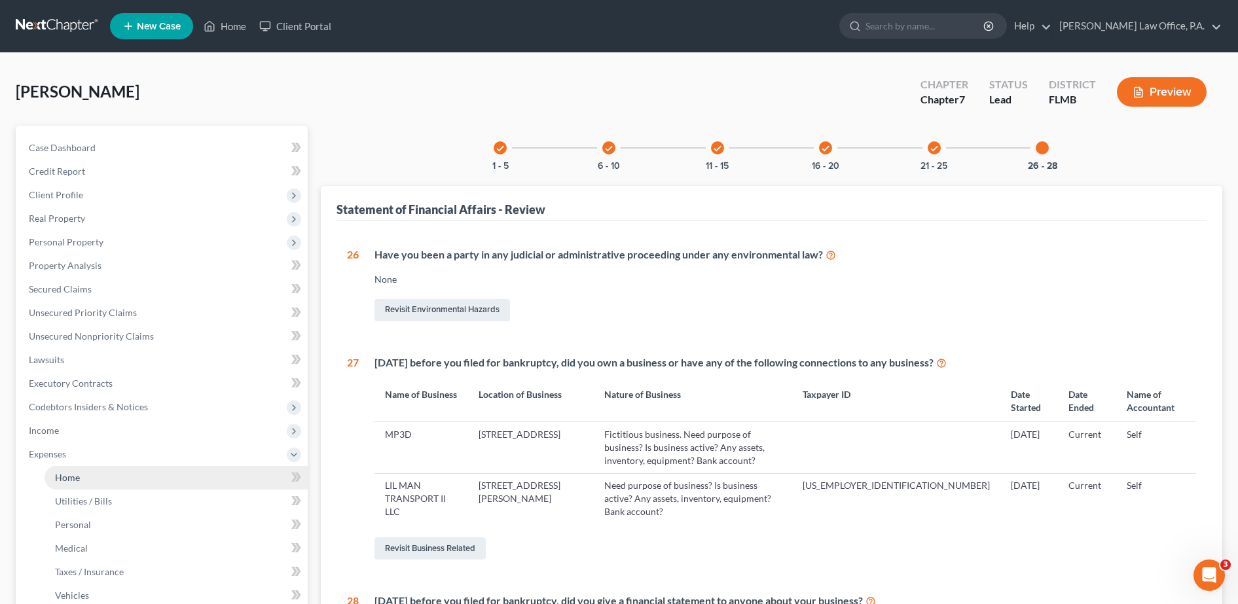
click at [162, 471] on link "Home" at bounding box center [176, 478] width 263 height 24
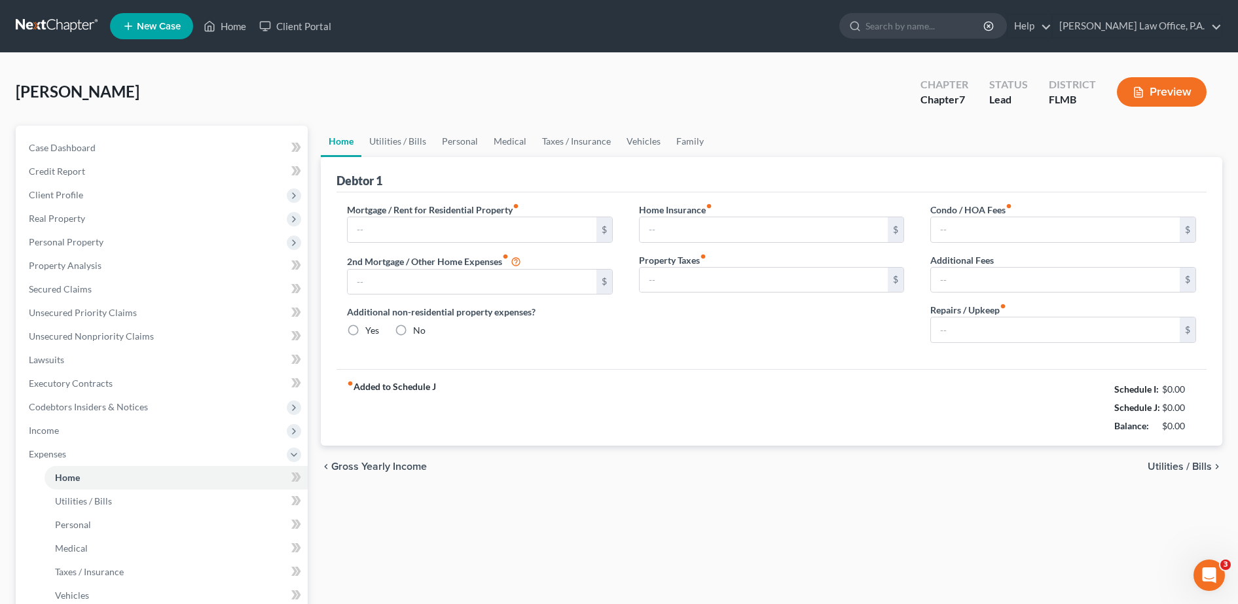
type input "2,124.74"
type input "0.00"
radio input "true"
type input "0.00"
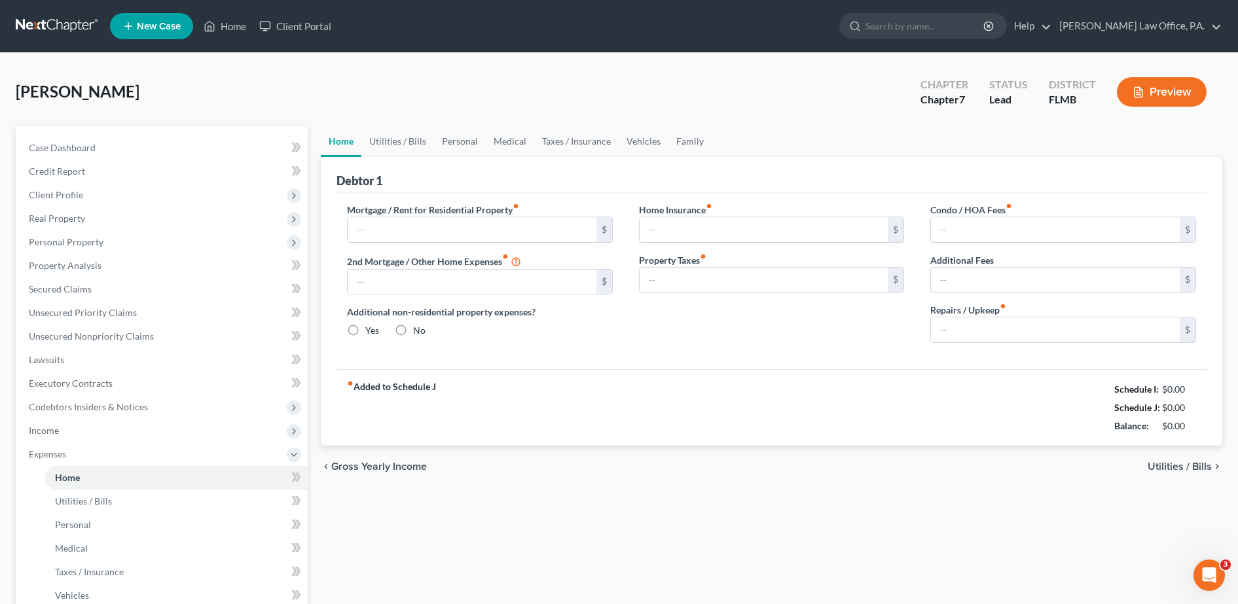
type input "87.00"
type input "0.00"
click at [982, 233] on input "87.00" at bounding box center [1055, 229] width 249 height 25
type input "125"
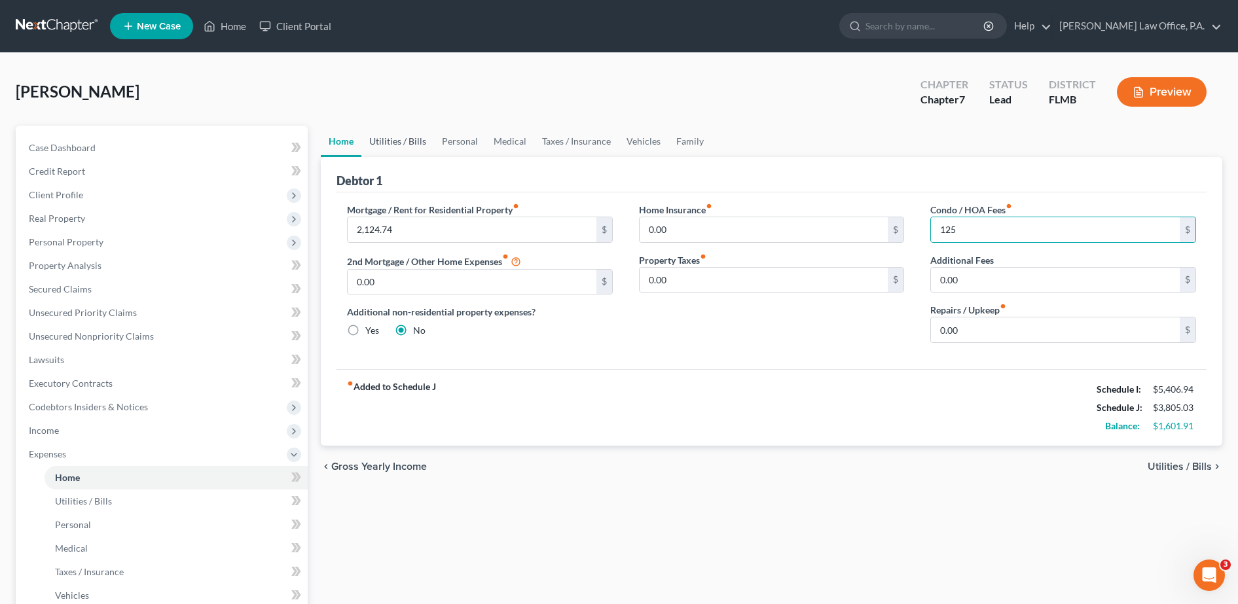
click at [418, 141] on link "Utilities / Bills" at bounding box center [397, 141] width 73 height 31
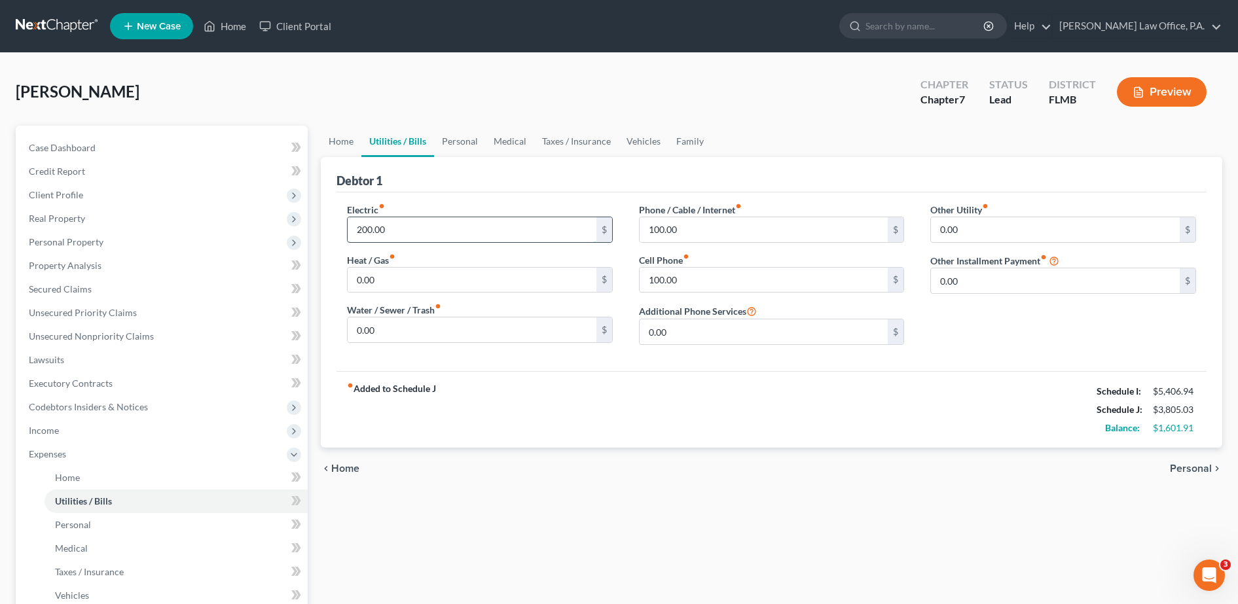
click at [400, 230] on input "200.00" at bounding box center [472, 229] width 249 height 25
type input "170"
click at [431, 331] on input "0.00" at bounding box center [472, 329] width 249 height 25
type input "140"
click at [751, 276] on input "100.00" at bounding box center [764, 280] width 249 height 25
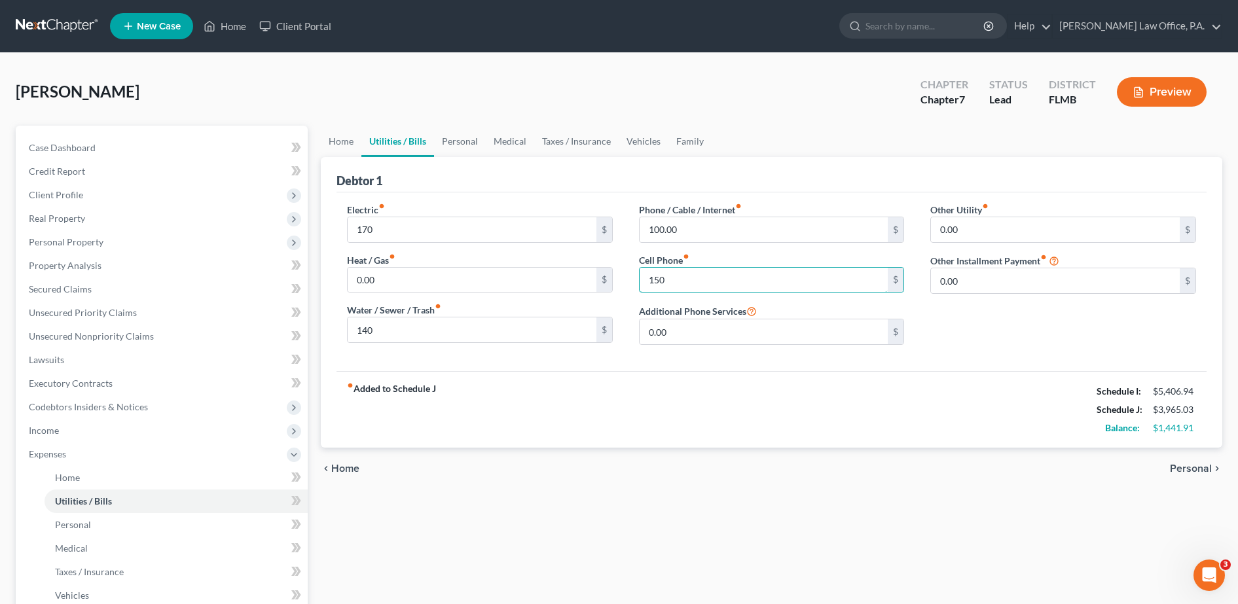
type input "150"
drag, startPoint x: 1112, startPoint y: 493, endPoint x: 1062, endPoint y: 514, distance: 53.4
click at [1112, 493] on div "Home Utilities / Bills Personal Medical Taxes / Insurance Vehicles Family Debto…" at bounding box center [771, 468] width 914 height 685
click at [714, 231] on input "100.00" at bounding box center [764, 229] width 249 height 25
type input "50"
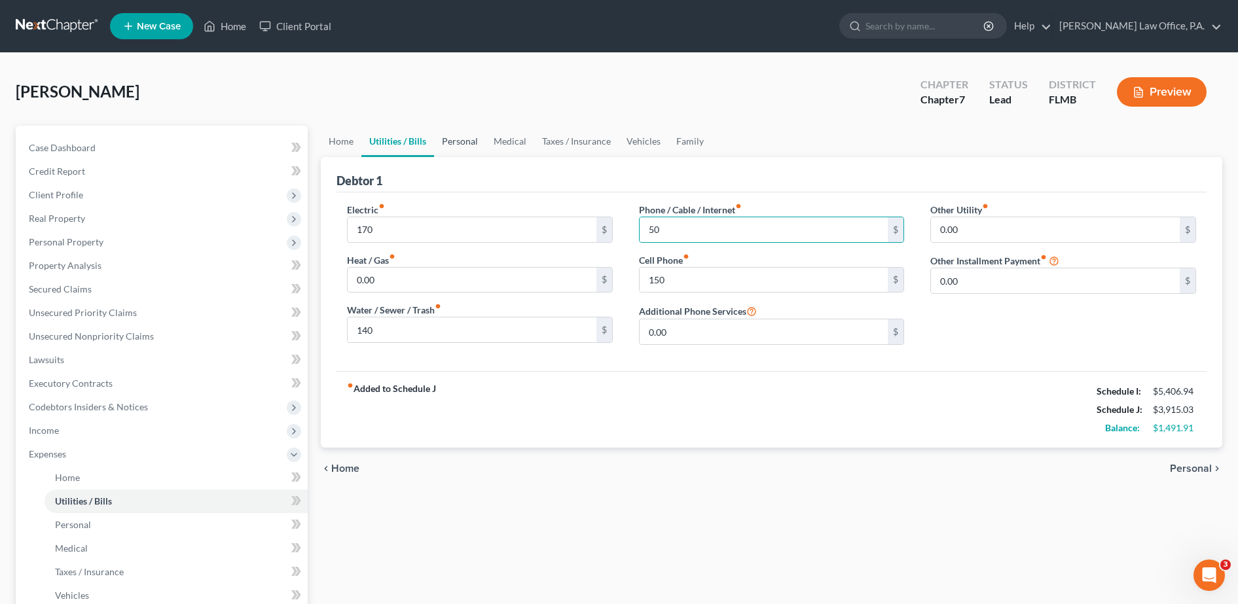
click at [454, 138] on link "Personal" at bounding box center [460, 141] width 52 height 31
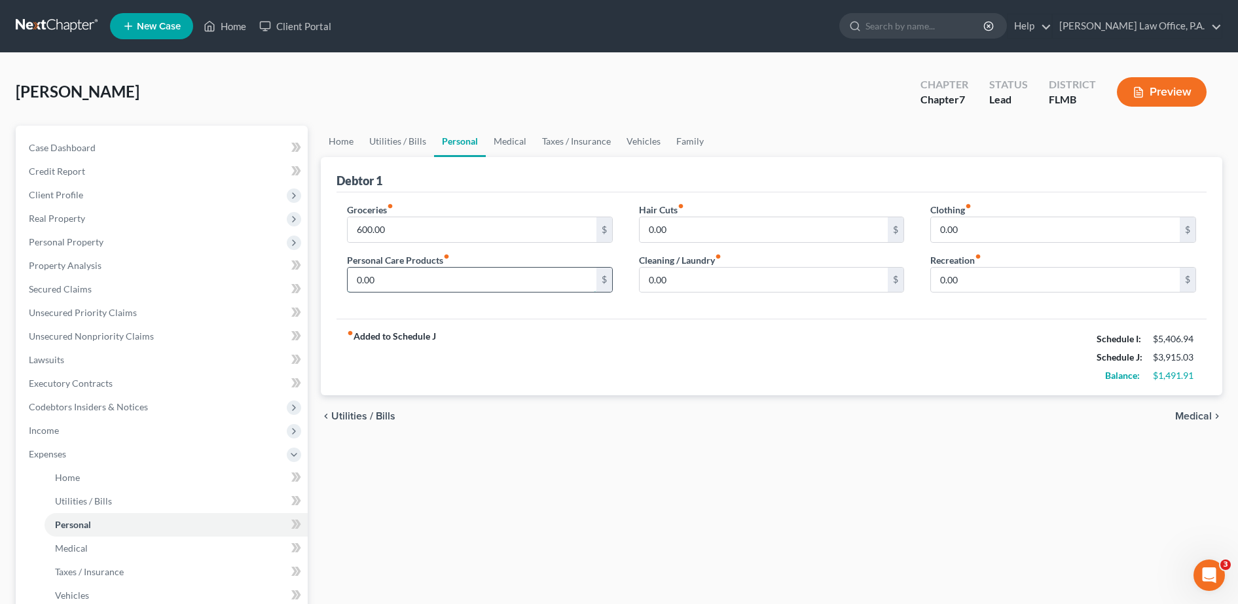
click at [405, 286] on input "0.00" at bounding box center [472, 280] width 249 height 25
type input "25"
click at [429, 225] on input "600.00" at bounding box center [472, 229] width 249 height 25
type input "1,200"
click at [393, 129] on link "Utilities / Bills" at bounding box center [397, 141] width 73 height 31
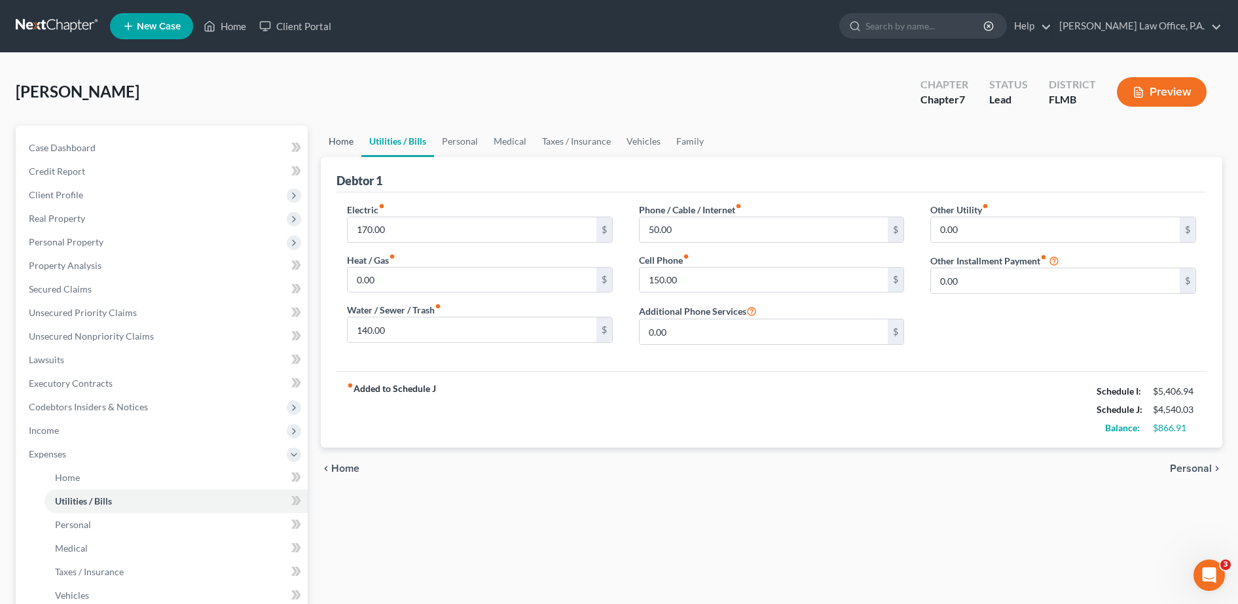
click at [347, 145] on link "Home" at bounding box center [341, 141] width 41 height 31
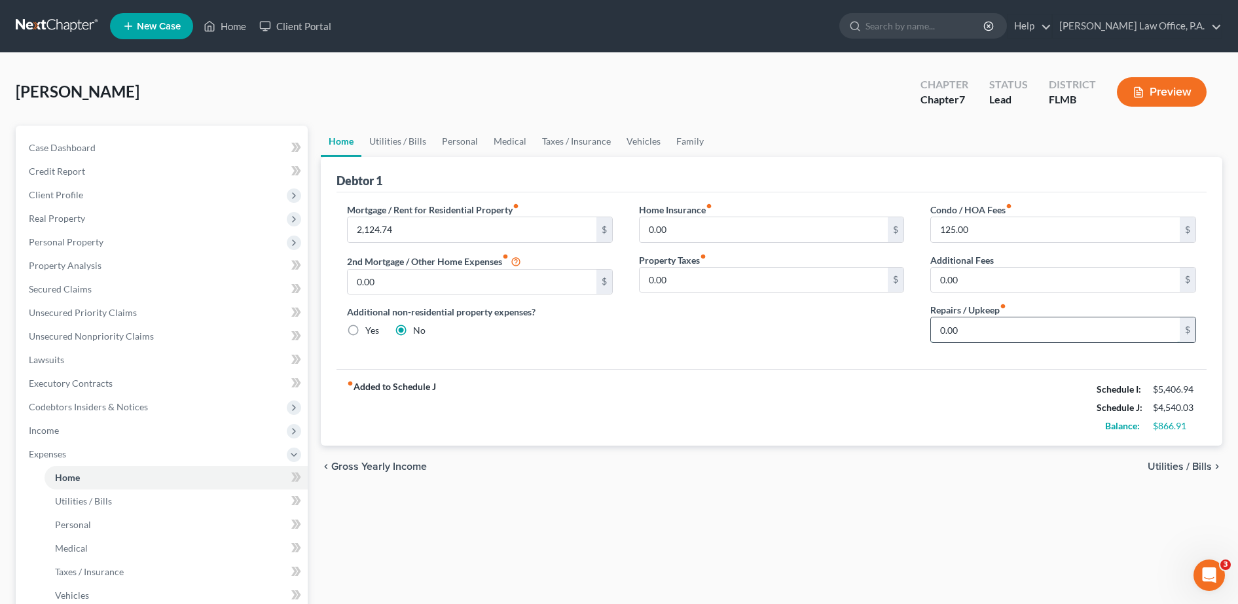
click at [994, 333] on input "0.00" at bounding box center [1055, 329] width 249 height 25
type input "500"
click at [98, 200] on span "Client Profile" at bounding box center [162, 195] width 289 height 24
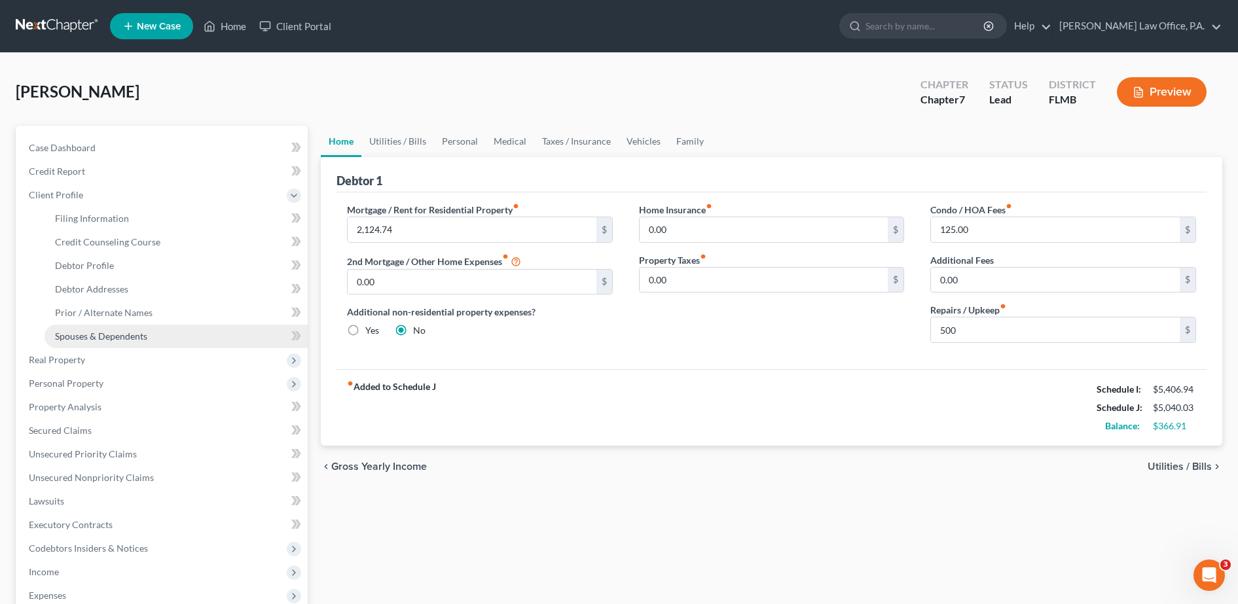
click at [118, 338] on span "Spouses & Dependents" at bounding box center [101, 336] width 92 height 11
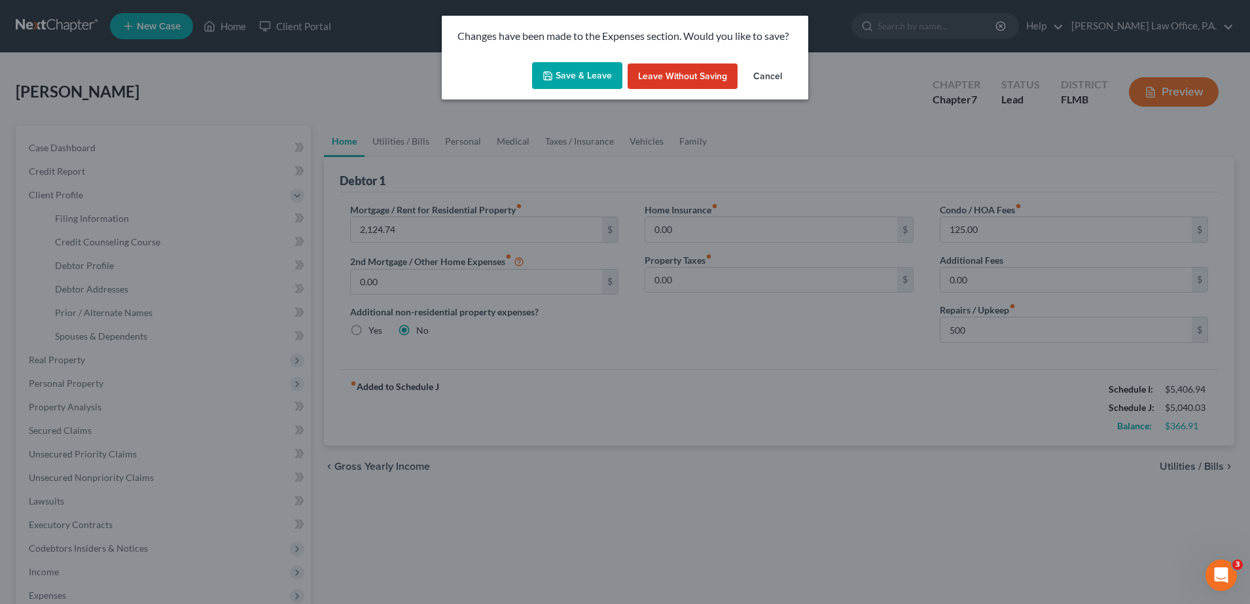
click at [581, 82] on button "Save & Leave" at bounding box center [577, 75] width 90 height 27
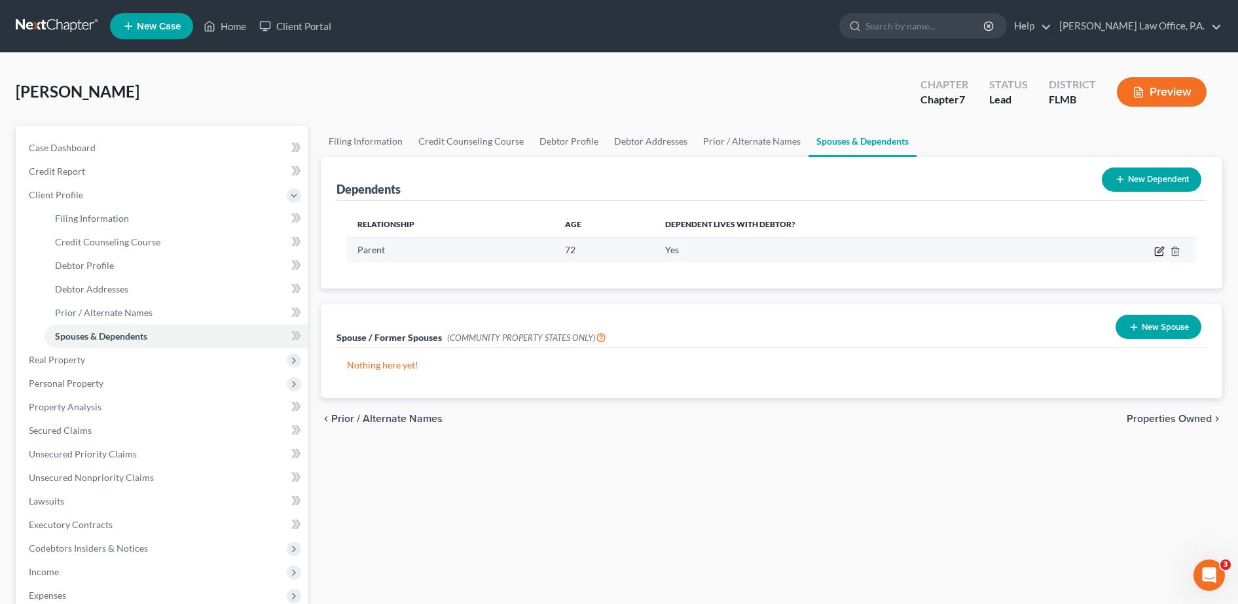
click at [1157, 256] on icon "button" at bounding box center [1159, 251] width 10 height 10
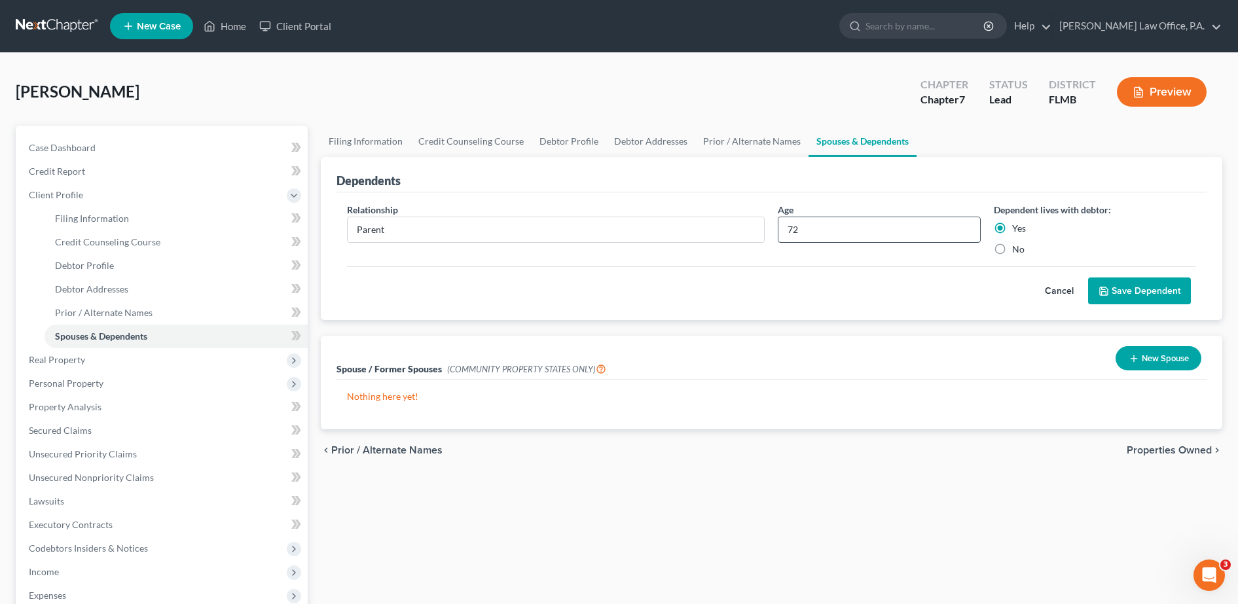
click at [808, 228] on input "72" at bounding box center [878, 229] width 201 height 25
type input "7"
type input "86"
click at [1164, 283] on button "Save Dependent" at bounding box center [1139, 291] width 103 height 27
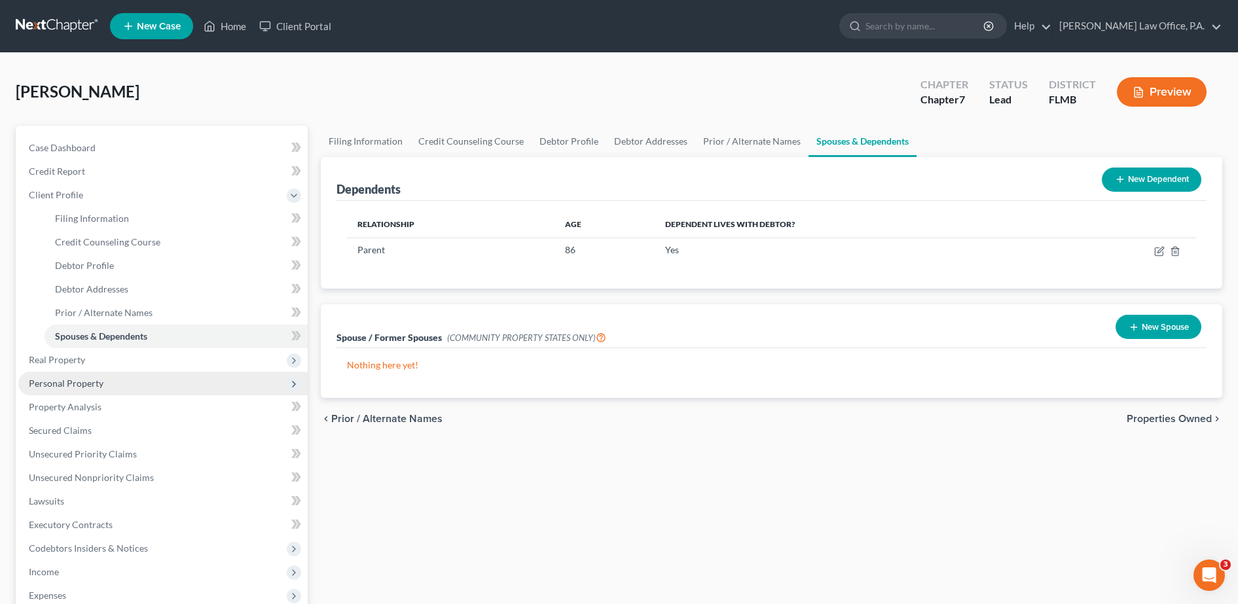
click at [75, 381] on span "Personal Property" at bounding box center [66, 383] width 75 height 11
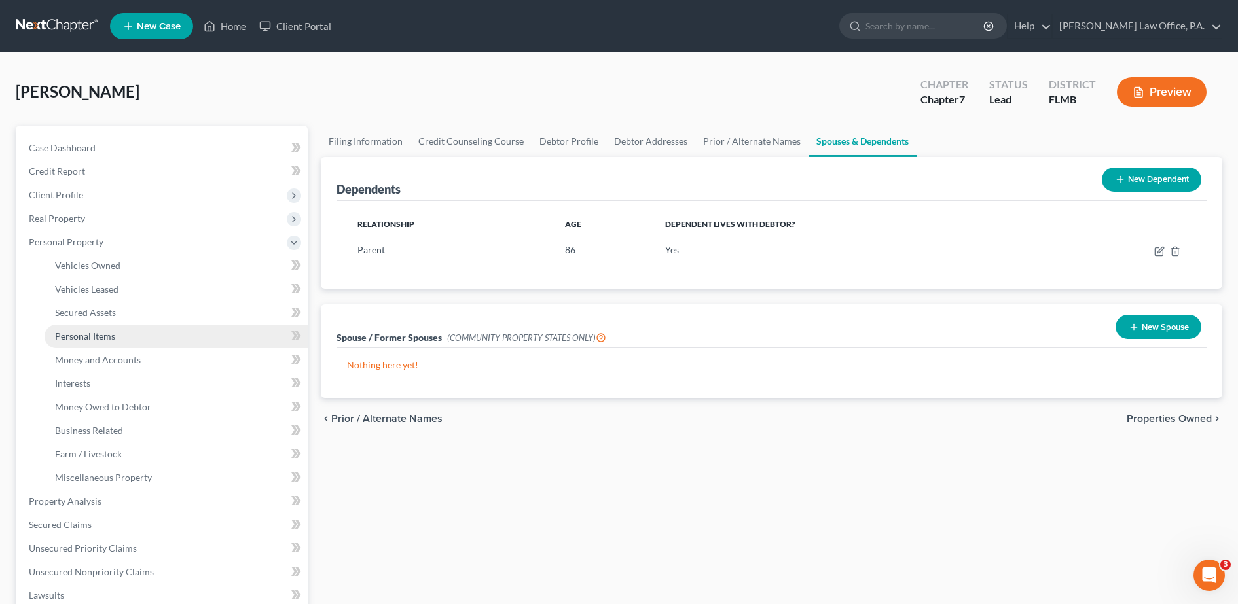
click at [101, 333] on span "Personal Items" at bounding box center [85, 336] width 60 height 11
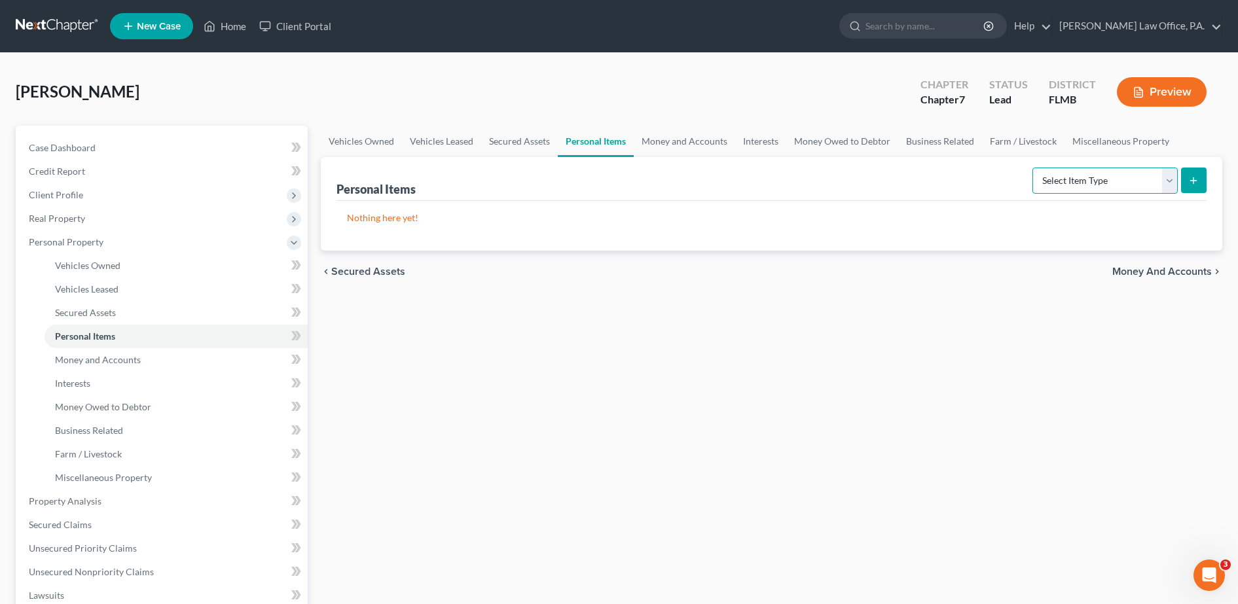
click at [1102, 177] on select "Select Item Type Clothing Collectibles Of Value Electronics Firearms Household …" at bounding box center [1104, 181] width 145 height 26
select select "clothing"
click at [1034, 168] on select "Select Item Type Clothing Collectibles Of Value Electronics Firearms Household …" at bounding box center [1104, 181] width 145 height 26
click at [1200, 180] on button "submit" at bounding box center [1194, 181] width 26 height 26
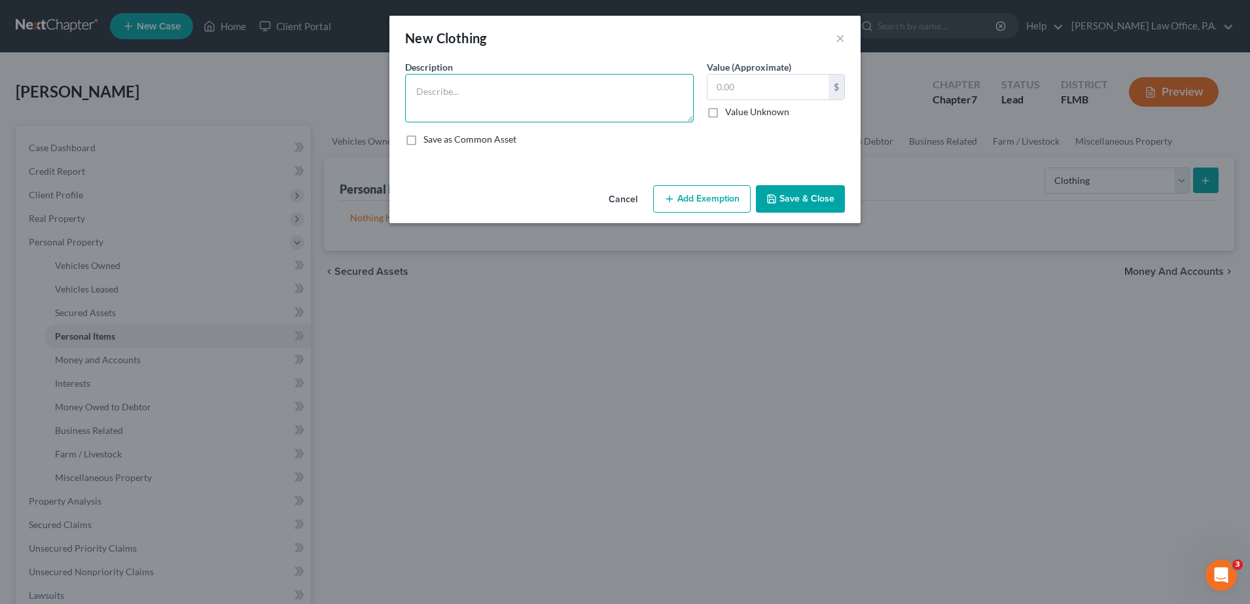
click at [561, 102] on textarea at bounding box center [549, 98] width 289 height 48
type textarea "need description of types of clothing??"
click at [748, 100] on div "$ Value Unknown" at bounding box center [776, 96] width 138 height 45
click at [748, 94] on input "text" at bounding box center [768, 87] width 121 height 25
type input "4,000"
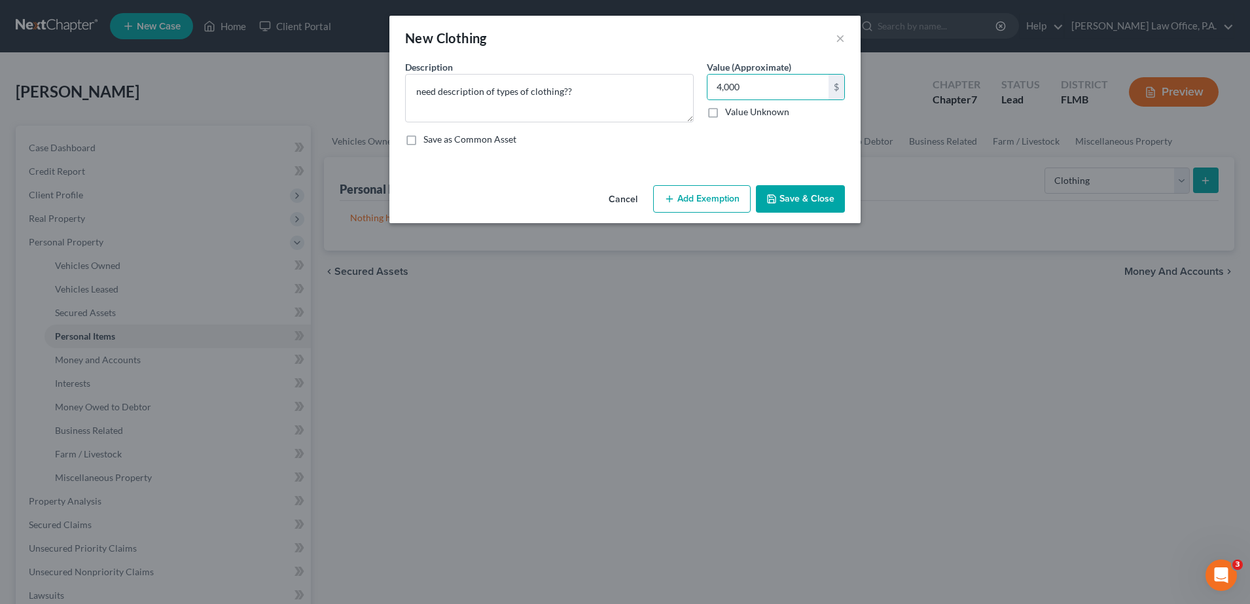
click at [814, 195] on button "Save & Close" at bounding box center [800, 198] width 89 height 27
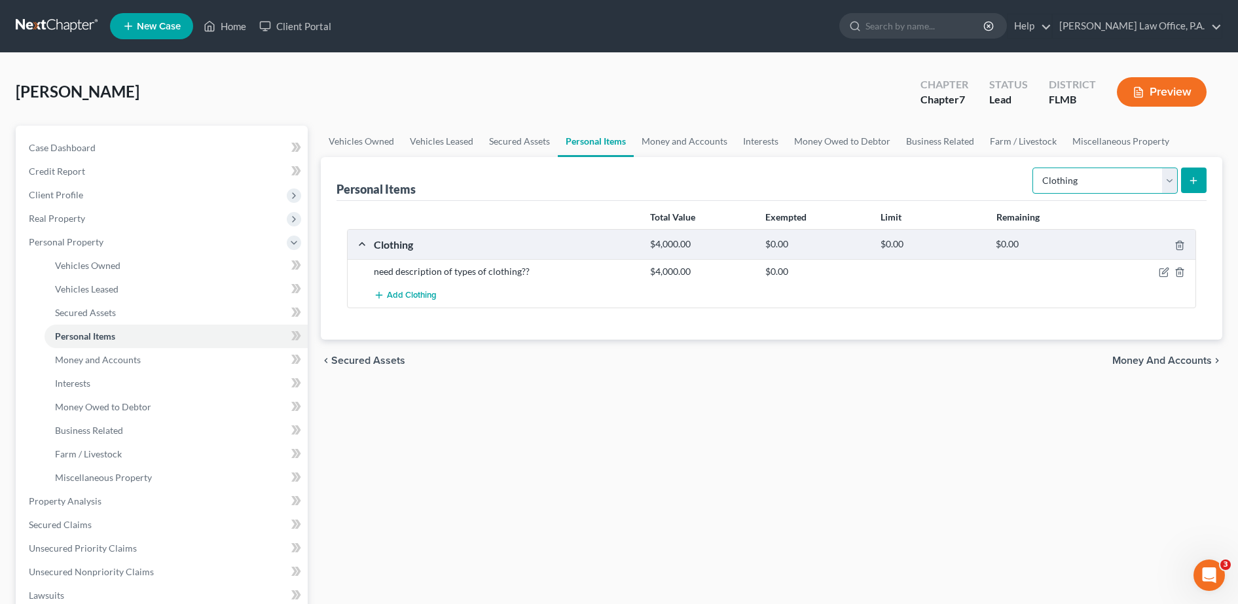
click at [1118, 177] on select "Select Item Type Clothing Collectibles Of Value Electronics Firearms Household …" at bounding box center [1104, 181] width 145 height 26
select select "firearms"
click at [1034, 168] on select "Select Item Type Clothing Collectibles Of Value Electronics Firearms Household …" at bounding box center [1104, 181] width 145 height 26
drag, startPoint x: 537, startPoint y: 273, endPoint x: 367, endPoint y: 276, distance: 169.6
click at [367, 276] on div "need description of types of clothing??" at bounding box center [505, 271] width 276 height 13
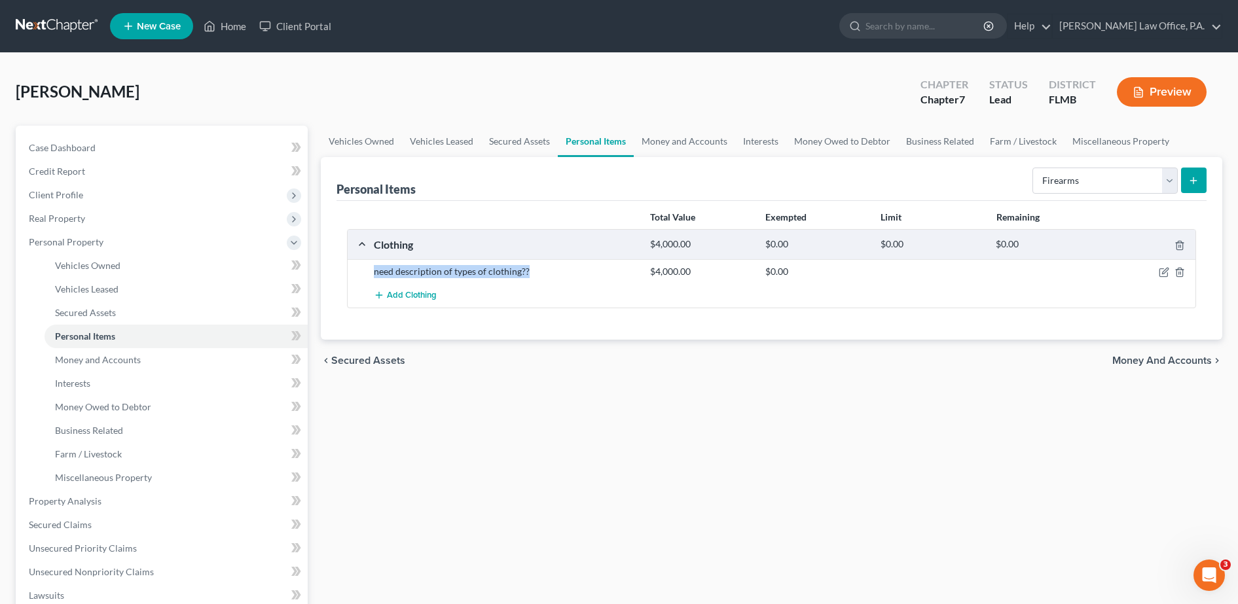
copy div "need description of types of clothing??"
click at [1178, 173] on form "Select Item Type Clothing Collectibles Of Value Electronics Firearms Household …" at bounding box center [1119, 181] width 174 height 27
click at [1186, 177] on button "submit" at bounding box center [1194, 181] width 26 height 26
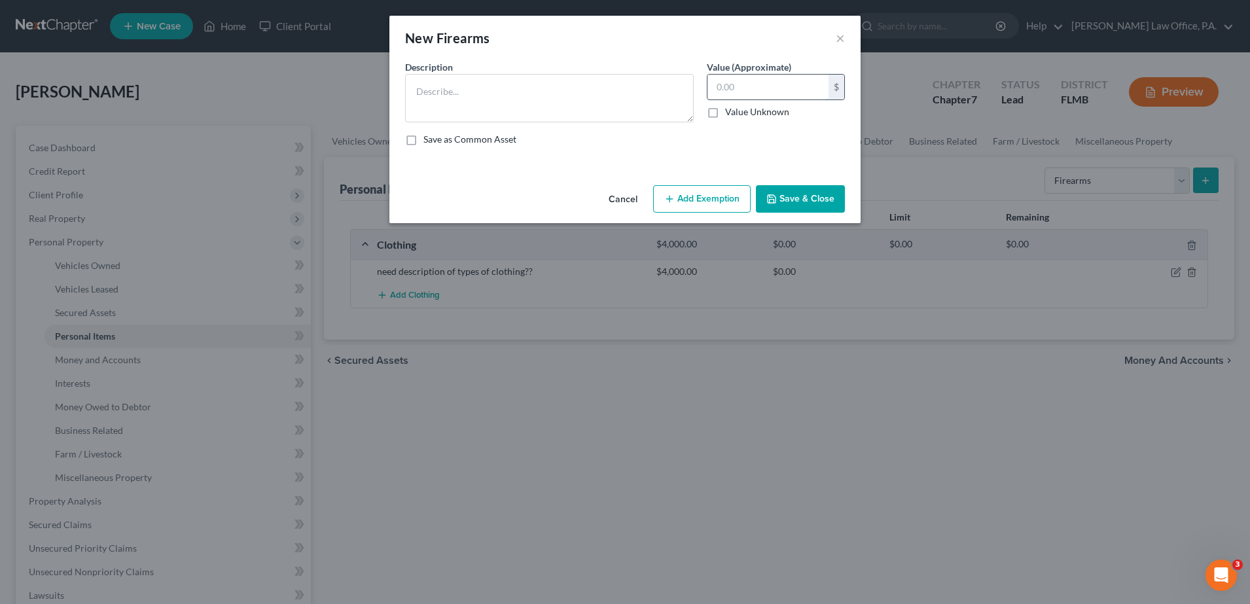
click at [740, 90] on input "text" at bounding box center [768, 87] width 121 height 25
type input "4,000"
click at [611, 103] on textarea at bounding box center [549, 98] width 289 height 48
paste textarea "need description of types of clothing??"
click at [560, 94] on textarea "need description of types of clothing??" at bounding box center [549, 98] width 289 height 48
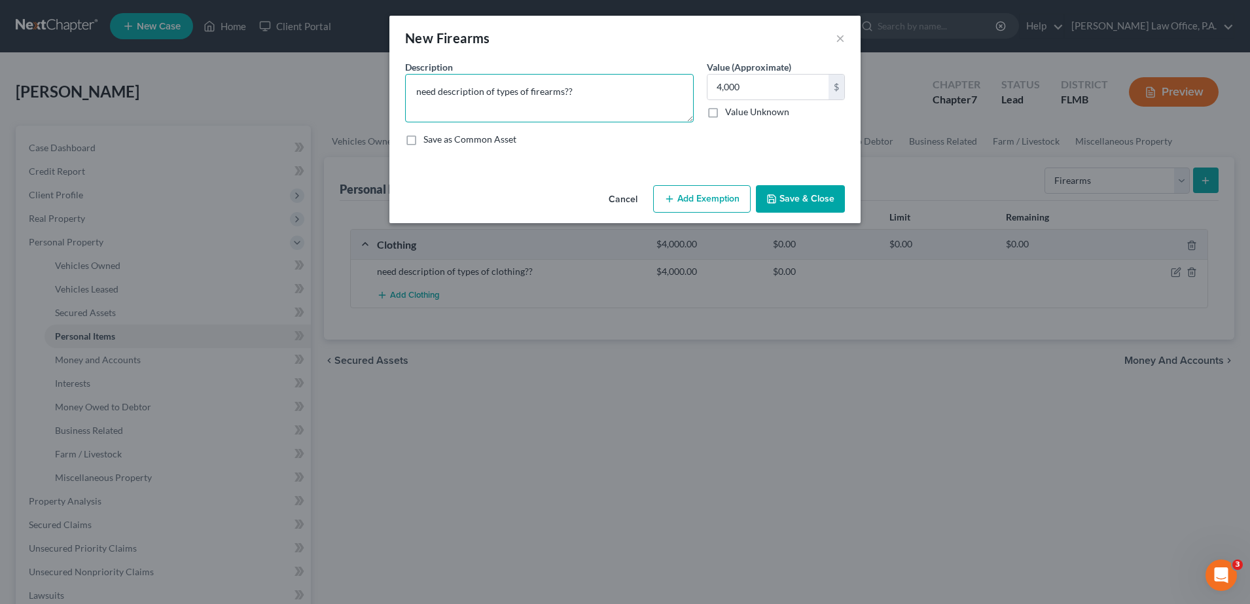
type textarea "need description of types of firearms??"
click at [790, 196] on button "Save & Close" at bounding box center [800, 198] width 89 height 27
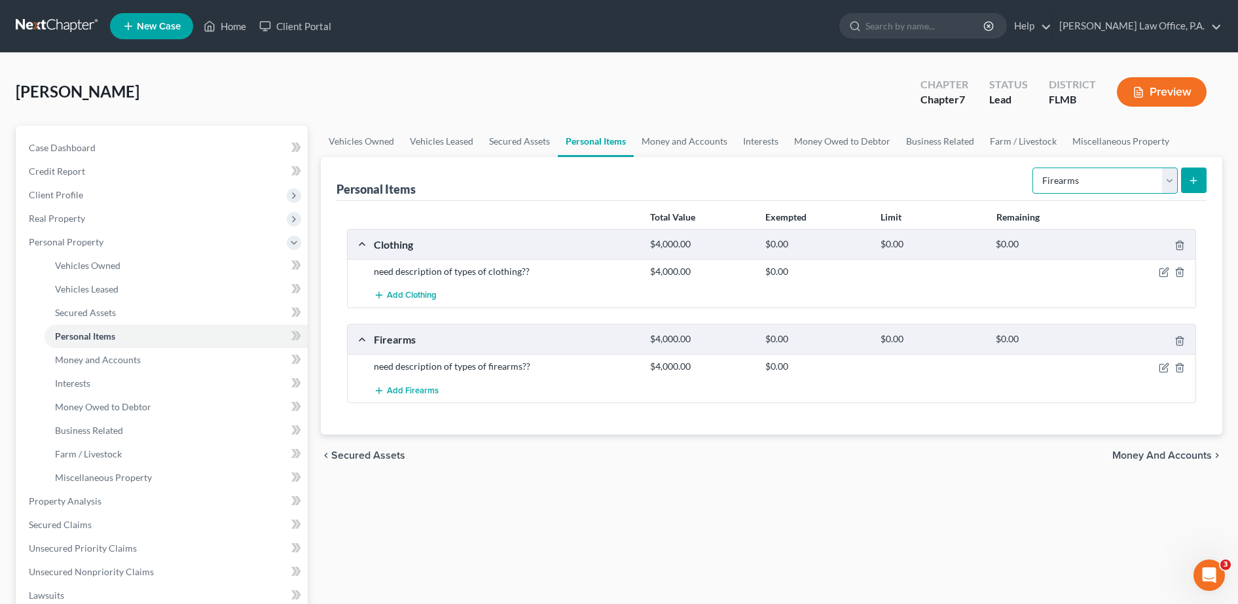
click at [1075, 176] on select "Select Item Type Clothing Collectibles Of Value Electronics Firearms Household …" at bounding box center [1104, 181] width 145 height 26
select select "collectibles_of_value"
click at [1034, 168] on select "Select Item Type Clothing Collectibles Of Value Electronics Firearms Household …" at bounding box center [1104, 181] width 145 height 26
click at [1187, 178] on button "submit" at bounding box center [1194, 181] width 26 height 26
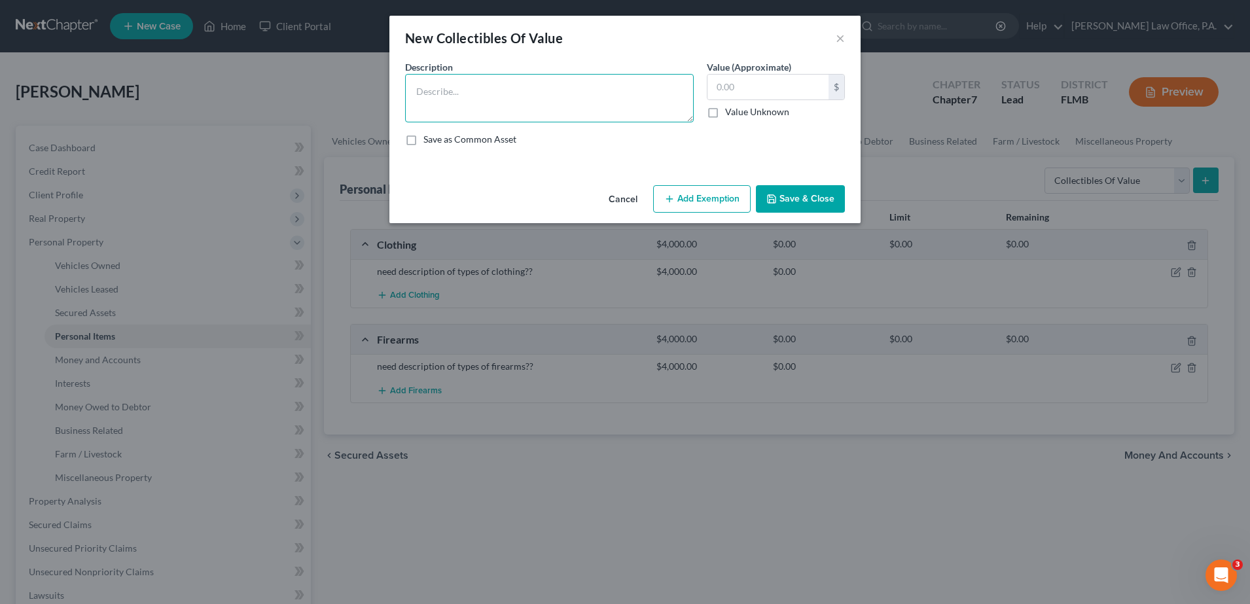
click at [465, 106] on textarea at bounding box center [549, 98] width 289 height 48
type textarea "Paintings"
type input "1,000"
click at [797, 204] on button "Save & Close" at bounding box center [800, 198] width 89 height 27
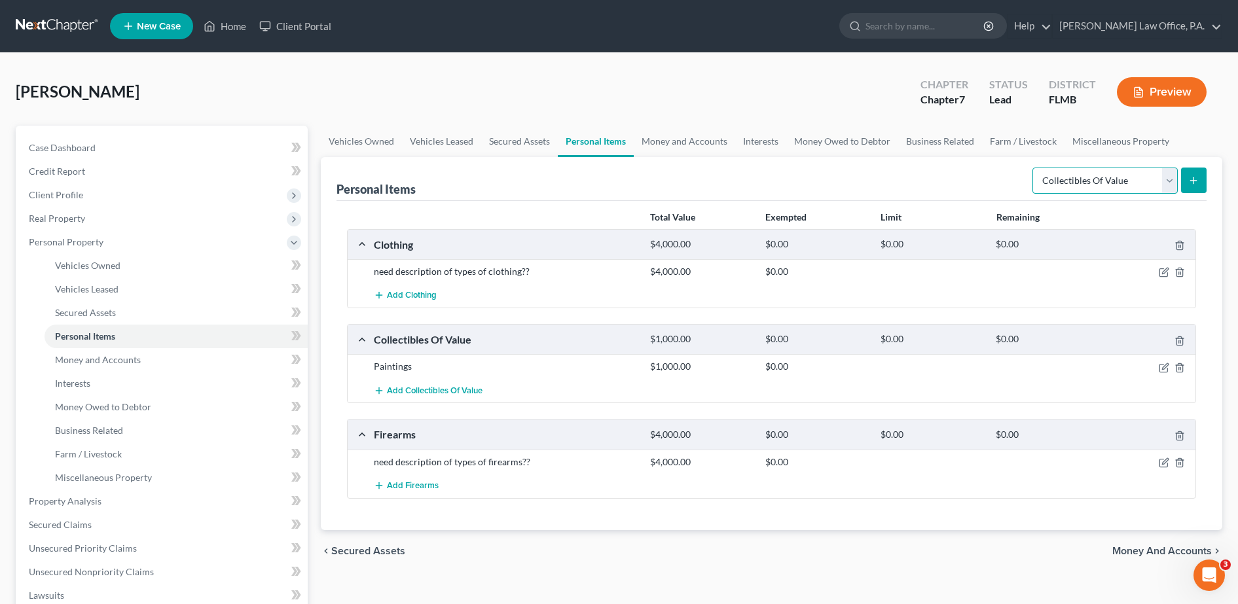
click at [1076, 173] on select "Select Item Type Clothing Collectibles Of Value Electronics Firearms Household …" at bounding box center [1104, 181] width 145 height 26
select select "electronics"
click at [1034, 168] on select "Select Item Type Clothing Collectibles Of Value Electronics Firearms Household …" at bounding box center [1104, 181] width 145 height 26
click at [1206, 172] on button "submit" at bounding box center [1194, 181] width 26 height 26
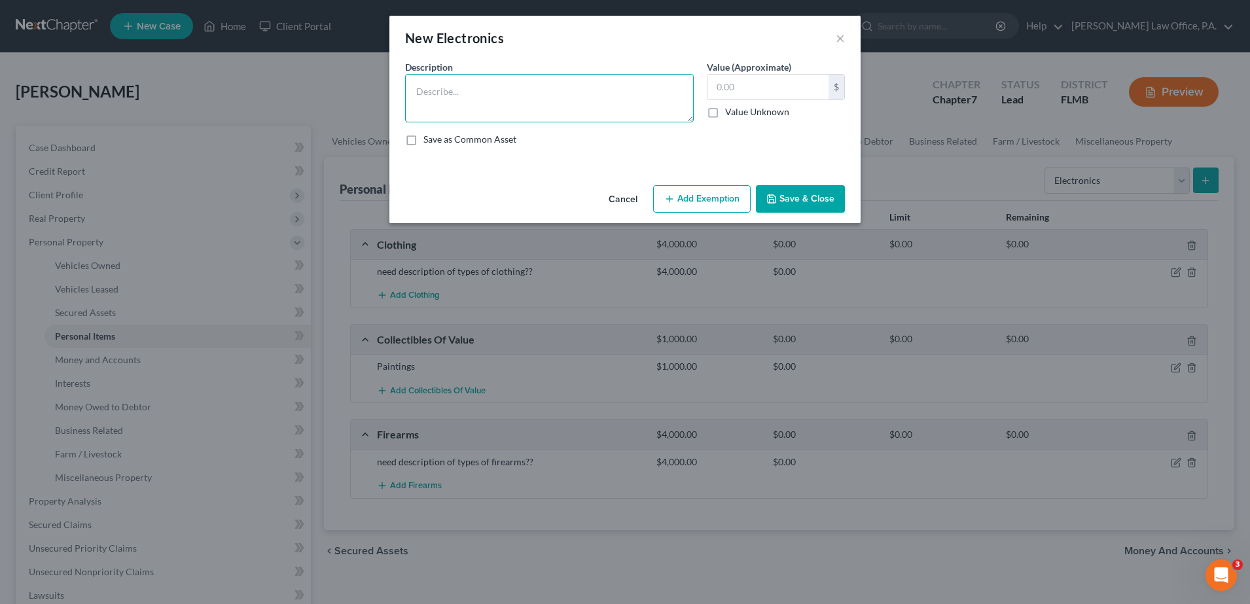
click at [462, 84] on textarea at bounding box center [549, 98] width 289 height 48
type textarea "1 cellphone"
type input "200"
click at [801, 195] on button "Save & Close" at bounding box center [800, 198] width 89 height 27
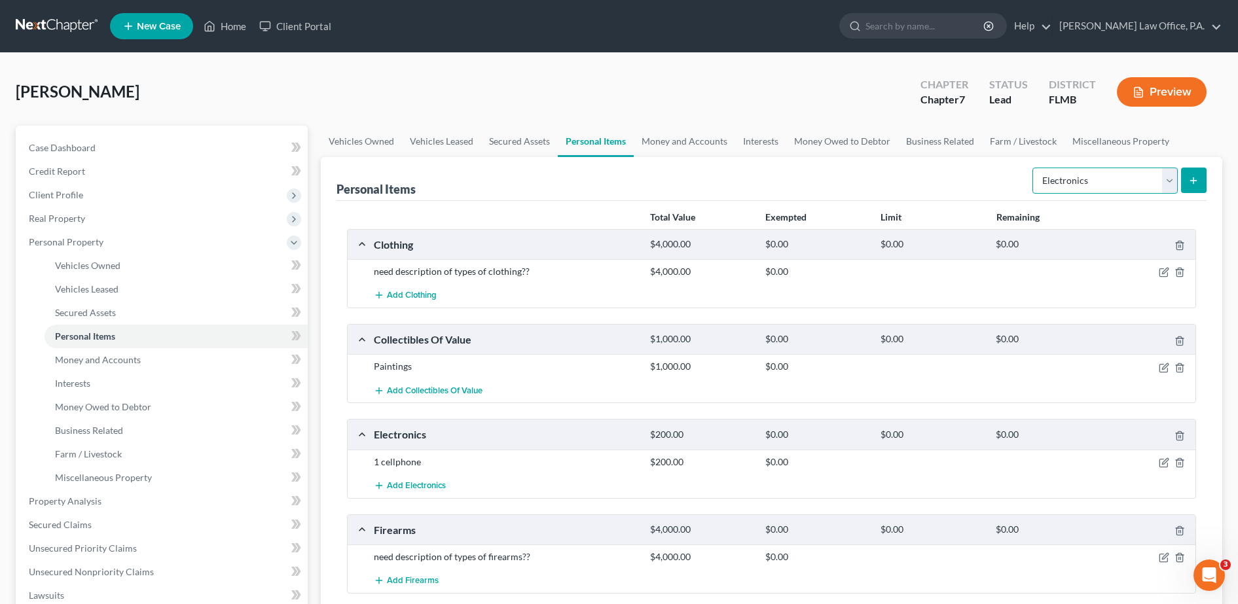
click at [1146, 177] on select "Select Item Type Clothing Collectibles Of Value Electronics Firearms Household …" at bounding box center [1104, 181] width 145 height 26
select select "sports_and_hobby_equipment"
click at [1034, 168] on select "Select Item Type Clothing Collectibles Of Value Electronics Firearms Household …" at bounding box center [1104, 181] width 145 height 26
click at [1195, 165] on div "Select Item Type Clothing Collectibles Of Value Electronics Firearms Household …" at bounding box center [1116, 179] width 179 height 35
click at [1197, 181] on icon "submit" at bounding box center [1193, 180] width 10 height 10
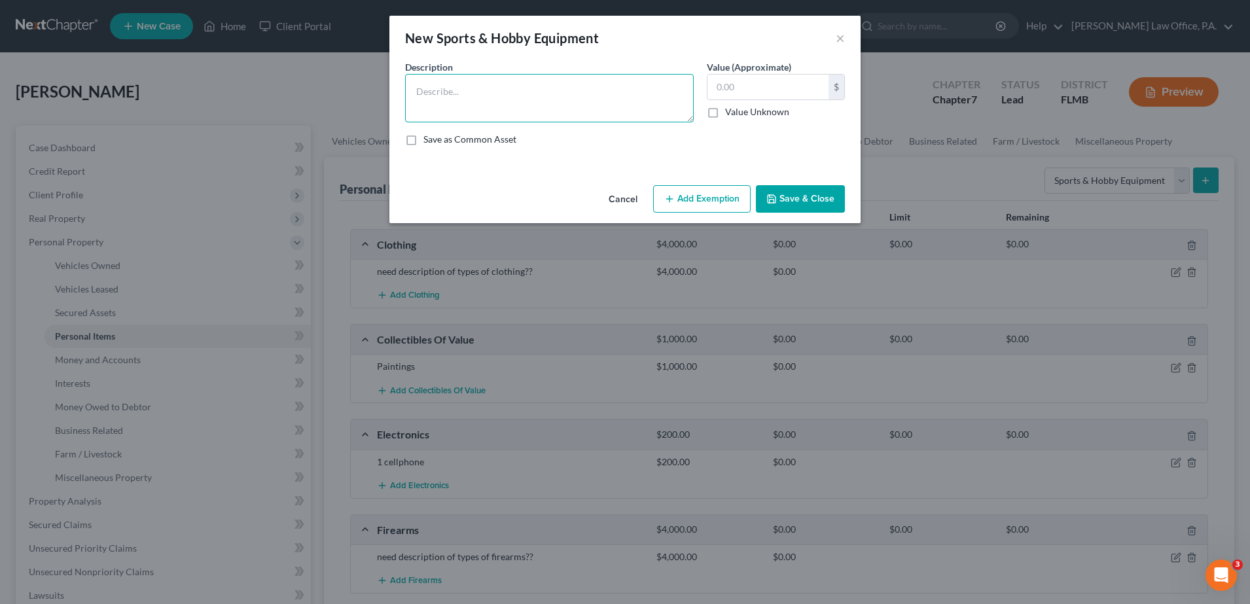
paste textarea "need description of types of clothing??"
drag, startPoint x: 562, startPoint y: 94, endPoint x: 530, endPoint y: 89, distance: 32.4
click at [530, 89] on textarea "need description of types of clothing??" at bounding box center [549, 98] width 289 height 48
type textarea "need description of types of sports equipment??"
click at [780, 91] on input "text" at bounding box center [768, 87] width 121 height 25
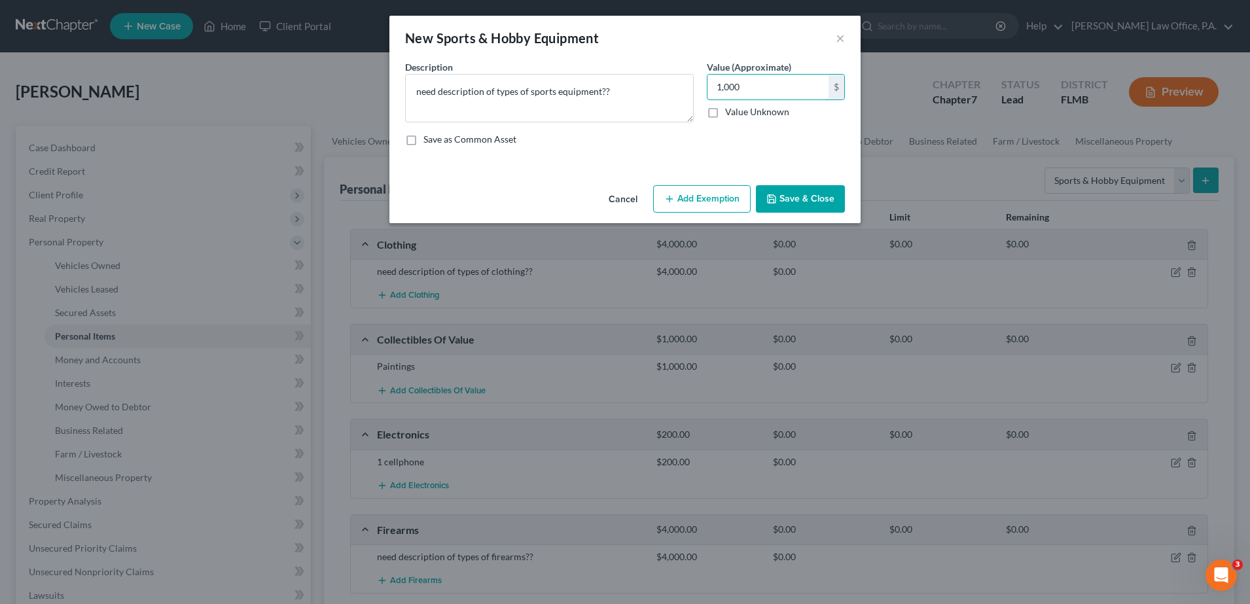
type input "1,000"
click at [813, 194] on button "Save & Close" at bounding box center [800, 198] width 89 height 27
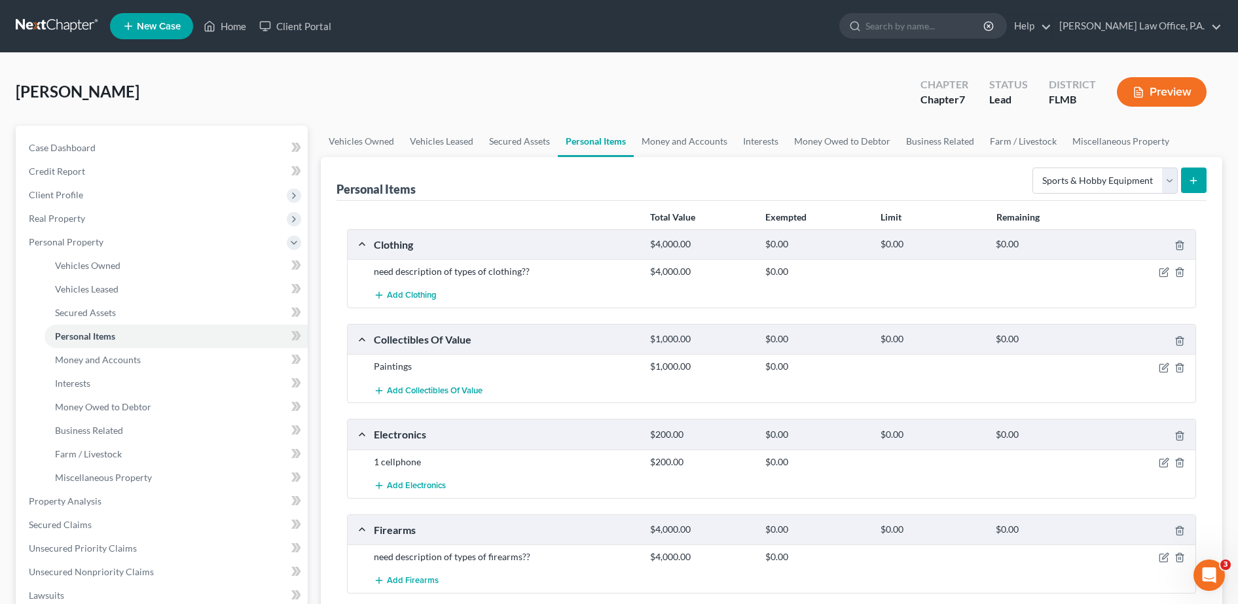
click at [1197, 178] on icon "submit" at bounding box center [1193, 180] width 10 height 10
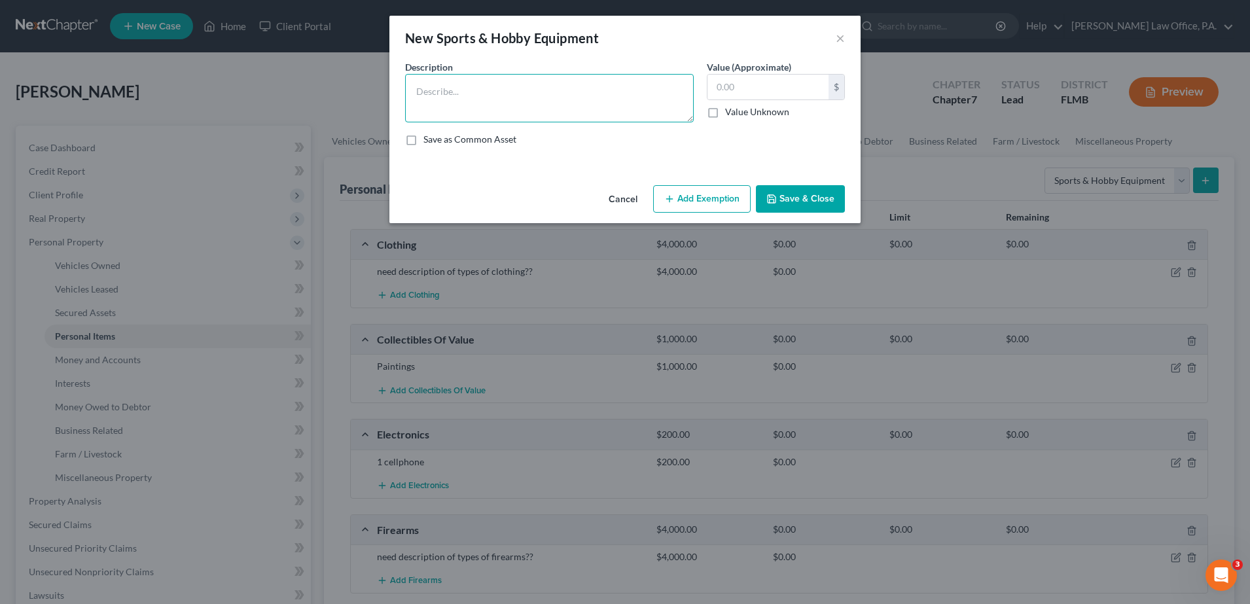
paste textarea "need description of types of clothing??"
click at [561, 97] on textarea "need description of types of clothing??" at bounding box center [549, 98] width 289 height 48
type textarea "need description of types of hobby equipment??"
click at [760, 81] on input "text" at bounding box center [768, 87] width 121 height 25
type input "4,000"
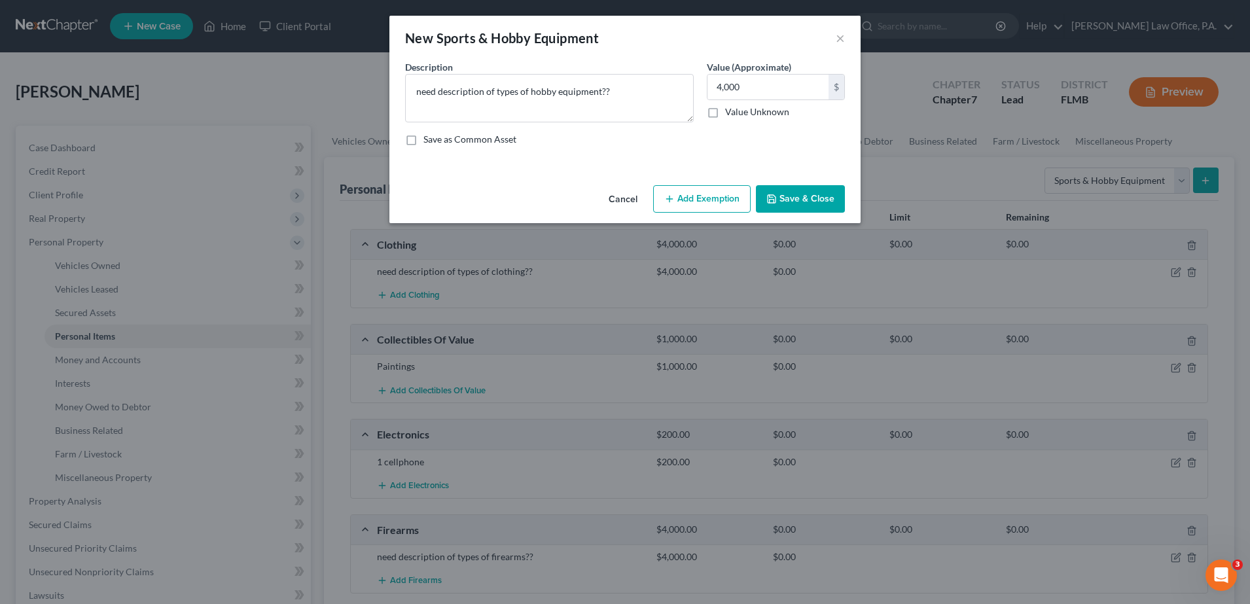
click at [791, 190] on button "Save & Close" at bounding box center [800, 198] width 89 height 27
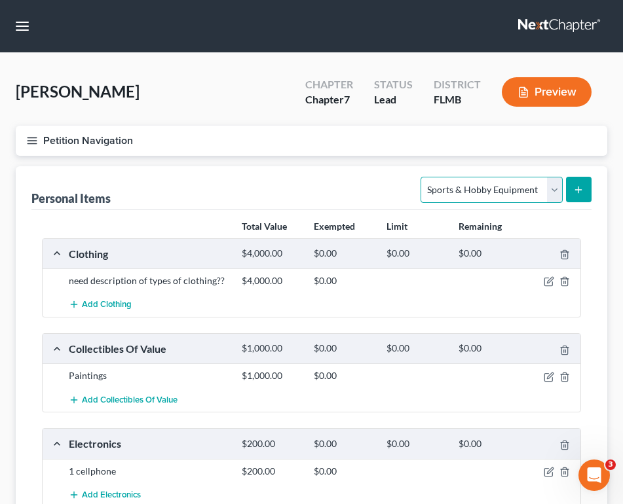
click at [551, 185] on select "Select Item Type Clothing Collectibles Of Value Electronics Firearms Household …" at bounding box center [490, 190] width 141 height 26
click at [422, 177] on select "Select Item Type Clothing Collectibles Of Value Electronics Firearms Household …" at bounding box center [490, 190] width 141 height 26
click at [587, 183] on button "submit" at bounding box center [579, 190] width 26 height 26
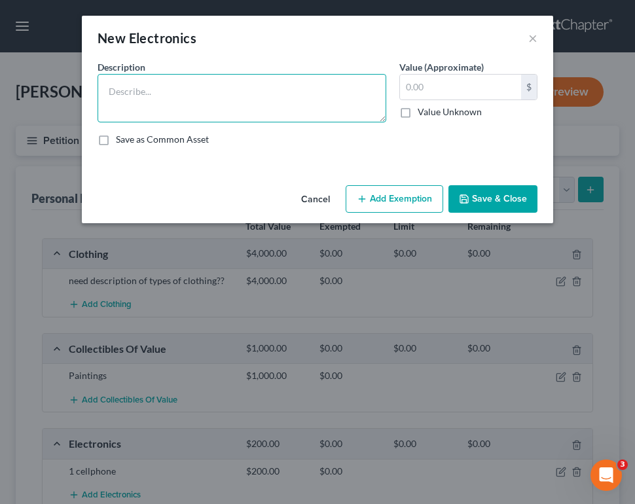
click at [132, 79] on textarea at bounding box center [242, 98] width 289 height 48
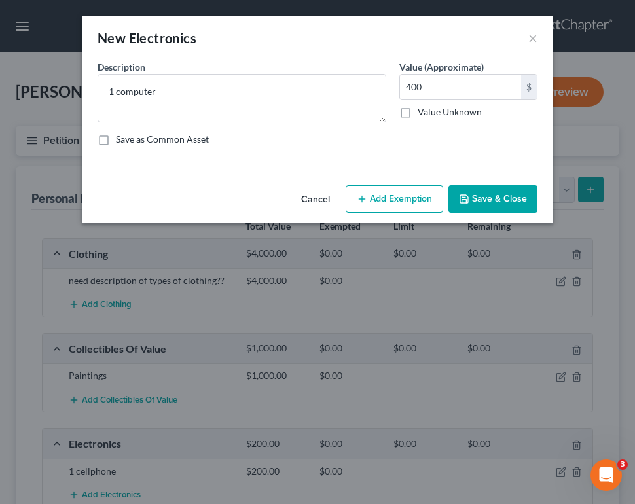
click at [482, 192] on button "Save & Close" at bounding box center [492, 198] width 89 height 27
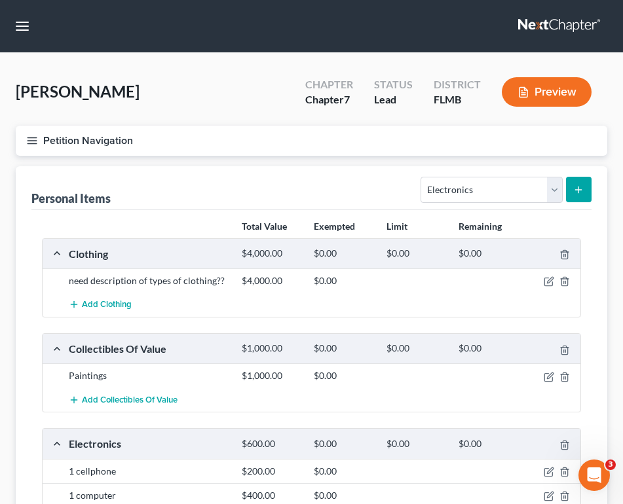
click at [477, 174] on div "Select Item Type Clothing Collectibles Of Value Electronics Firearms Household …" at bounding box center [503, 189] width 176 height 35
click at [482, 192] on select "Select Item Type Clothing Collectibles Of Value Electronics Firearms Household …" at bounding box center [490, 190] width 141 height 26
click at [422, 177] on select "Select Item Type Clothing Collectibles Of Value Electronics Firearms Household …" at bounding box center [490, 190] width 141 height 26
click at [579, 188] on icon "submit" at bounding box center [578, 190] width 10 height 10
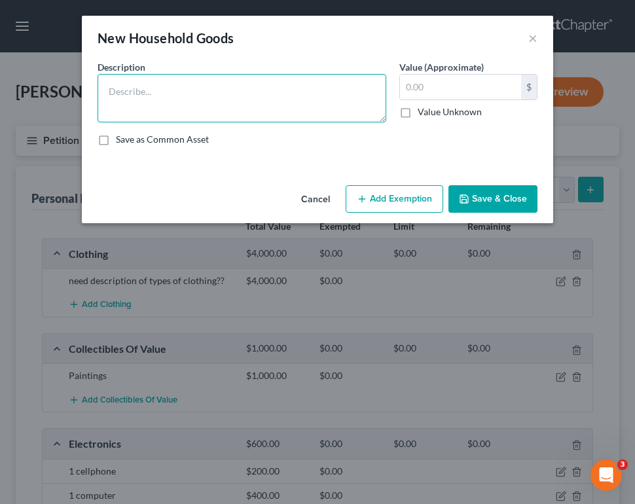
click at [164, 96] on textarea at bounding box center [242, 98] width 289 height 48
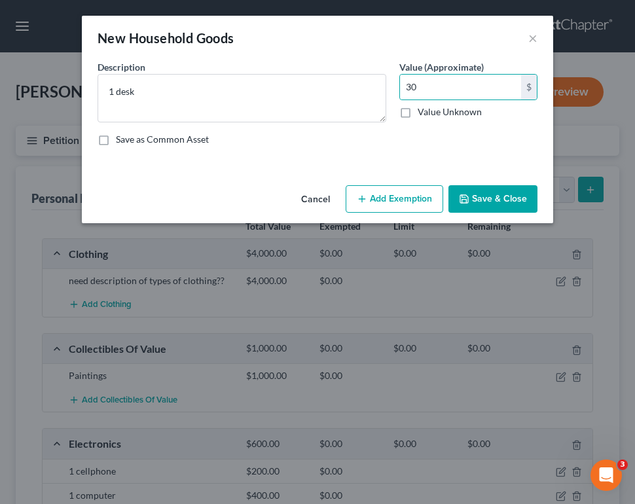
click at [506, 196] on button "Save & Close" at bounding box center [492, 198] width 89 height 27
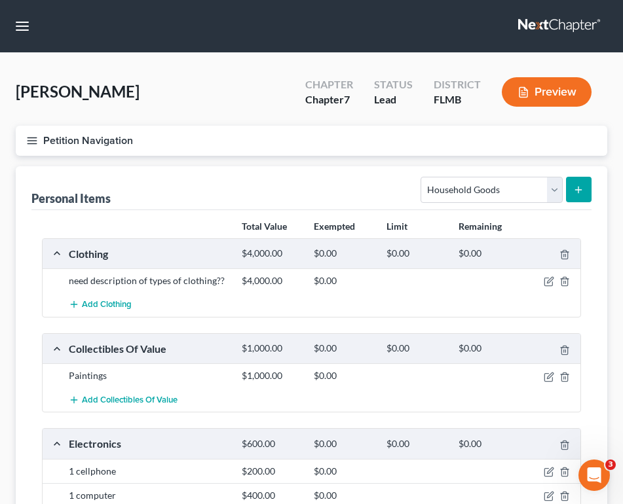
click at [590, 192] on button "submit" at bounding box center [579, 190] width 26 height 26
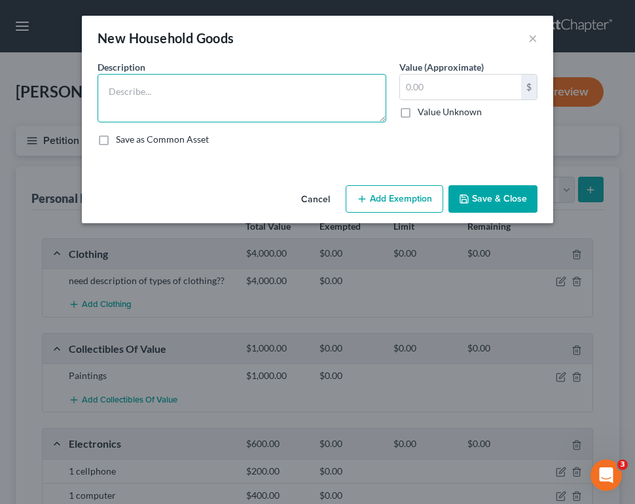
click at [134, 88] on textarea at bounding box center [242, 98] width 289 height 48
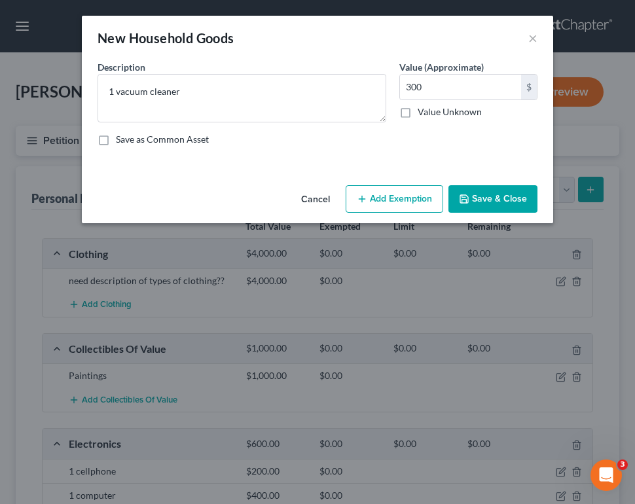
click at [483, 198] on button "Save & Close" at bounding box center [492, 198] width 89 height 27
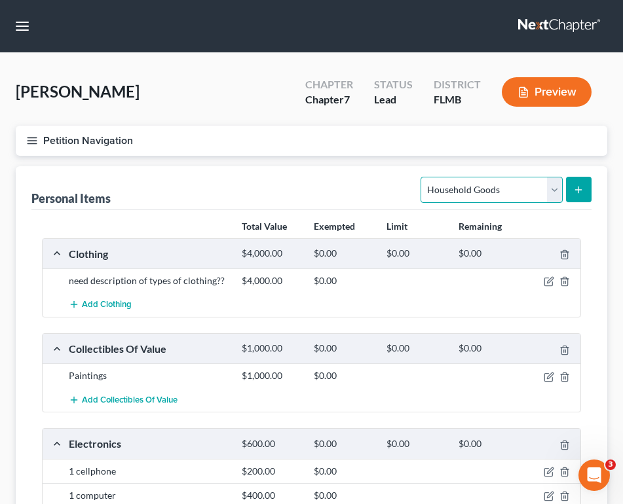
click at [534, 178] on select "Select Item Type Clothing Collectibles Of Value Electronics Firearms Household …" at bounding box center [490, 190] width 141 height 26
click at [422, 177] on select "Select Item Type Clothing Collectibles Of Value Electronics Firearms Household …" at bounding box center [490, 190] width 141 height 26
click at [584, 190] on button "submit" at bounding box center [579, 190] width 26 height 26
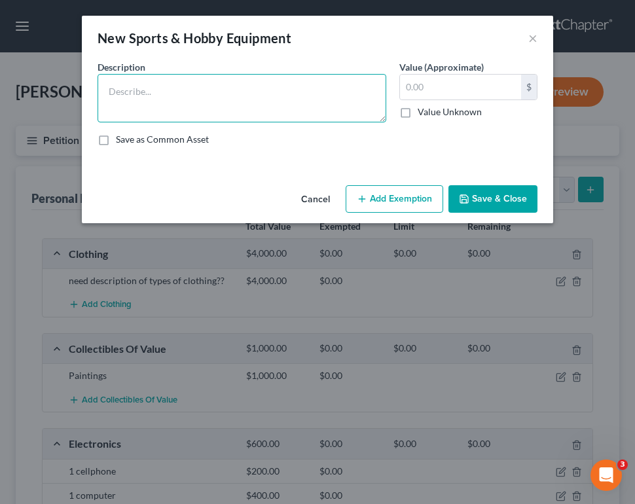
click at [226, 82] on textarea at bounding box center [242, 98] width 289 height 48
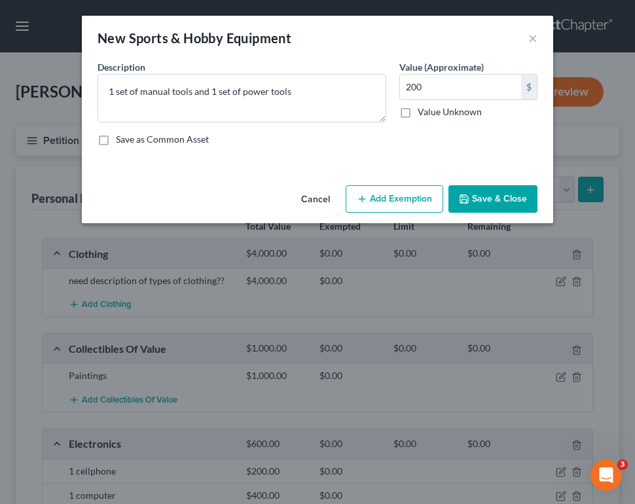
click at [475, 198] on button "Save & Close" at bounding box center [492, 198] width 89 height 27
